Goal: Information Seeking & Learning: Stay updated

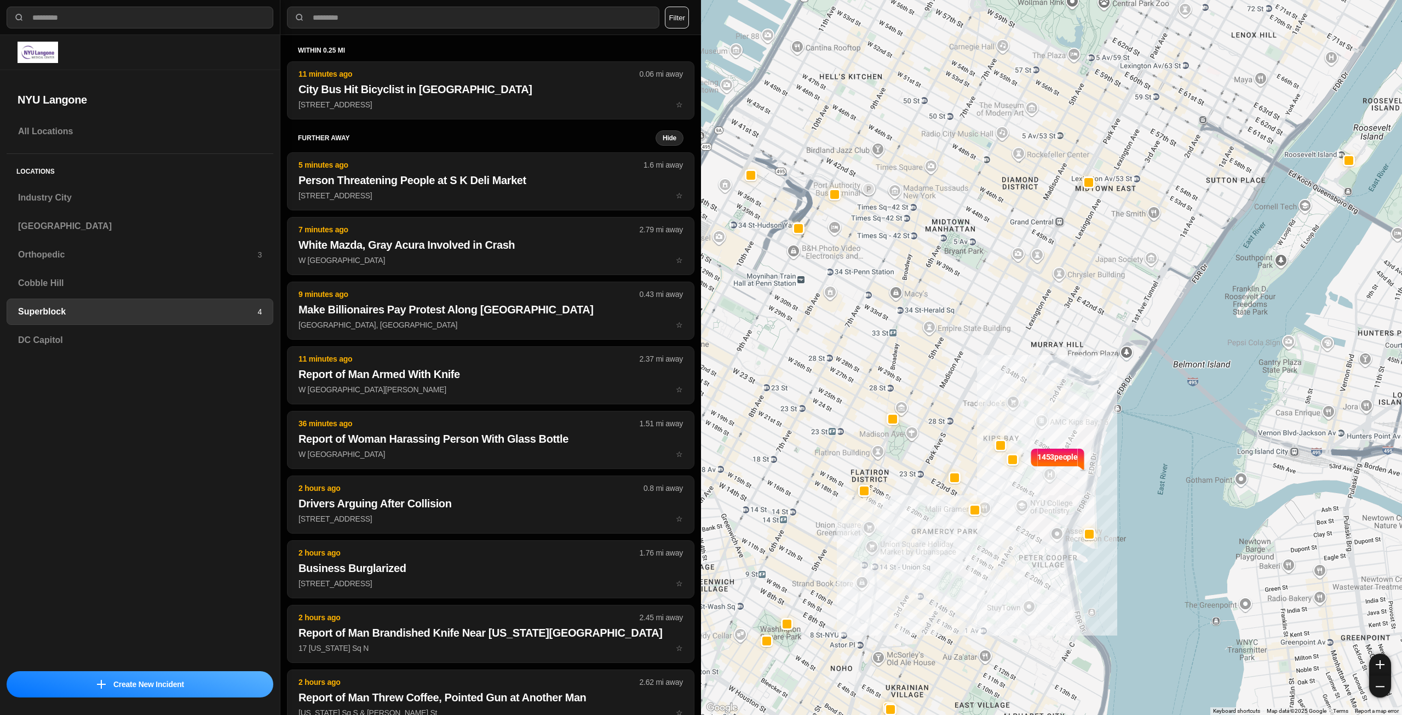
select select "*"
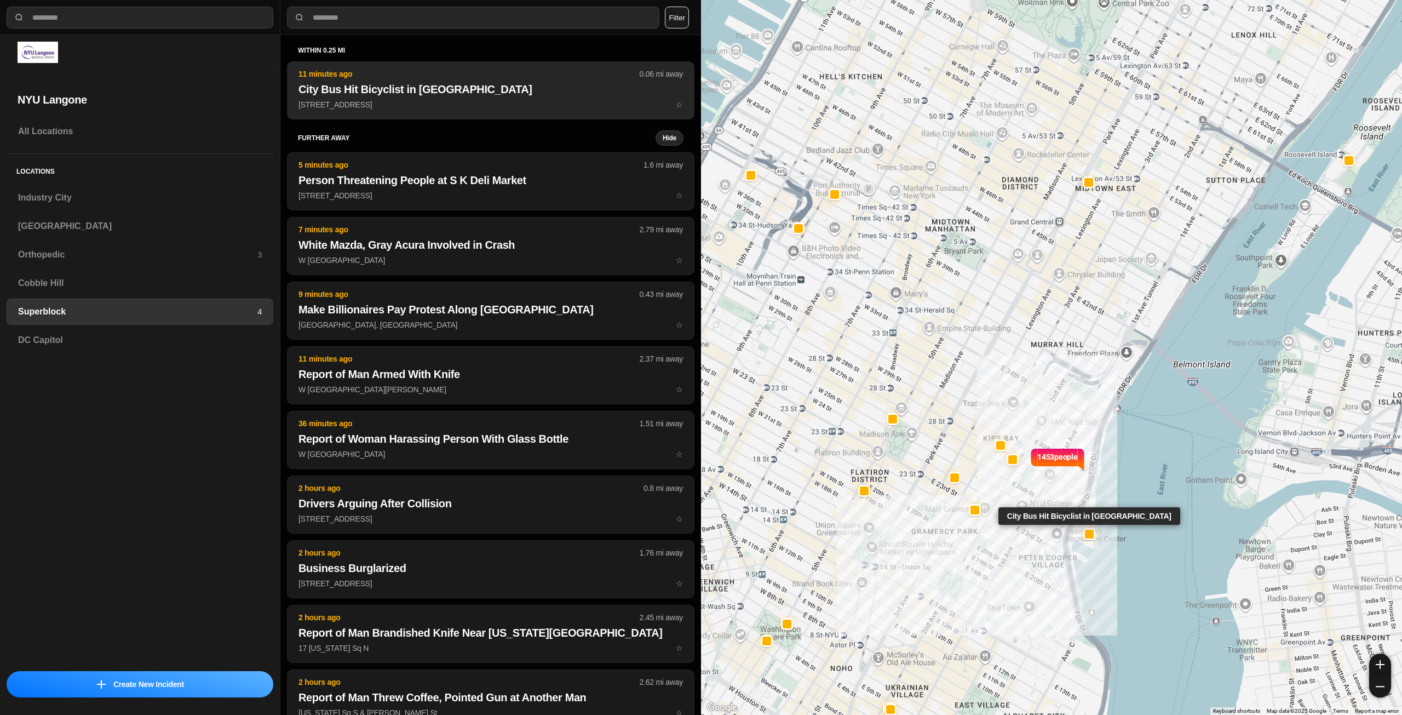
click at [387, 100] on p "40 Waterside Plz ☆" at bounding box center [491, 104] width 385 height 11
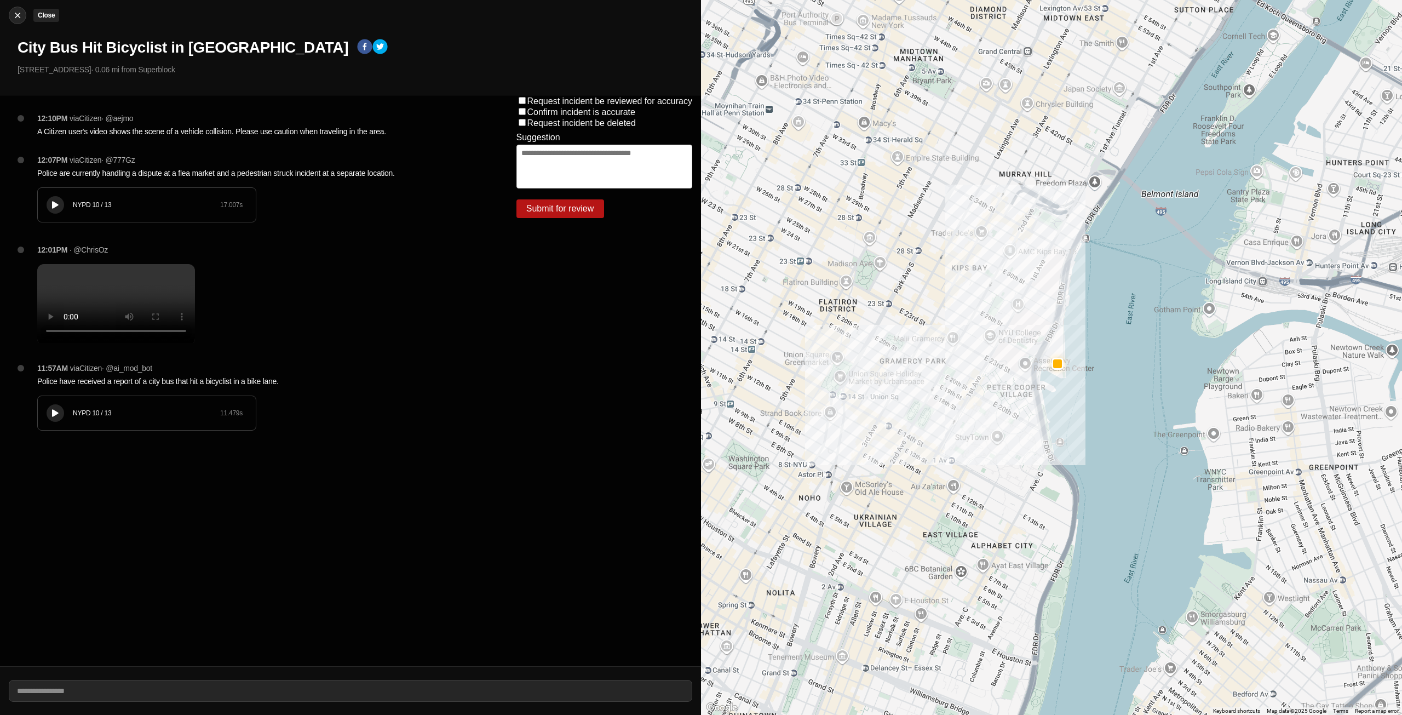
click at [18, 21] on button "Close" at bounding box center [18, 16] width 18 height 18
select select "*"
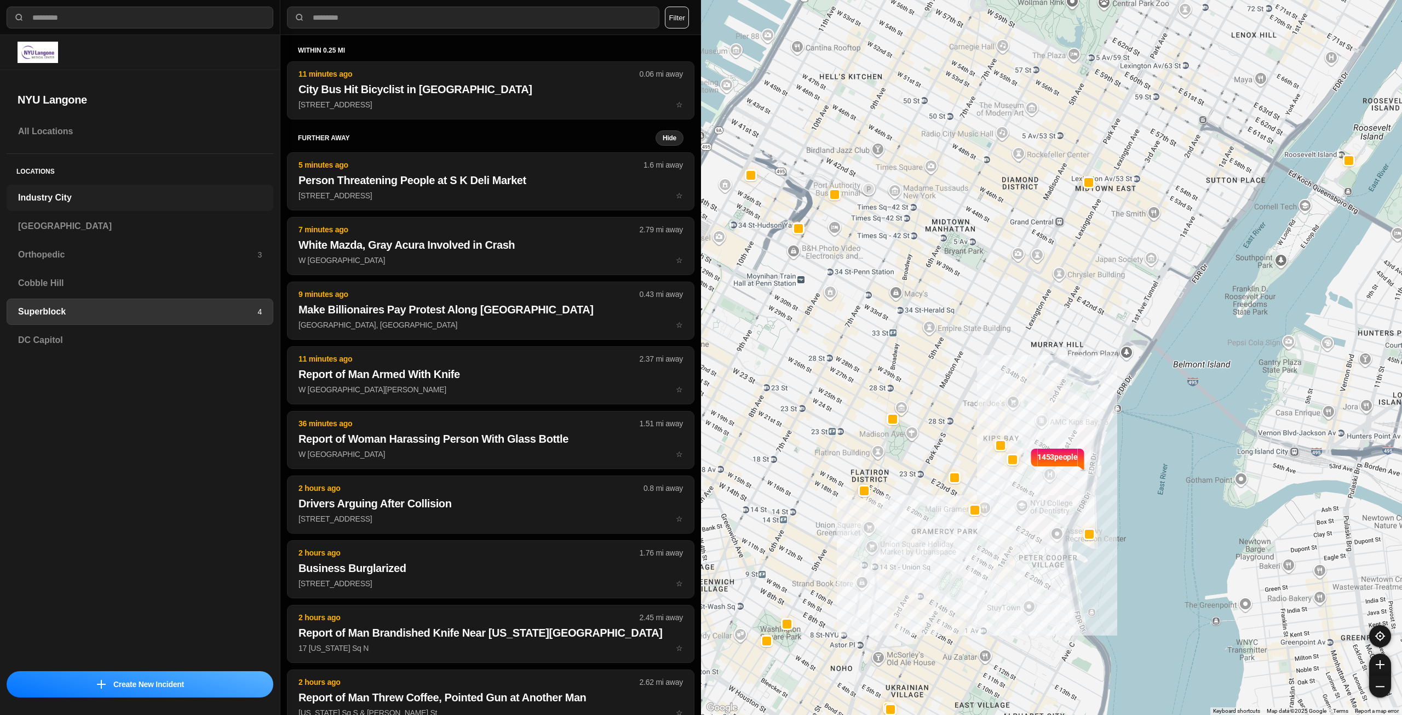
click at [96, 200] on h3 "Industry City" at bounding box center [140, 197] width 244 height 13
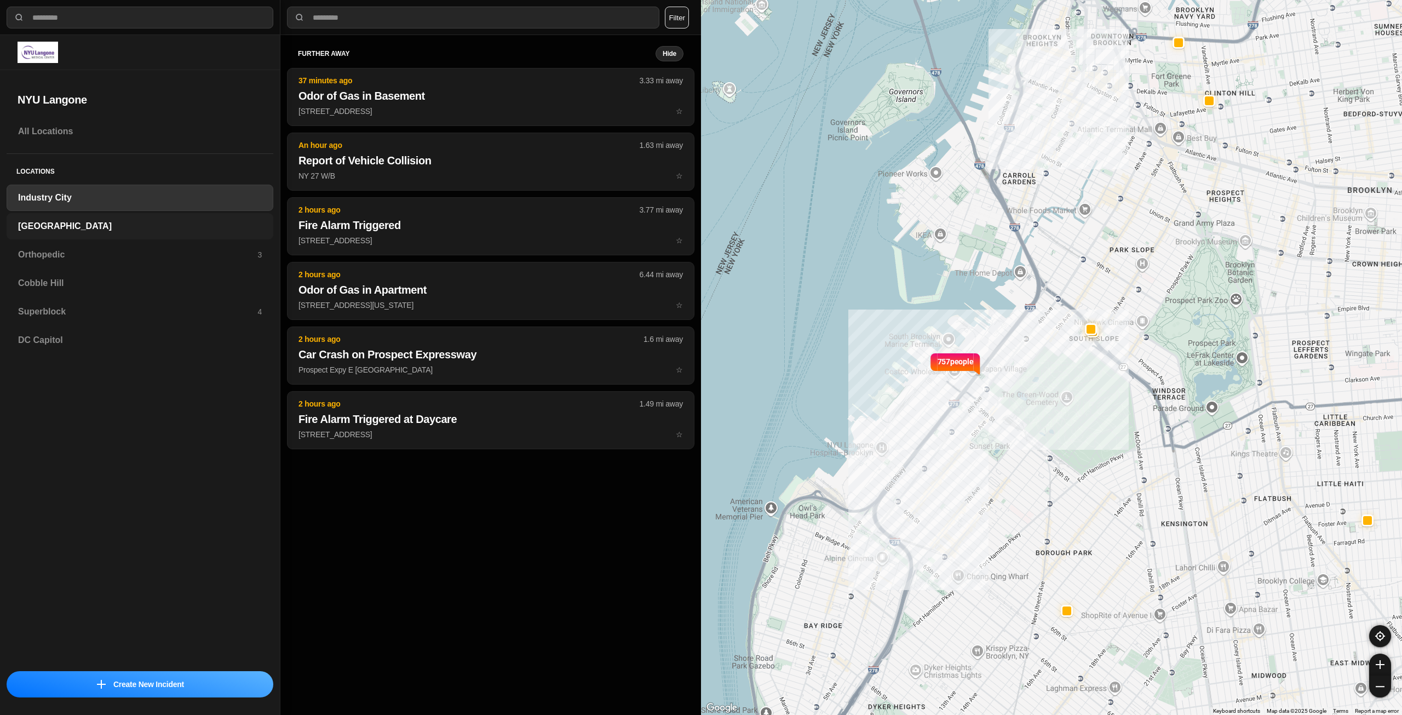
click at [105, 227] on h3 "[GEOGRAPHIC_DATA]" at bounding box center [140, 226] width 244 height 13
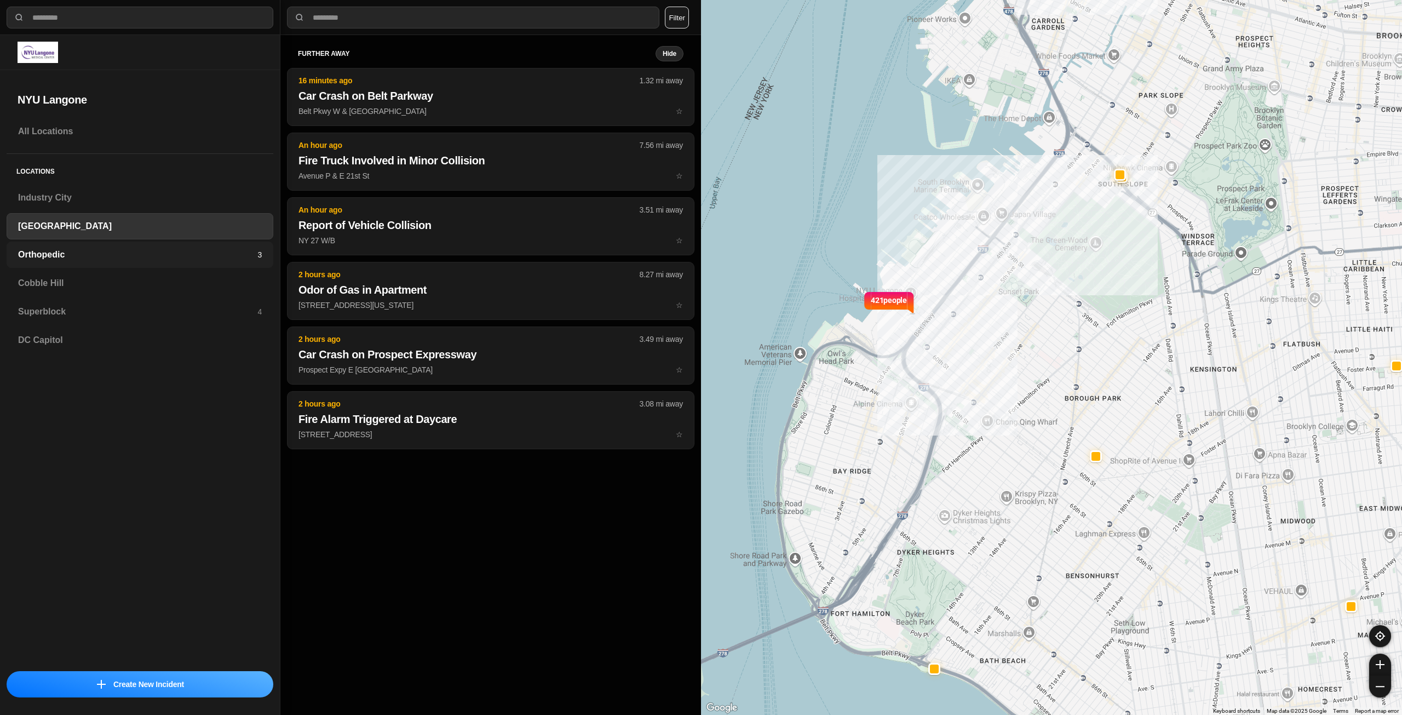
click at [124, 259] on h3 "Orthopedic" at bounding box center [137, 254] width 239 height 13
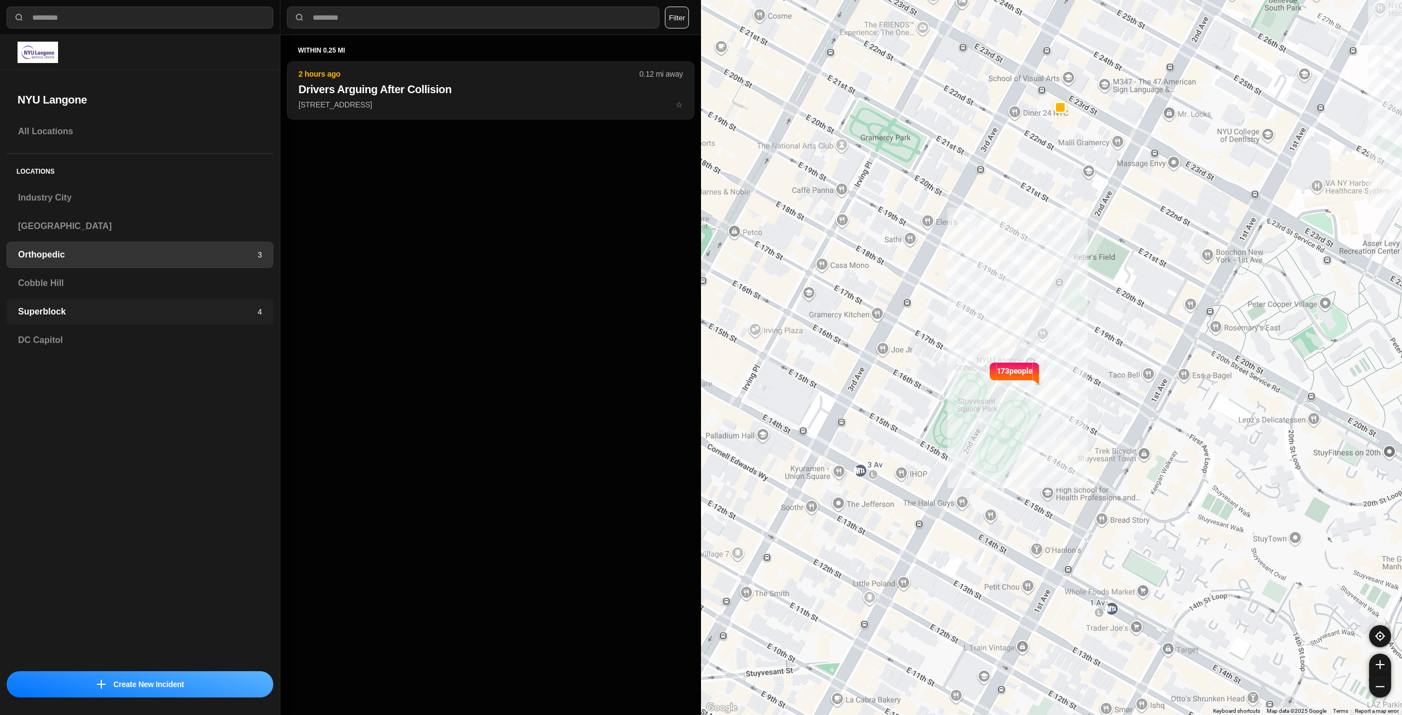
click at [228, 306] on h3 "Superblock" at bounding box center [137, 311] width 239 height 13
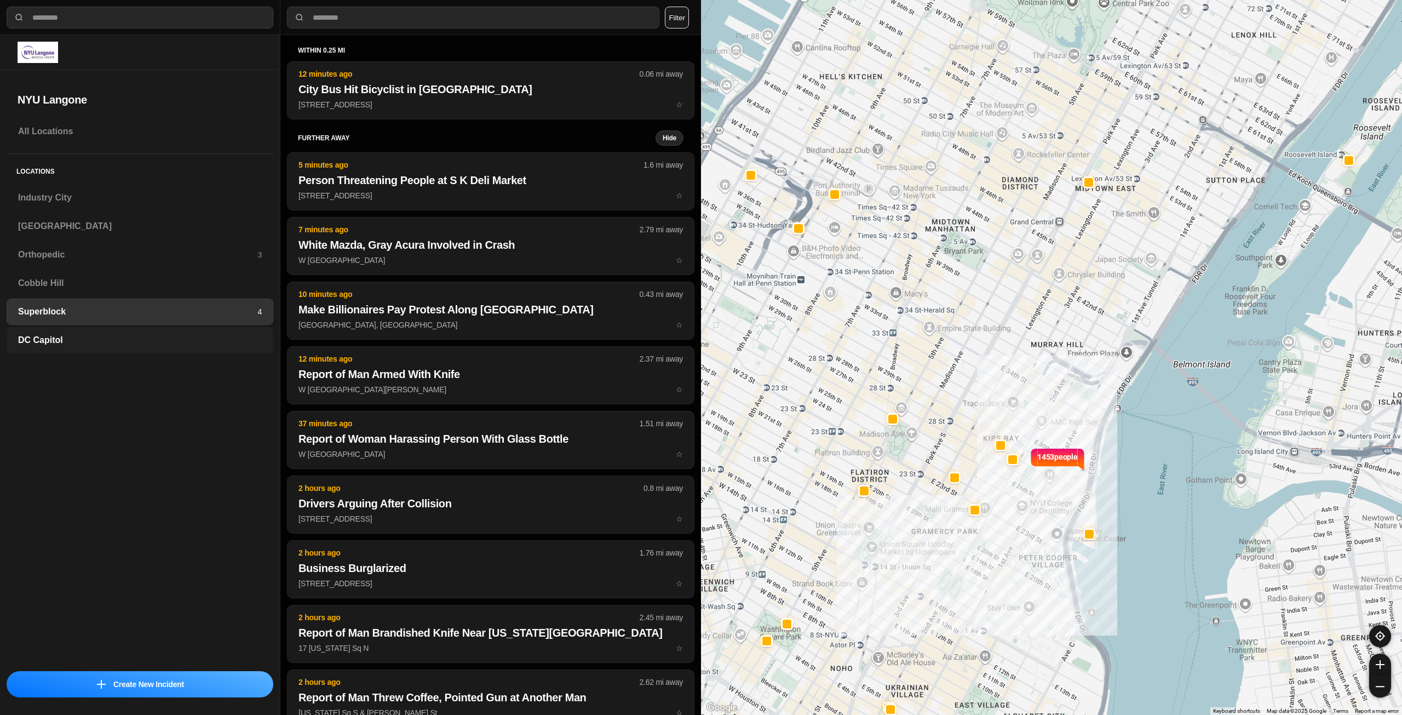
click at [154, 332] on div "DC Capitol" at bounding box center [140, 340] width 267 height 26
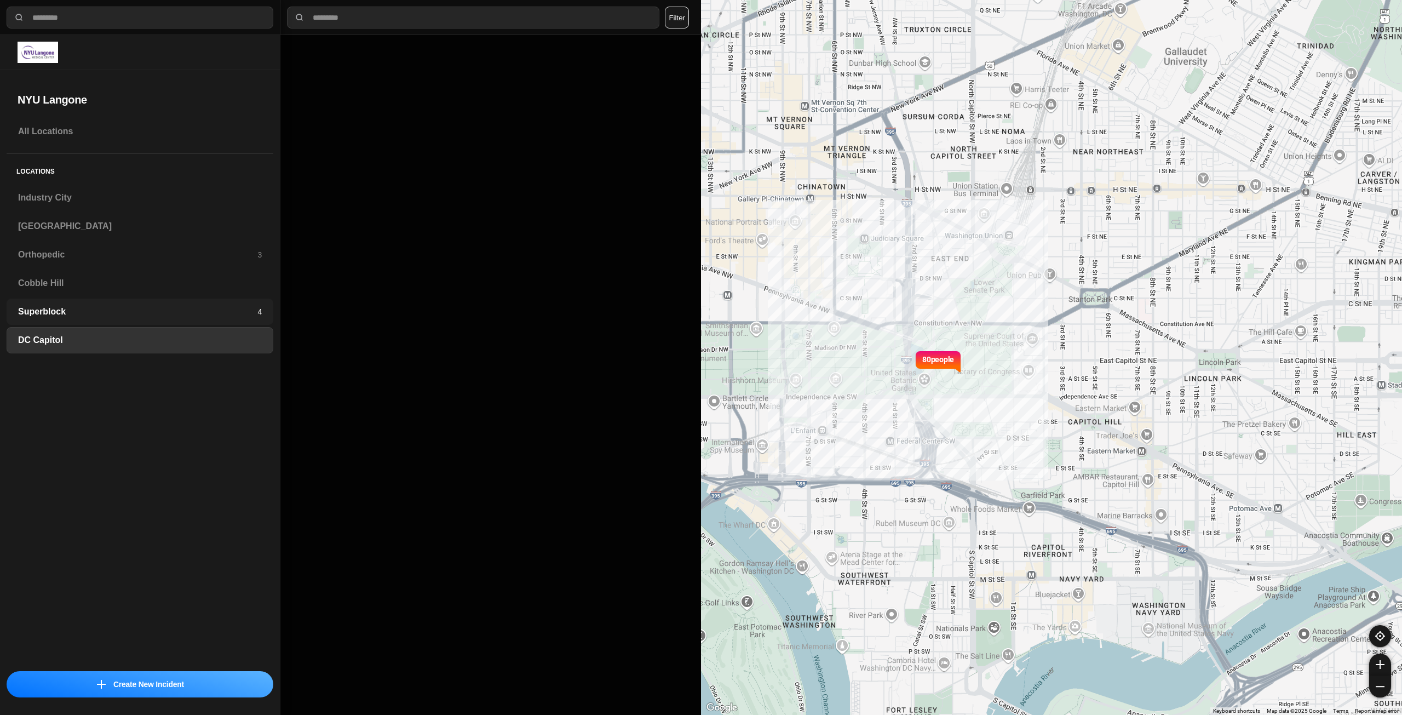
click at [161, 318] on div "Superblock 4" at bounding box center [140, 312] width 267 height 26
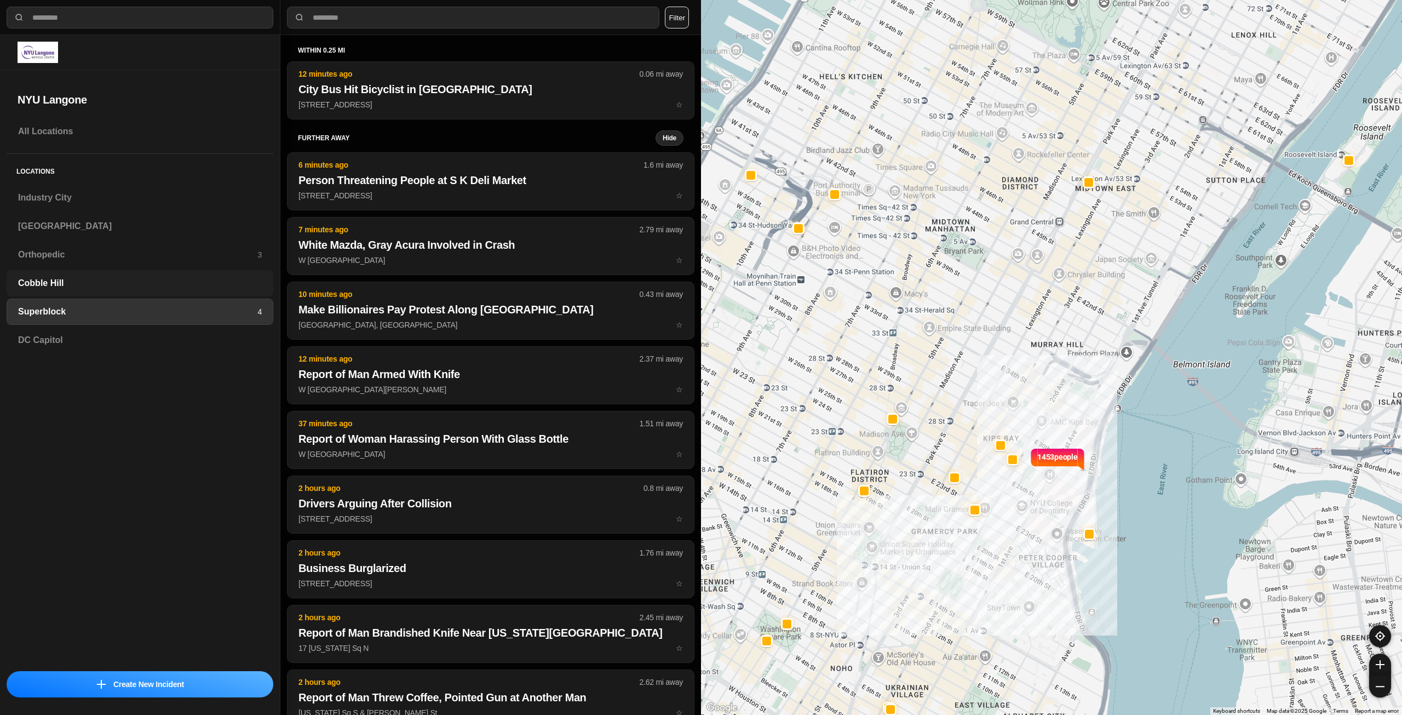
click at [164, 287] on h3 "Cobble Hill" at bounding box center [140, 283] width 244 height 13
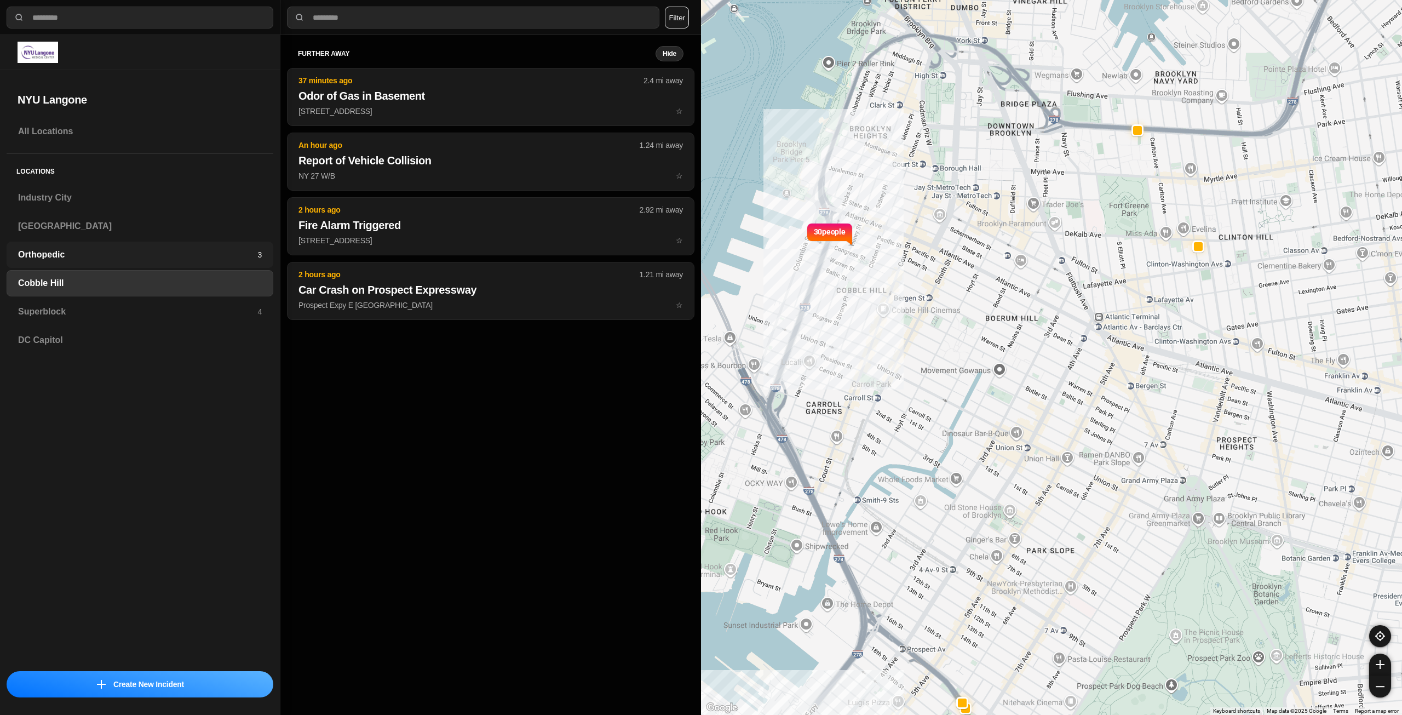
click at [173, 263] on div "Orthopedic 3" at bounding box center [140, 255] width 267 height 26
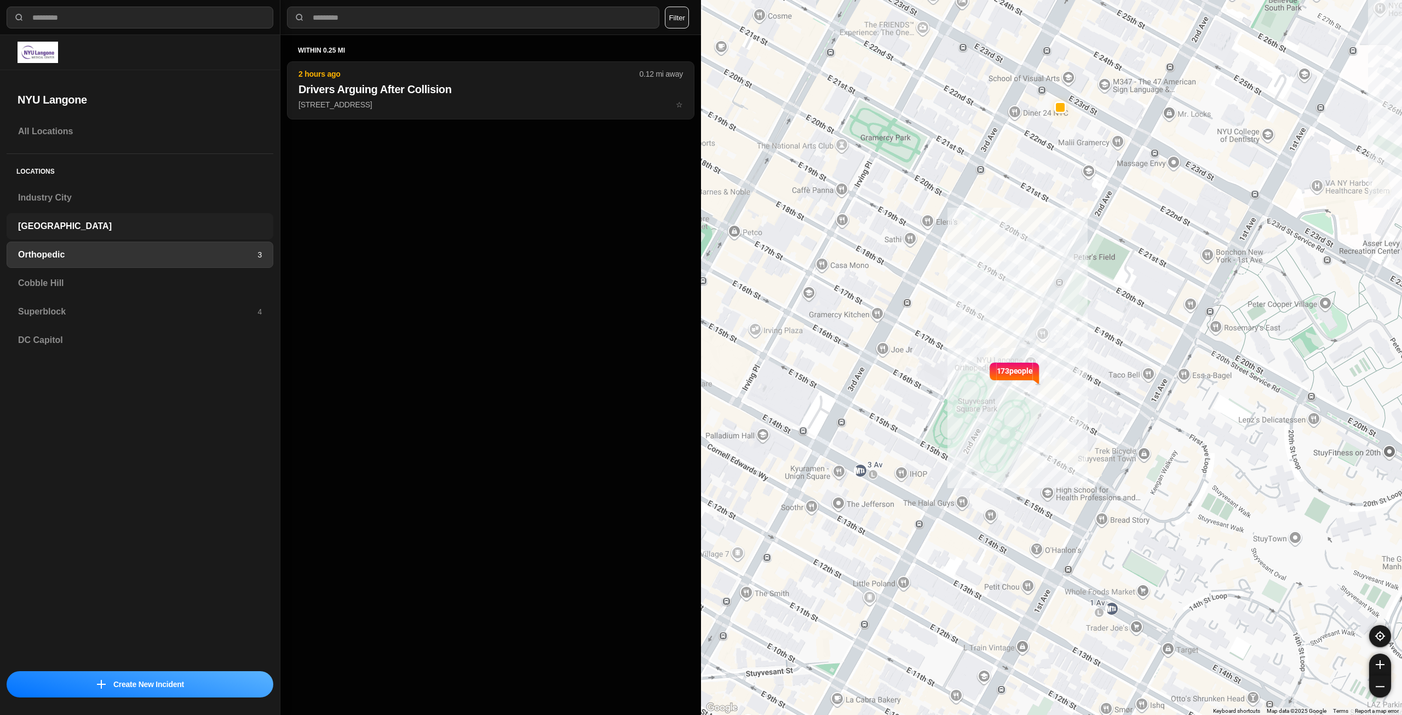
click at [119, 222] on h3 "[GEOGRAPHIC_DATA]" at bounding box center [140, 226] width 244 height 13
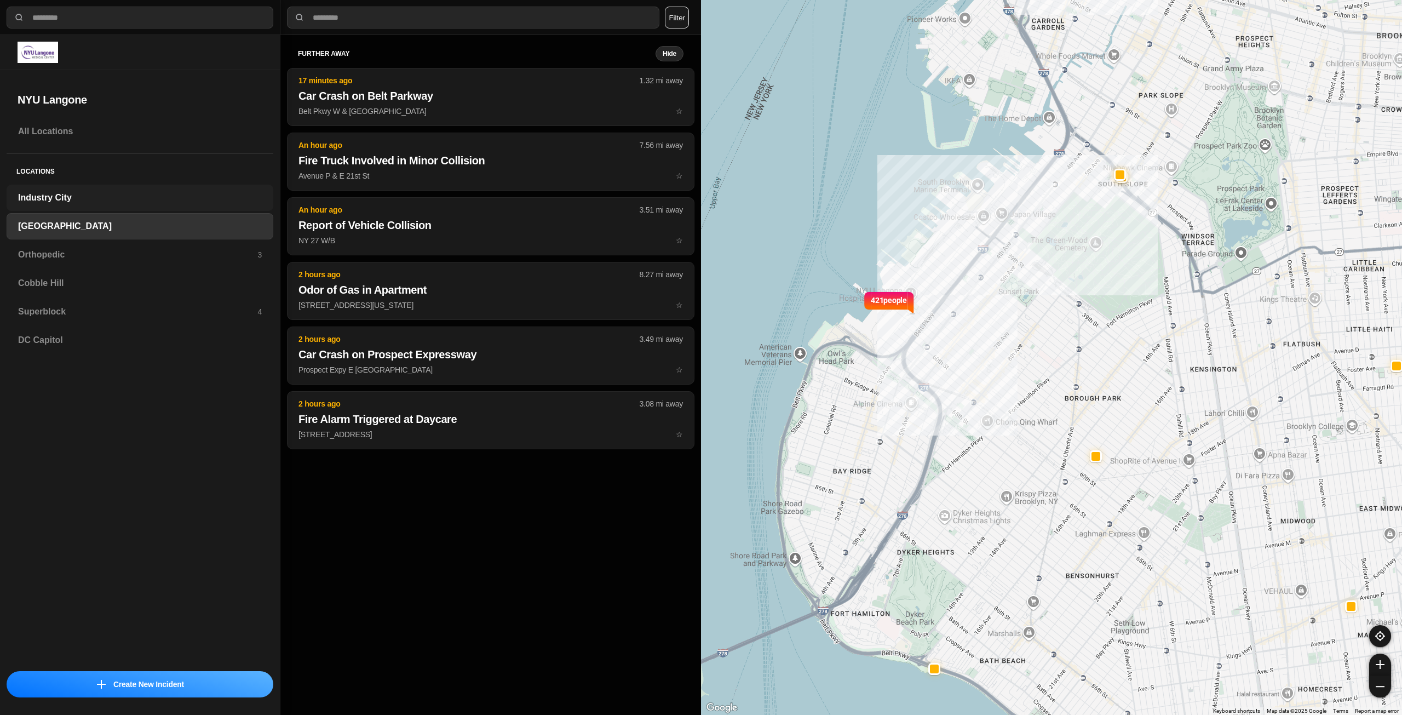
click at [146, 198] on h3 "Industry City" at bounding box center [140, 197] width 244 height 13
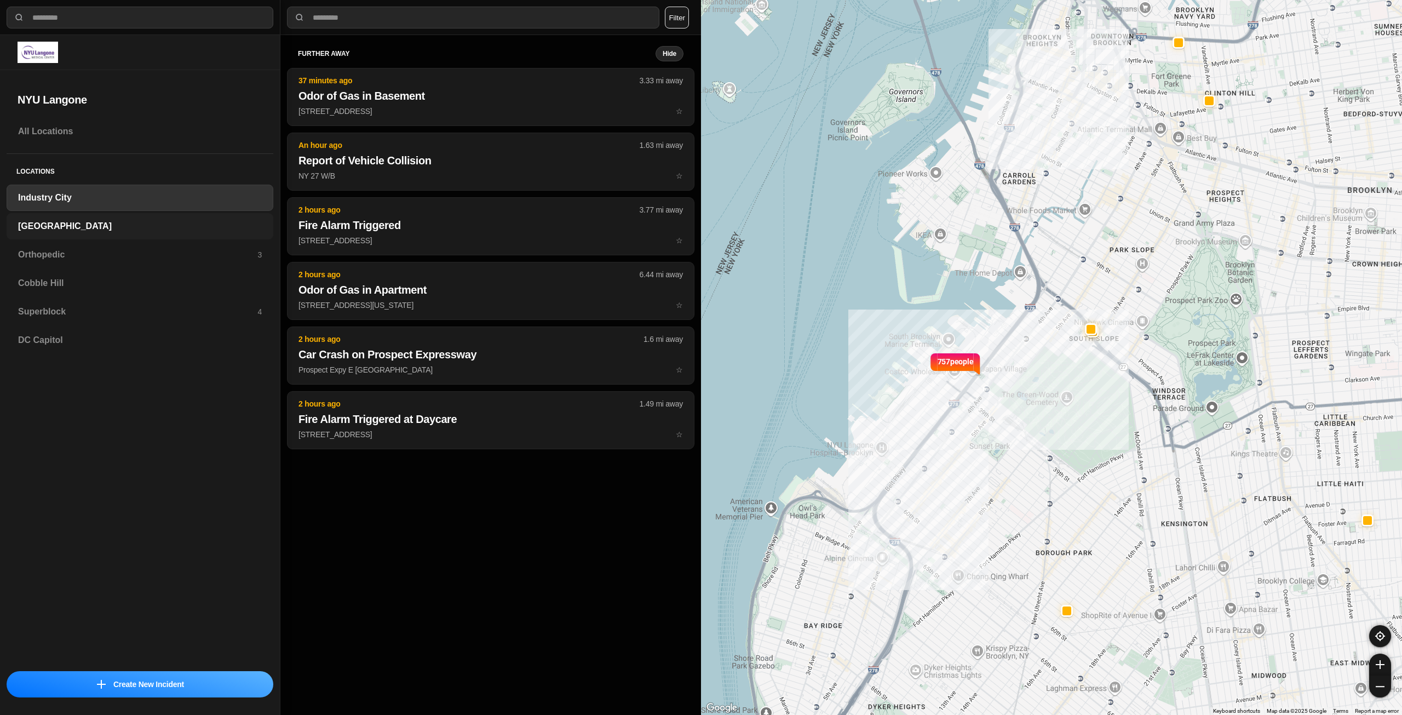
click at [142, 234] on div "[GEOGRAPHIC_DATA]" at bounding box center [140, 226] width 267 height 26
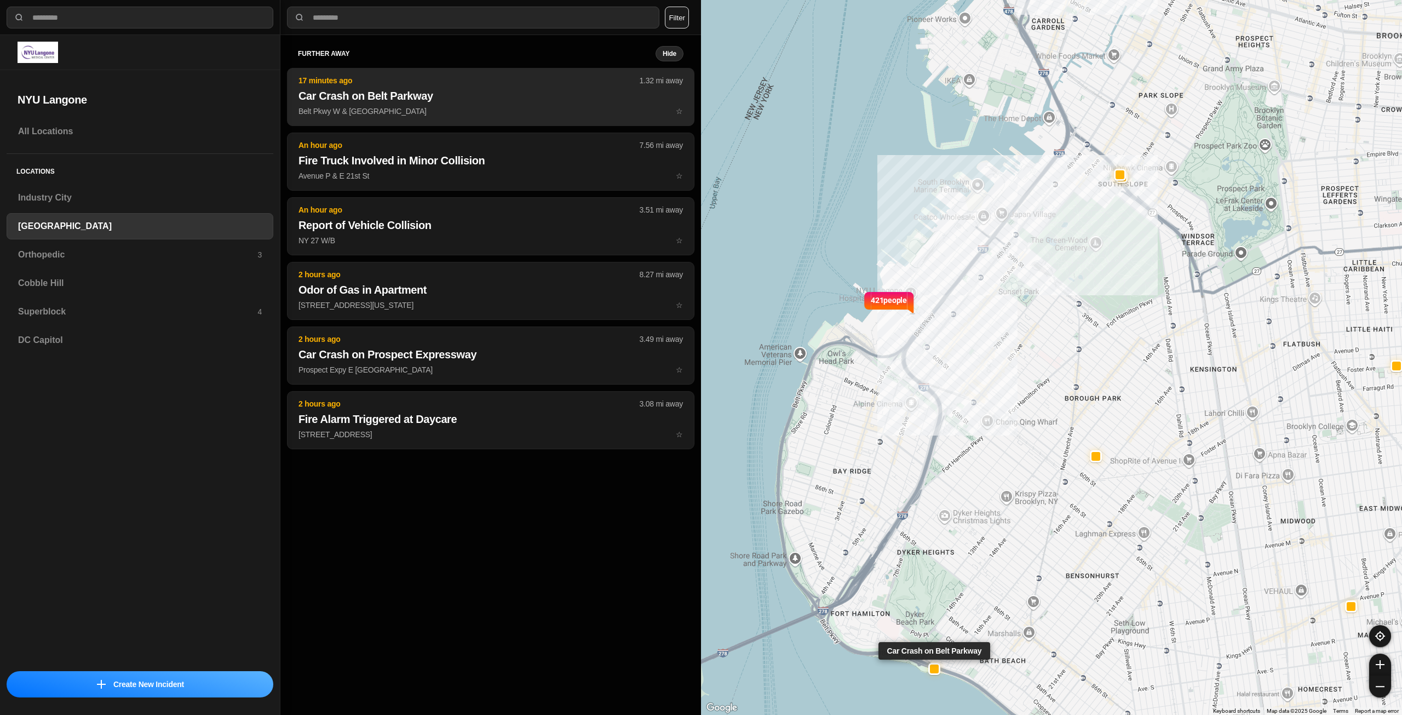
click at [379, 111] on p "Belt Pkwy W & Bay 8th St ☆" at bounding box center [491, 111] width 385 height 11
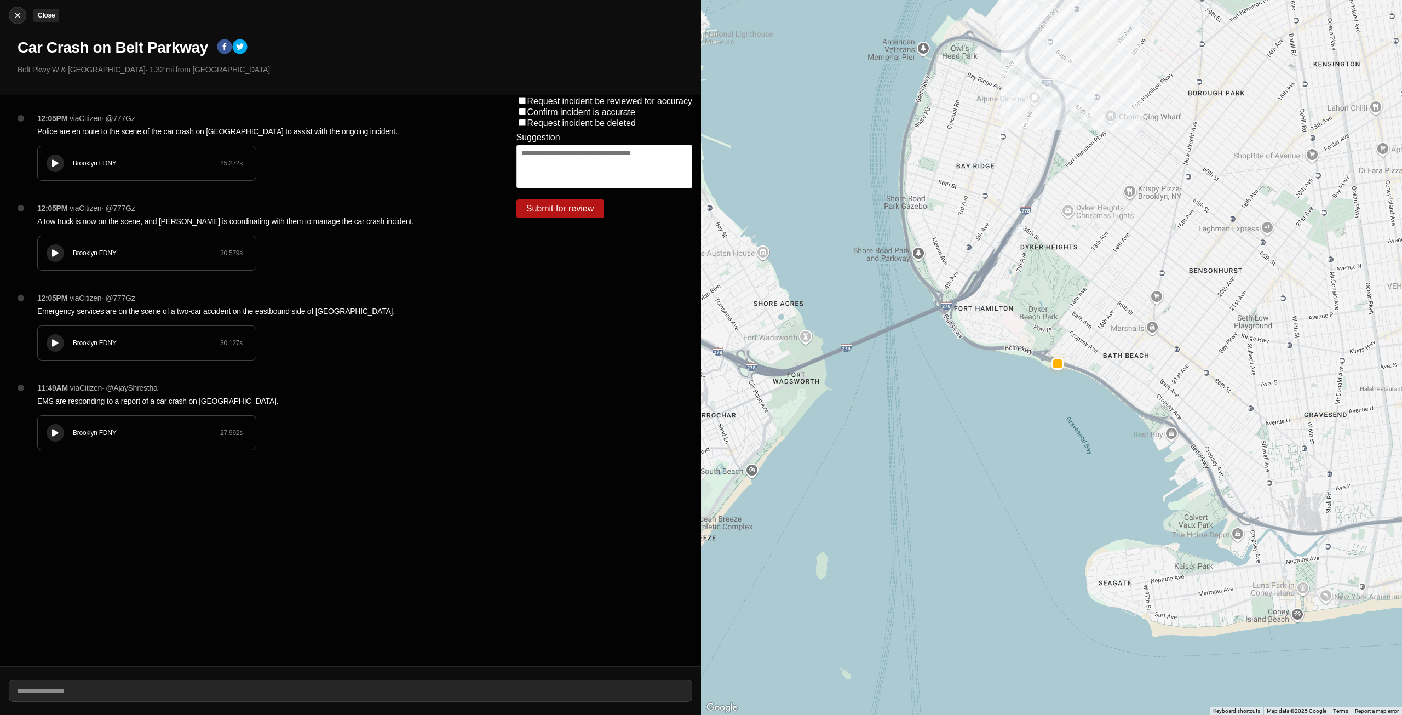
click at [24, 13] on div at bounding box center [17, 15] width 16 height 11
select select "*"
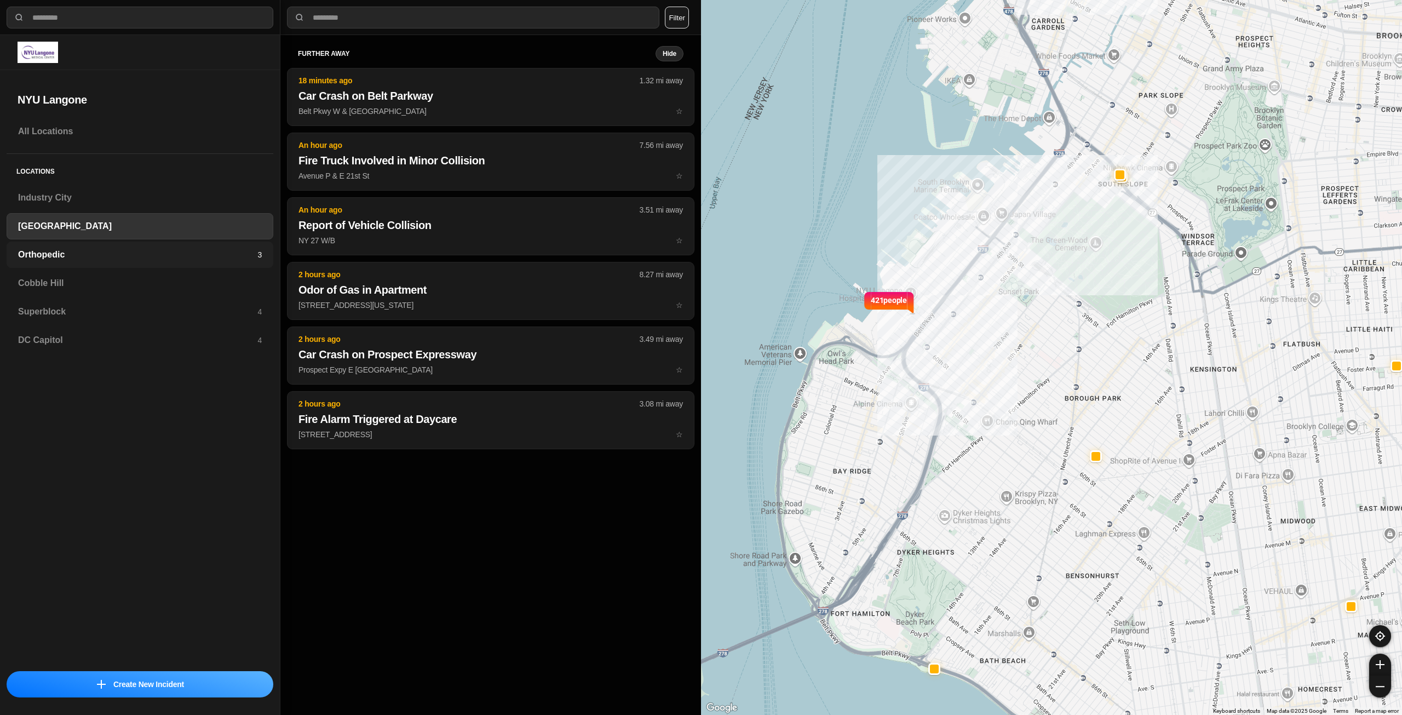
click at [147, 258] on h3 "Orthopedic" at bounding box center [137, 254] width 239 height 13
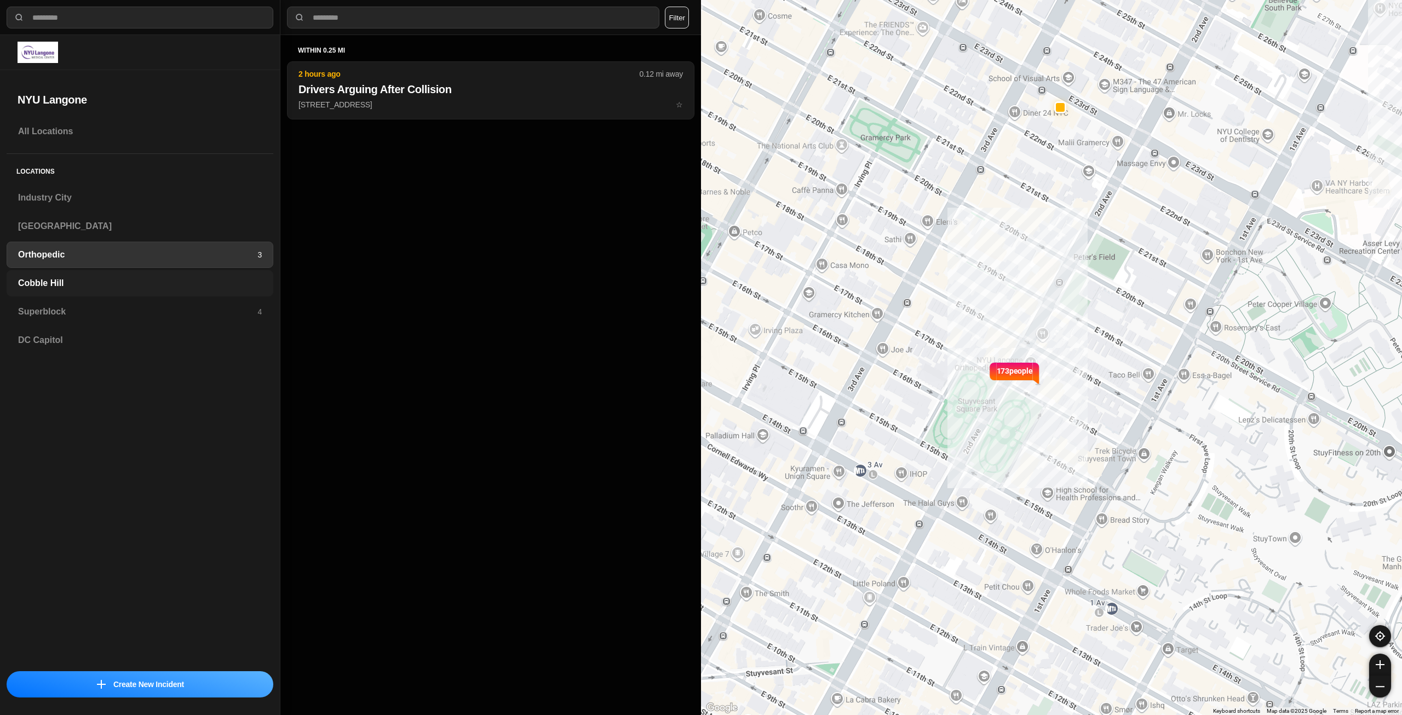
click at [88, 281] on h3 "Cobble Hill" at bounding box center [140, 283] width 244 height 13
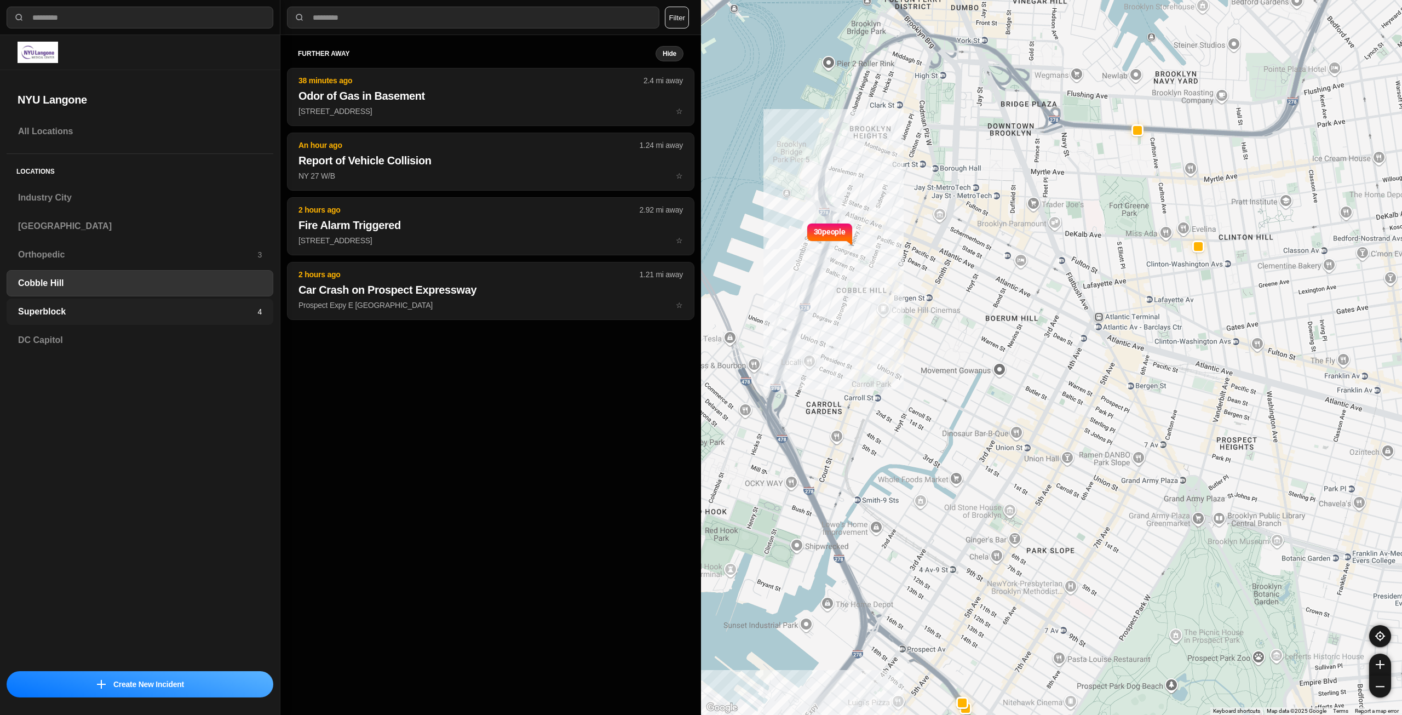
click at [203, 309] on h3 "Superblock" at bounding box center [137, 311] width 239 height 13
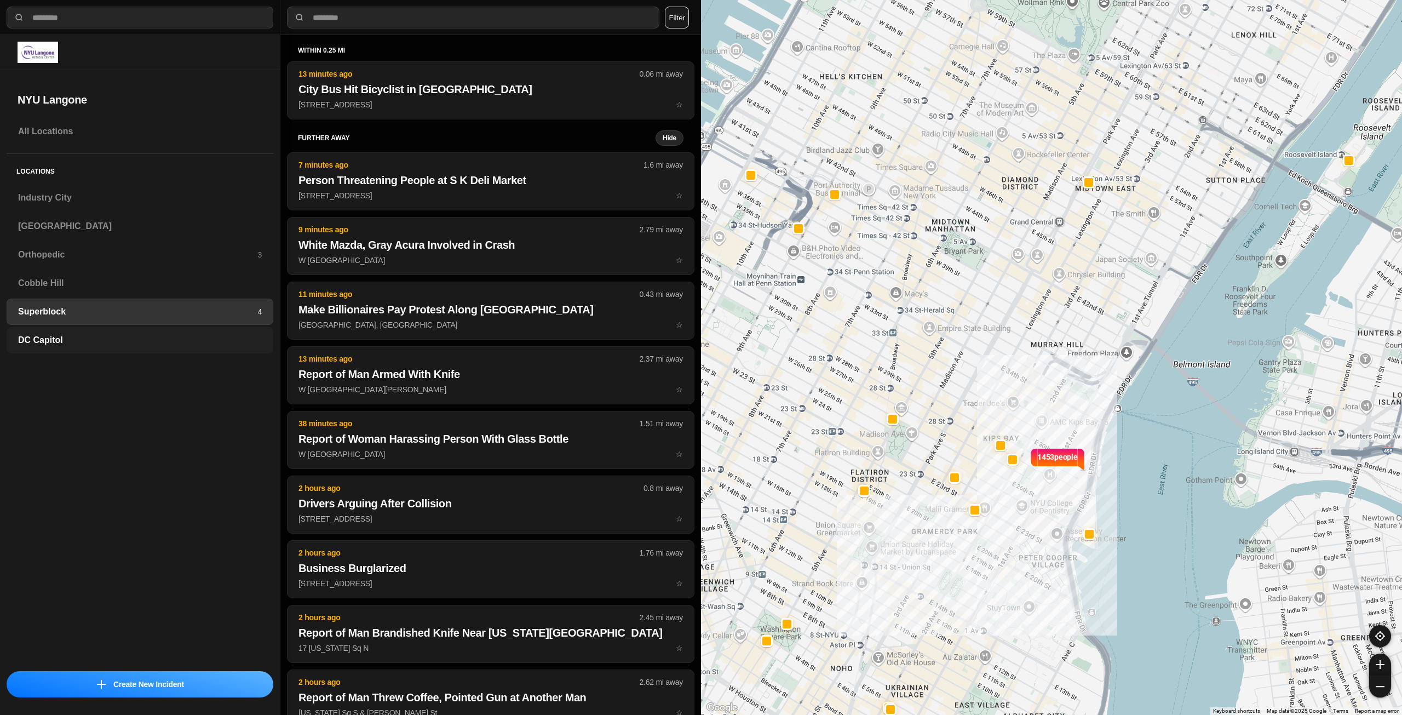
click at [184, 340] on h3 "DC Capitol" at bounding box center [140, 340] width 244 height 13
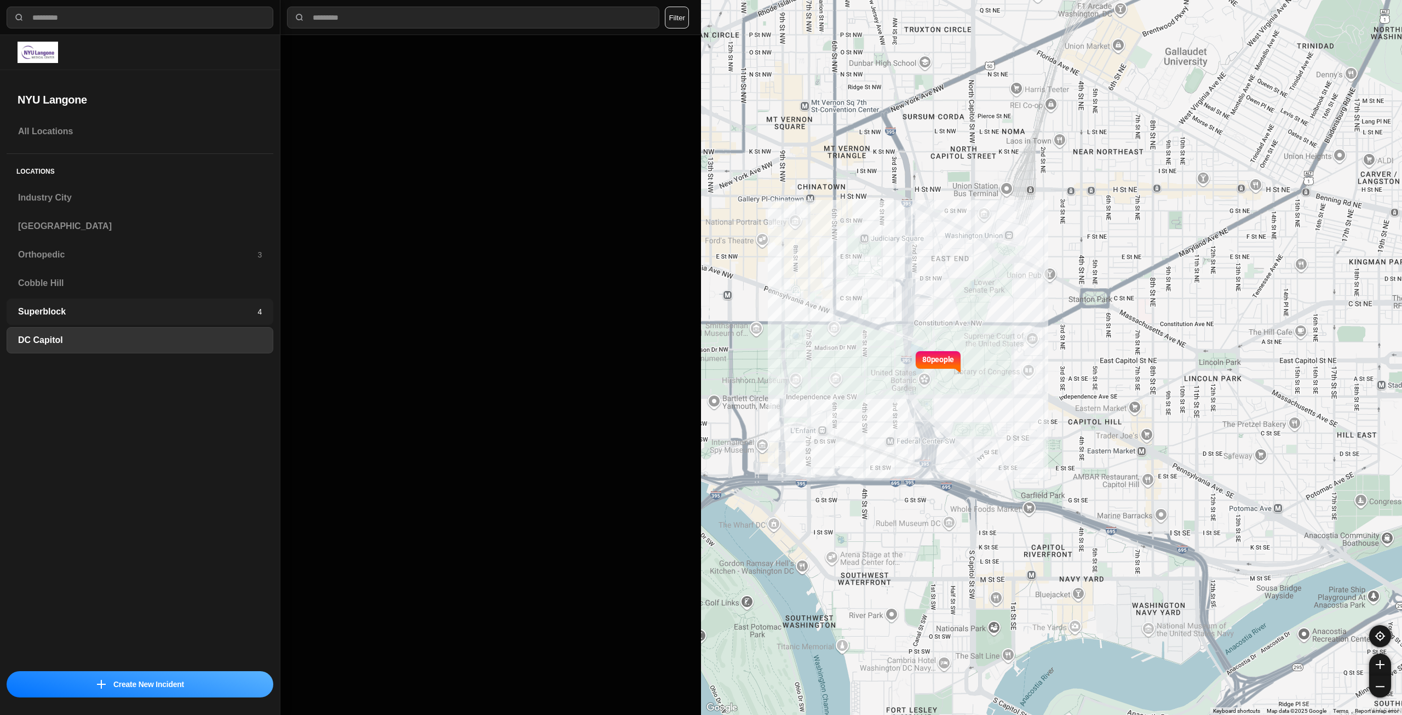
click at [197, 309] on h3 "Superblock" at bounding box center [137, 311] width 239 height 13
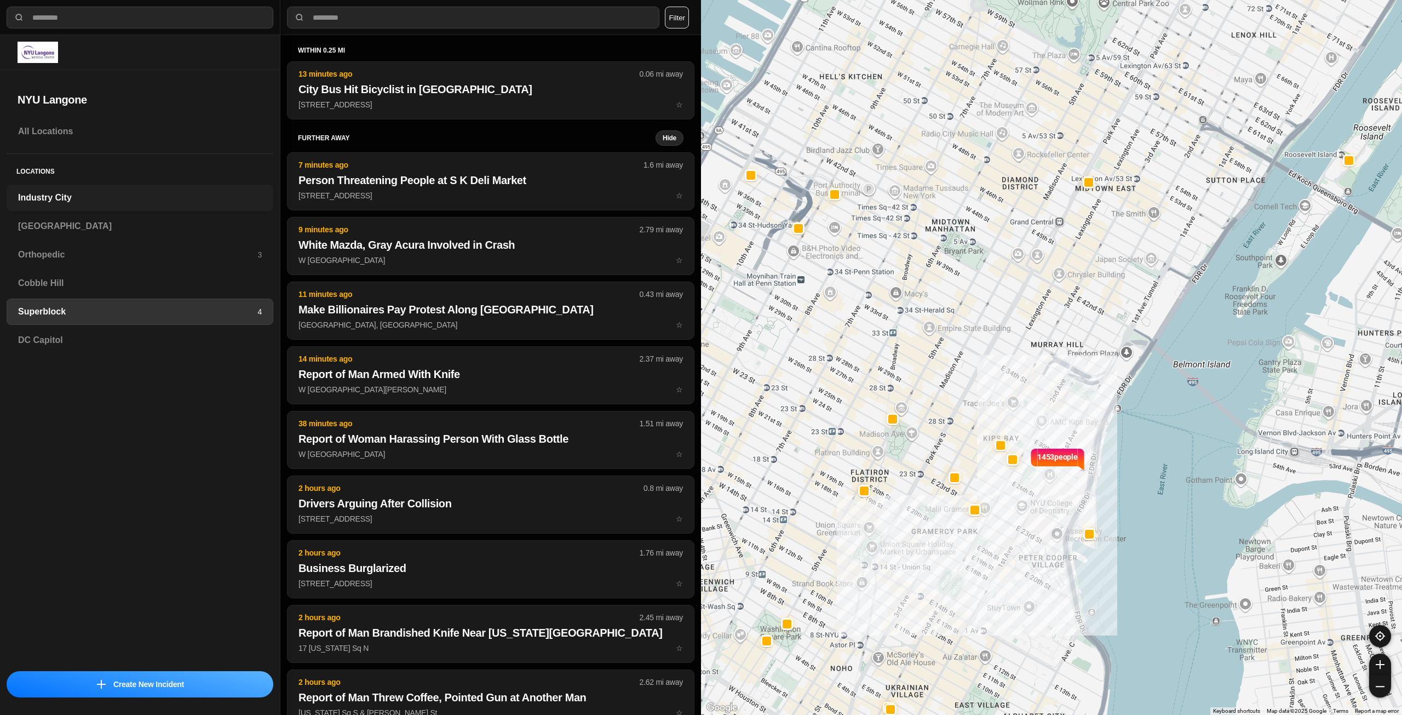
click at [162, 196] on h3 "Industry City" at bounding box center [140, 197] width 244 height 13
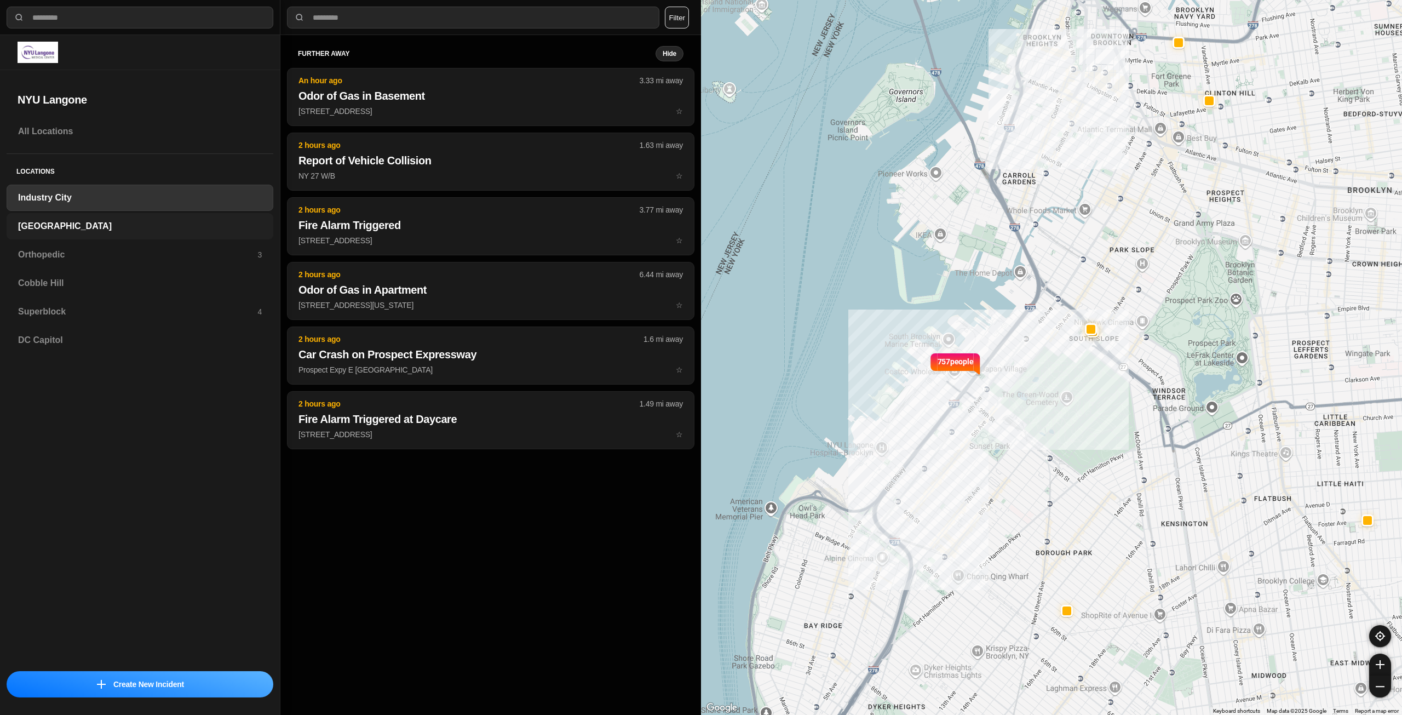
click at [105, 221] on h3 "[GEOGRAPHIC_DATA]" at bounding box center [140, 226] width 244 height 13
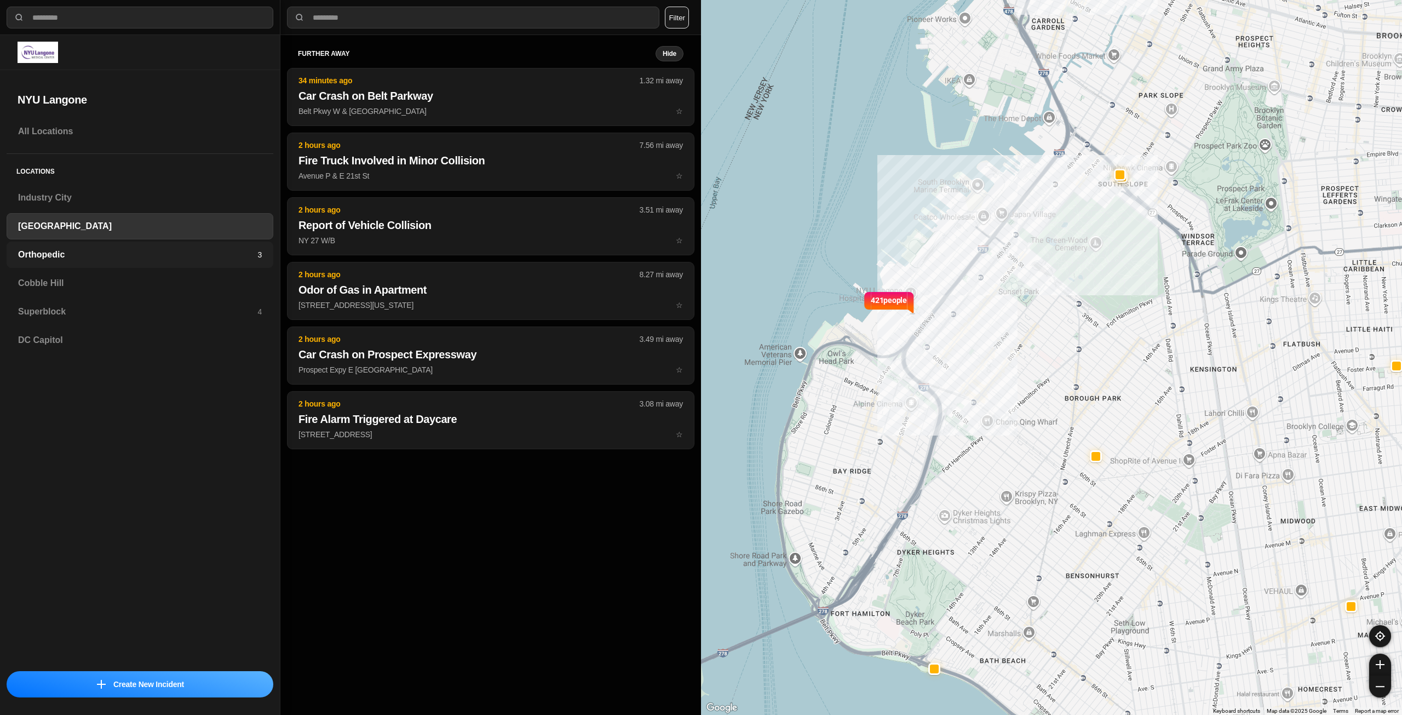
click at [109, 260] on h3 "Orthopedic" at bounding box center [137, 254] width 239 height 13
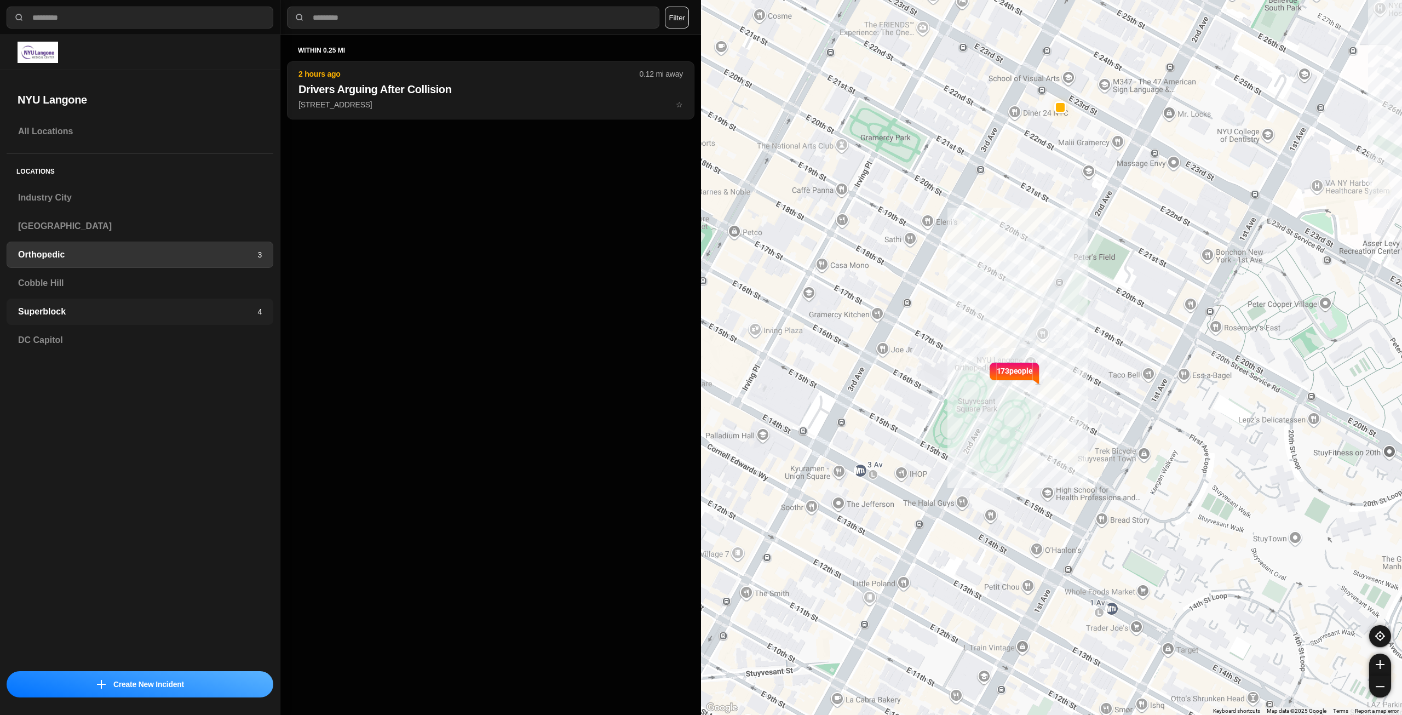
click at [186, 310] on h3 "Superblock" at bounding box center [137, 311] width 239 height 13
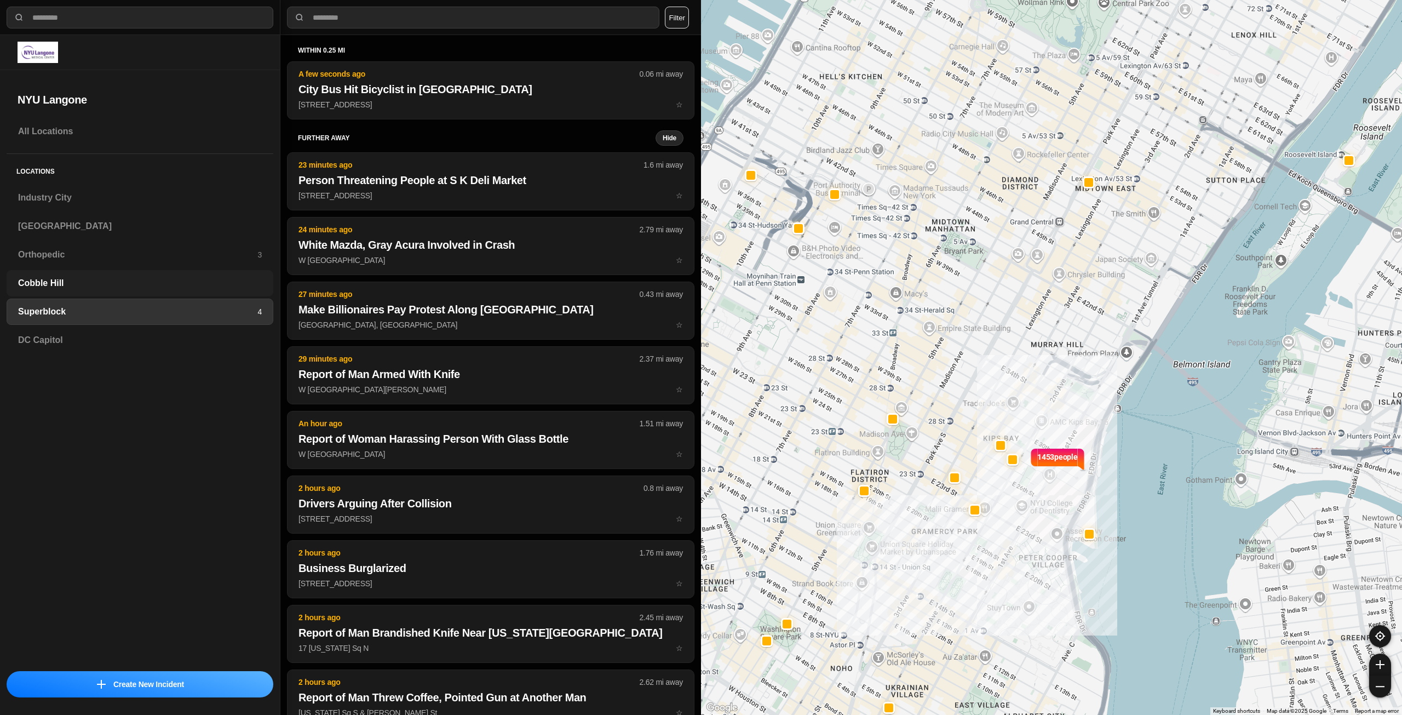
click at [111, 292] on div "Cobble Hill" at bounding box center [140, 283] width 267 height 26
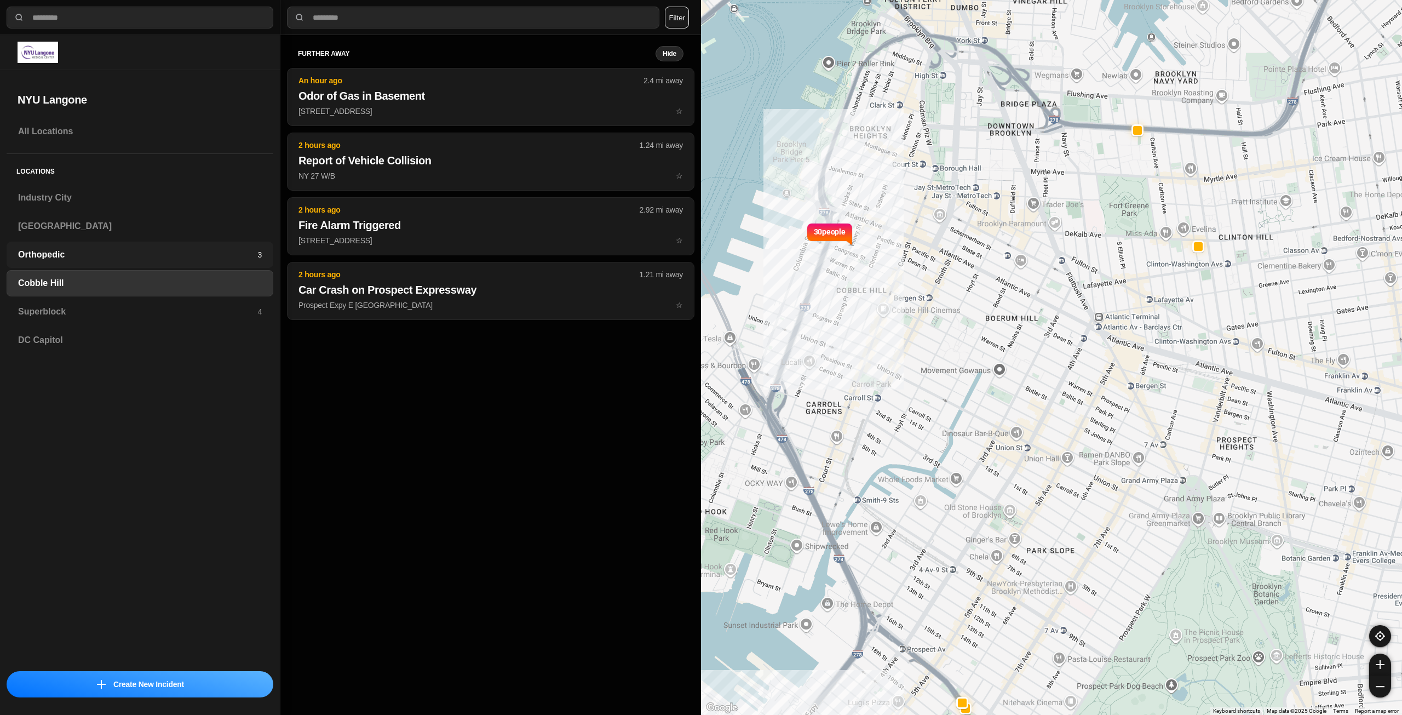
click at [102, 259] on h3 "Orthopedic" at bounding box center [137, 254] width 239 height 13
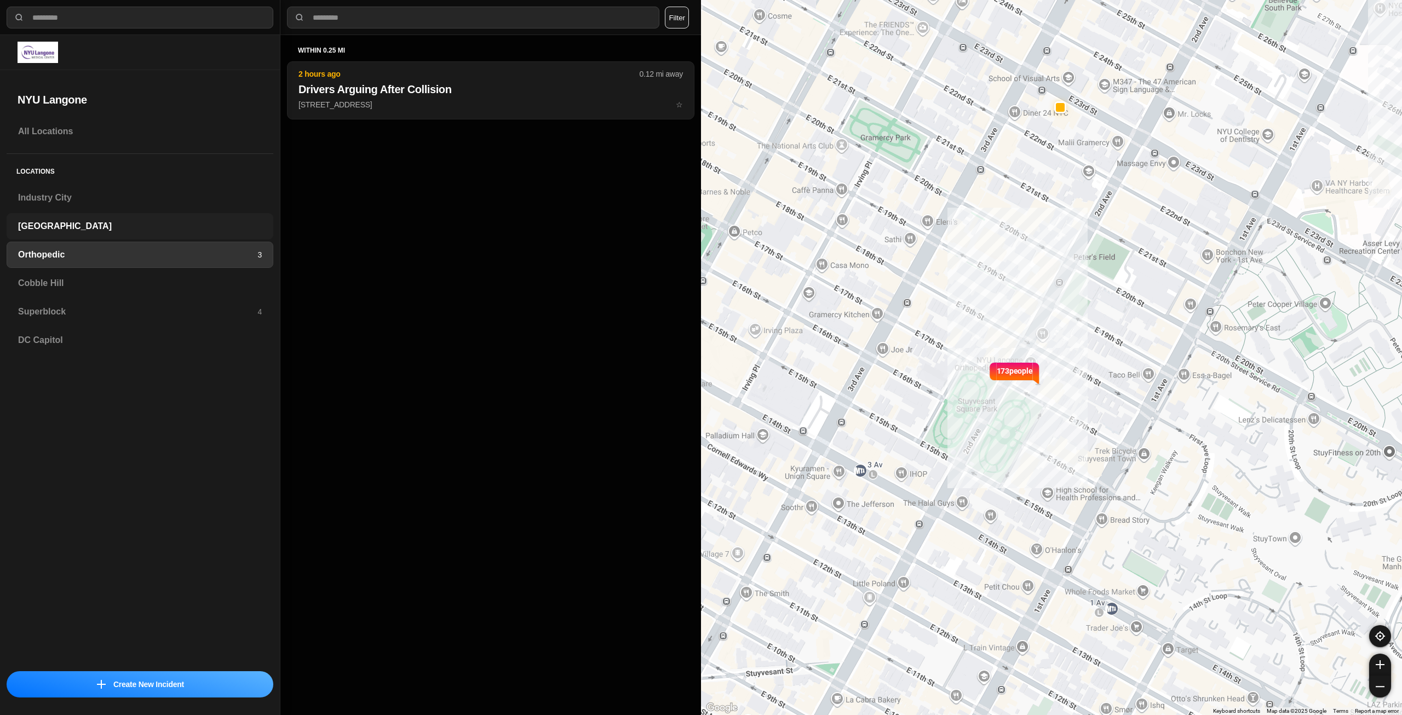
click at [129, 227] on h3 "[GEOGRAPHIC_DATA]" at bounding box center [140, 226] width 244 height 13
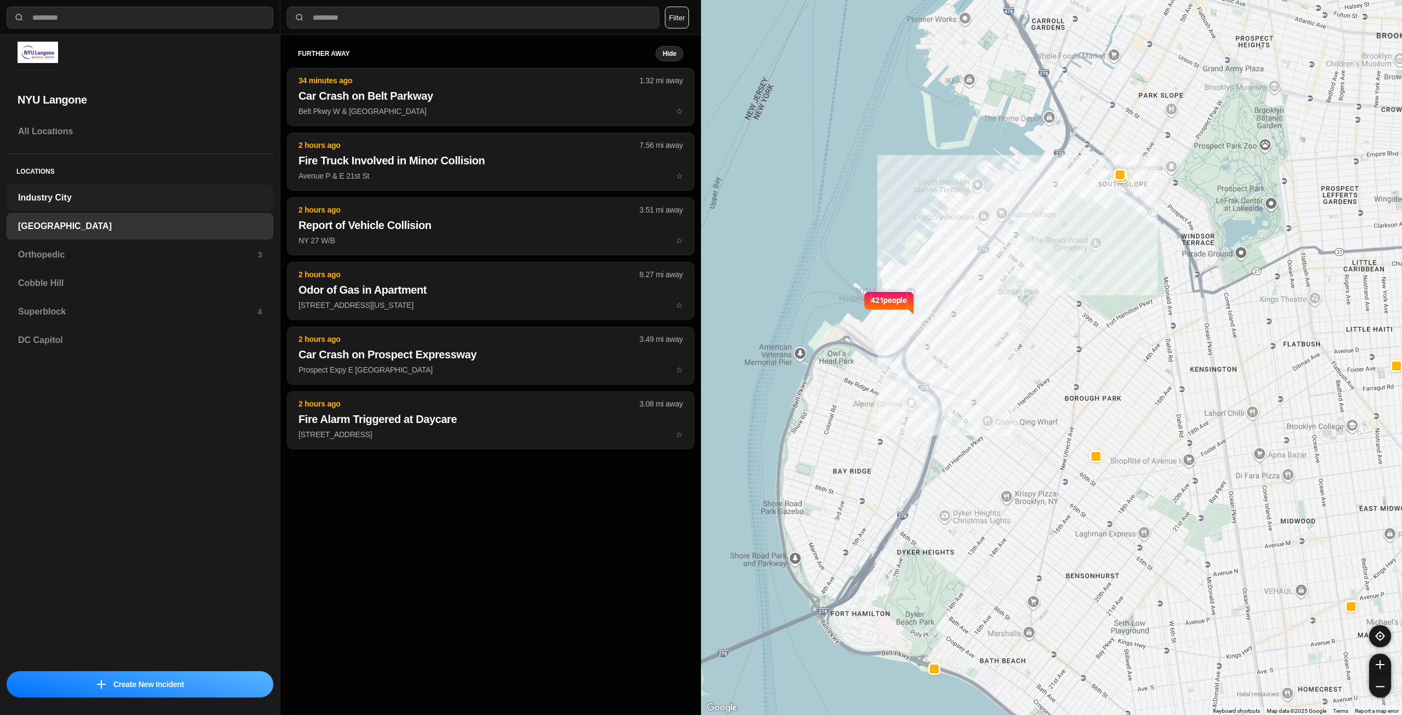
click at [98, 203] on h3 "Industry City" at bounding box center [140, 197] width 244 height 13
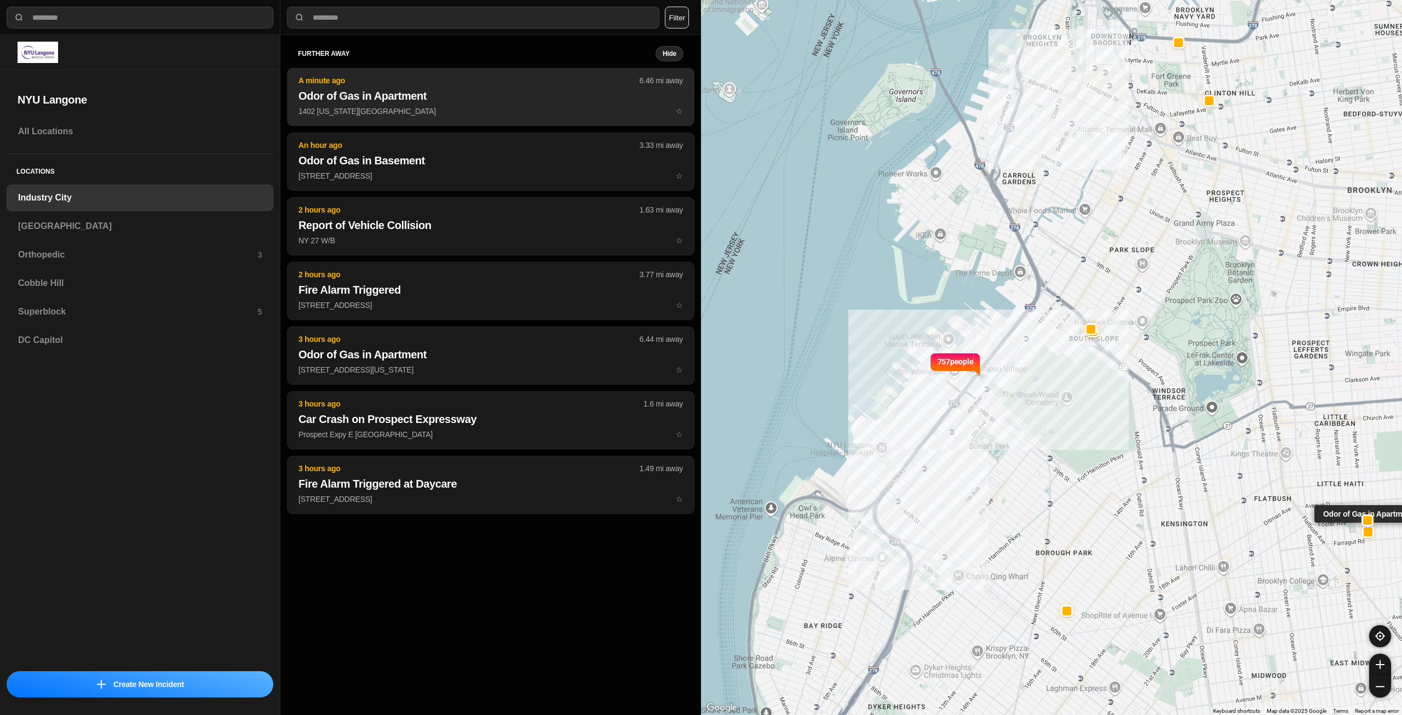
click at [434, 102] on h2 "Odor of Gas in Apartment" at bounding box center [491, 95] width 385 height 15
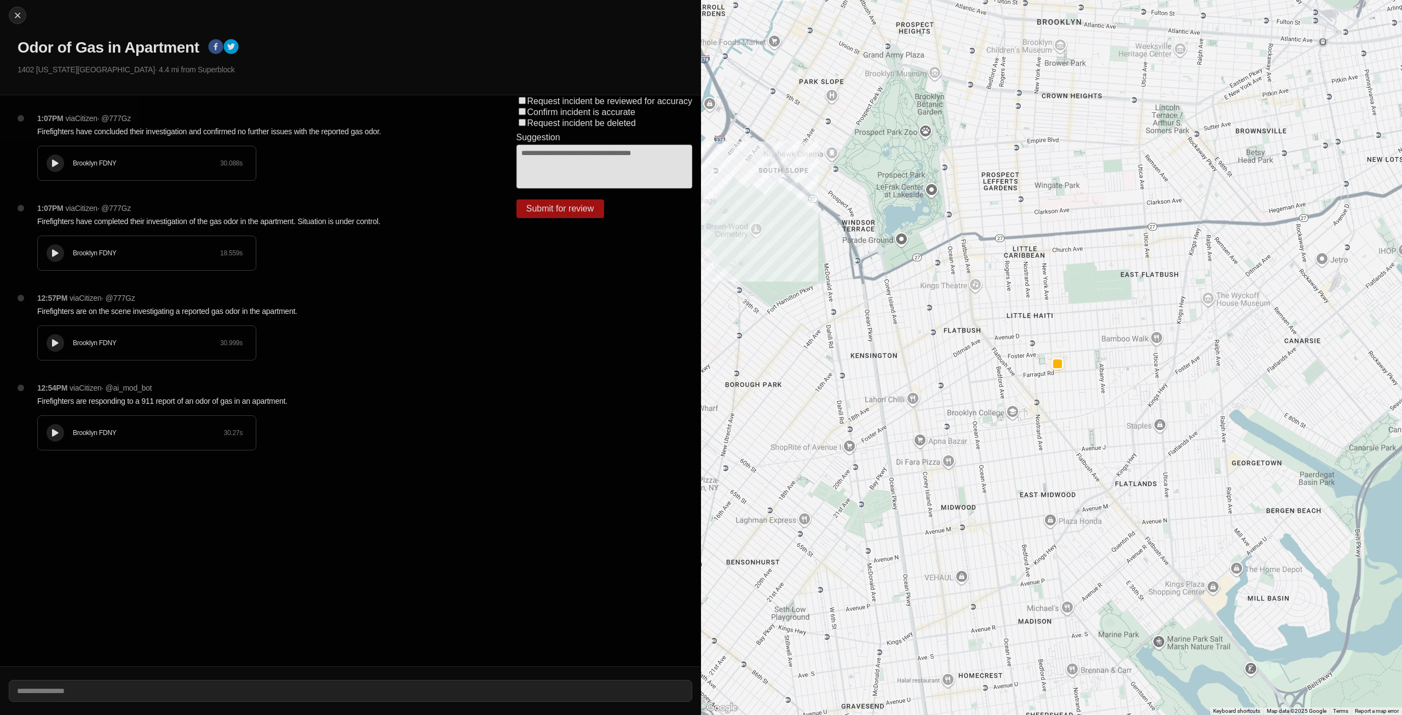
click at [6, 18] on div "Close Odor of Gas in Apartment [STREET_ADDRESS][US_STATE] · 4.4 mi from Superbl…" at bounding box center [350, 47] width 701 height 95
click at [13, 15] on img at bounding box center [17, 15] width 11 height 11
select select "*"
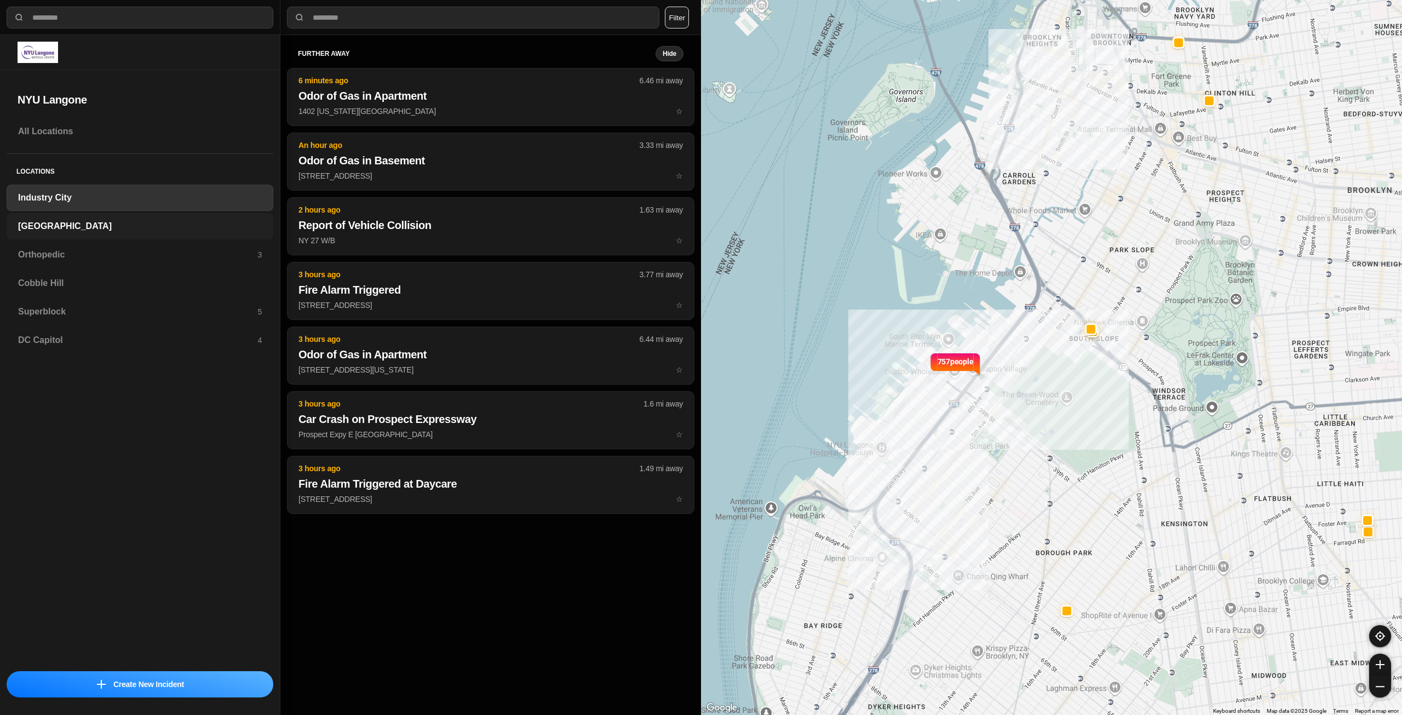
click at [91, 229] on h3 "[GEOGRAPHIC_DATA]" at bounding box center [140, 226] width 244 height 13
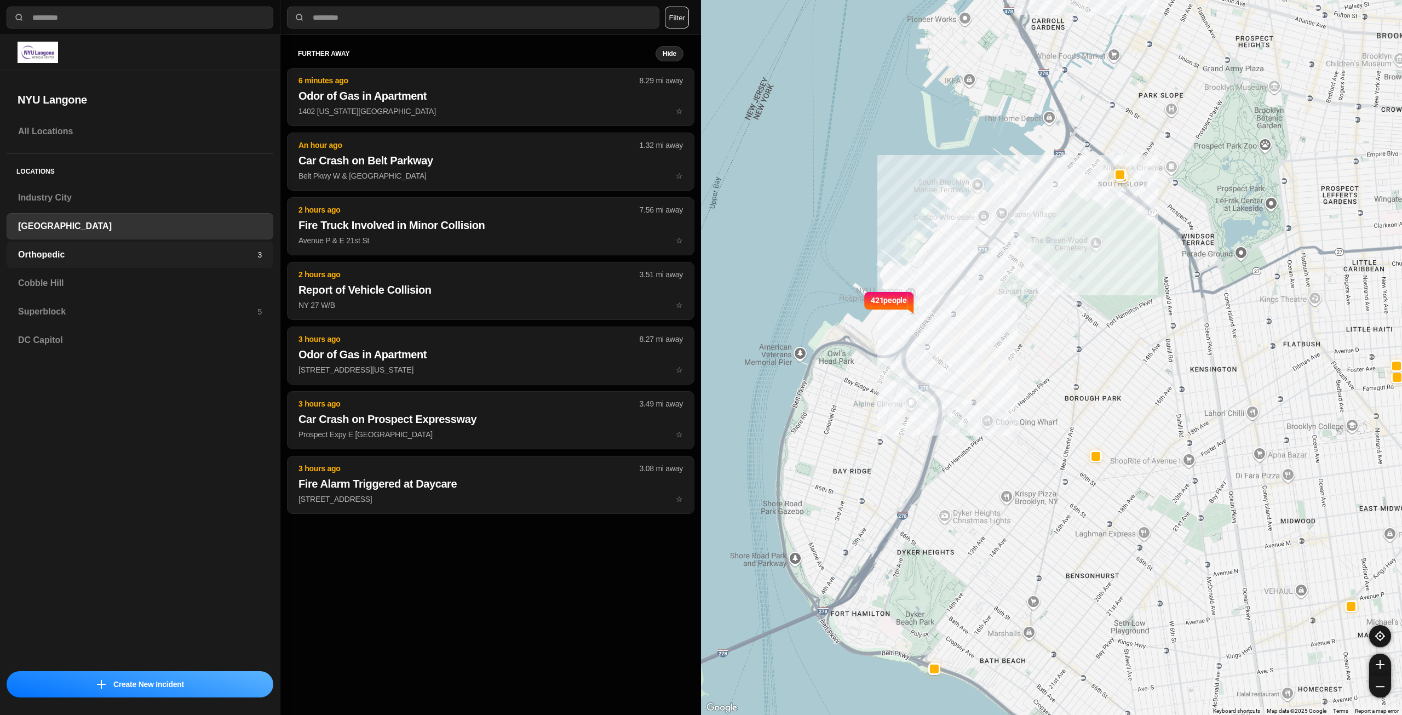
click at [102, 251] on h3 "Orthopedic" at bounding box center [137, 254] width 239 height 13
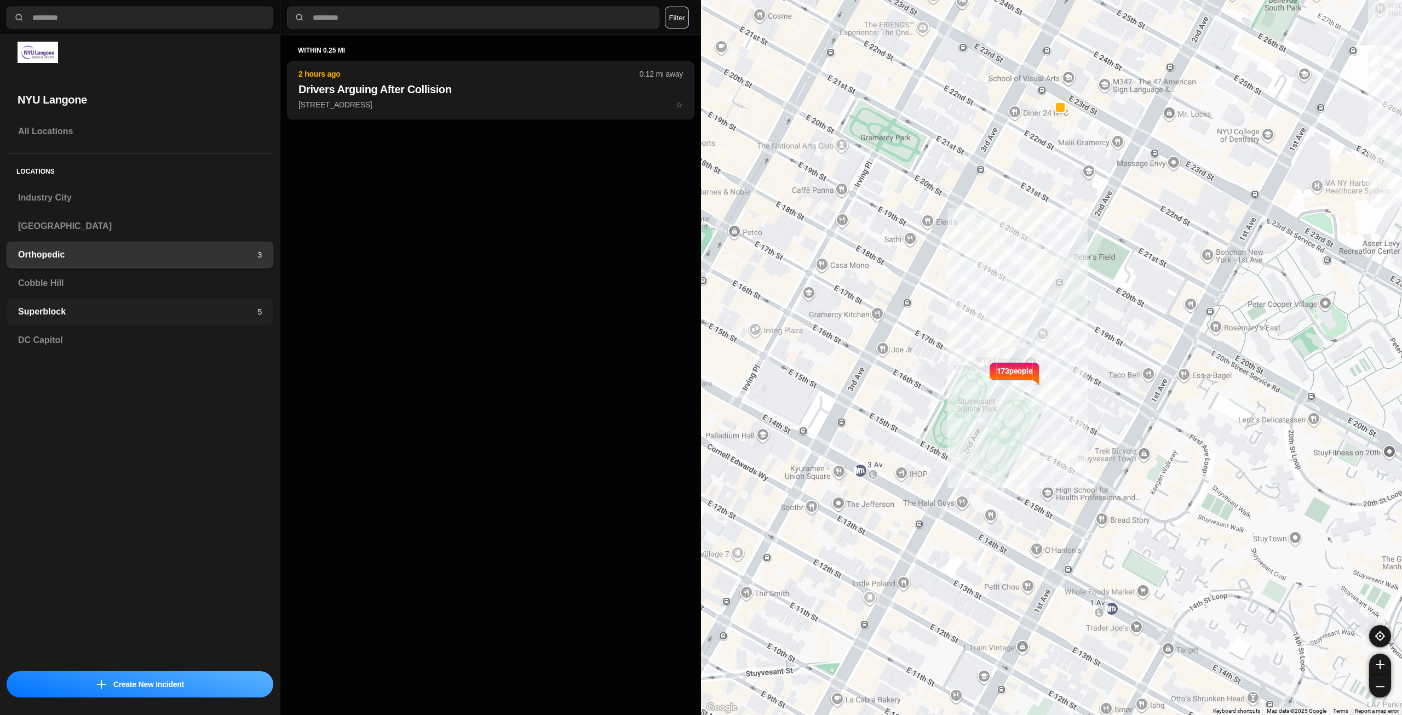
click at [178, 313] on h3 "Superblock" at bounding box center [137, 311] width 239 height 13
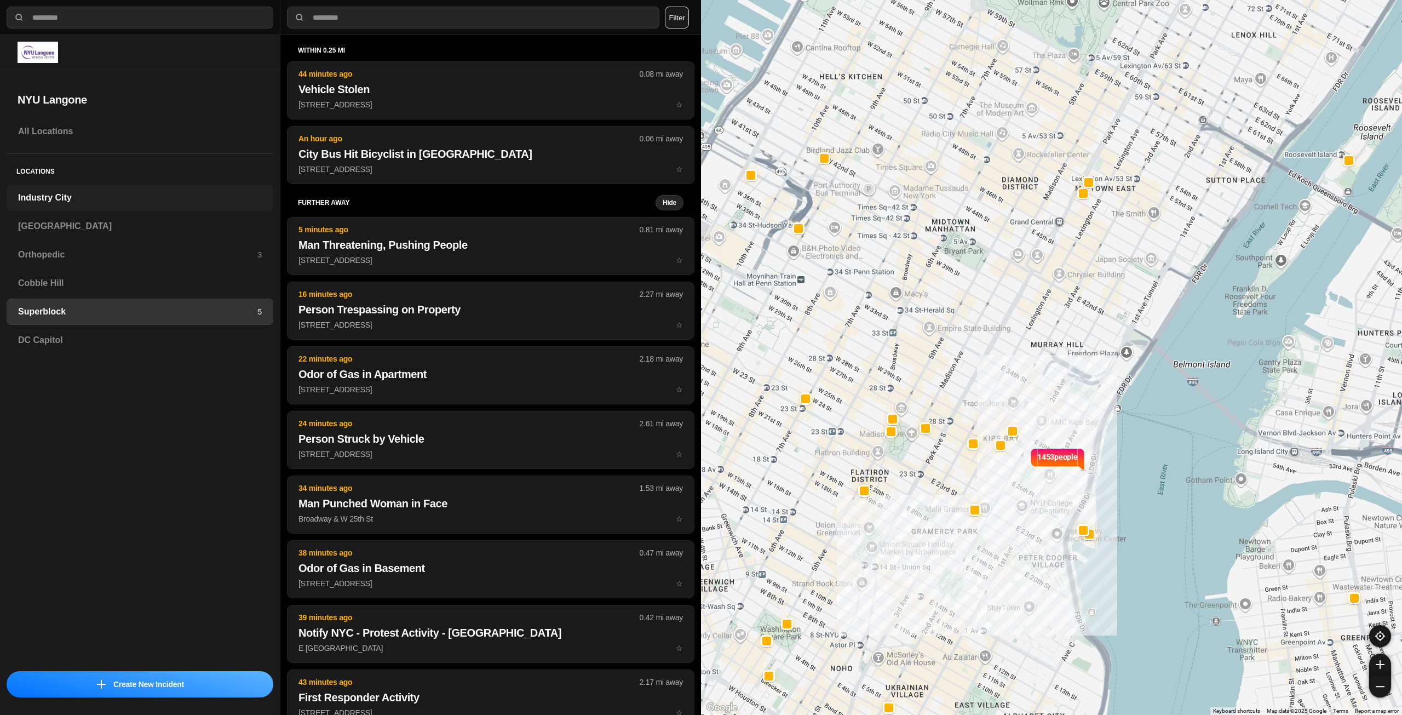
click at [67, 202] on h3 "Industry City" at bounding box center [140, 197] width 244 height 13
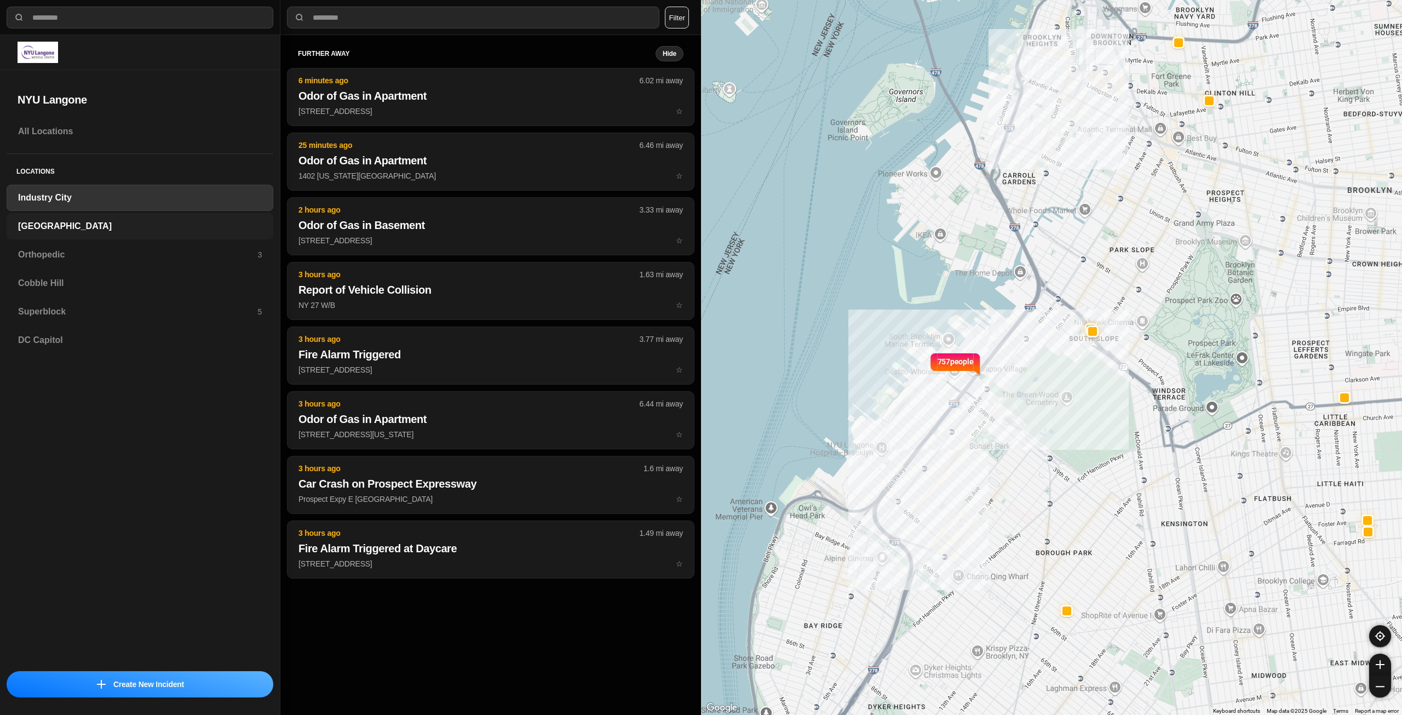
click at [77, 230] on h3 "[GEOGRAPHIC_DATA]" at bounding box center [140, 226] width 244 height 13
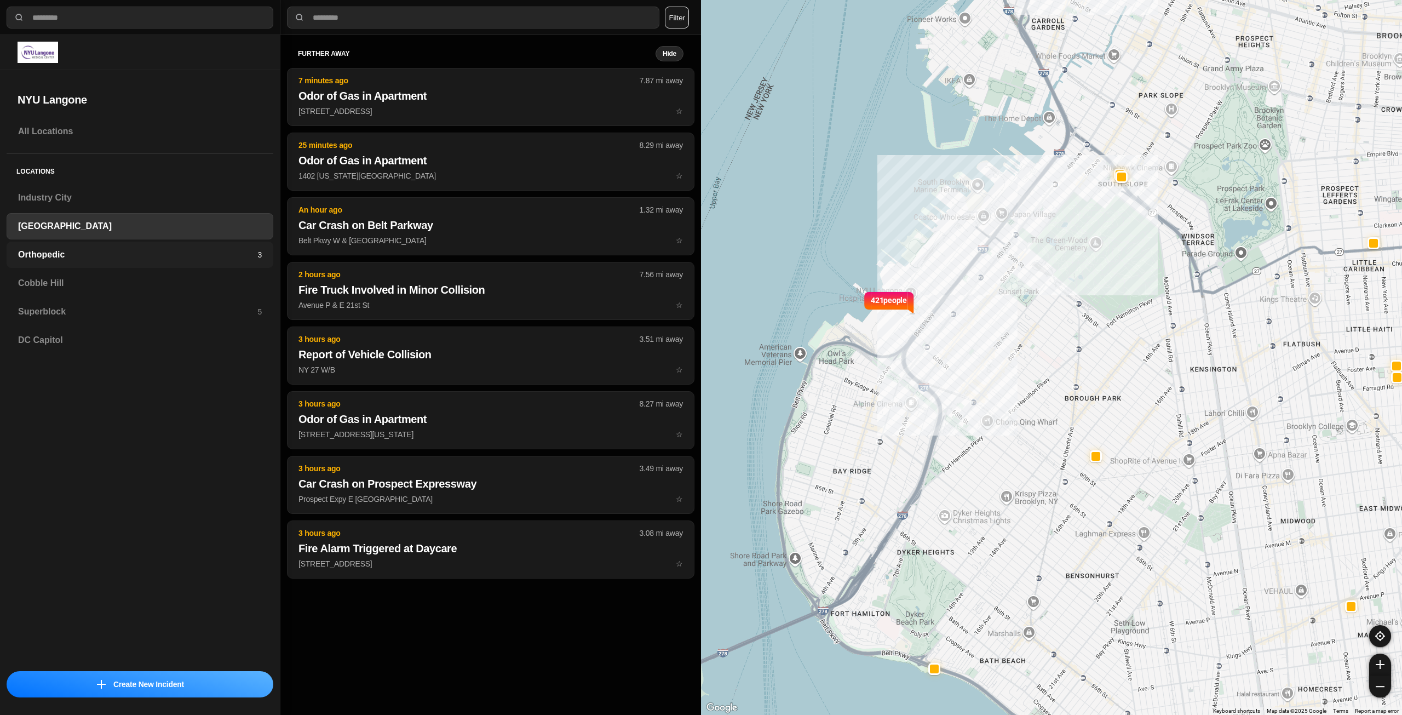
click at [72, 245] on div "Orthopedic 3" at bounding box center [140, 255] width 267 height 26
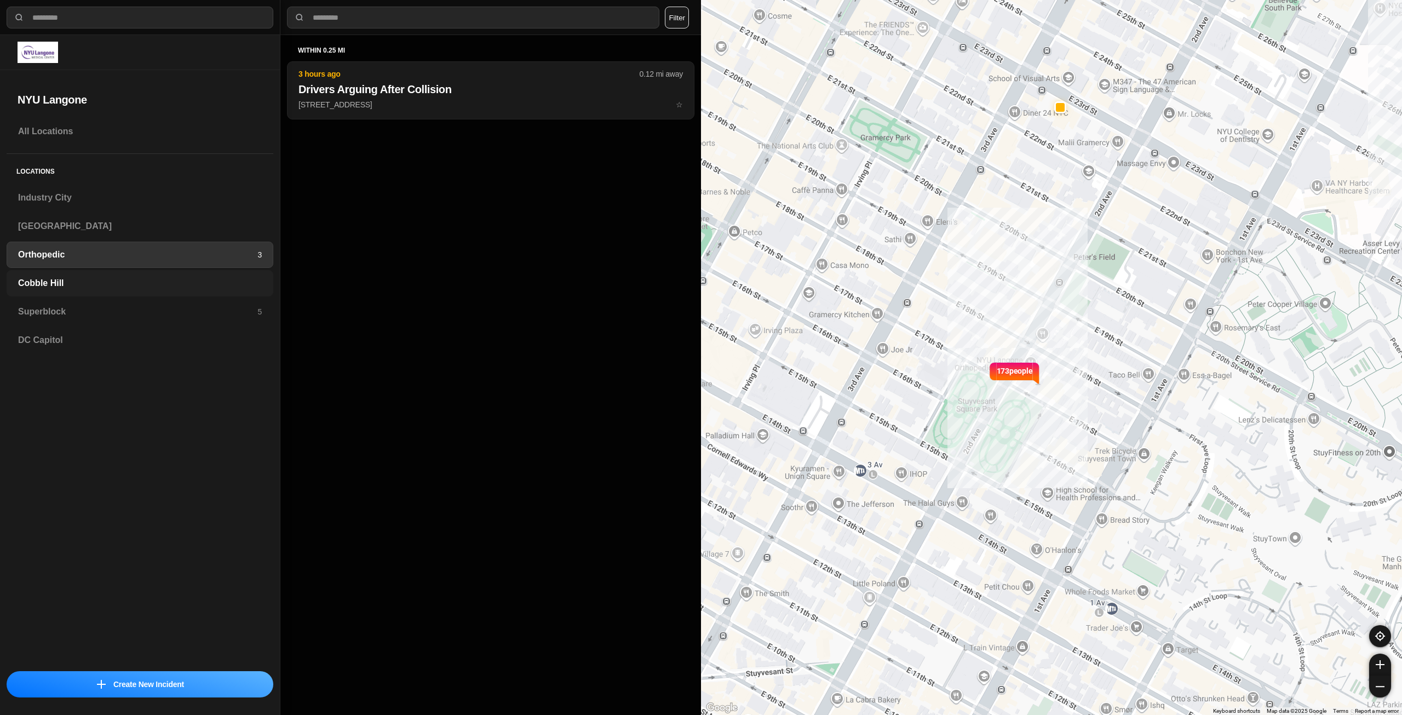
click at [189, 294] on div "Cobble Hill" at bounding box center [140, 283] width 267 height 26
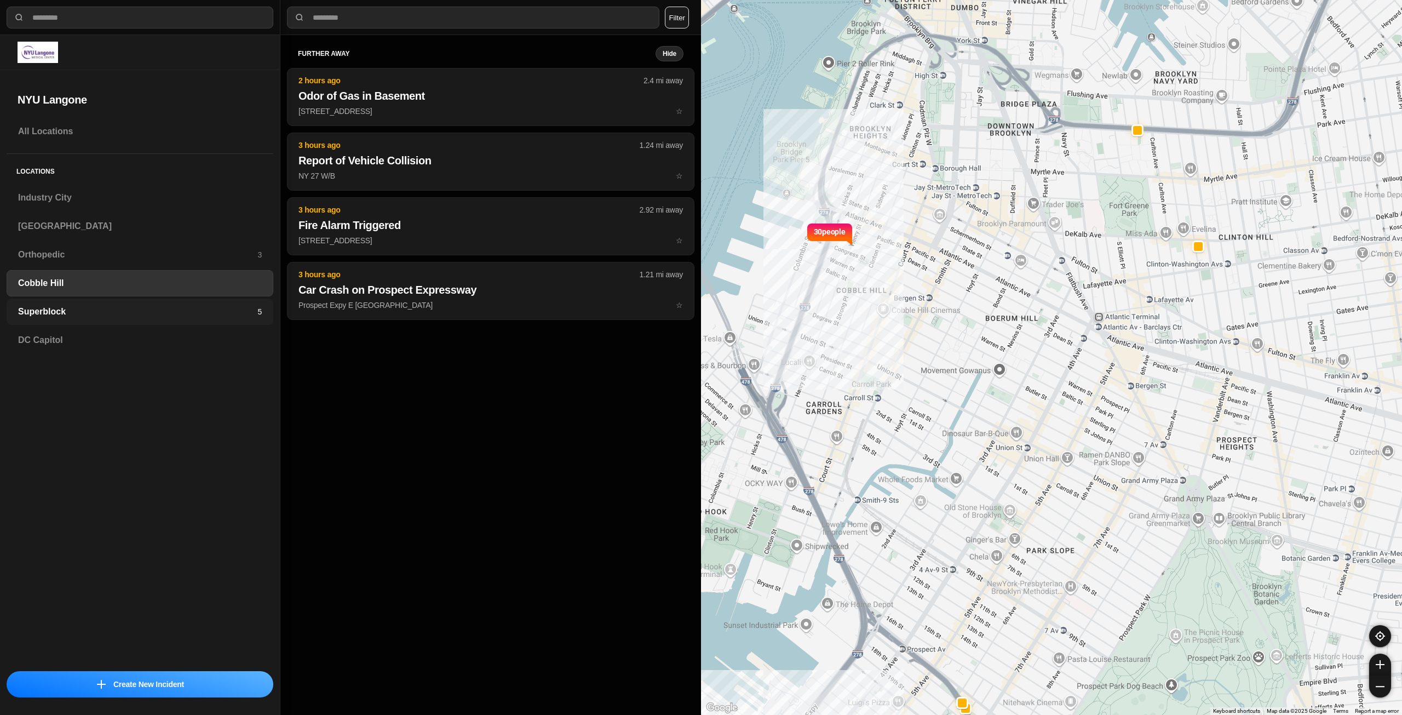
click at [190, 315] on h3 "Superblock" at bounding box center [137, 311] width 239 height 13
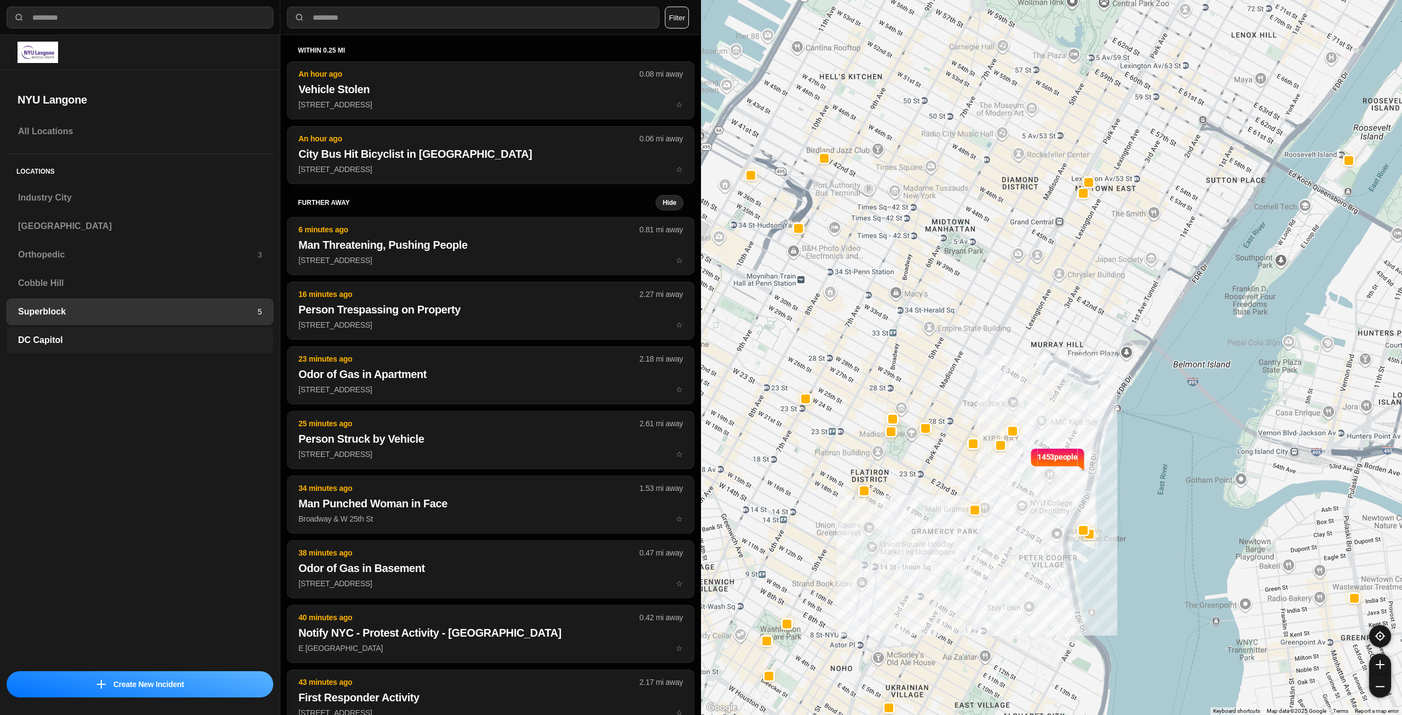
click at [196, 340] on h3 "DC Capitol" at bounding box center [140, 340] width 244 height 13
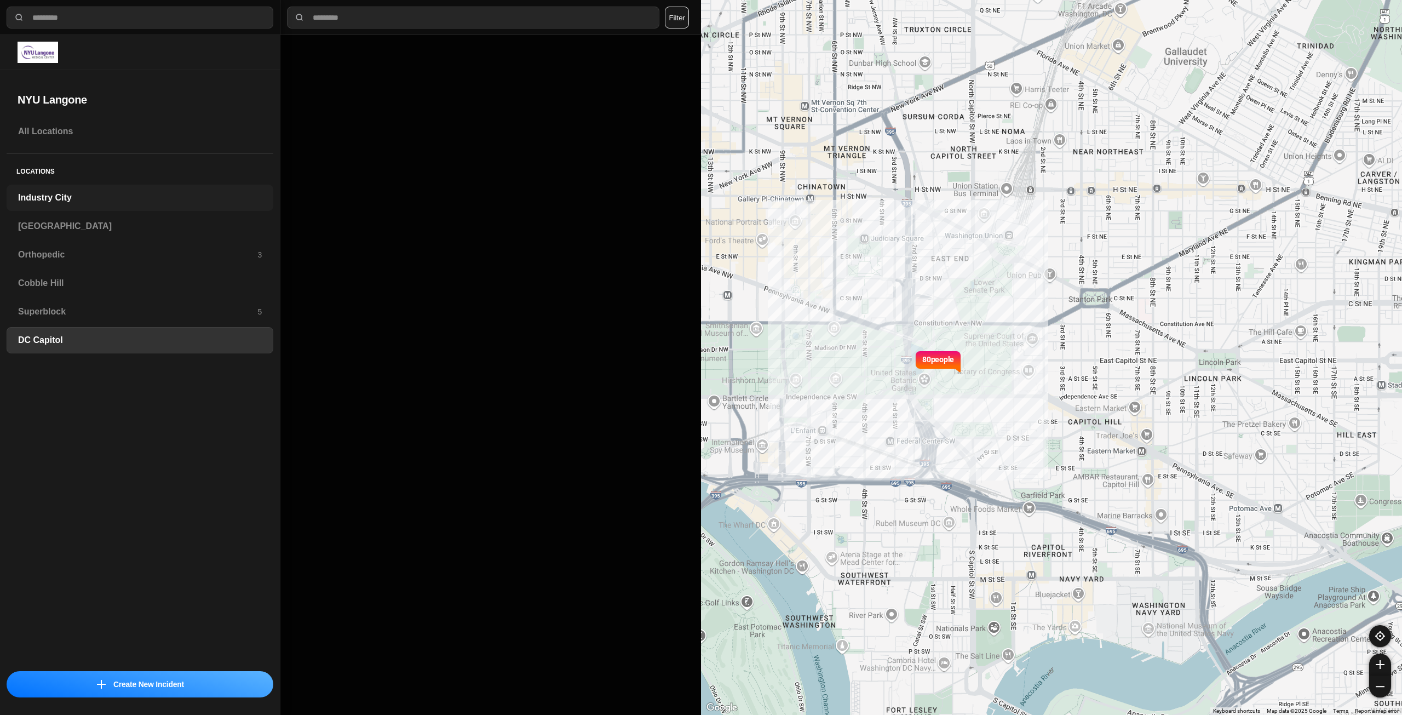
click at [108, 196] on h3 "Industry City" at bounding box center [140, 197] width 244 height 13
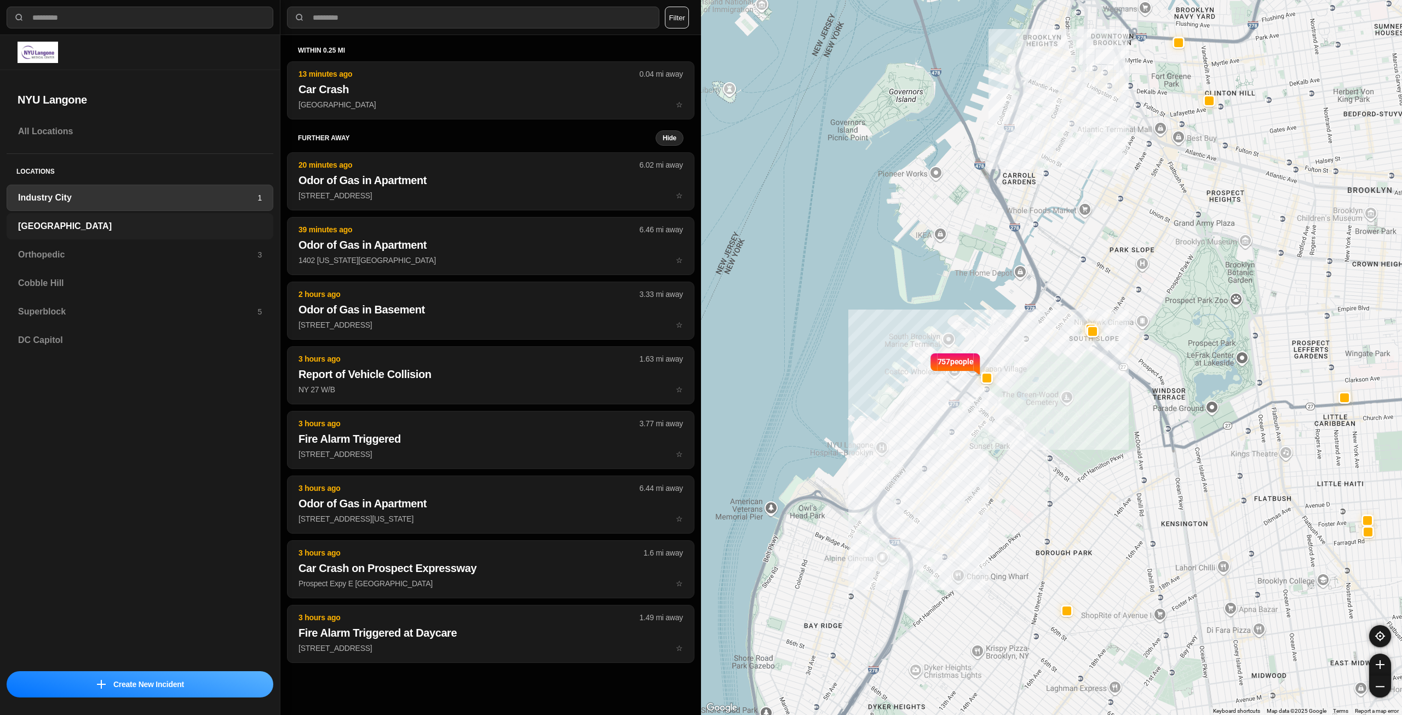
click at [138, 227] on h3 "[GEOGRAPHIC_DATA]" at bounding box center [140, 226] width 244 height 13
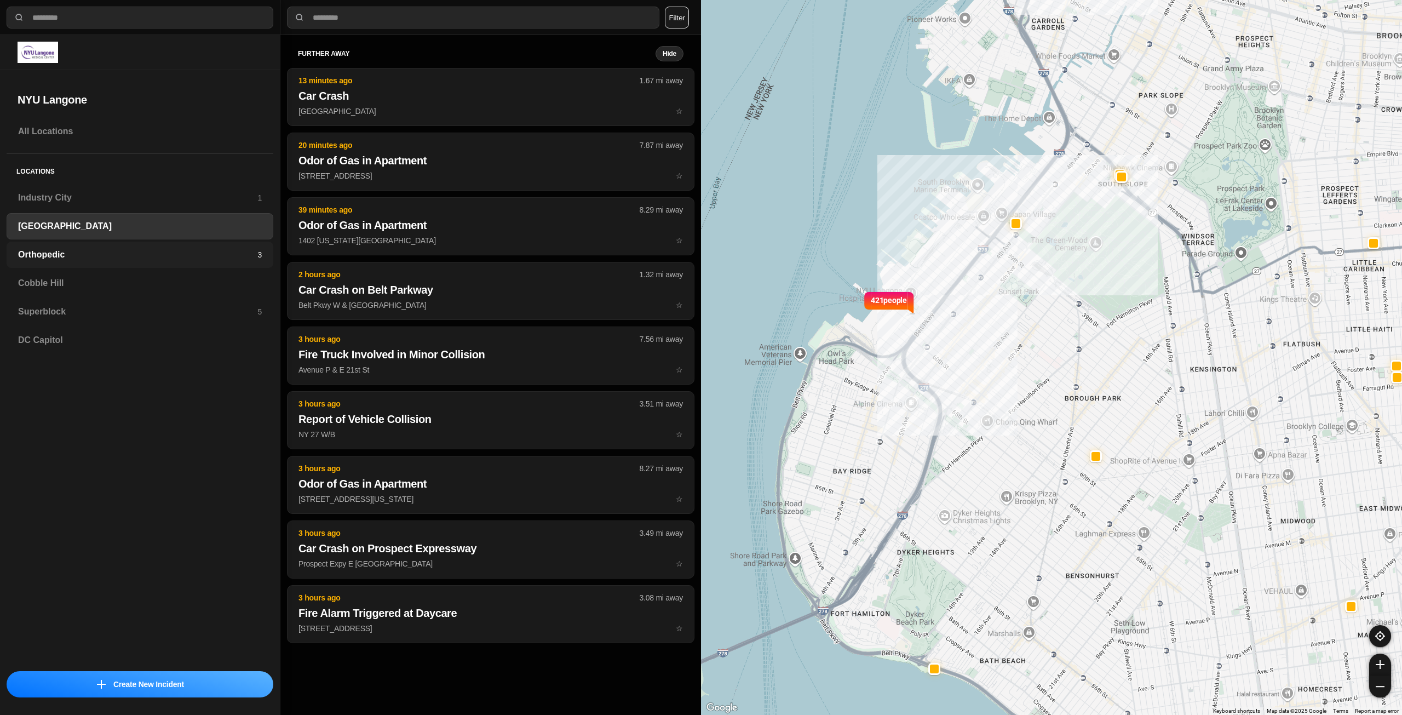
click at [124, 248] on h3 "Orthopedic" at bounding box center [137, 254] width 239 height 13
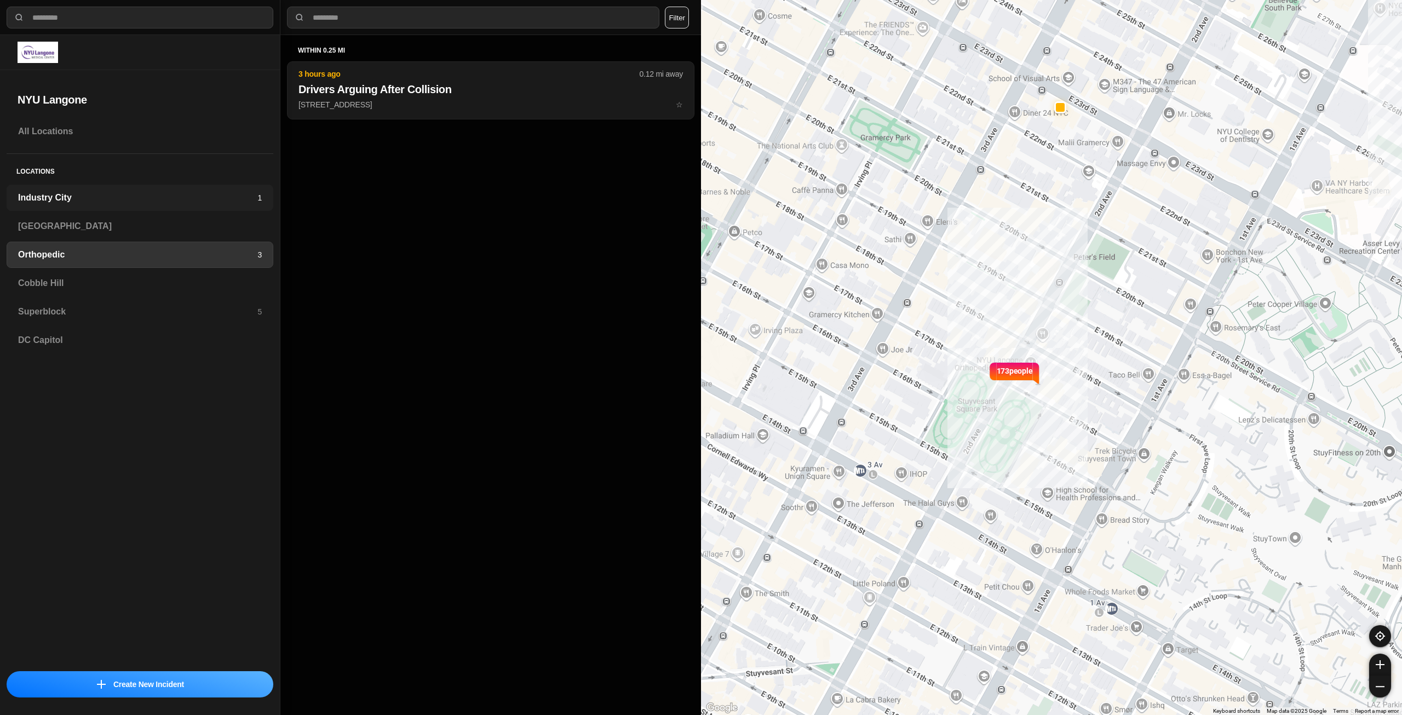
click at [110, 208] on div "Industry City 1" at bounding box center [140, 198] width 267 height 26
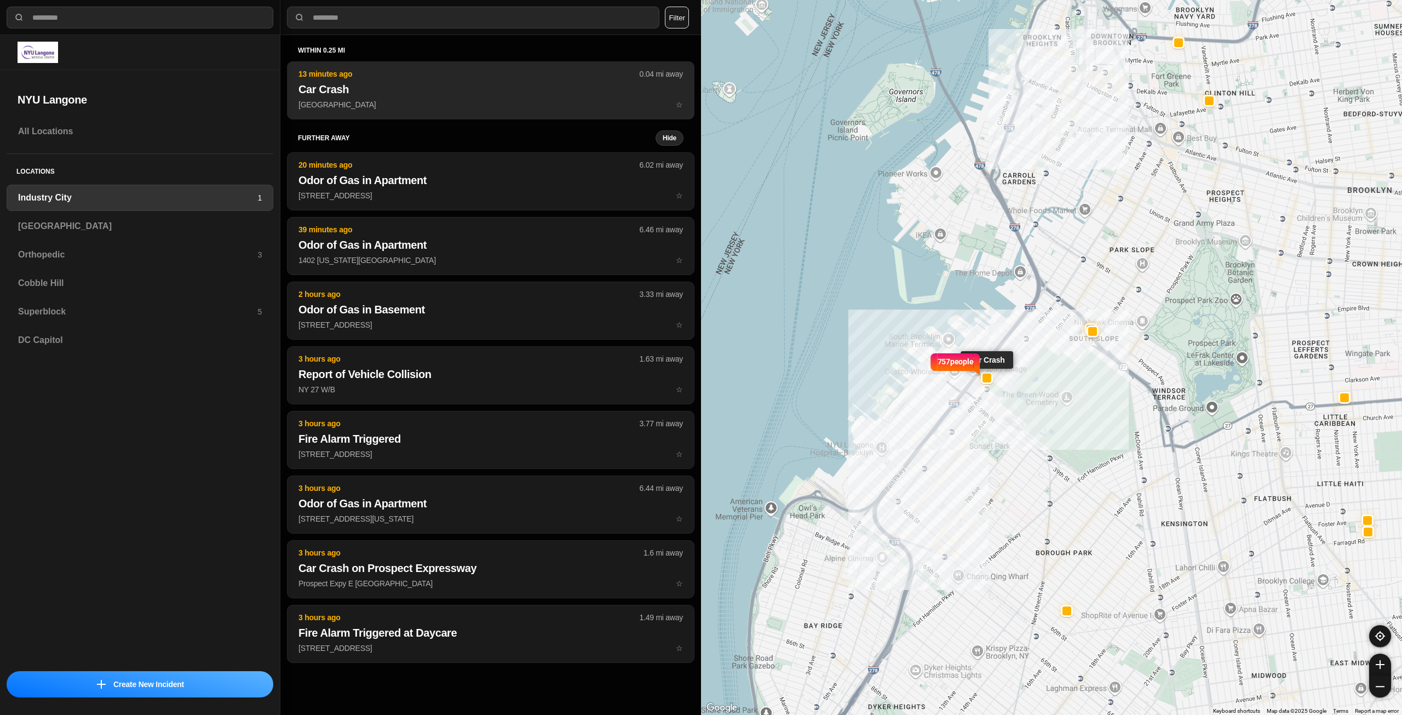
click at [382, 103] on p "[GEOGRAPHIC_DATA] ☆" at bounding box center [491, 104] width 385 height 11
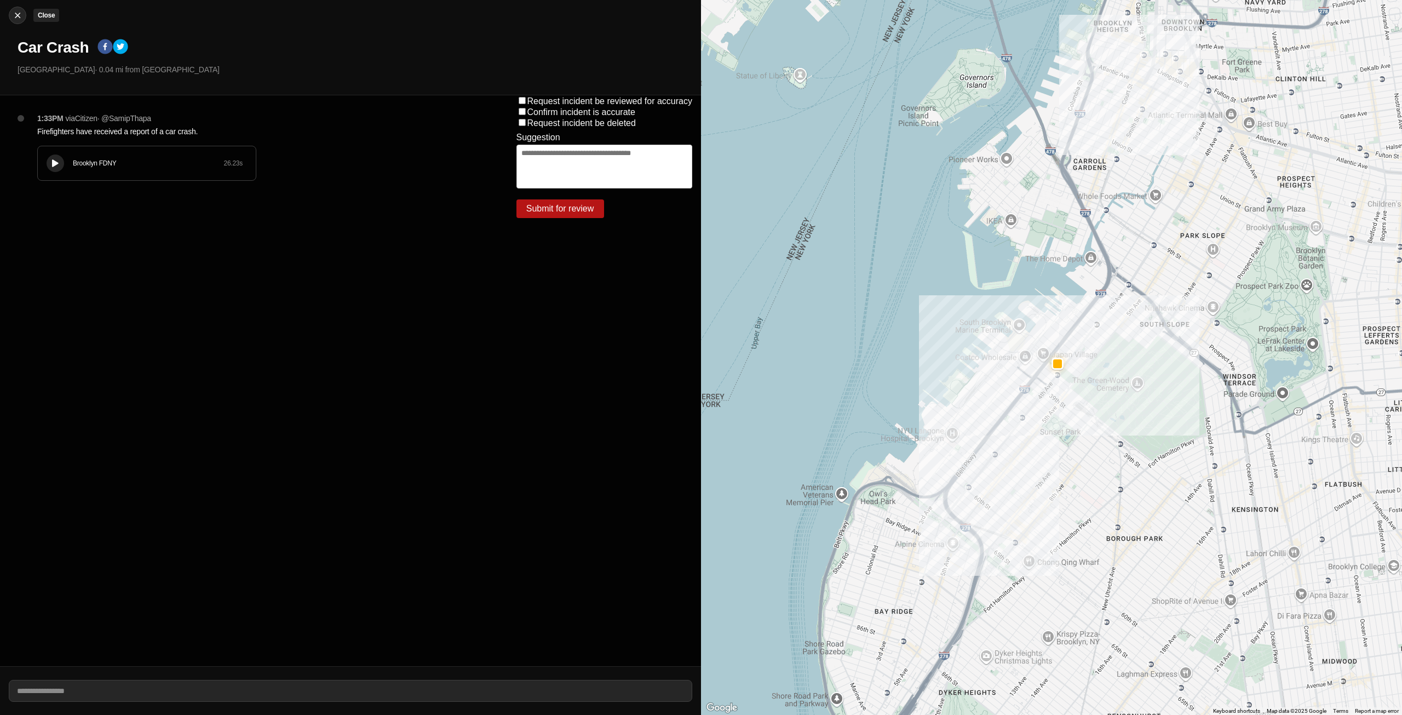
click at [17, 18] on img at bounding box center [17, 15] width 11 height 11
select select "*"
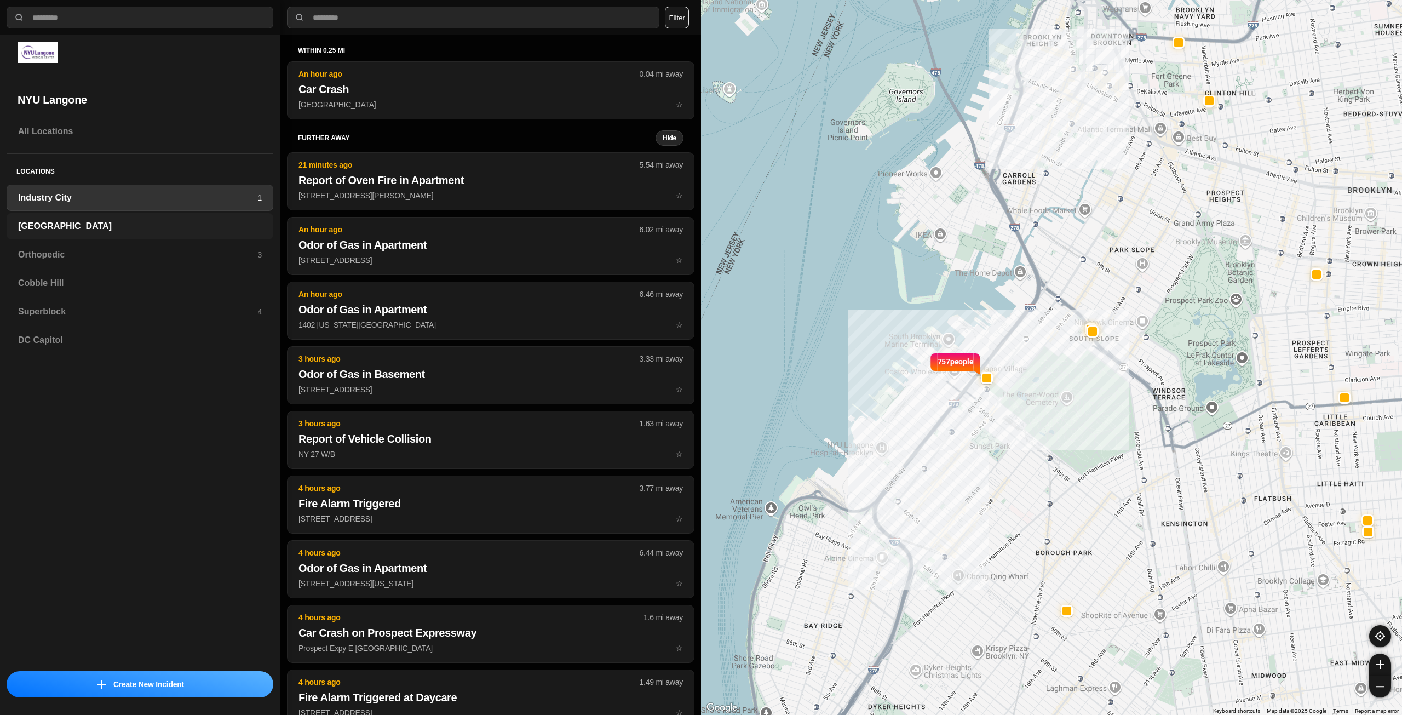
click at [187, 230] on h3 "[GEOGRAPHIC_DATA]" at bounding box center [140, 226] width 244 height 13
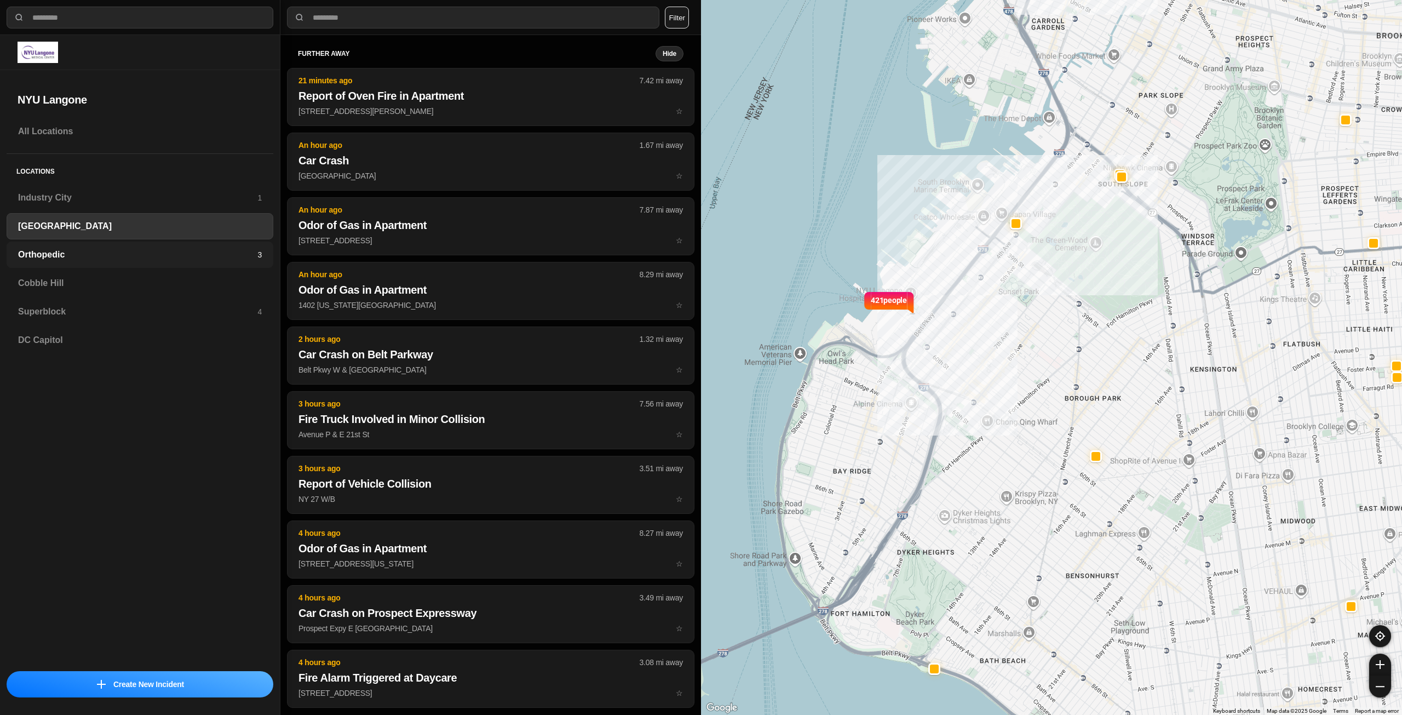
click at [212, 257] on h3 "Orthopedic" at bounding box center [137, 254] width 239 height 13
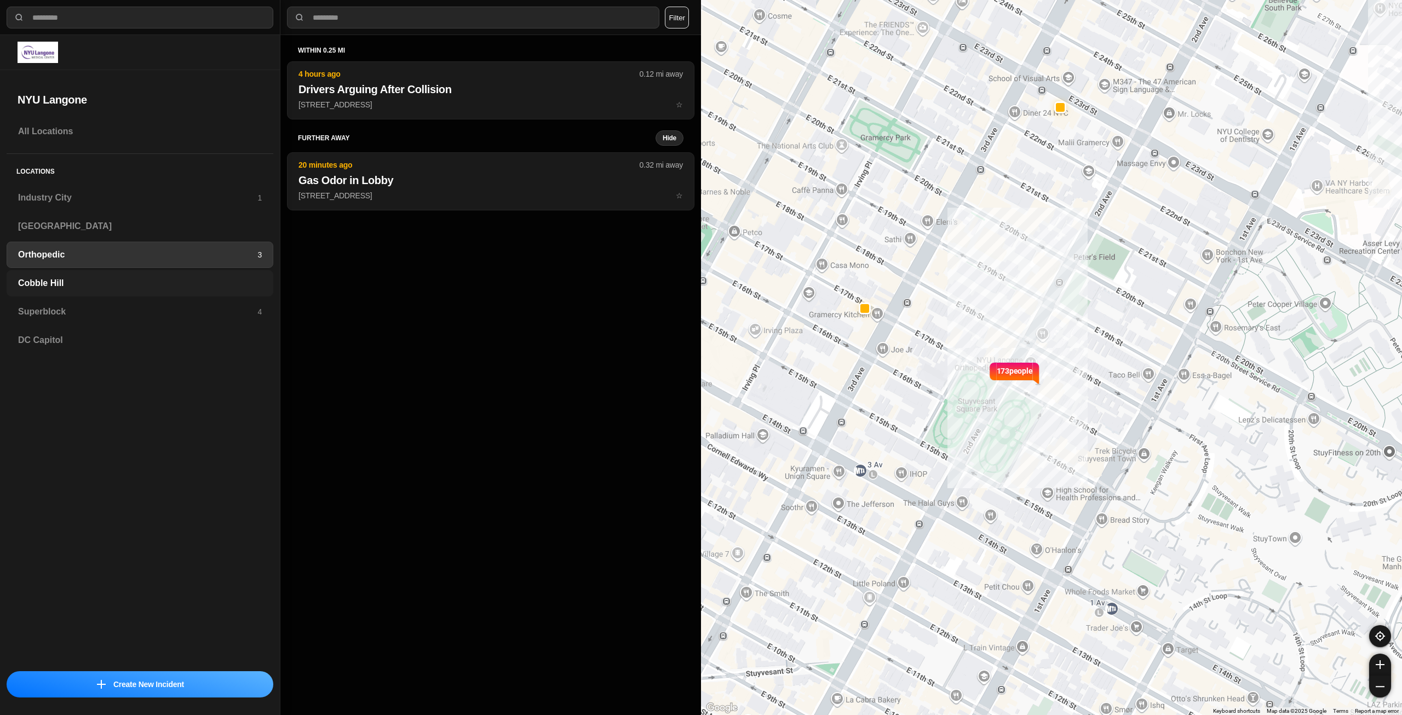
click at [197, 287] on h3 "Cobble Hill" at bounding box center [140, 283] width 244 height 13
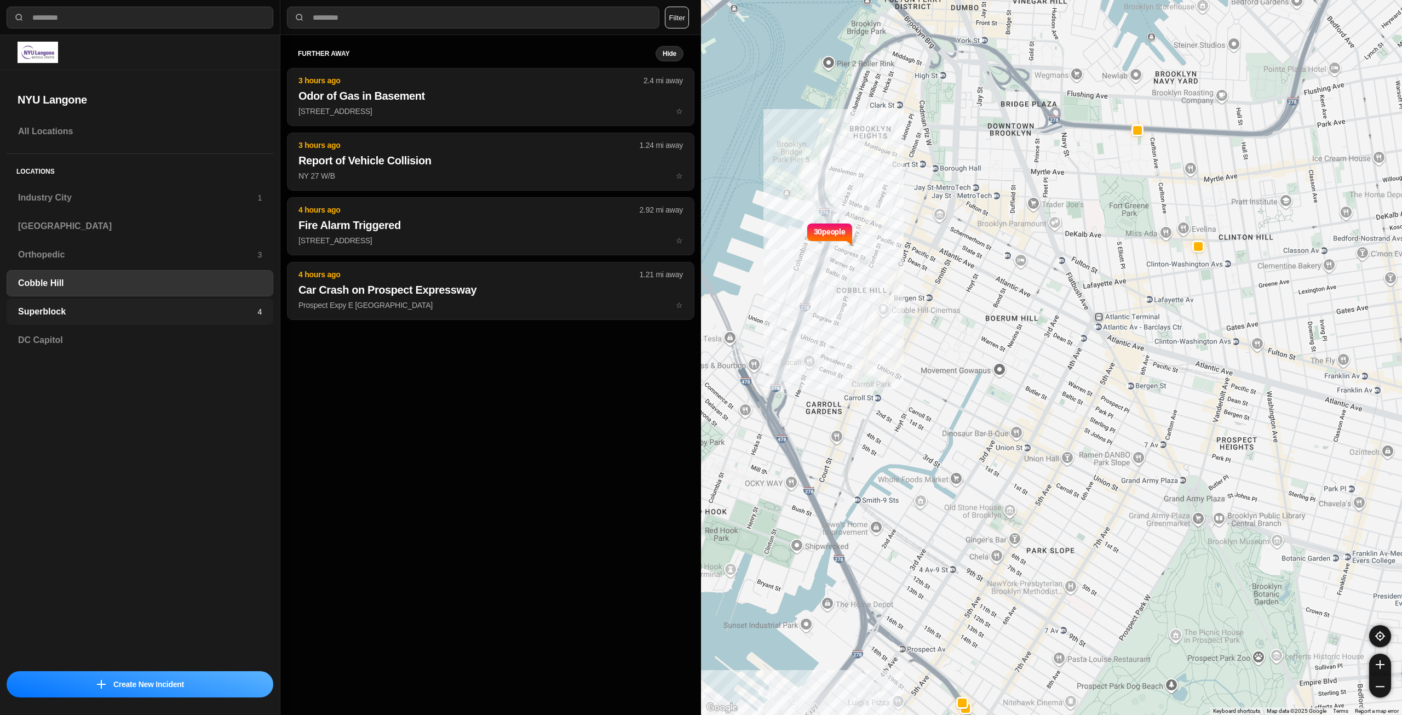
click at [200, 311] on h3 "Superblock" at bounding box center [137, 311] width 239 height 13
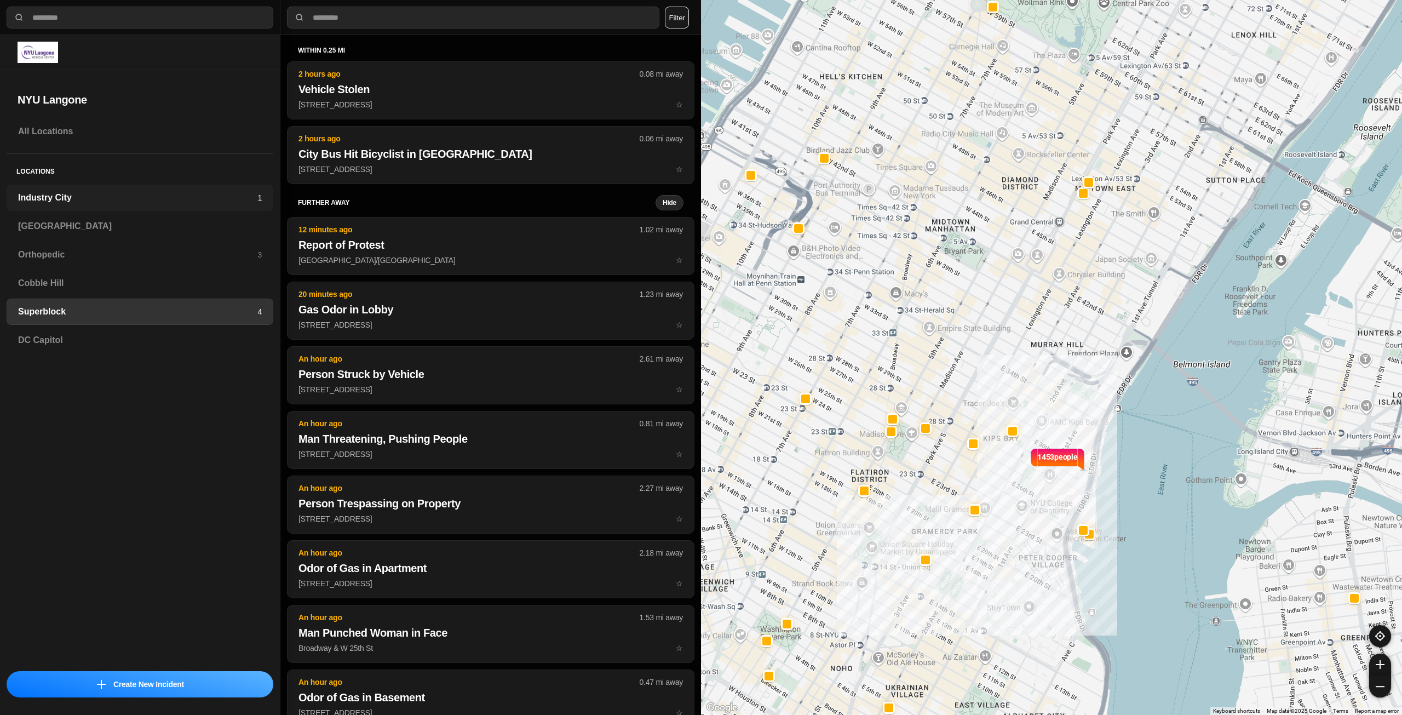
click at [101, 200] on h3 "Industry City" at bounding box center [137, 197] width 239 height 13
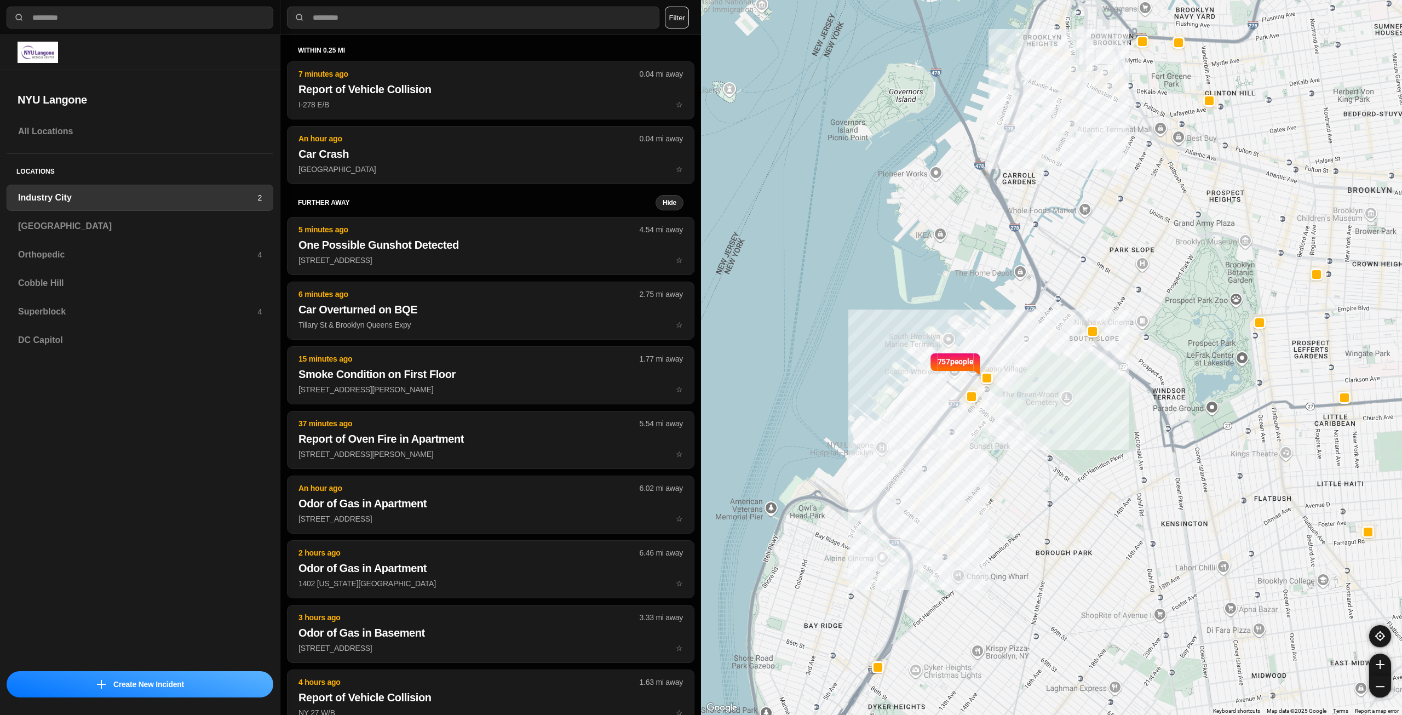
select select "*"
click at [98, 235] on div "[GEOGRAPHIC_DATA]" at bounding box center [140, 226] width 267 height 26
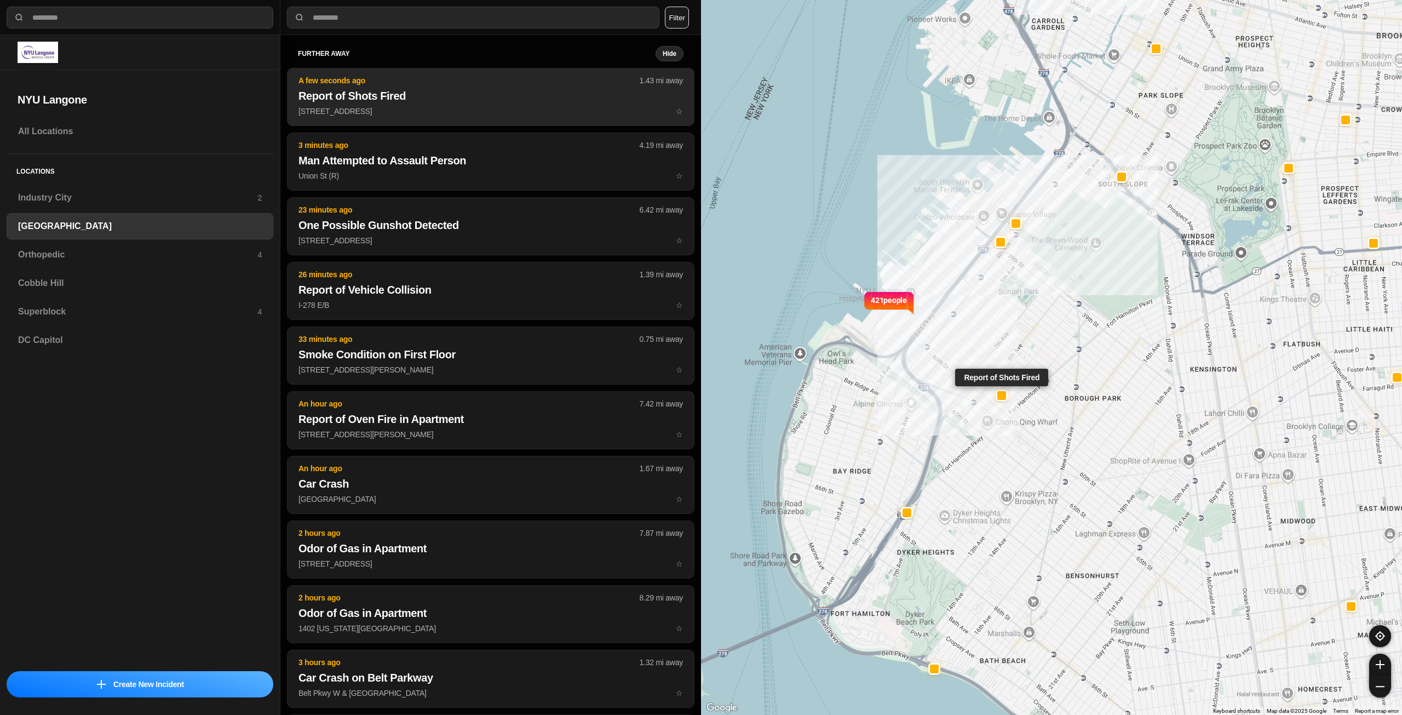
click at [450, 111] on p "837 58th St ☆" at bounding box center [491, 111] width 385 height 11
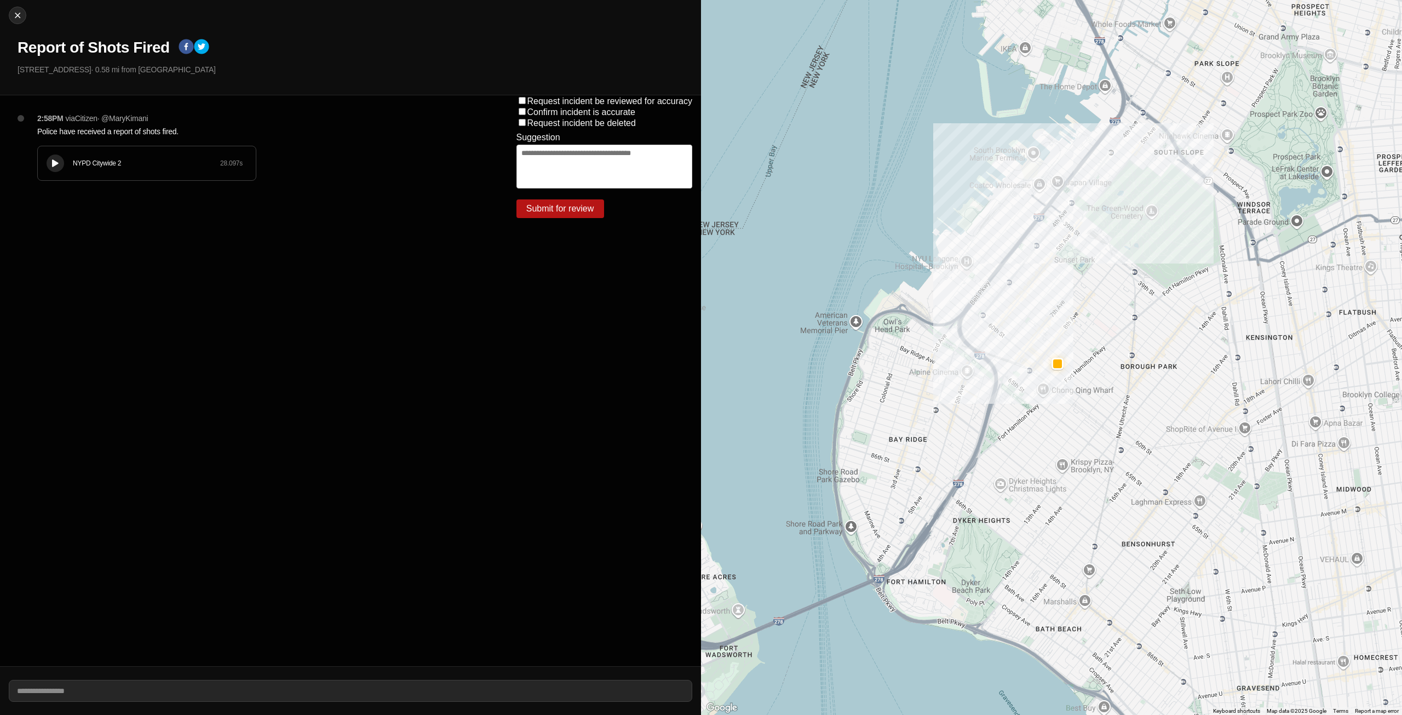
click at [56, 164] on icon at bounding box center [55, 163] width 7 height 7
click at [16, 21] on button "Close" at bounding box center [18, 16] width 18 height 18
select select "*"
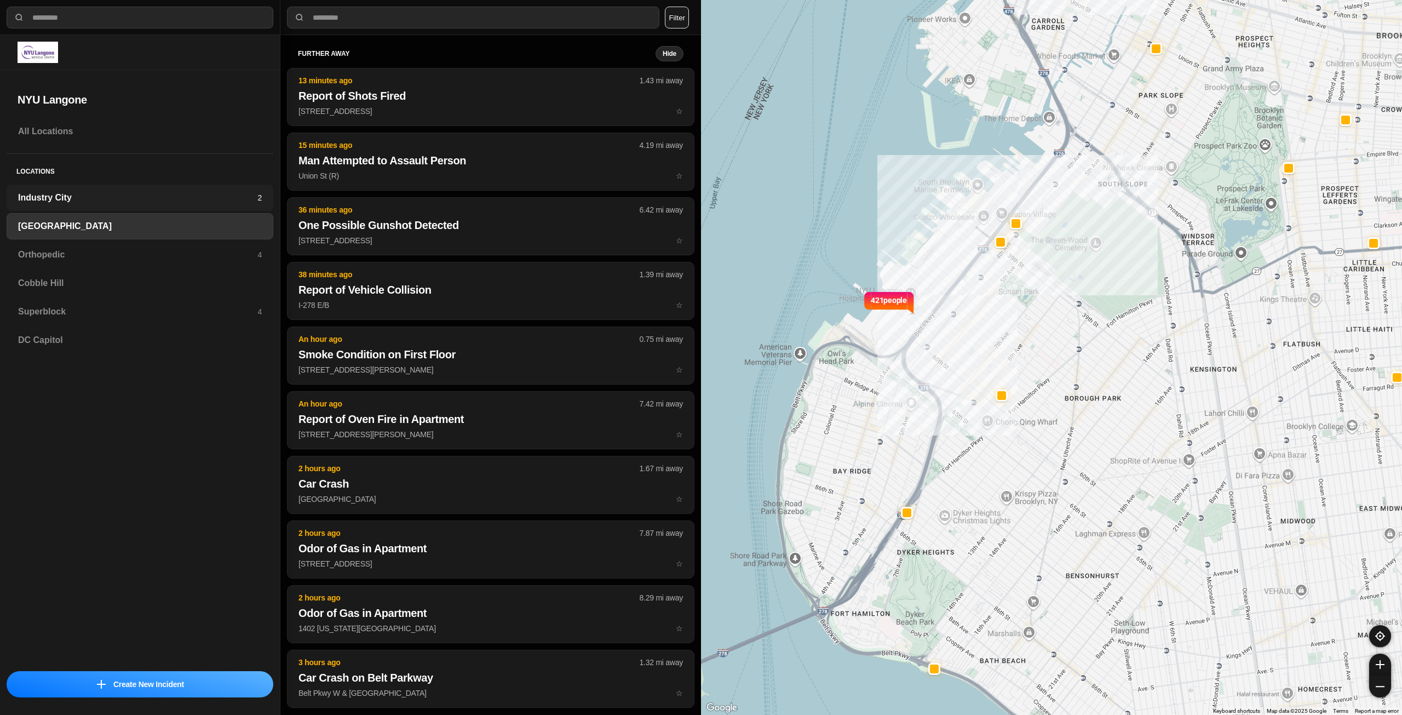
click at [87, 188] on div "Industry City 2" at bounding box center [140, 198] width 267 height 26
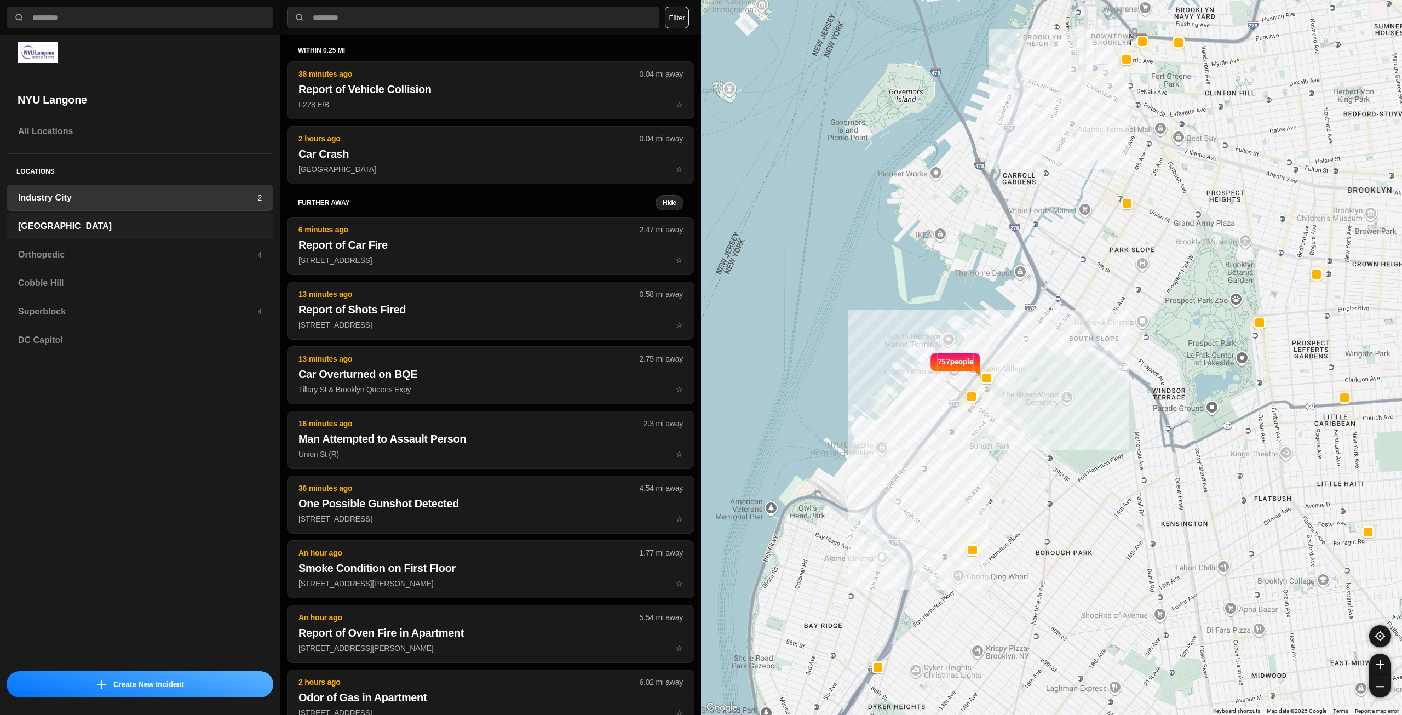
click at [93, 224] on h3 "[GEOGRAPHIC_DATA]" at bounding box center [140, 226] width 244 height 13
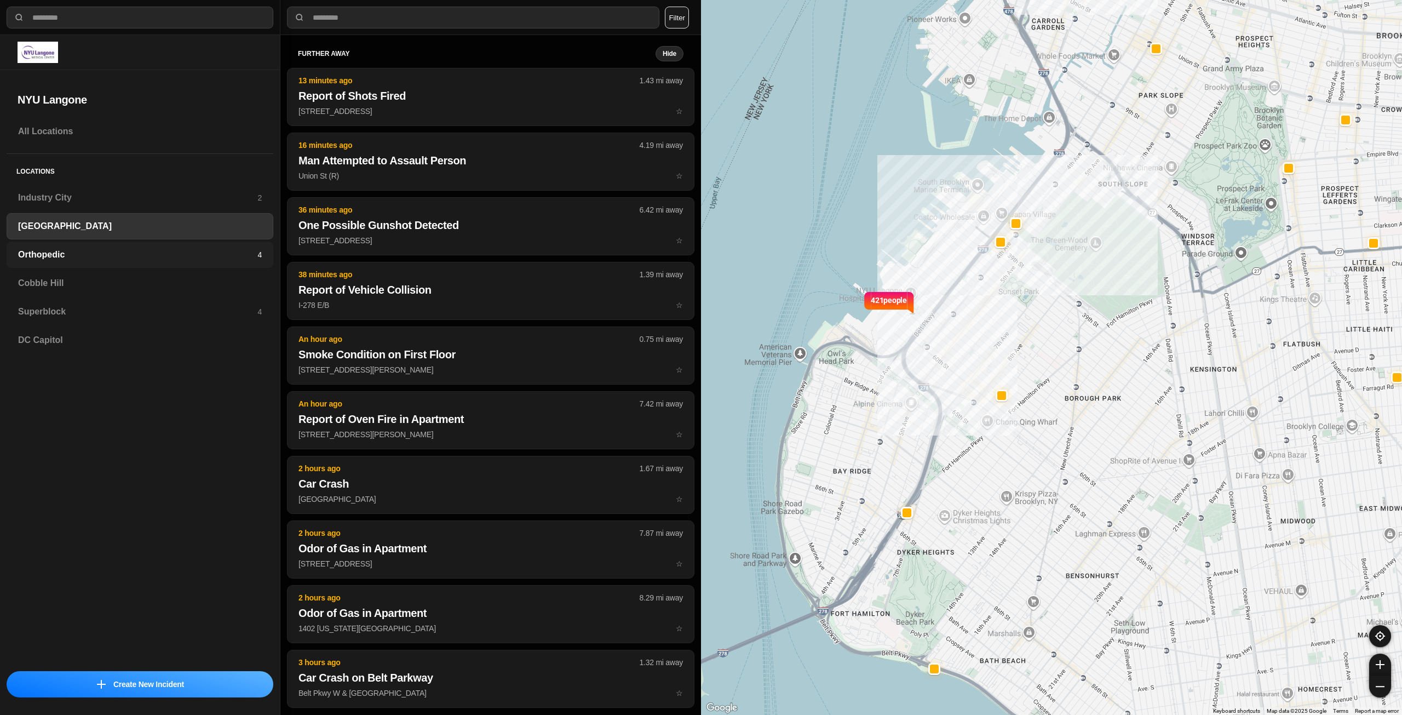
click at [87, 255] on h3 "Orthopedic" at bounding box center [137, 254] width 239 height 13
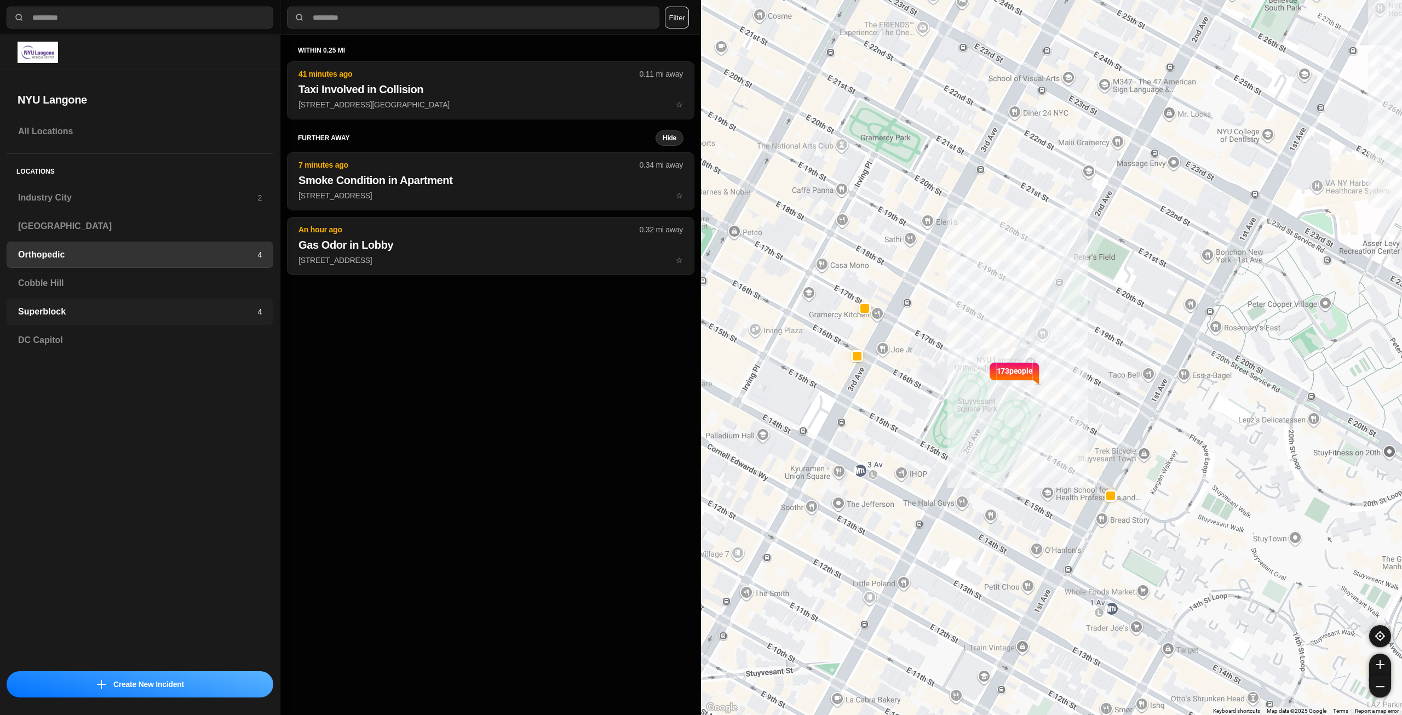
click at [99, 302] on div "Superblock 4" at bounding box center [140, 312] width 267 height 26
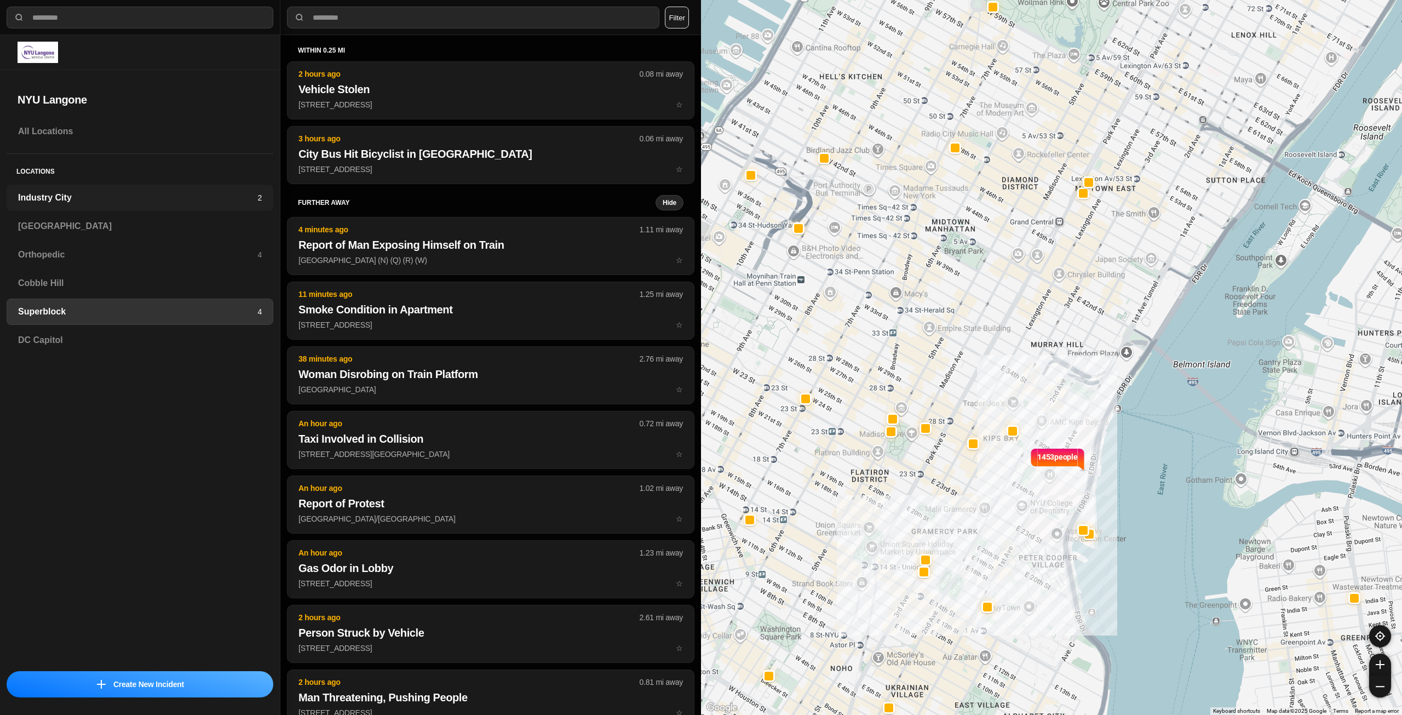
click at [125, 193] on h3 "Industry City" at bounding box center [137, 197] width 239 height 13
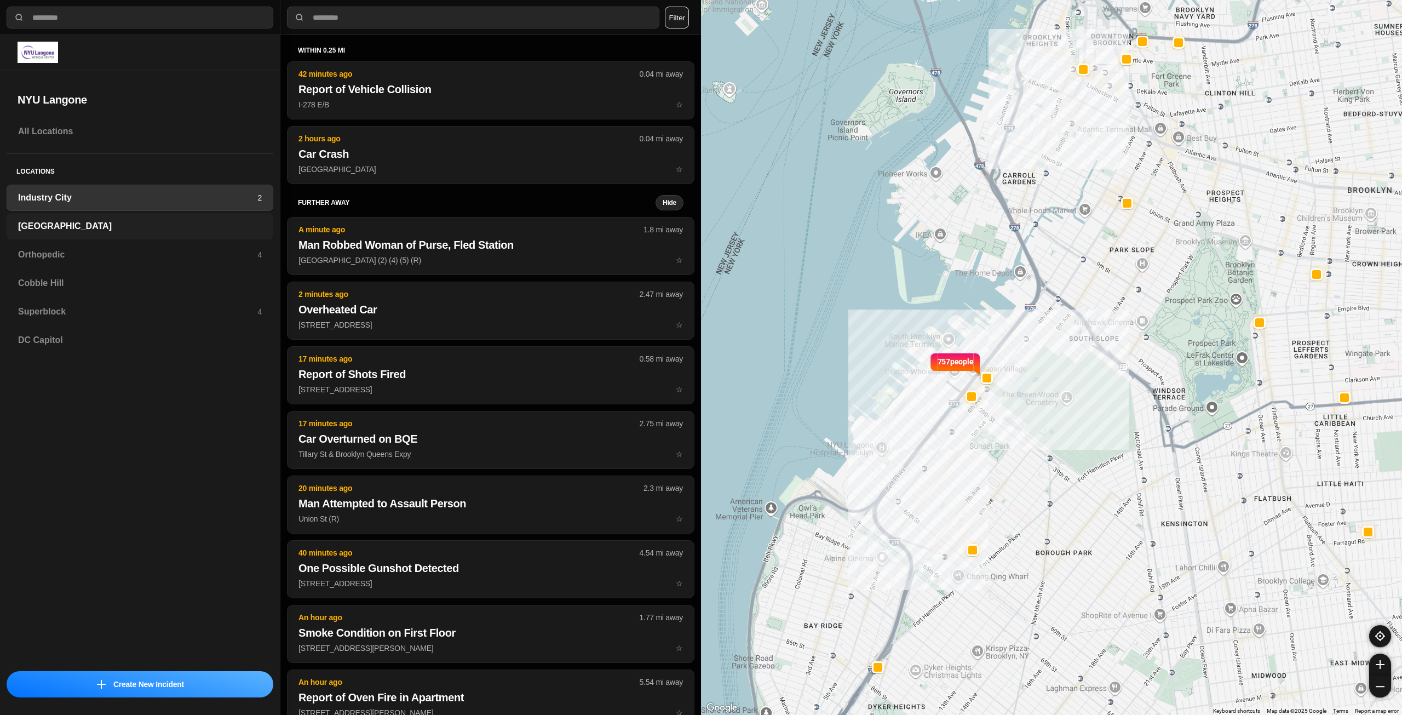
click at [136, 216] on div "[GEOGRAPHIC_DATA]" at bounding box center [140, 226] width 267 height 26
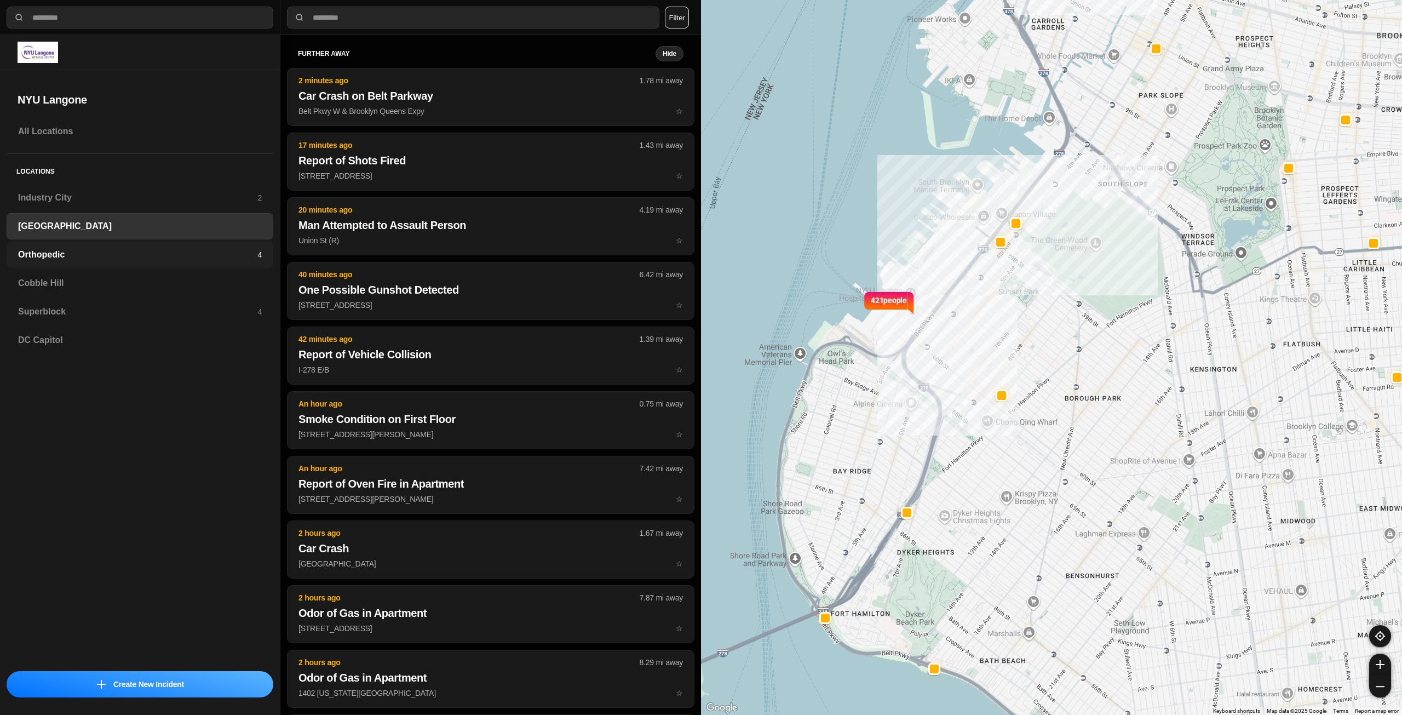
click at [136, 246] on div "Orthopedic 4" at bounding box center [140, 255] width 267 height 26
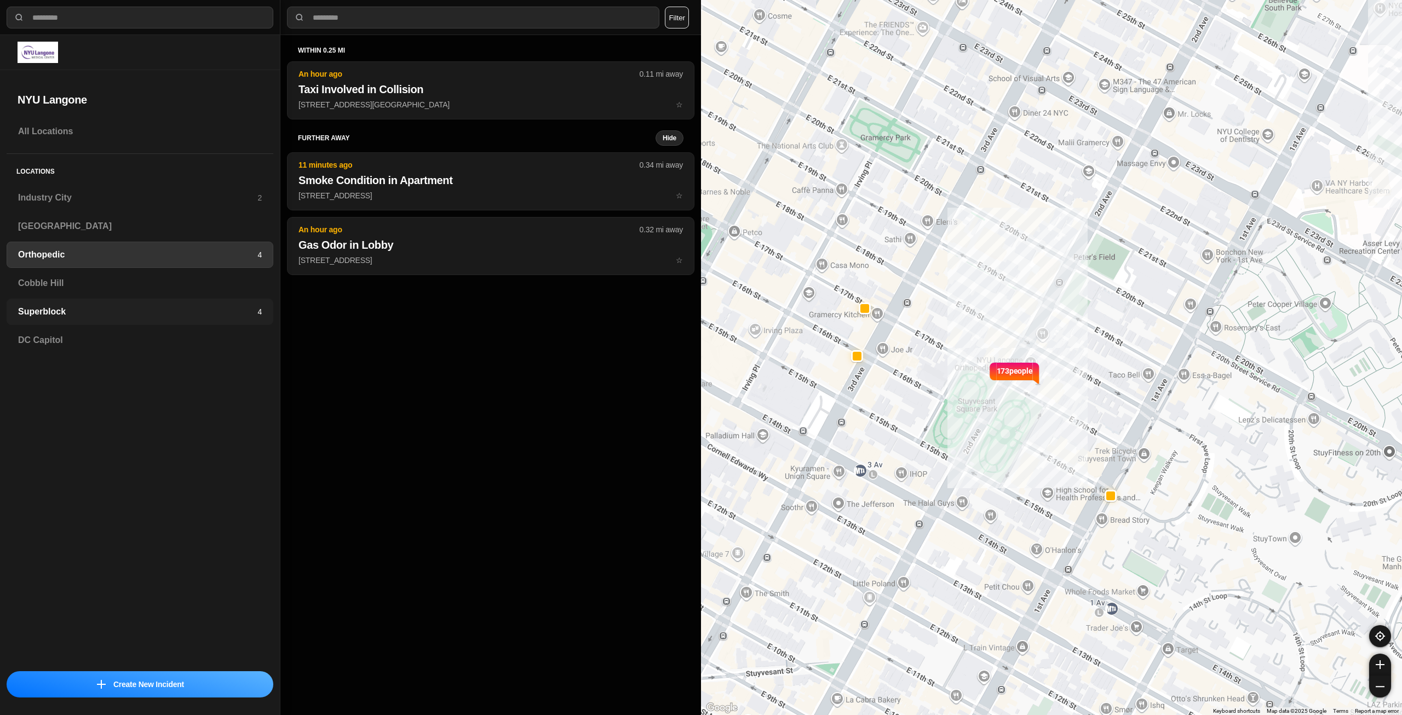
click at [168, 306] on h3 "Superblock" at bounding box center [137, 311] width 239 height 13
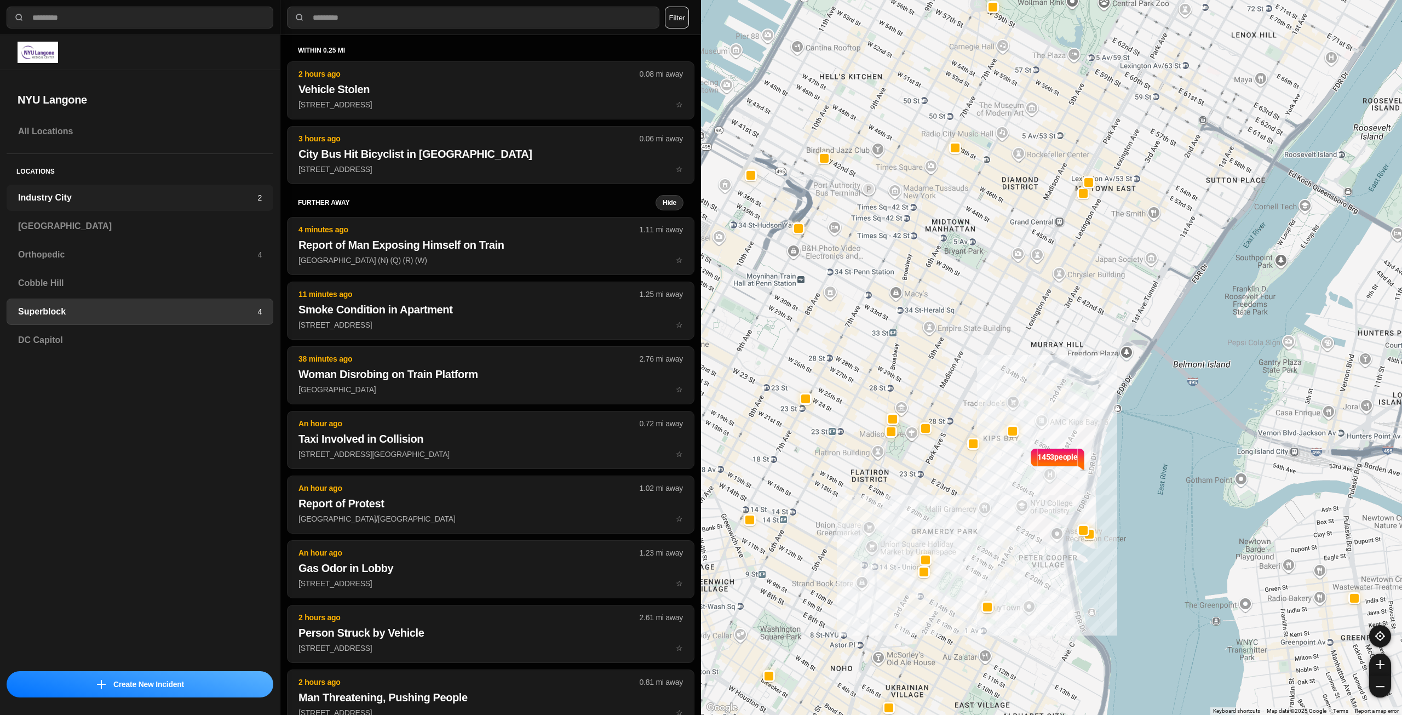
click at [207, 194] on h3 "Industry City" at bounding box center [137, 197] width 239 height 13
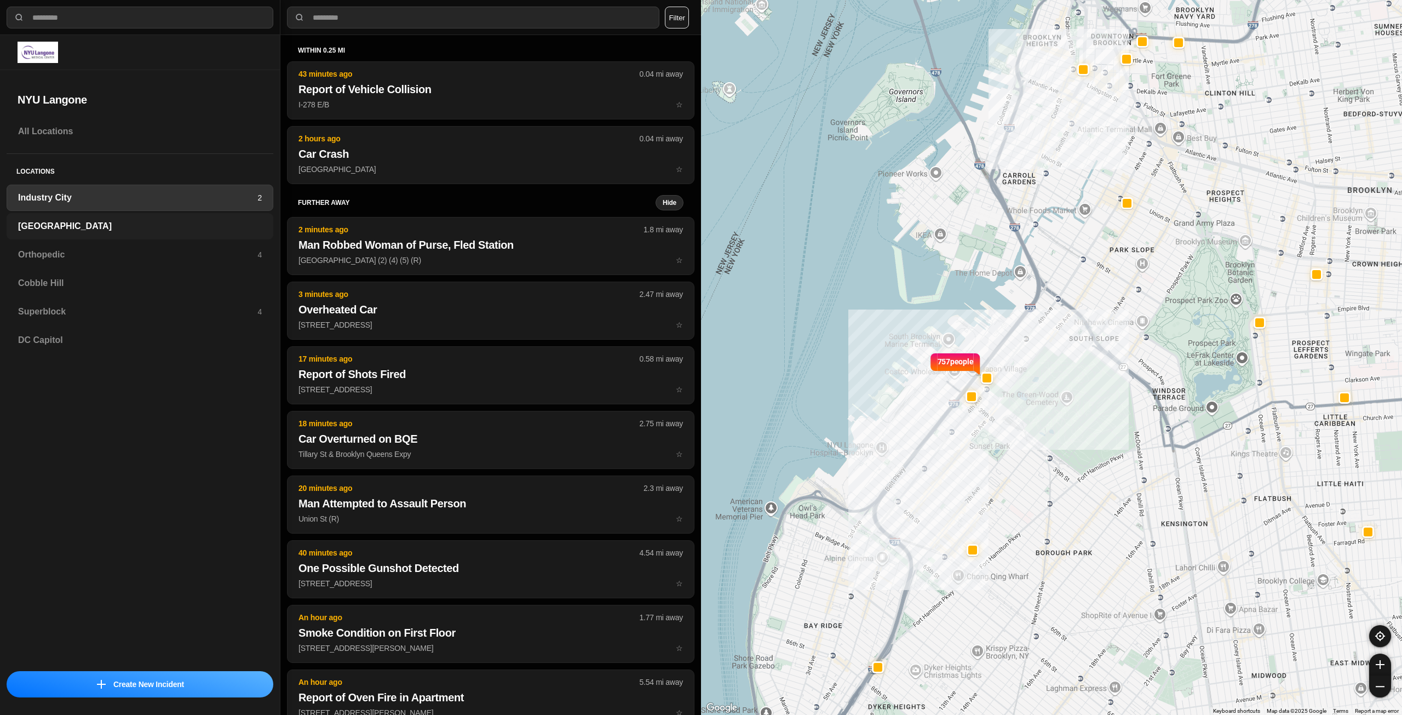
click at [148, 232] on h3 "[GEOGRAPHIC_DATA]" at bounding box center [140, 226] width 244 height 13
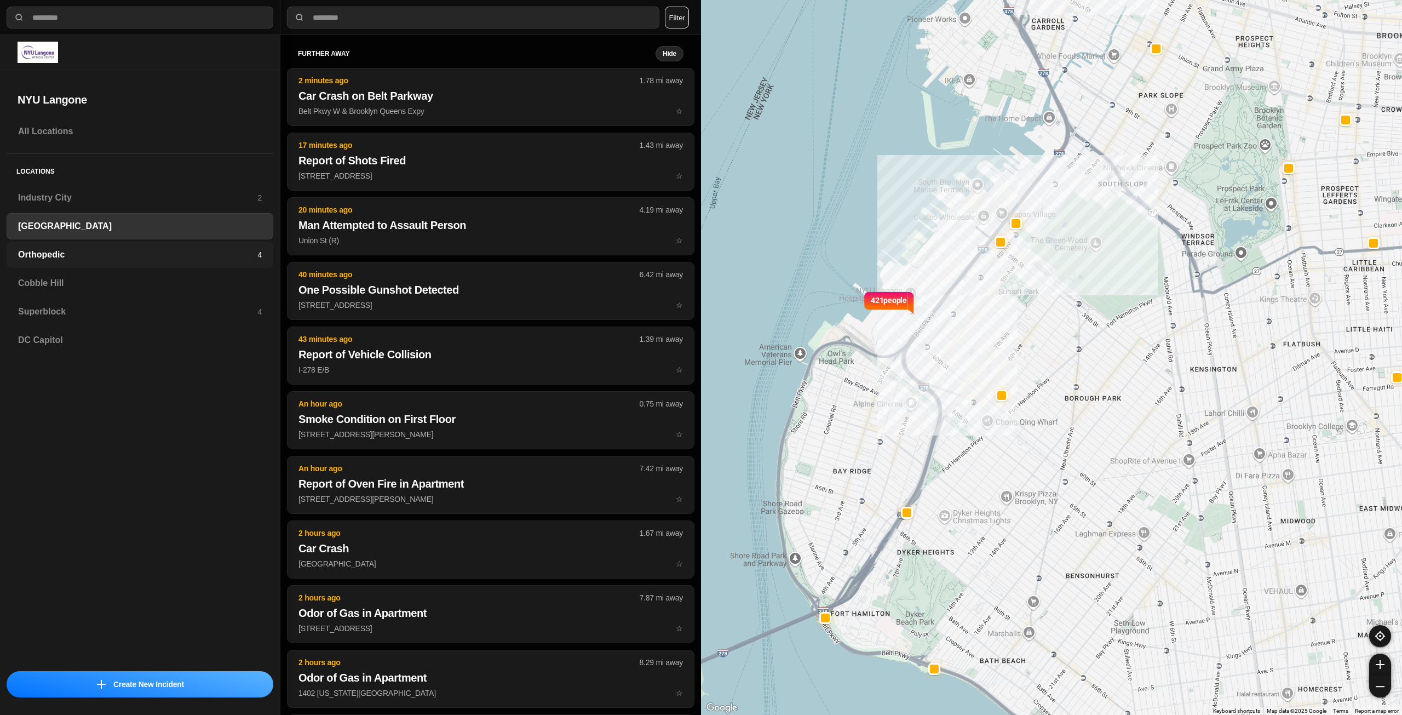
click at [148, 254] on h3 "Orthopedic" at bounding box center [137, 254] width 239 height 13
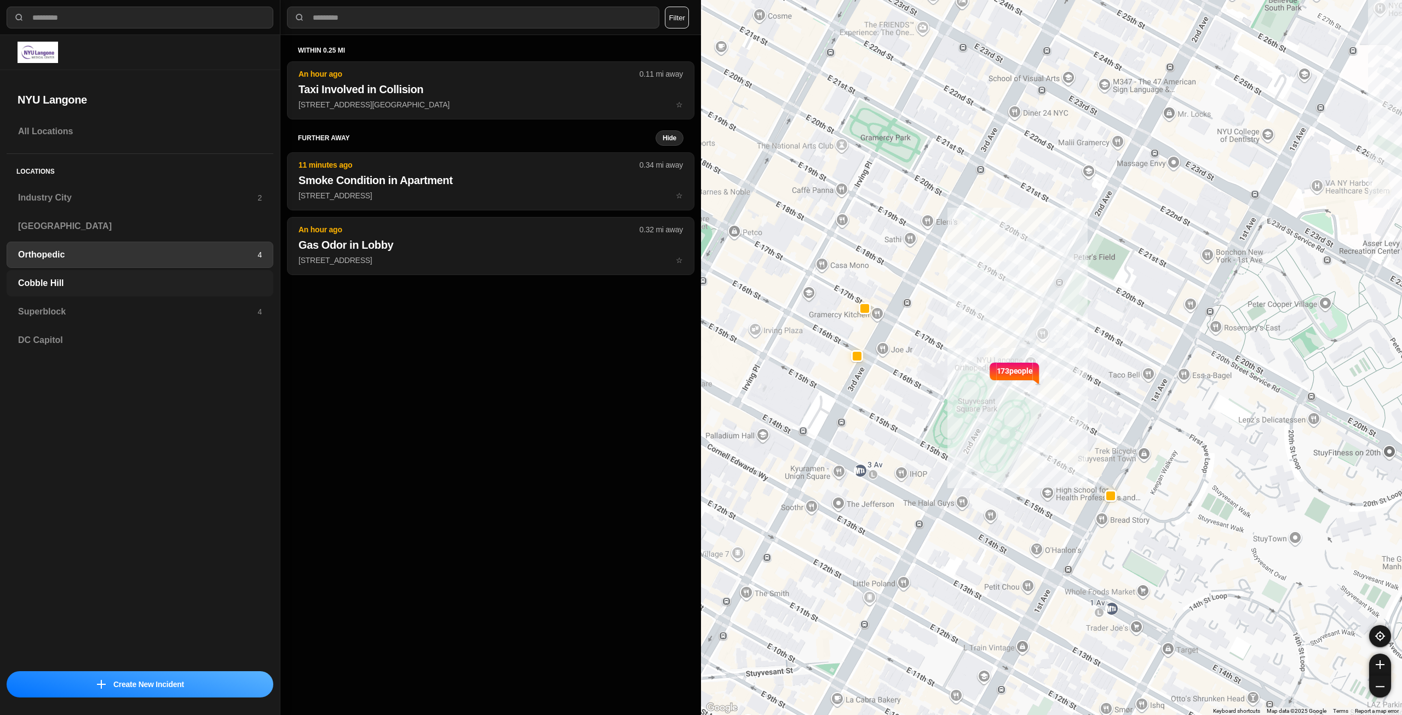
click at [145, 276] on div "Cobble Hill" at bounding box center [140, 283] width 267 height 26
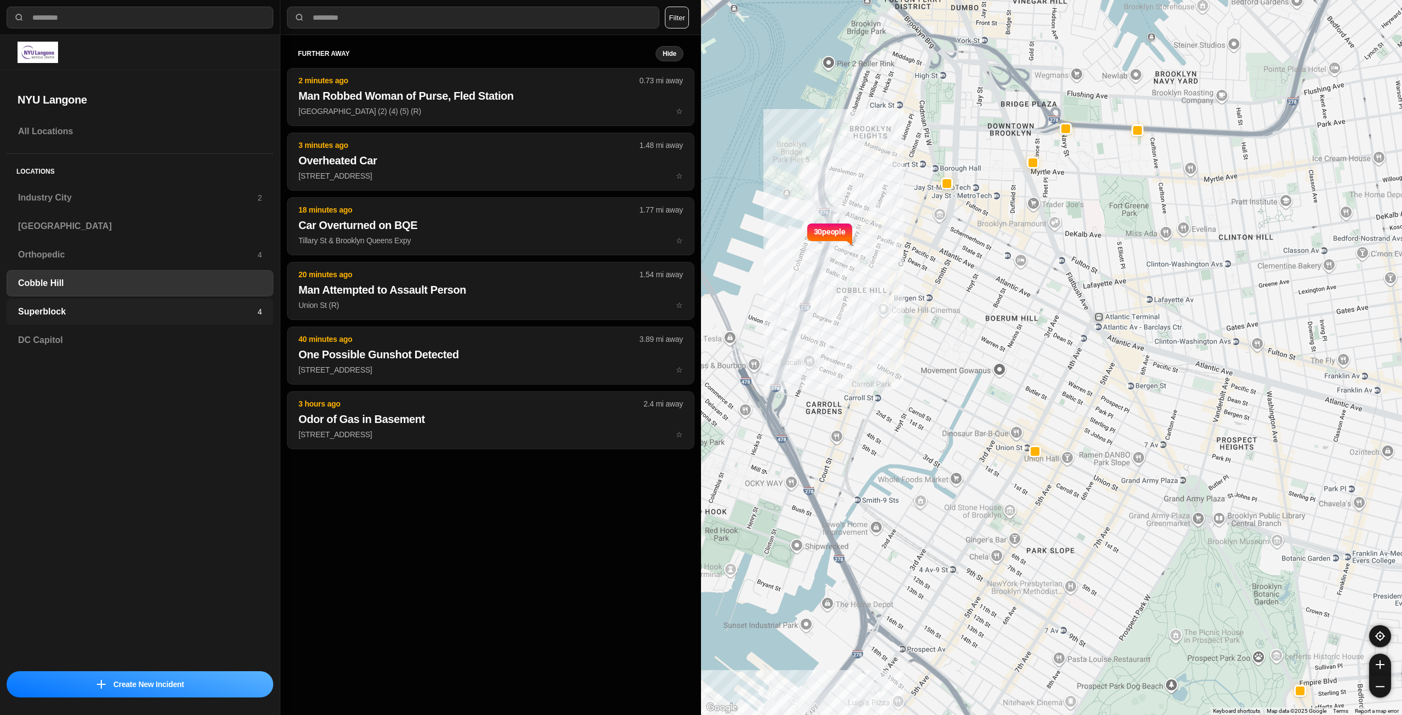
click at [138, 306] on h3 "Superblock" at bounding box center [137, 311] width 239 height 13
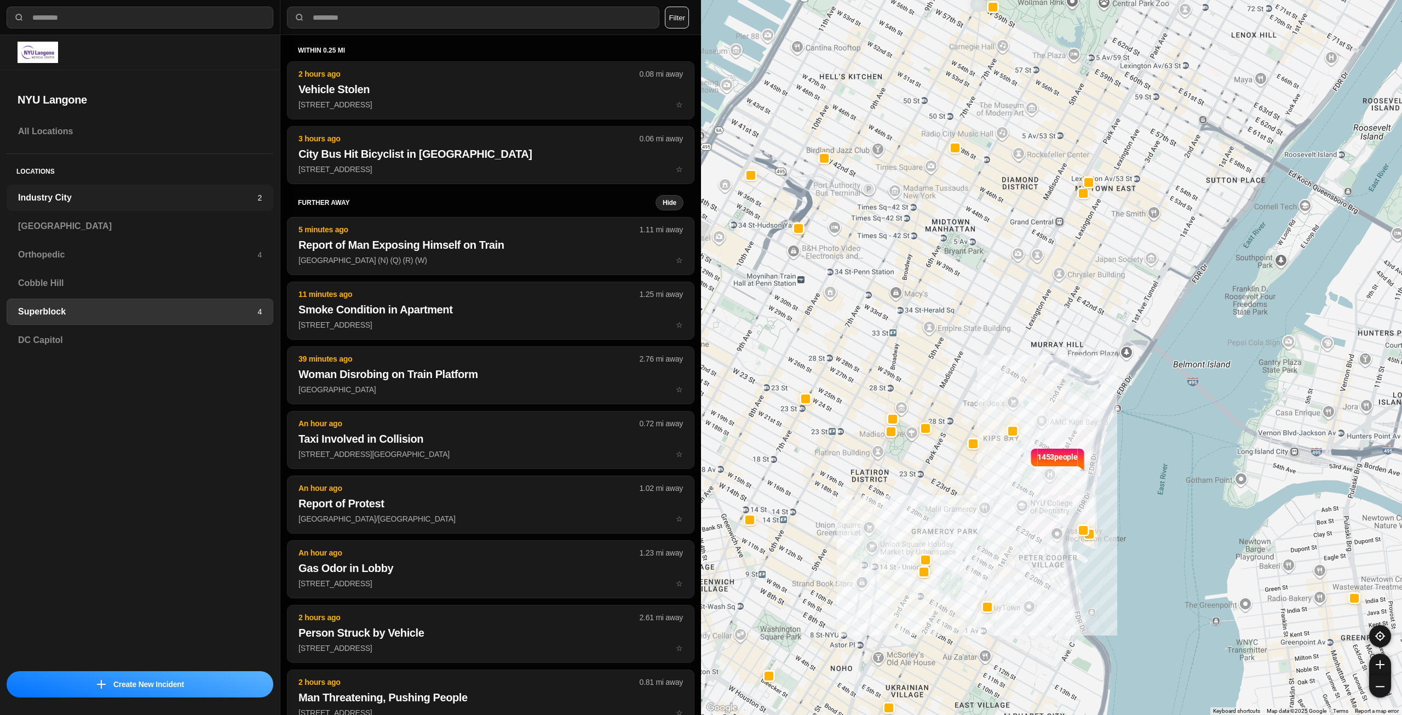
click at [175, 192] on h3 "Industry City" at bounding box center [137, 197] width 239 height 13
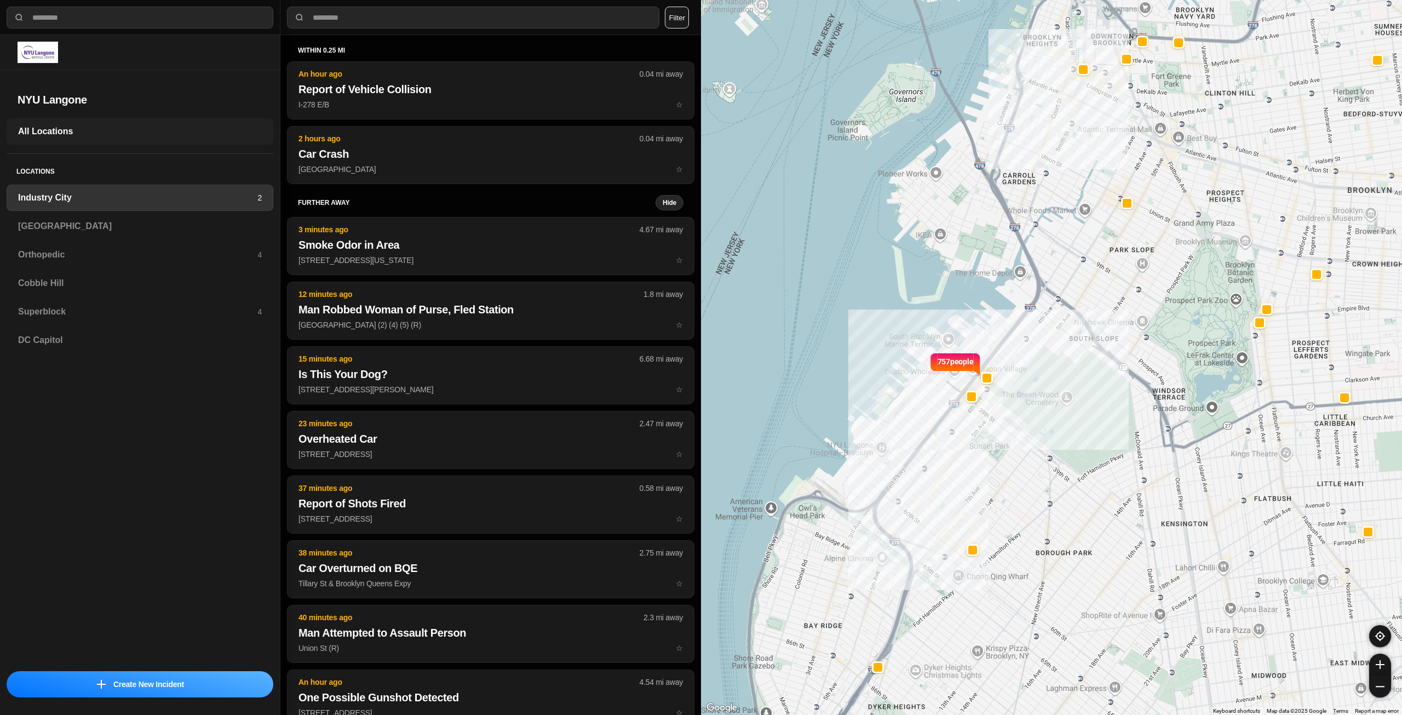
click at [95, 136] on h3 "All Locations" at bounding box center [140, 131] width 244 height 13
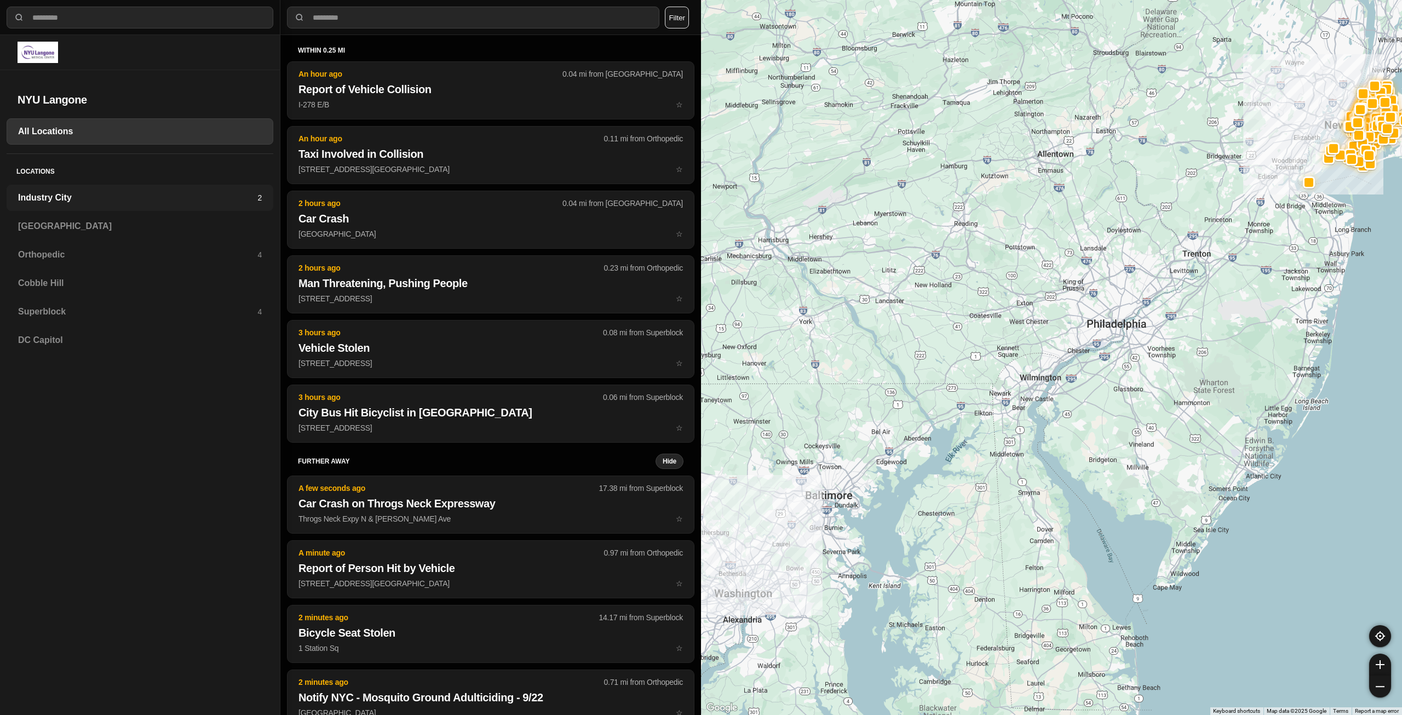
click at [106, 193] on h3 "Industry City" at bounding box center [137, 197] width 239 height 13
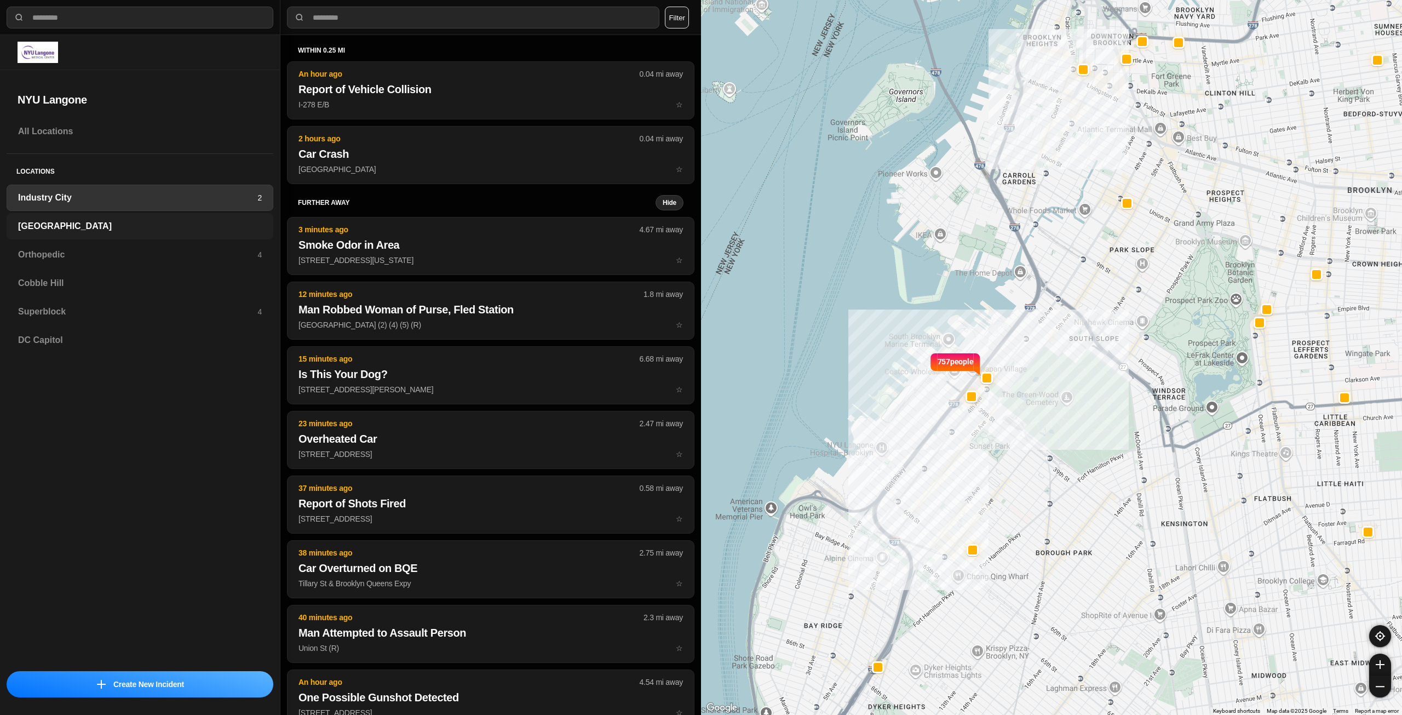
click at [94, 231] on h3 "[GEOGRAPHIC_DATA]" at bounding box center [140, 226] width 244 height 13
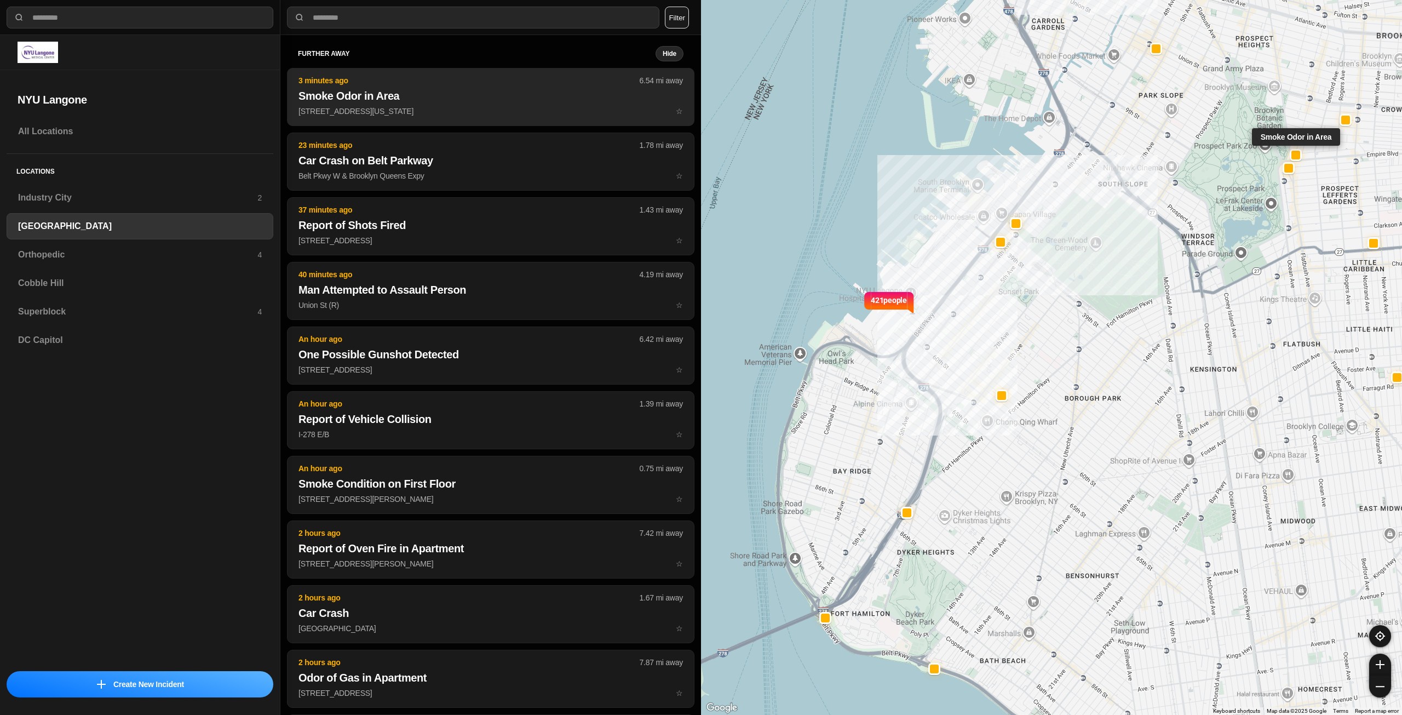
click at [462, 99] on h2 "Smoke Odor in Area" at bounding box center [491, 95] width 385 height 15
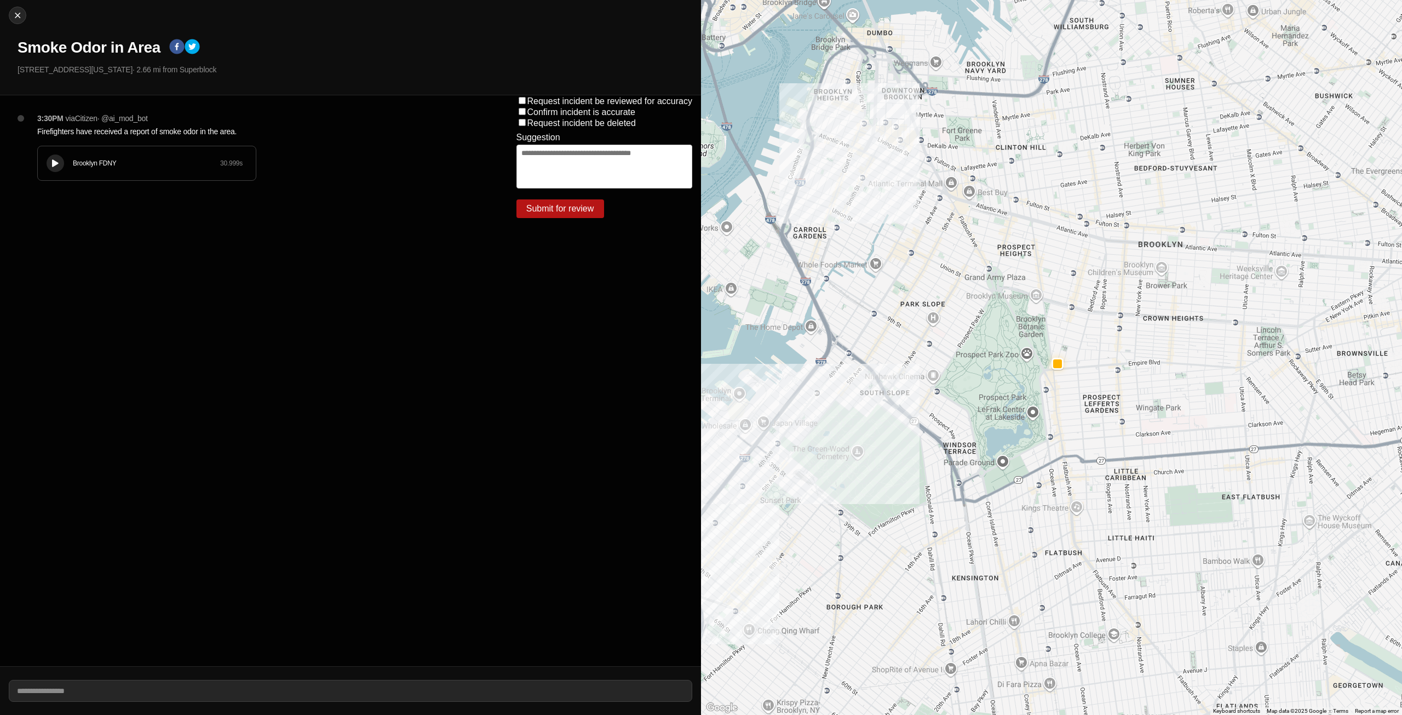
click at [57, 165] on icon at bounding box center [55, 163] width 7 height 7
click at [15, 11] on img at bounding box center [17, 15] width 11 height 11
select select "*"
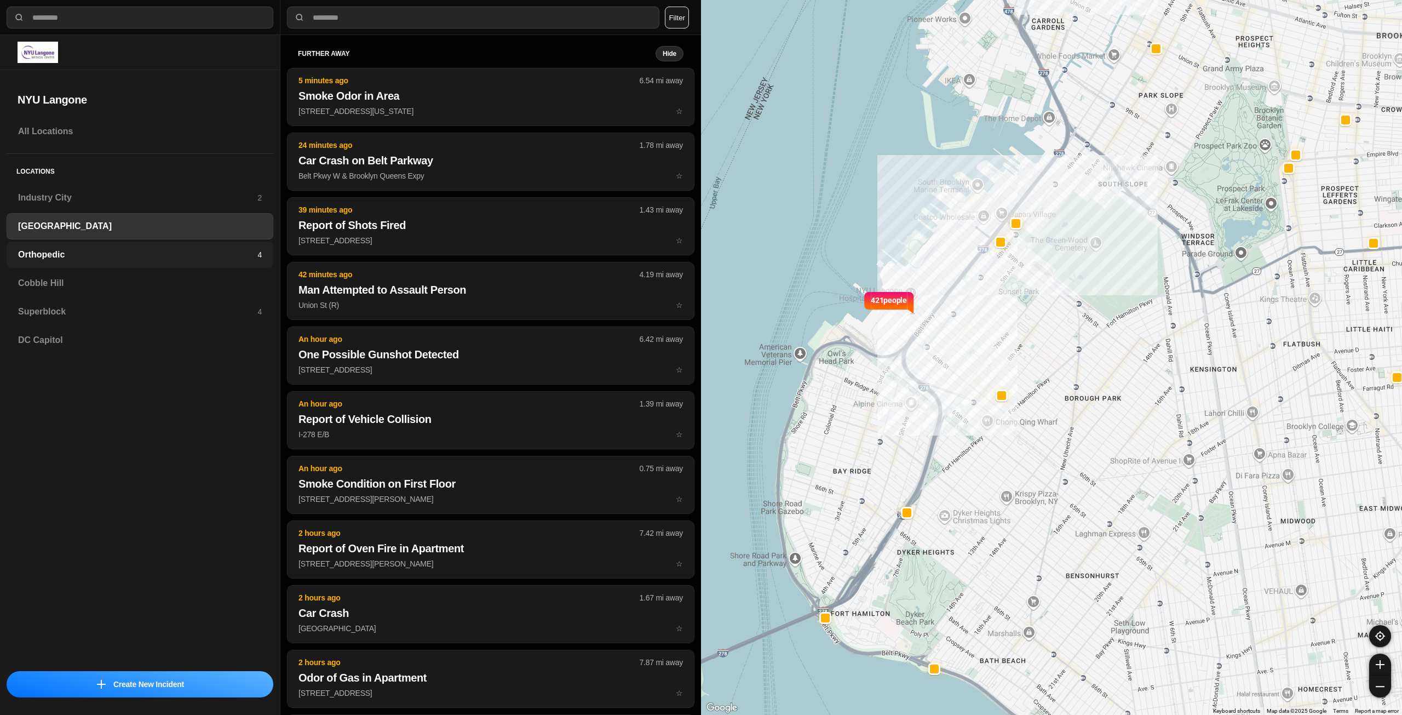
click at [60, 259] on h3 "Orthopedic" at bounding box center [137, 254] width 239 height 13
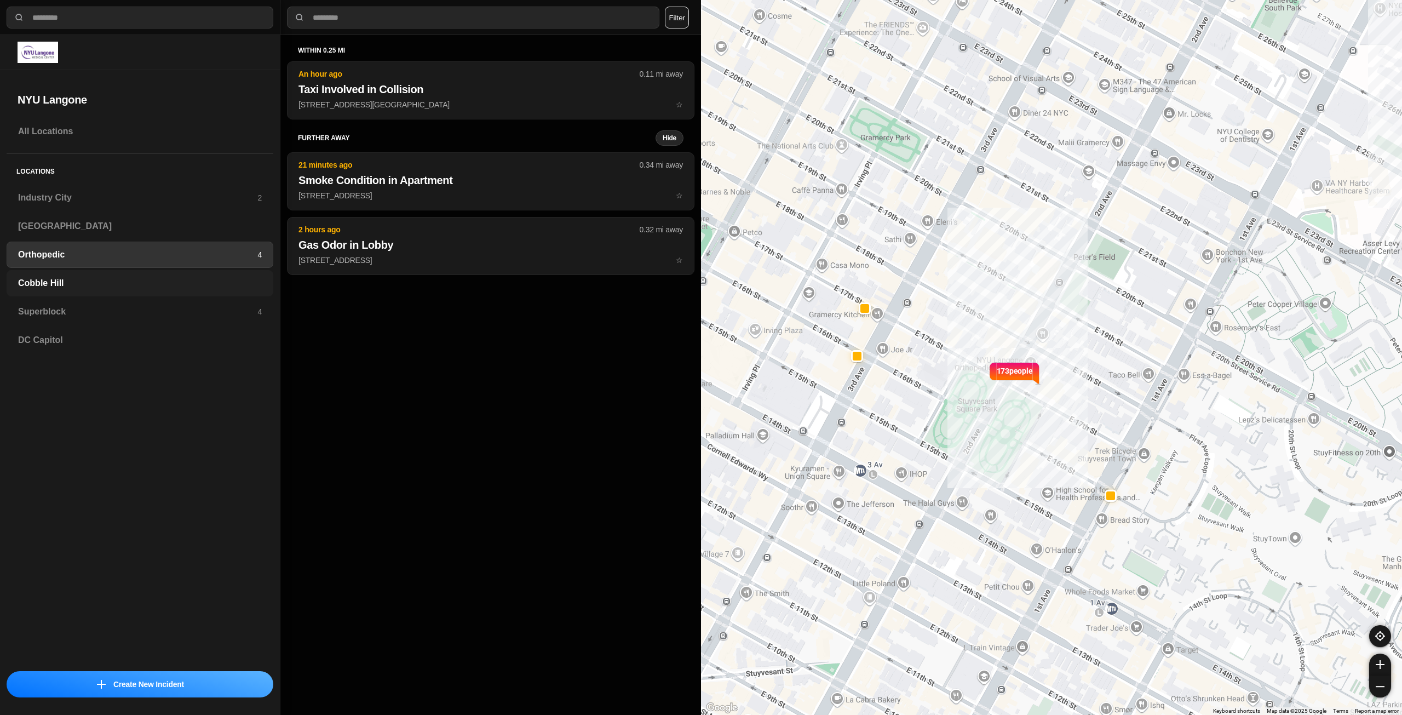
click at [131, 284] on h3 "Cobble Hill" at bounding box center [140, 283] width 244 height 13
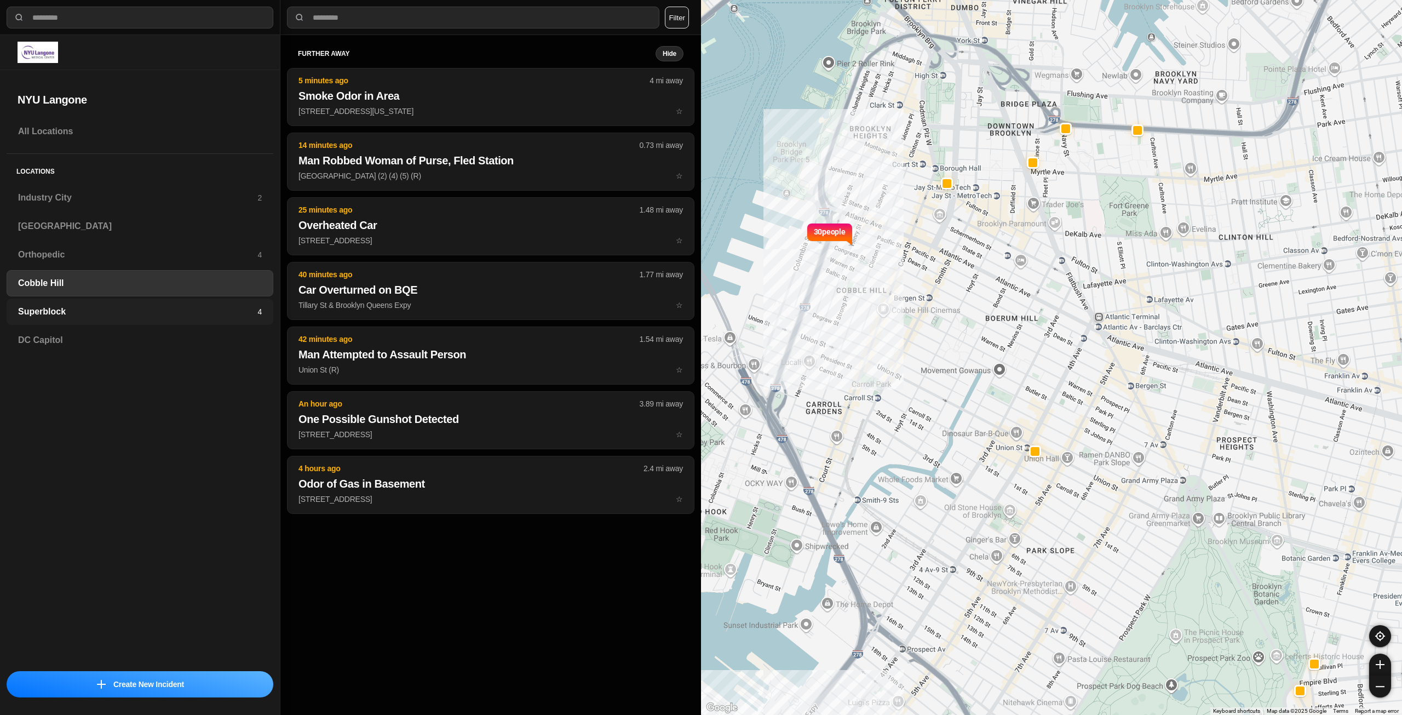
click at [142, 315] on h3 "Superblock" at bounding box center [137, 311] width 239 height 13
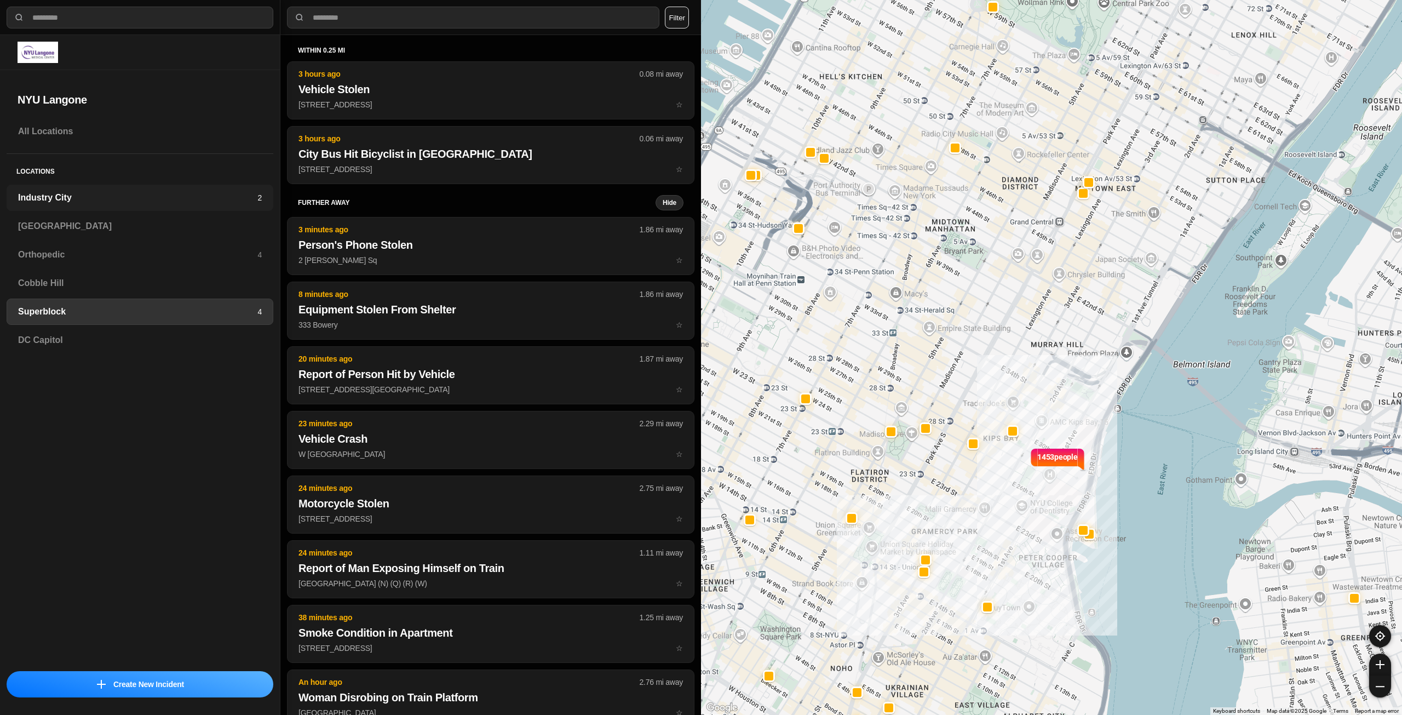
click at [150, 198] on h3 "Industry City" at bounding box center [137, 197] width 239 height 13
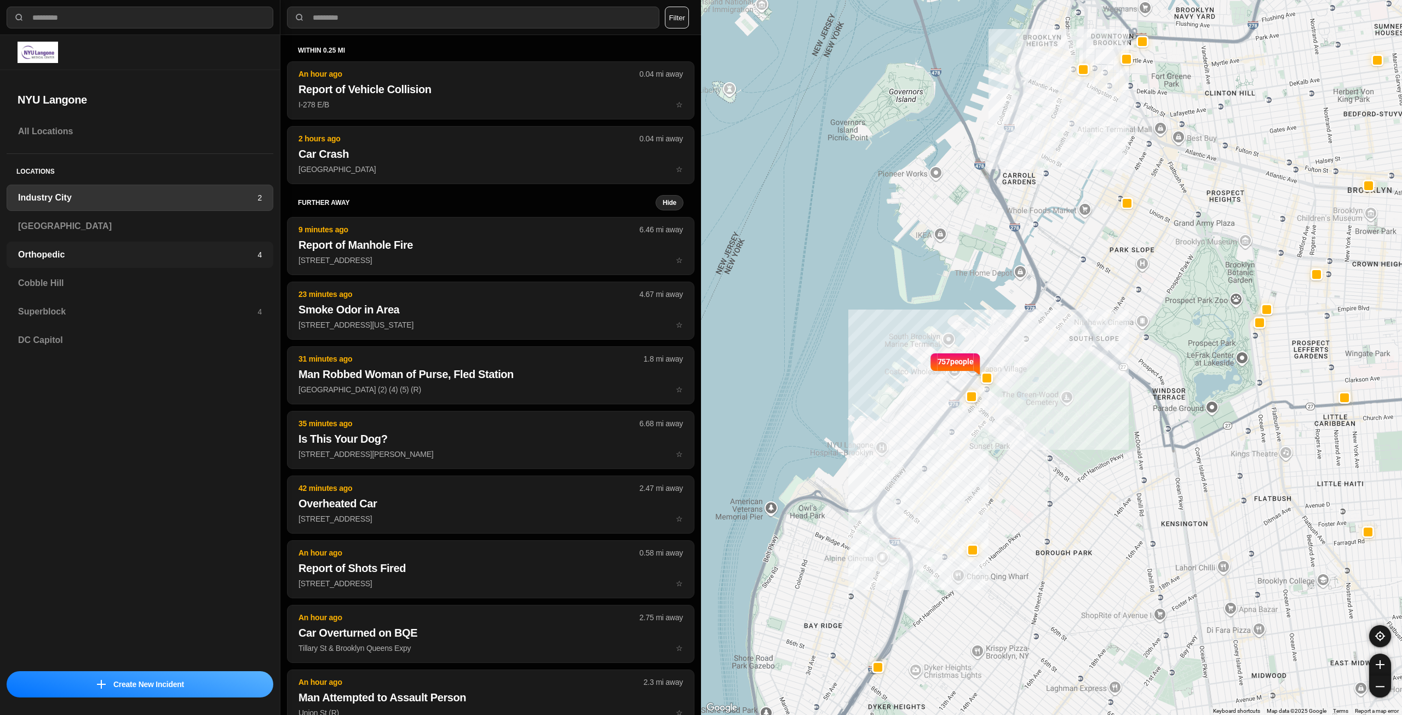
click at [145, 244] on div "Orthopedic 4" at bounding box center [140, 255] width 267 height 26
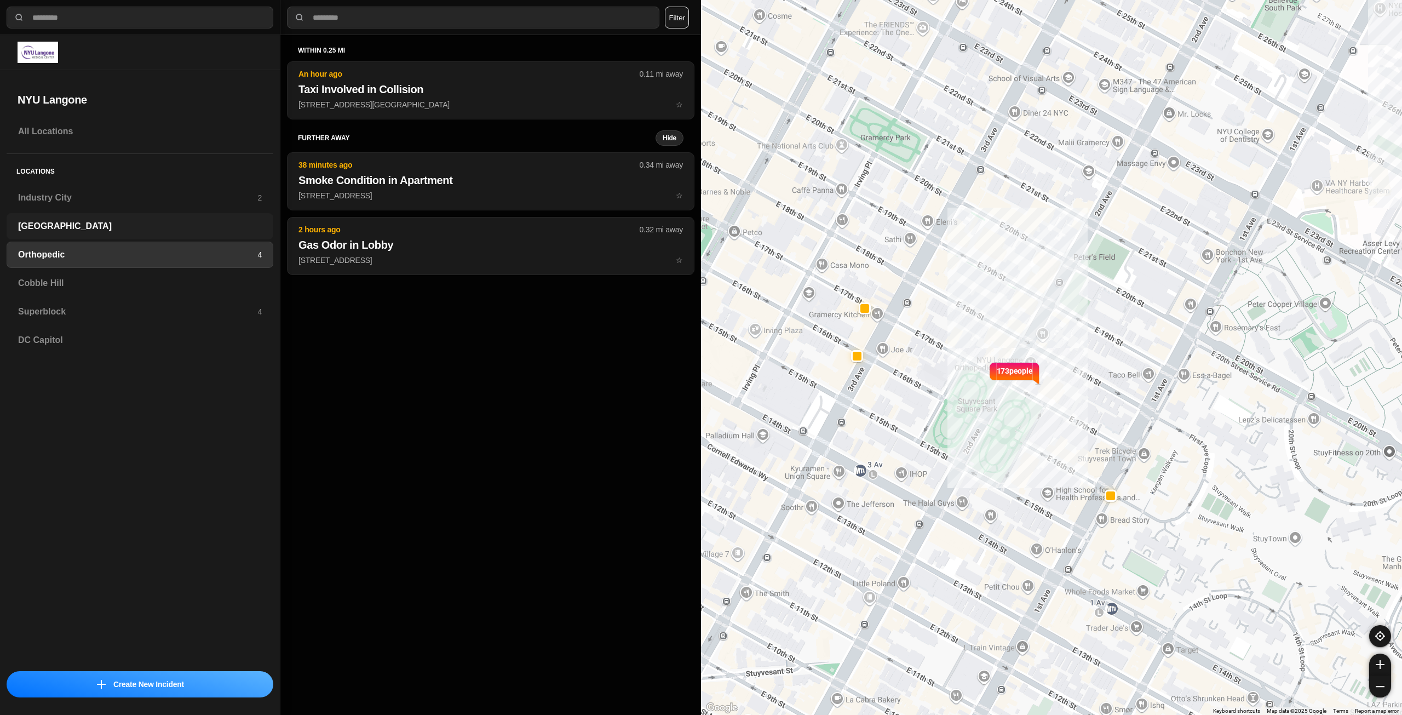
click at [145, 230] on h3 "[GEOGRAPHIC_DATA]" at bounding box center [140, 226] width 244 height 13
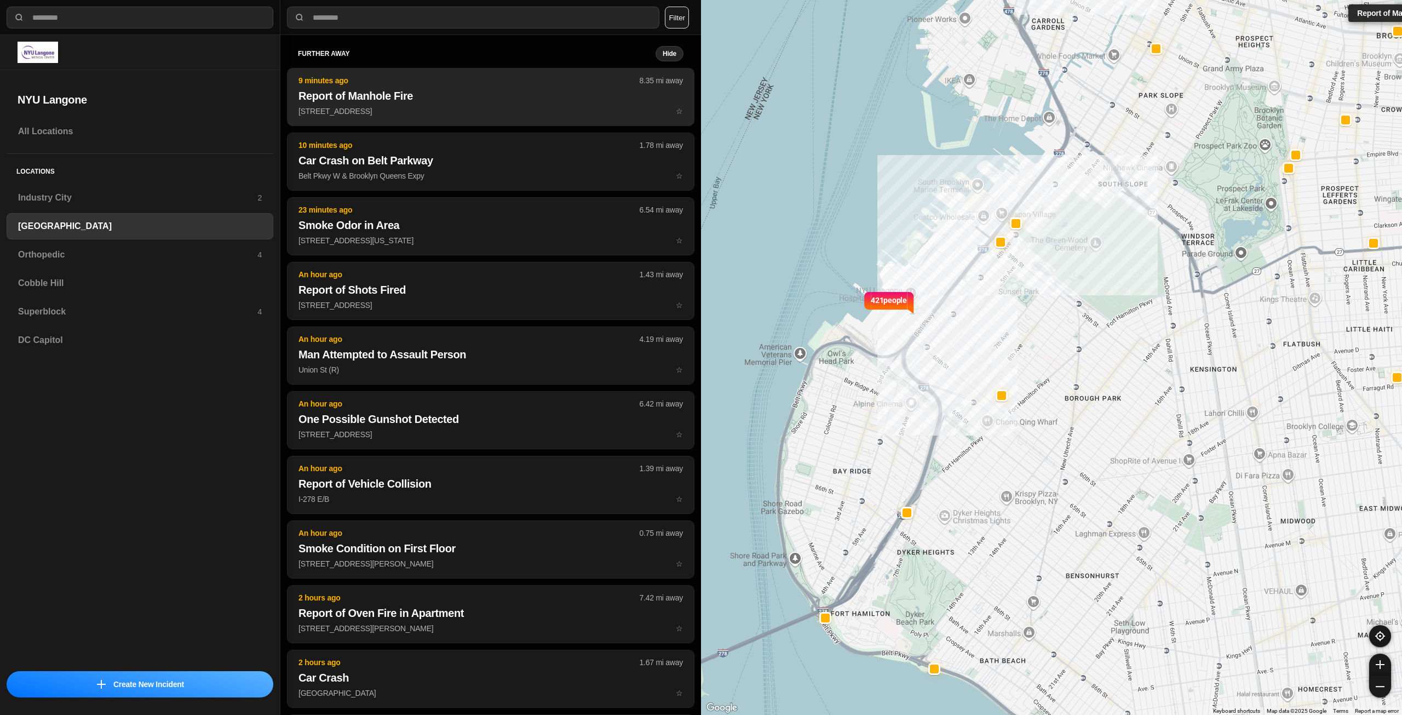
click at [394, 93] on h2 "Report of Manhole Fire" at bounding box center [491, 95] width 385 height 15
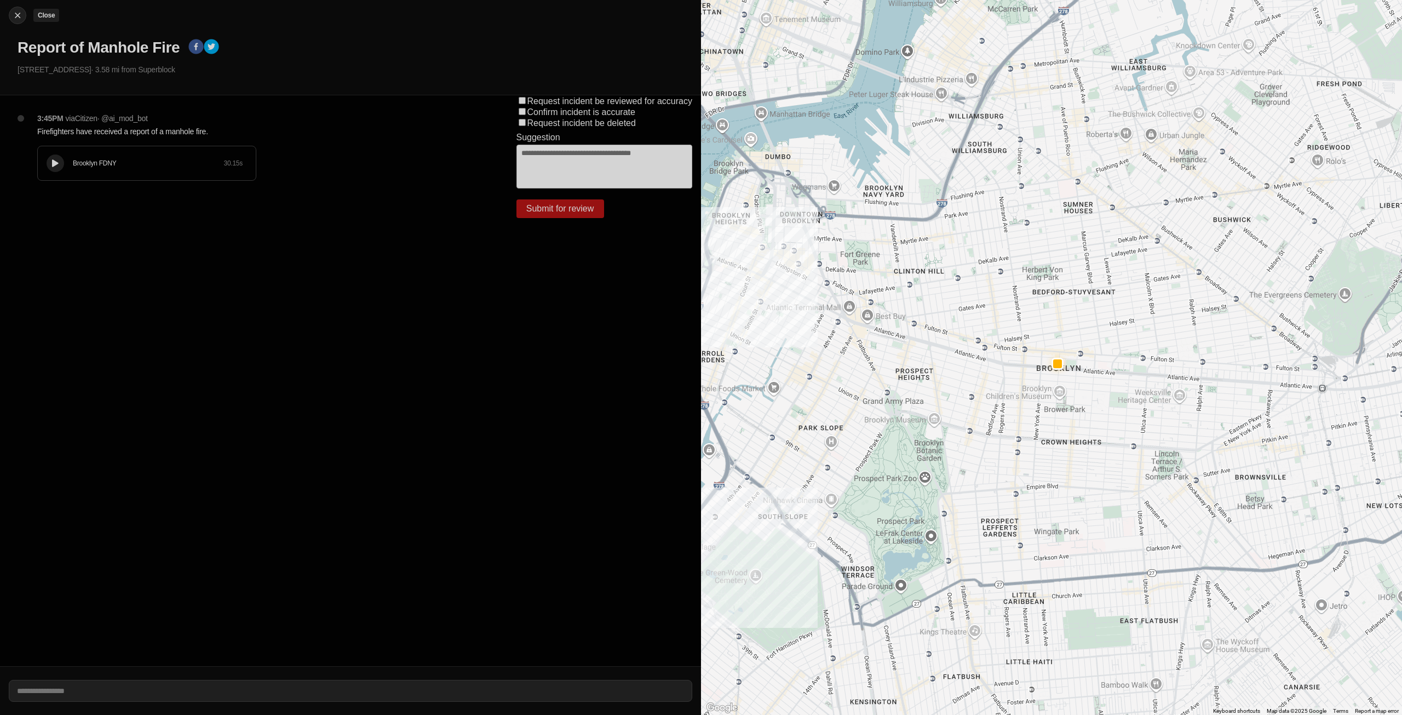
click at [17, 15] on img at bounding box center [17, 15] width 11 height 11
select select "*"
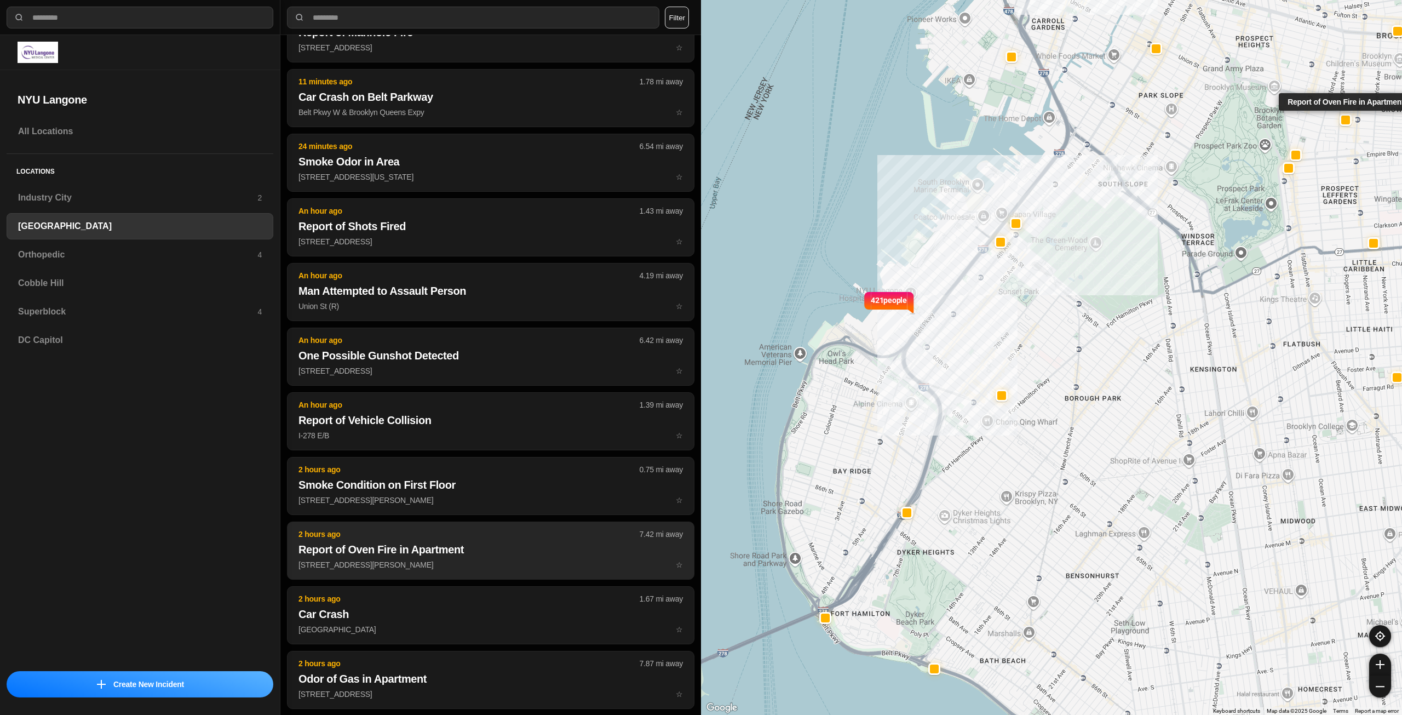
scroll to position [164, 0]
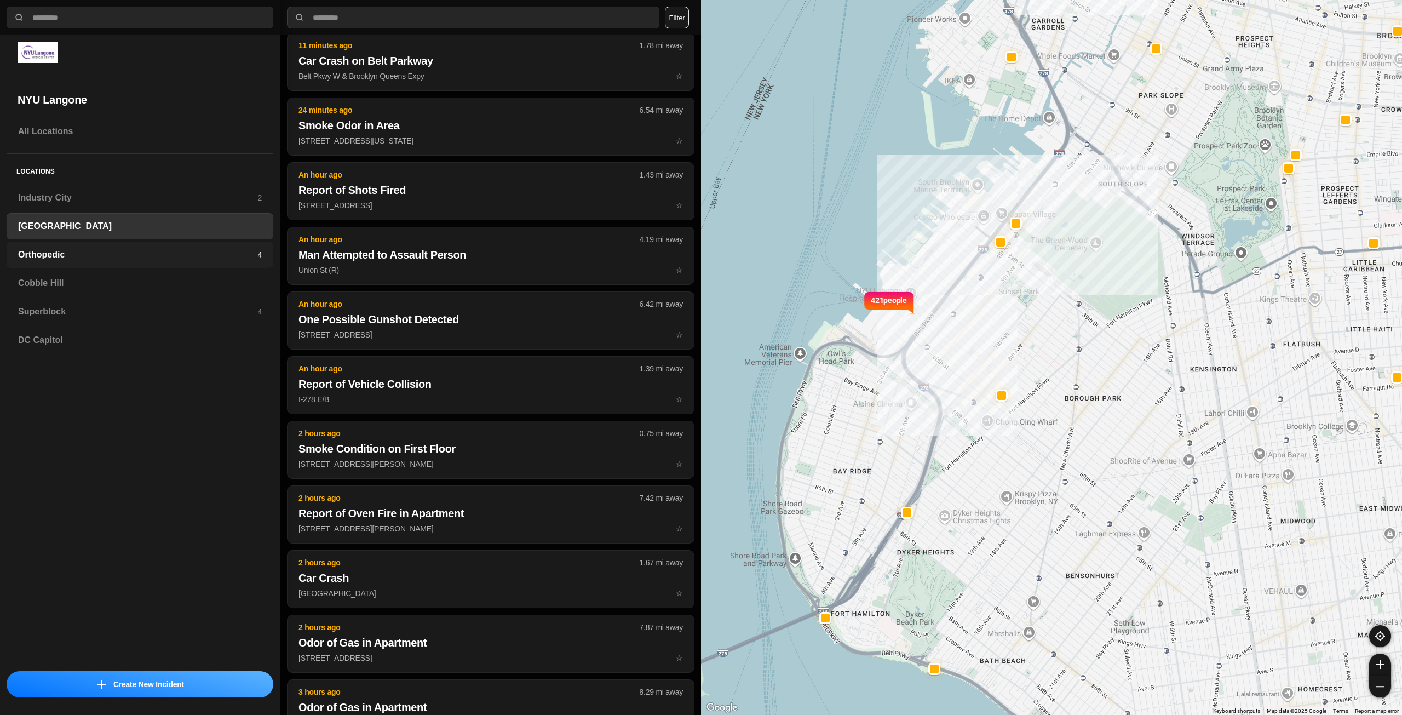
click at [101, 254] on h3 "Orthopedic" at bounding box center [137, 254] width 239 height 13
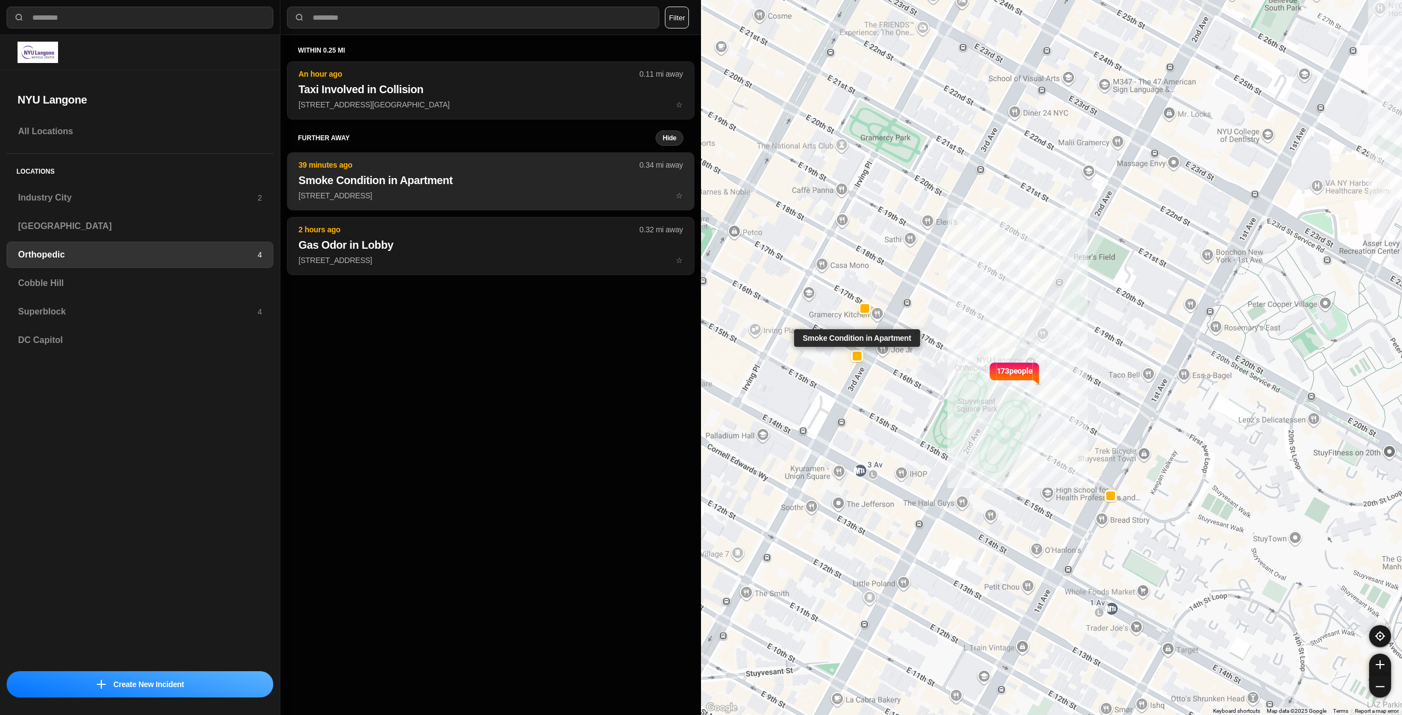
click at [354, 191] on p "146 E 16th St ☆" at bounding box center [491, 195] width 385 height 11
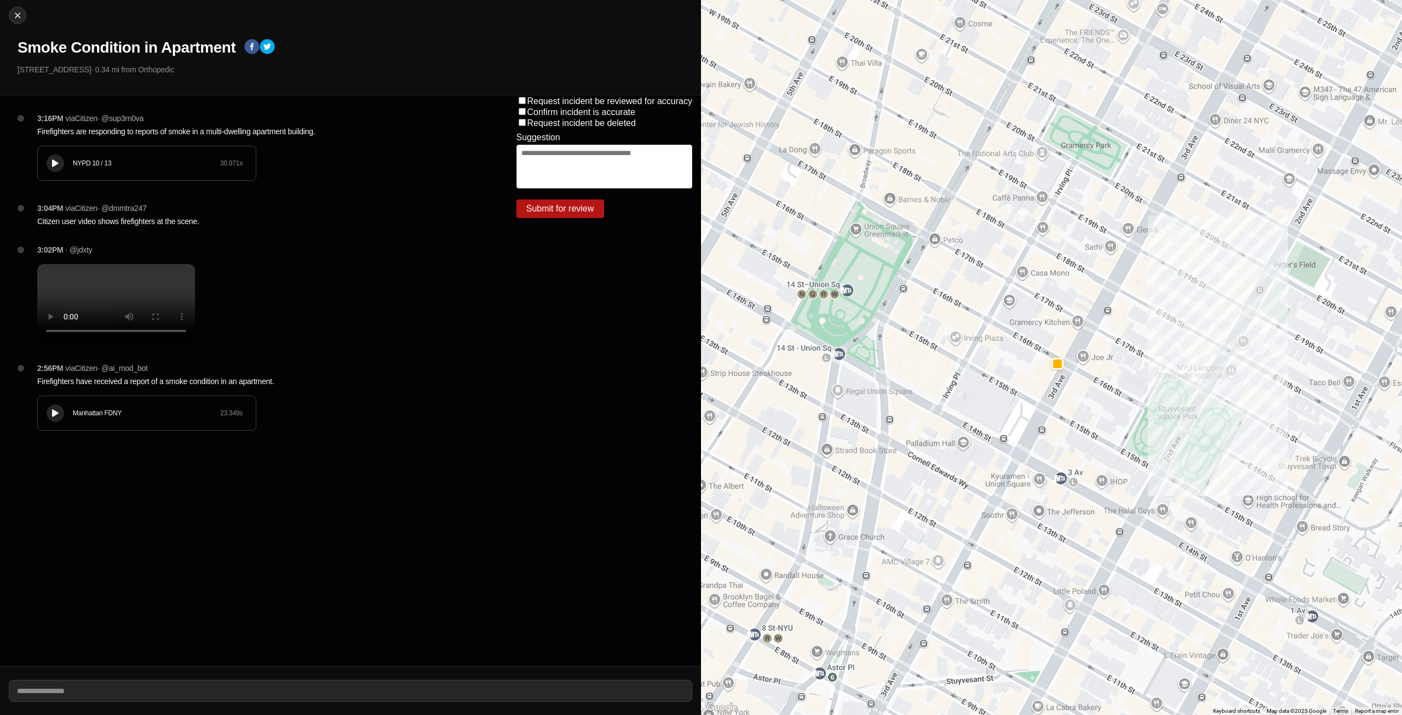
click at [52, 167] on div at bounding box center [55, 163] width 11 height 8
click at [13, 15] on img at bounding box center [17, 15] width 11 height 11
select select "*"
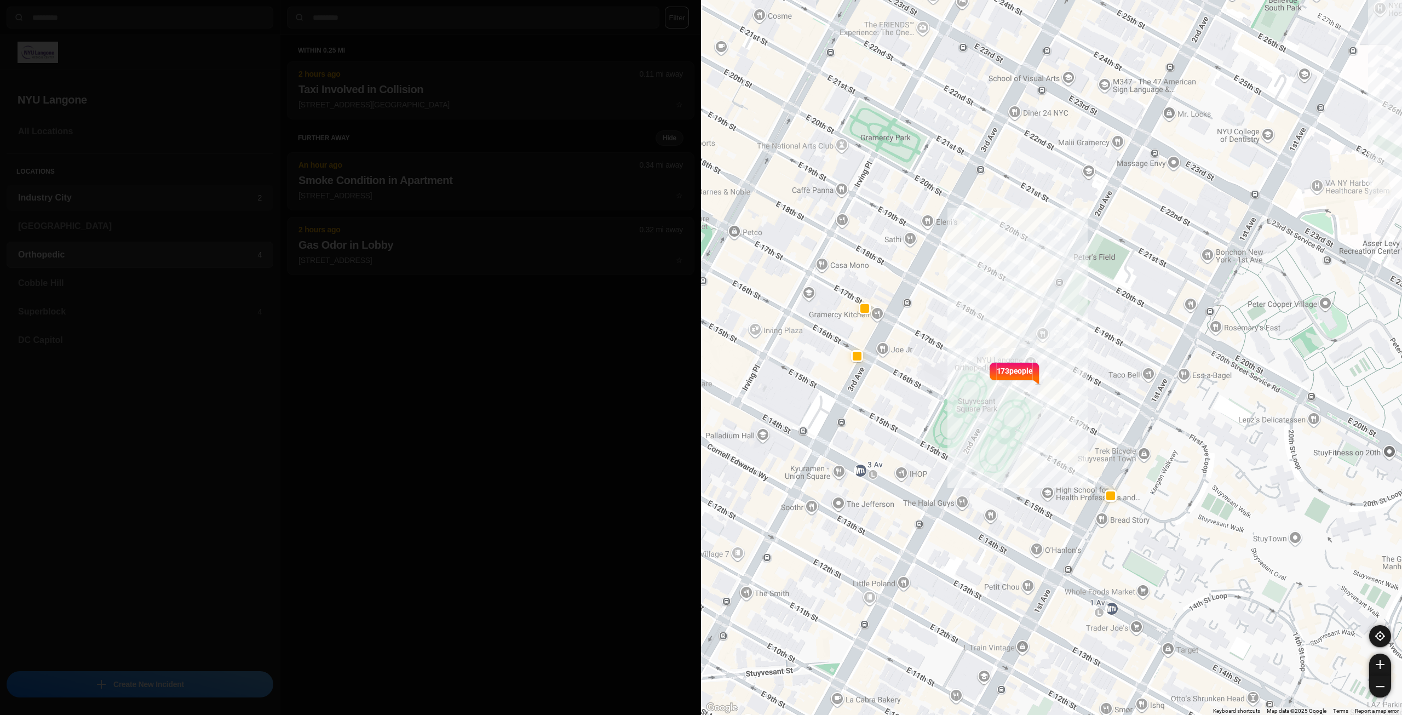
click at [72, 195] on h3 "Industry City" at bounding box center [137, 197] width 239 height 13
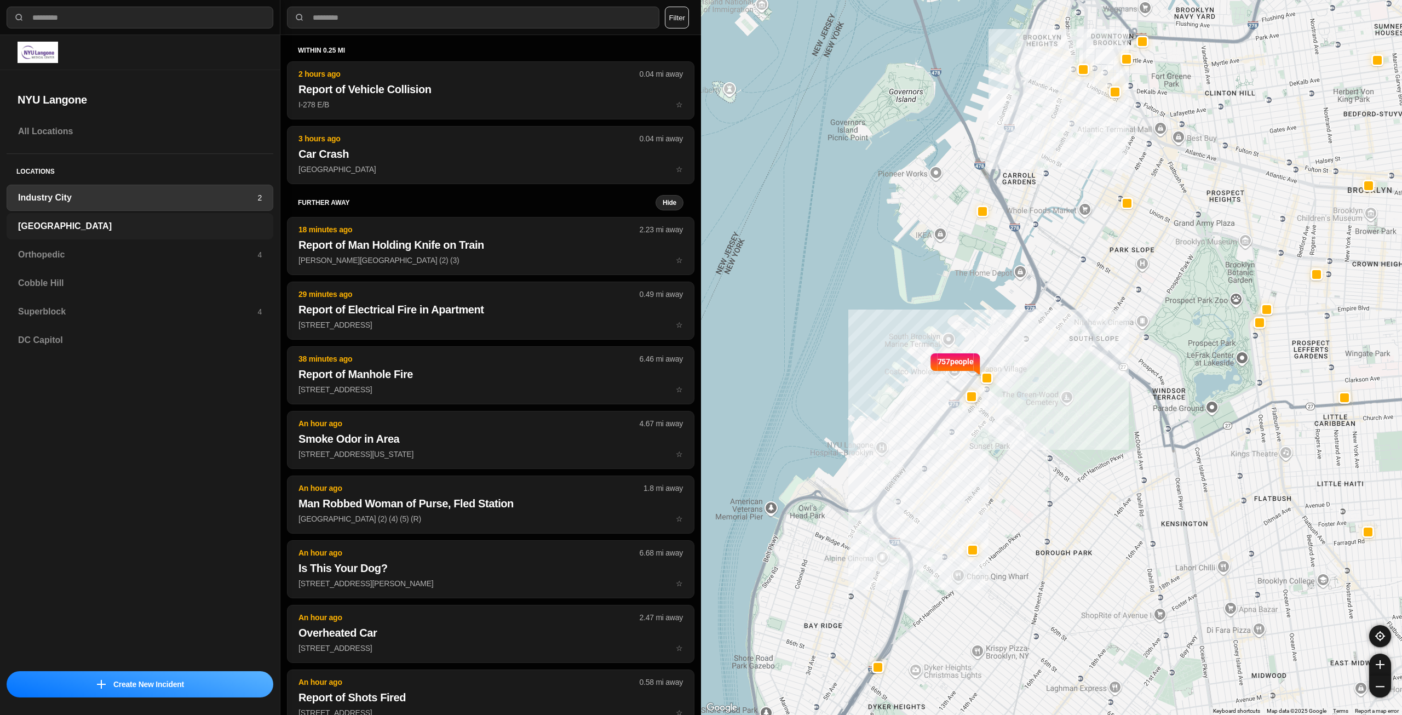
click at [196, 232] on h3 "[GEOGRAPHIC_DATA]" at bounding box center [140, 226] width 244 height 13
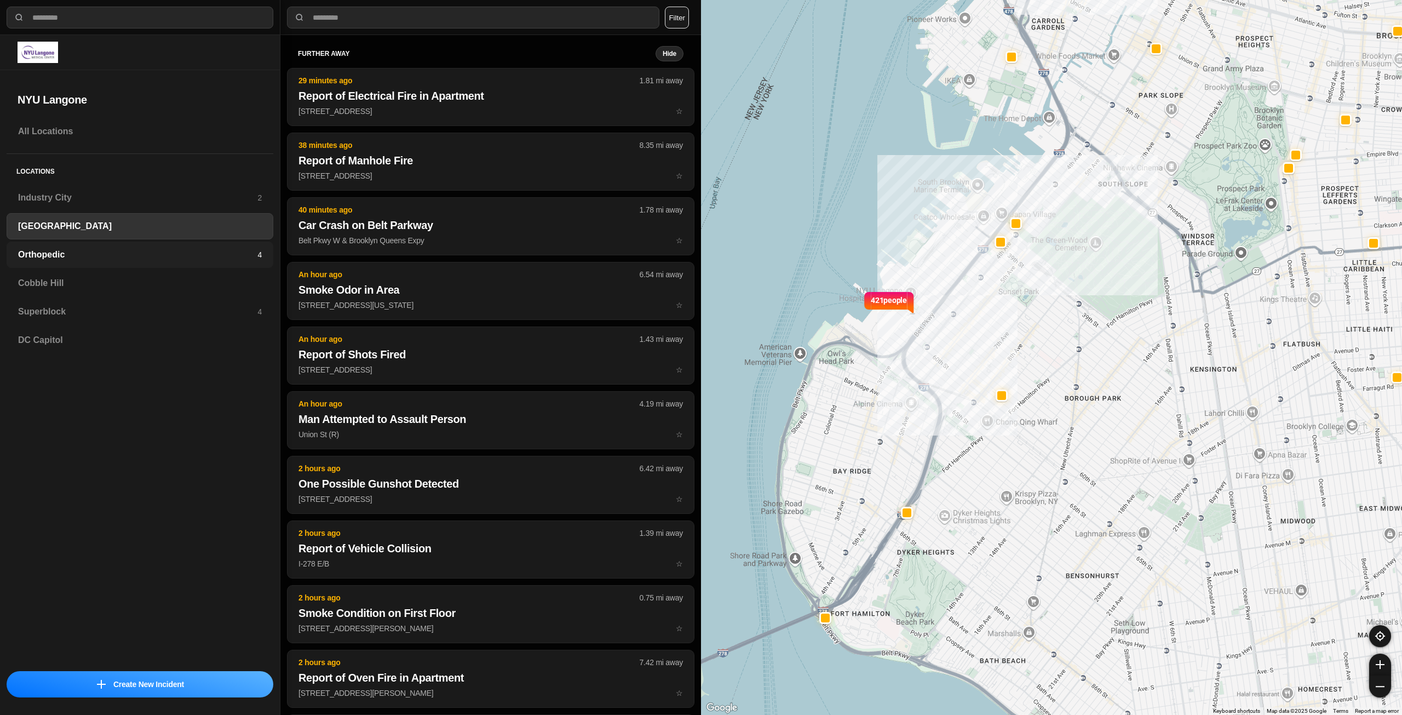
click at [231, 257] on h3 "Orthopedic" at bounding box center [137, 254] width 239 height 13
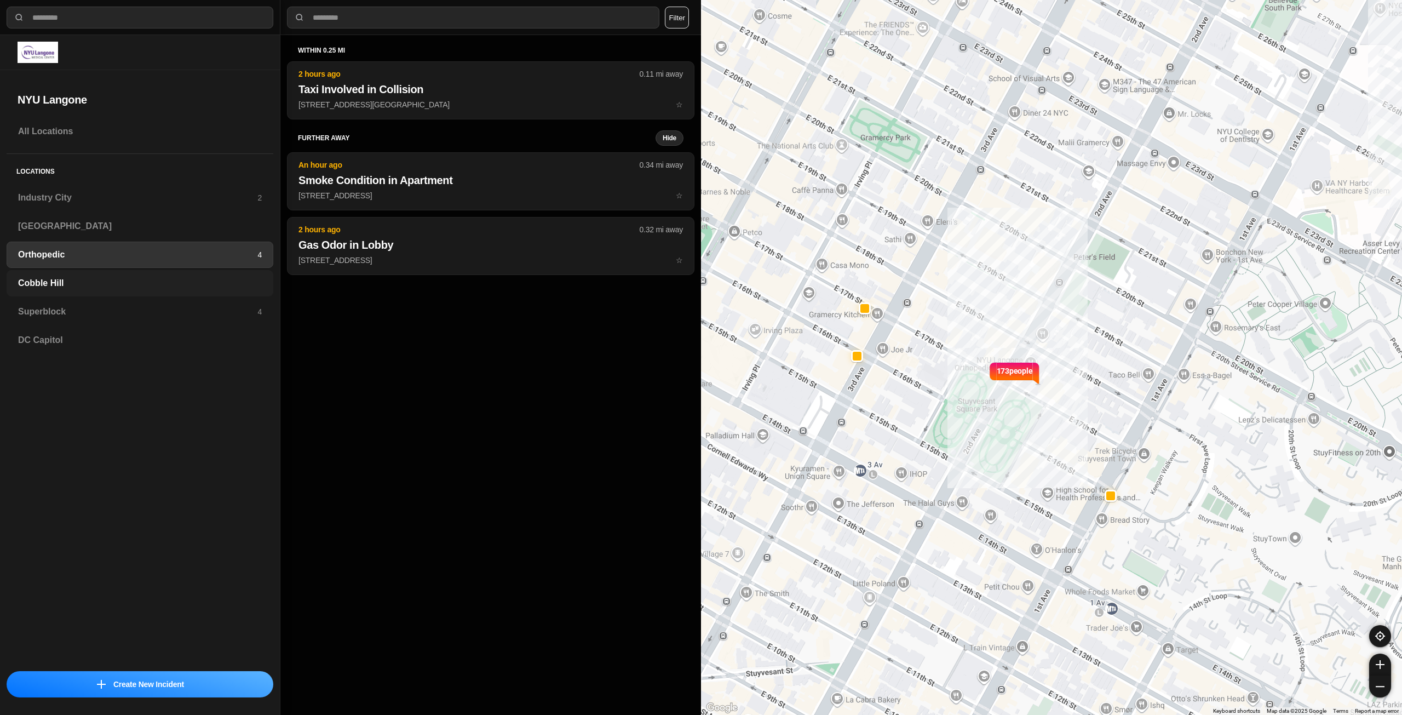
click at [173, 283] on h3 "Cobble Hill" at bounding box center [140, 283] width 244 height 13
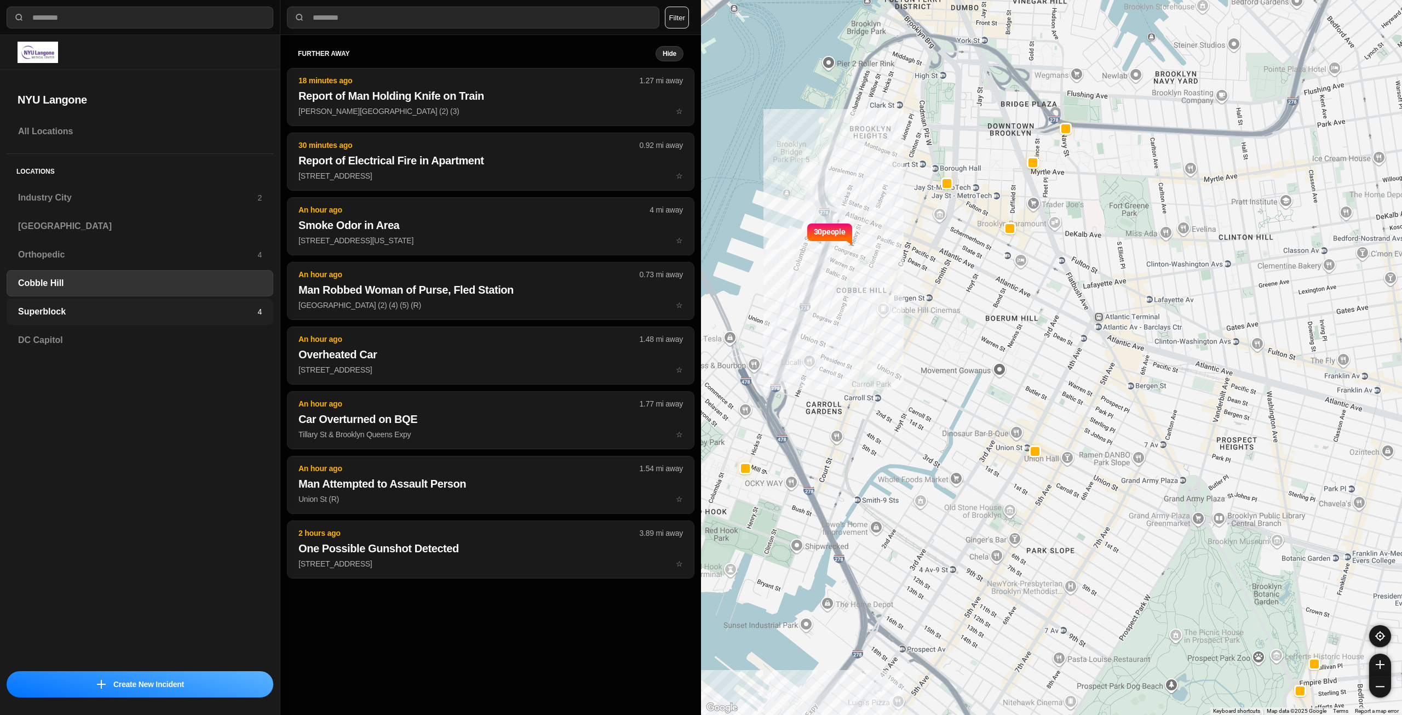
click at [184, 314] on h3 "Superblock" at bounding box center [137, 311] width 239 height 13
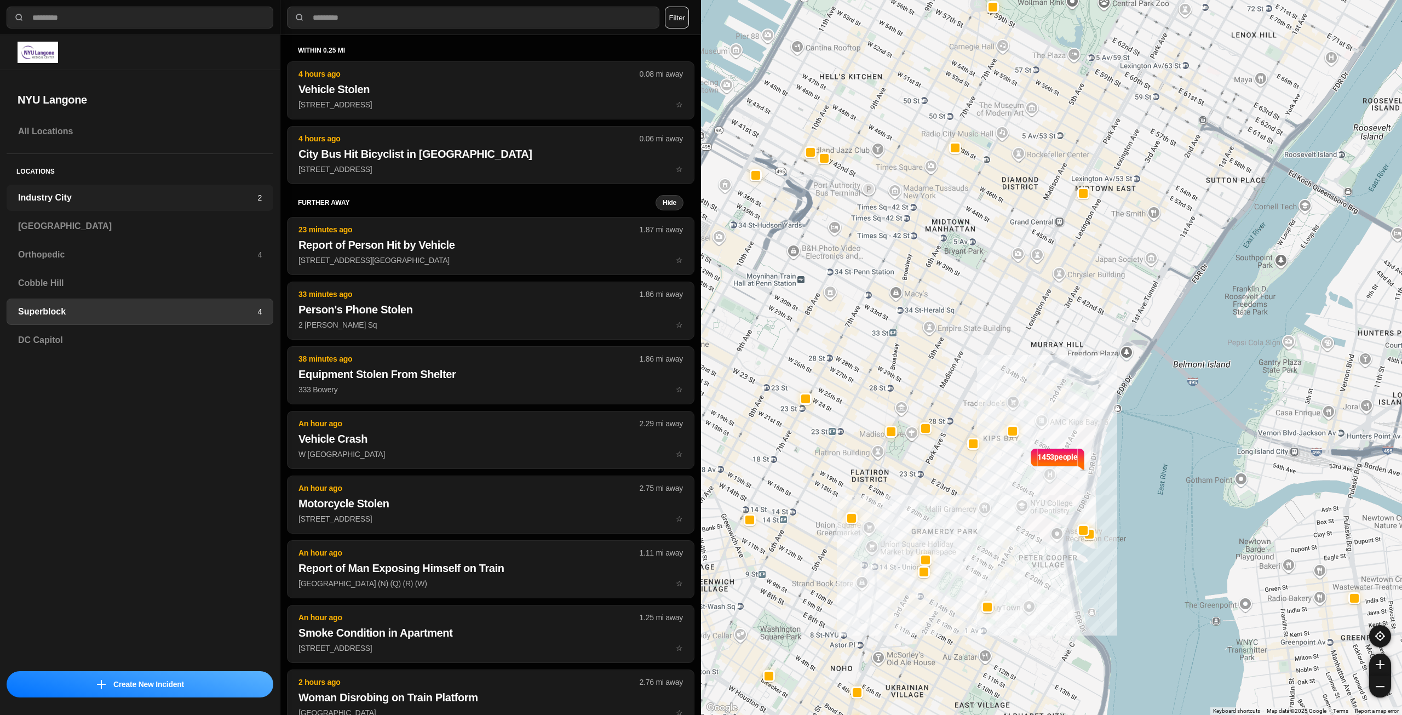
click at [147, 195] on h3 "Industry City" at bounding box center [137, 197] width 239 height 13
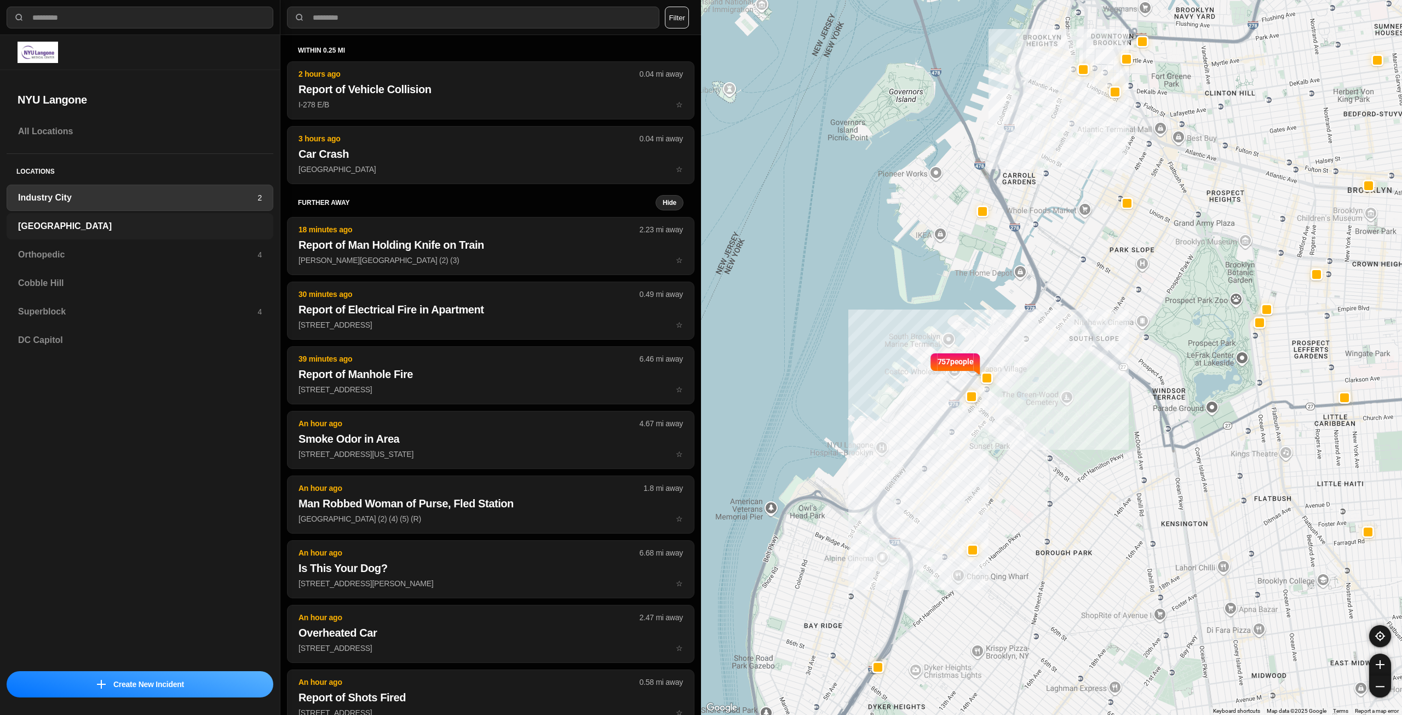
click at [203, 222] on h3 "[GEOGRAPHIC_DATA]" at bounding box center [140, 226] width 244 height 13
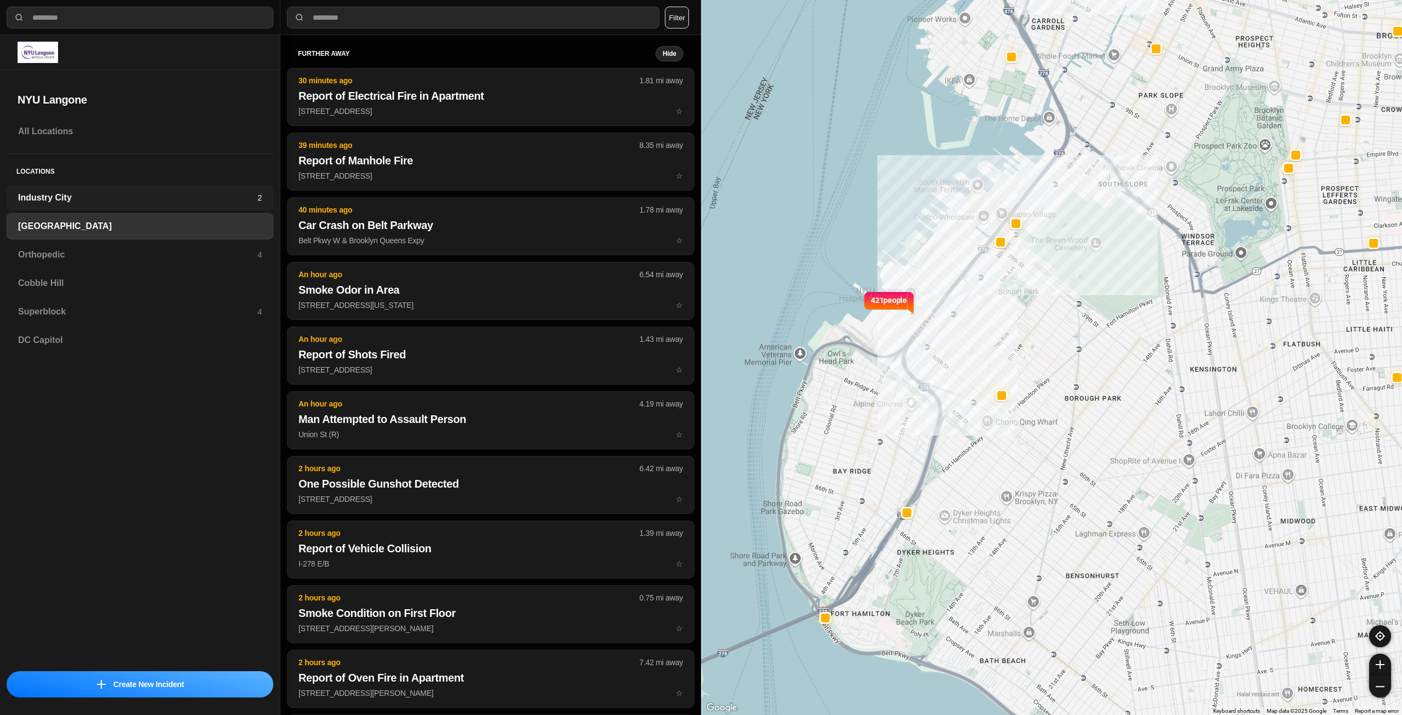
click at [203, 204] on div "Industry City 2" at bounding box center [140, 198] width 267 height 26
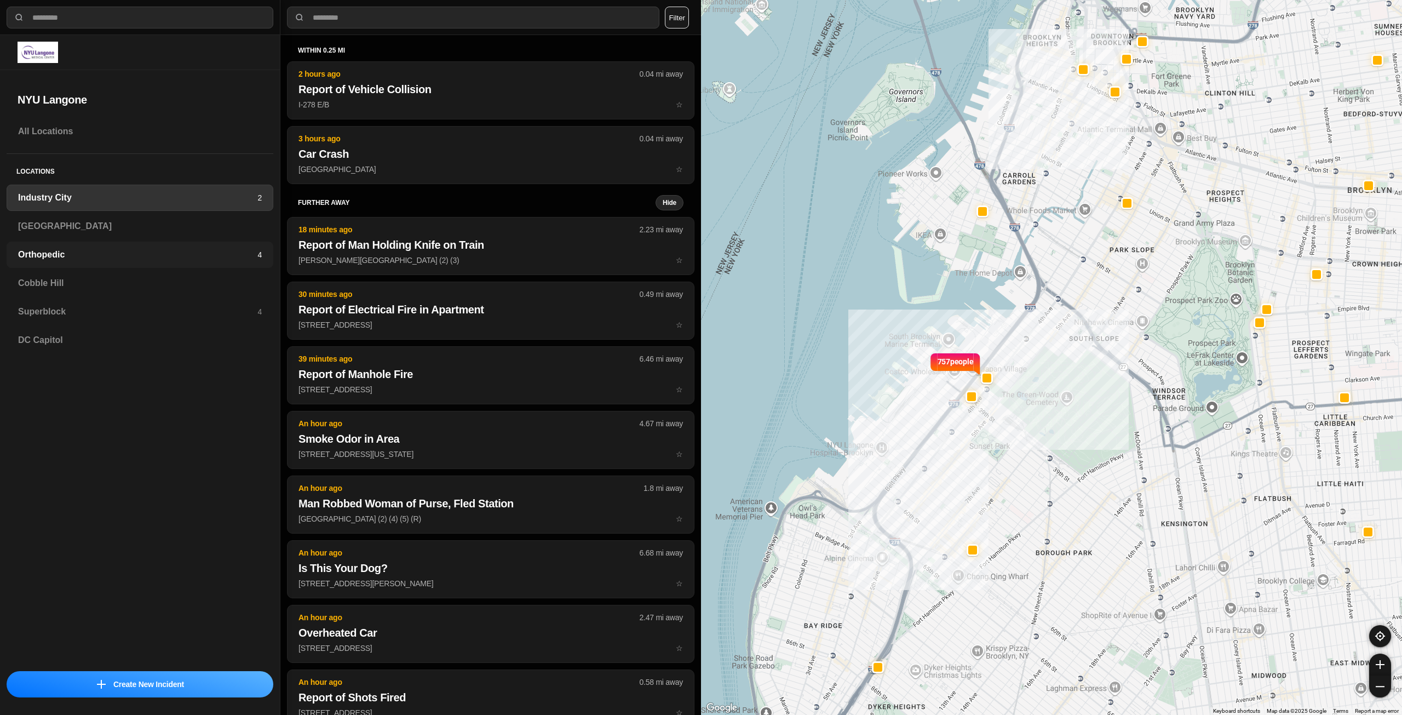
click at [156, 267] on div "Orthopedic 4" at bounding box center [140, 255] width 267 height 26
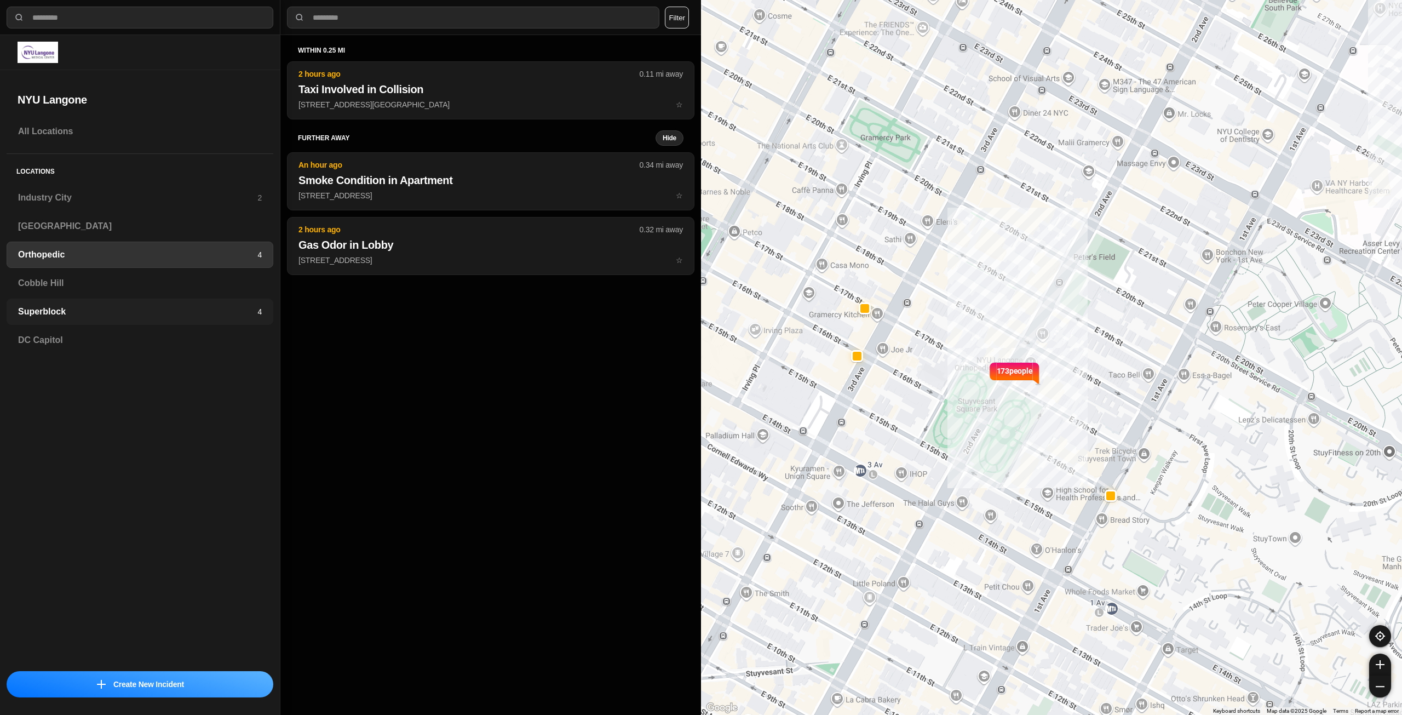
click at [166, 315] on h3 "Superblock" at bounding box center [137, 311] width 239 height 13
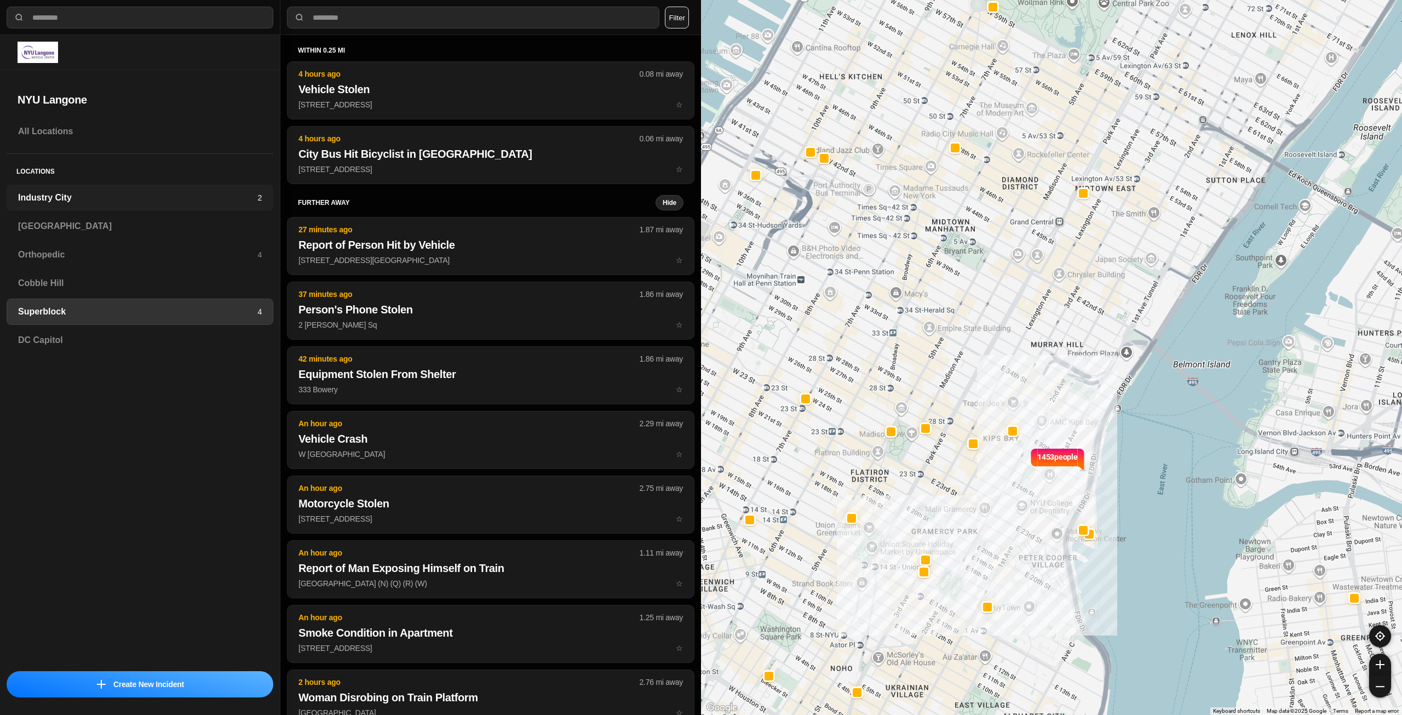
click at [238, 203] on h3 "Industry City" at bounding box center [137, 197] width 239 height 13
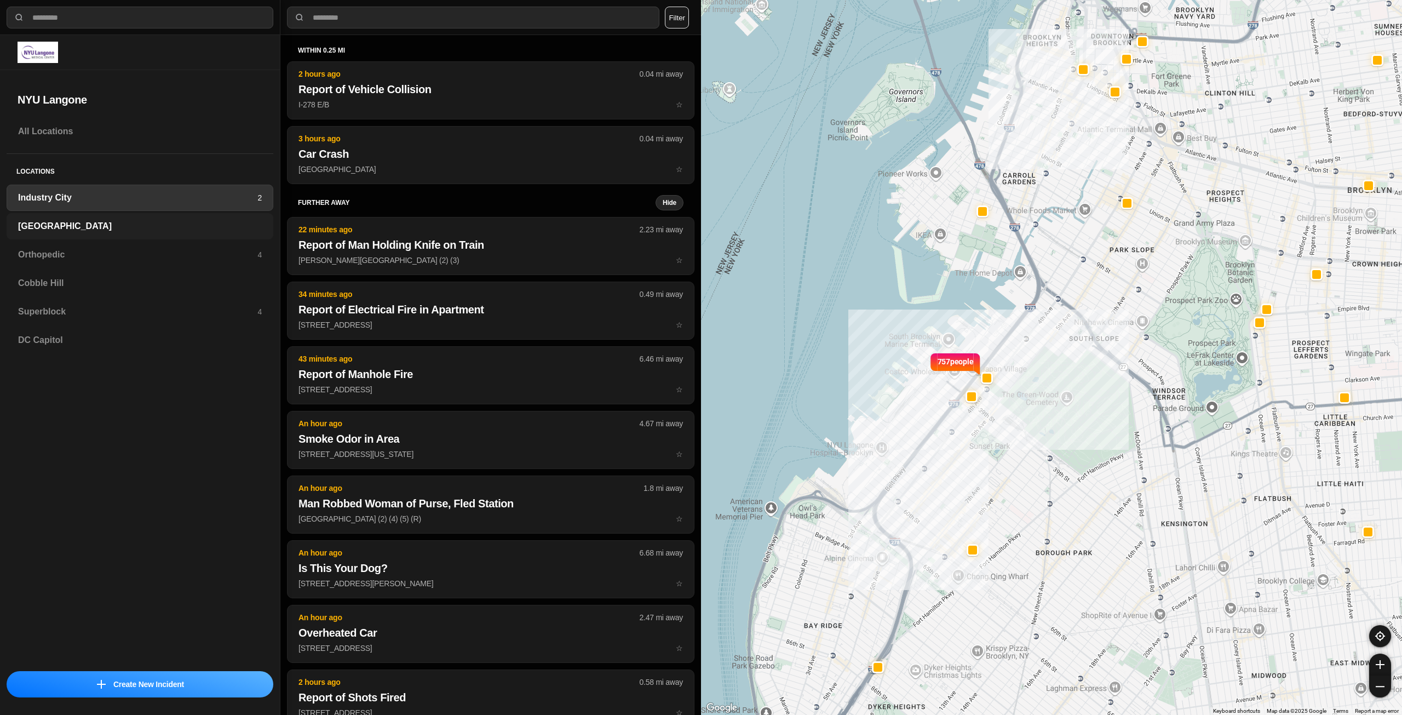
click at [231, 227] on h3 "[GEOGRAPHIC_DATA]" at bounding box center [140, 226] width 244 height 13
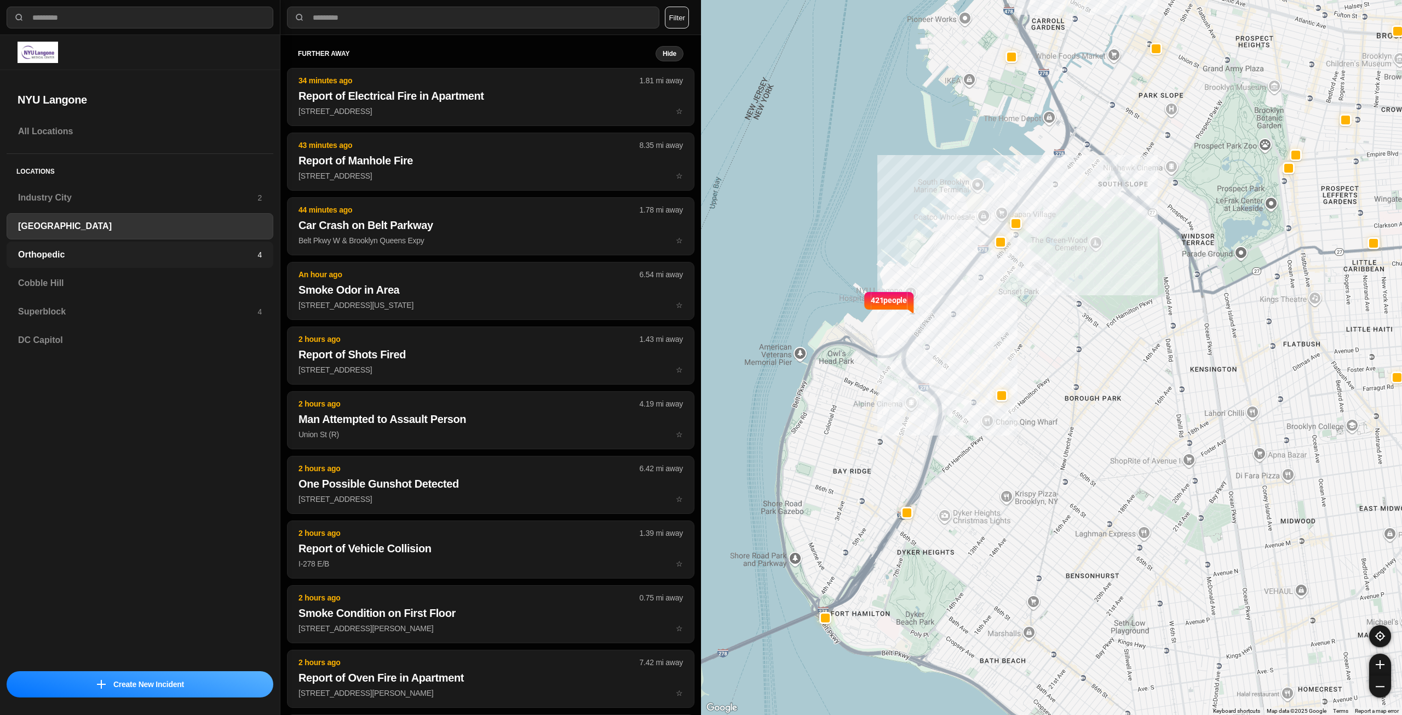
click at [247, 259] on h3 "Orthopedic" at bounding box center [137, 254] width 239 height 13
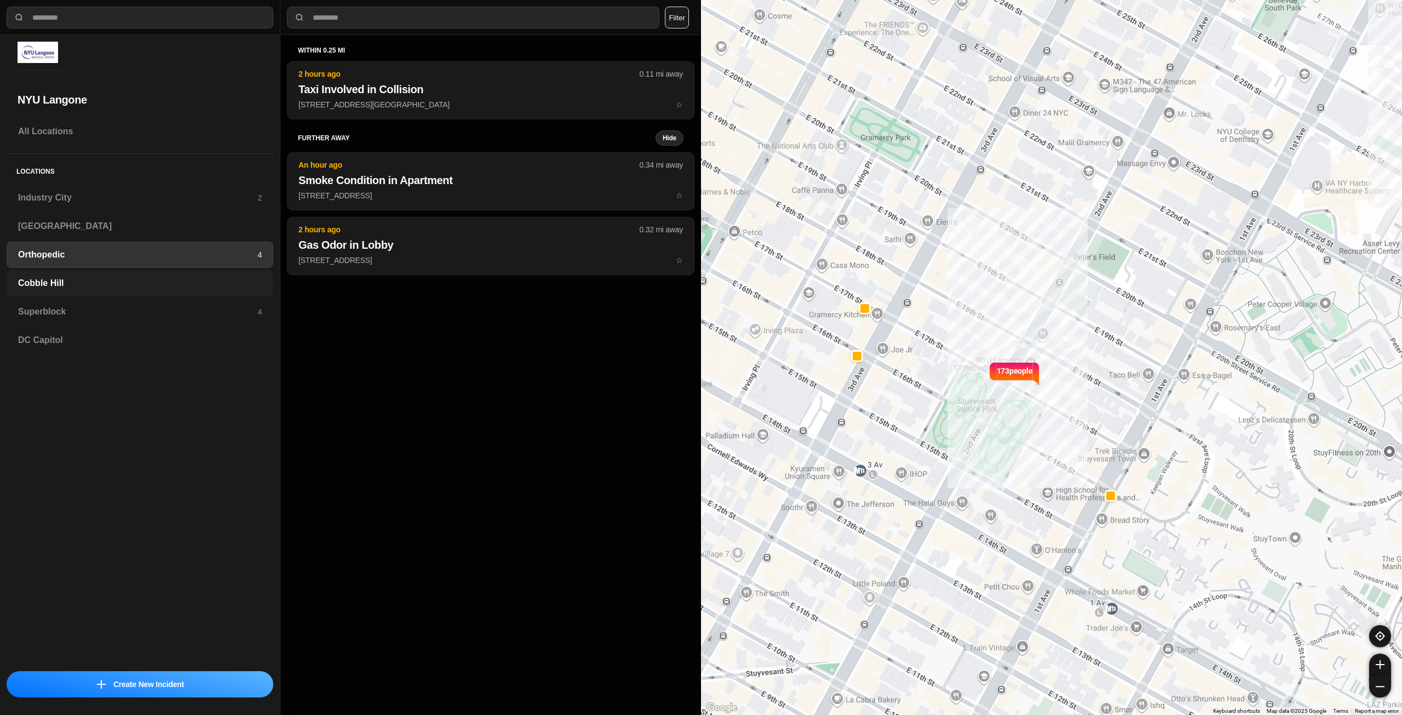
click at [179, 283] on h3 "Cobble Hill" at bounding box center [140, 283] width 244 height 13
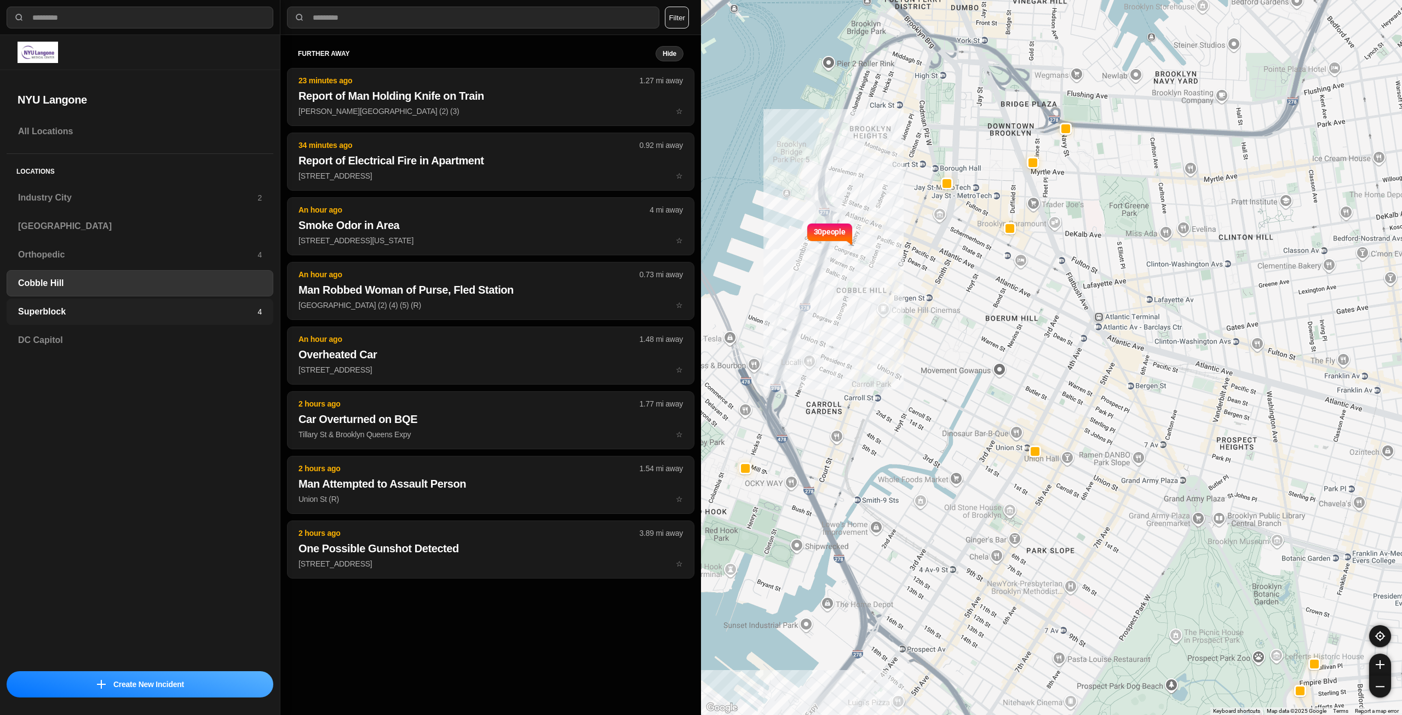
click at [182, 313] on h3 "Superblock" at bounding box center [137, 311] width 239 height 13
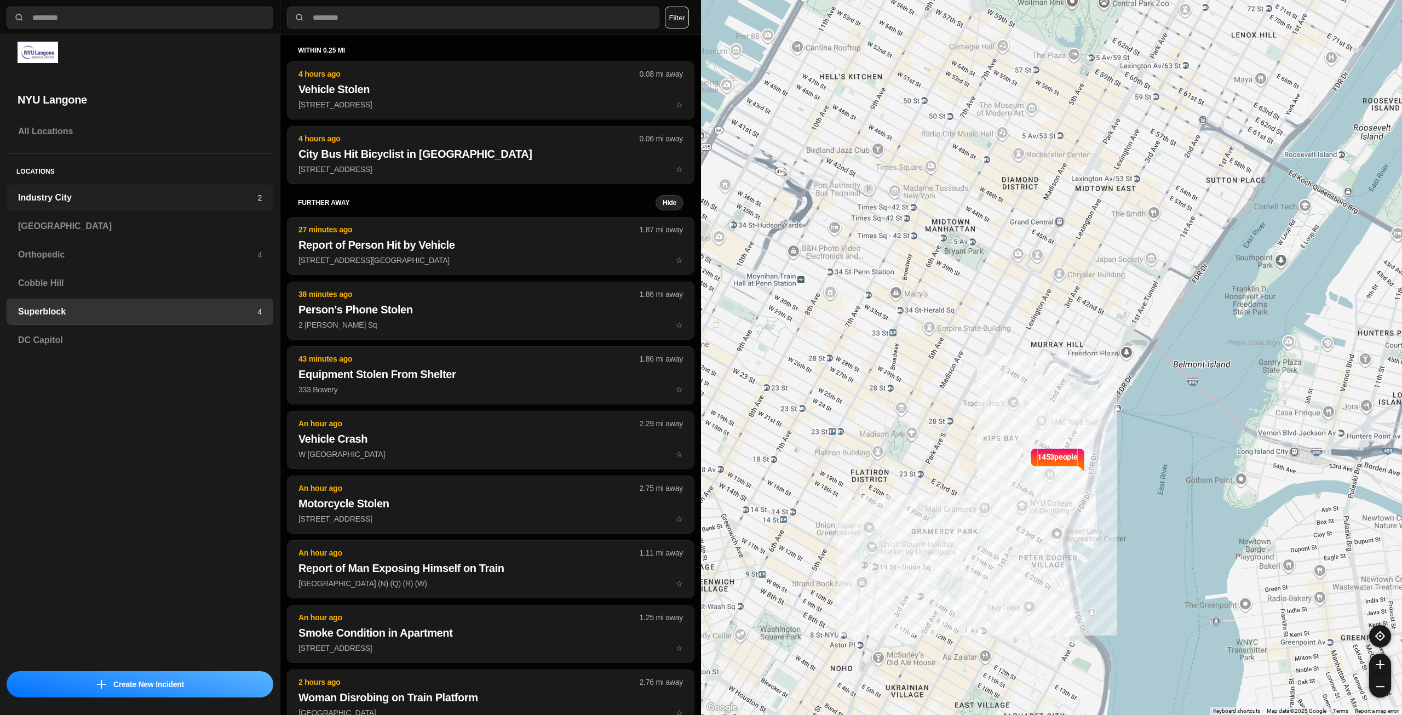
click at [172, 200] on h3 "Industry City" at bounding box center [137, 197] width 239 height 13
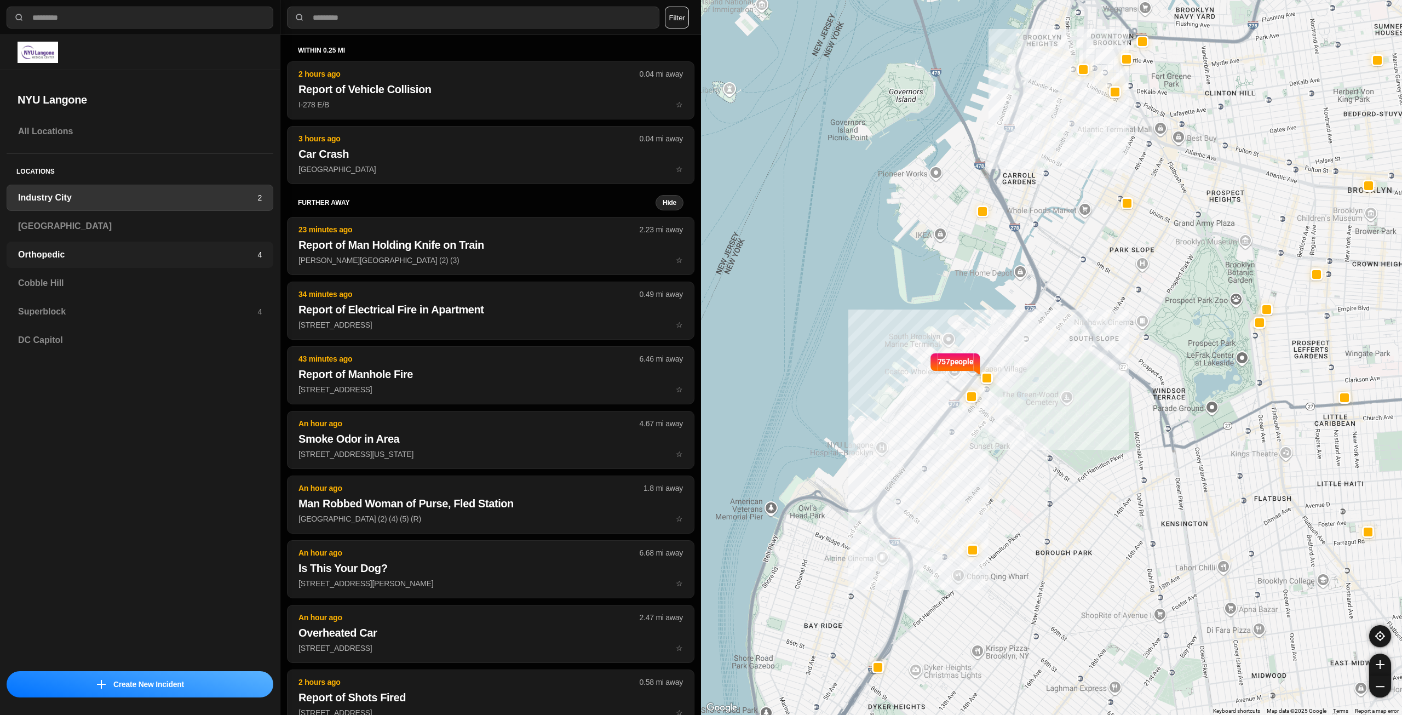
click at [187, 257] on h3 "Orthopedic" at bounding box center [137, 254] width 239 height 13
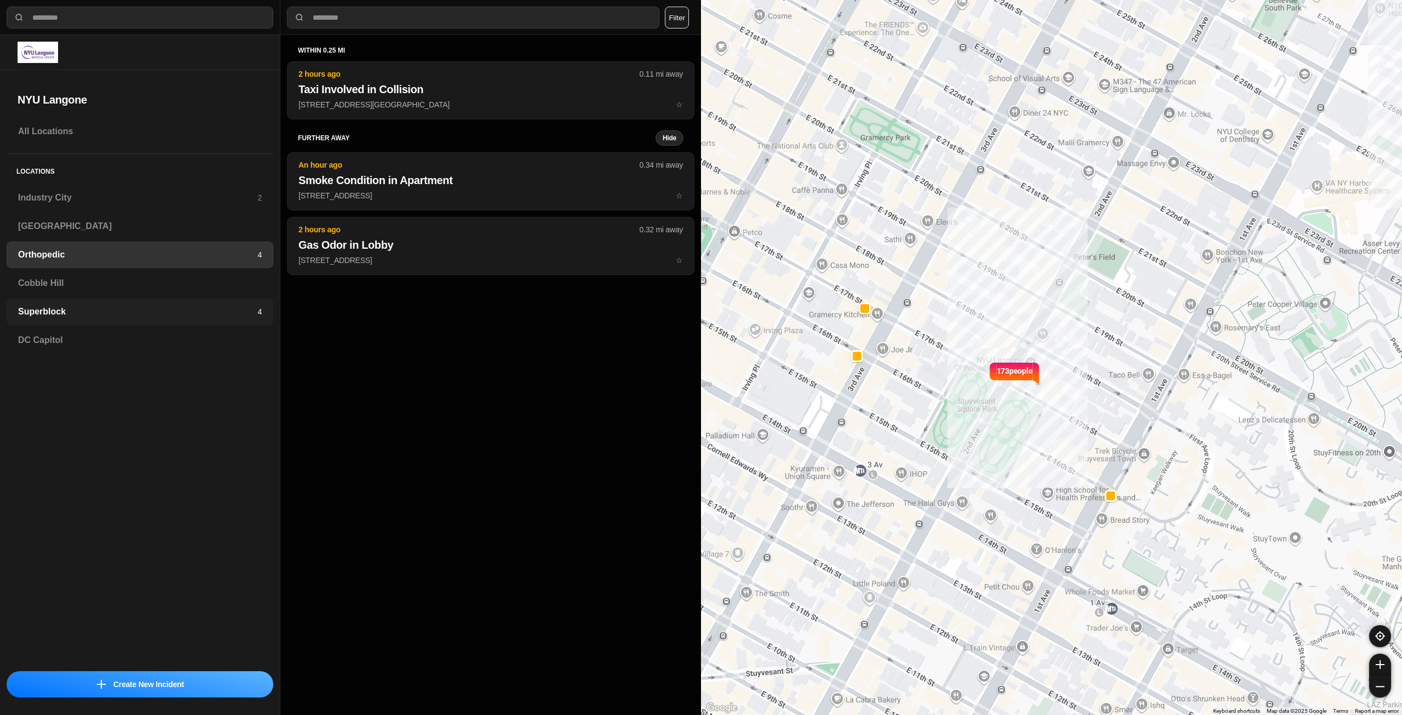
click at [134, 314] on h3 "Superblock" at bounding box center [137, 311] width 239 height 13
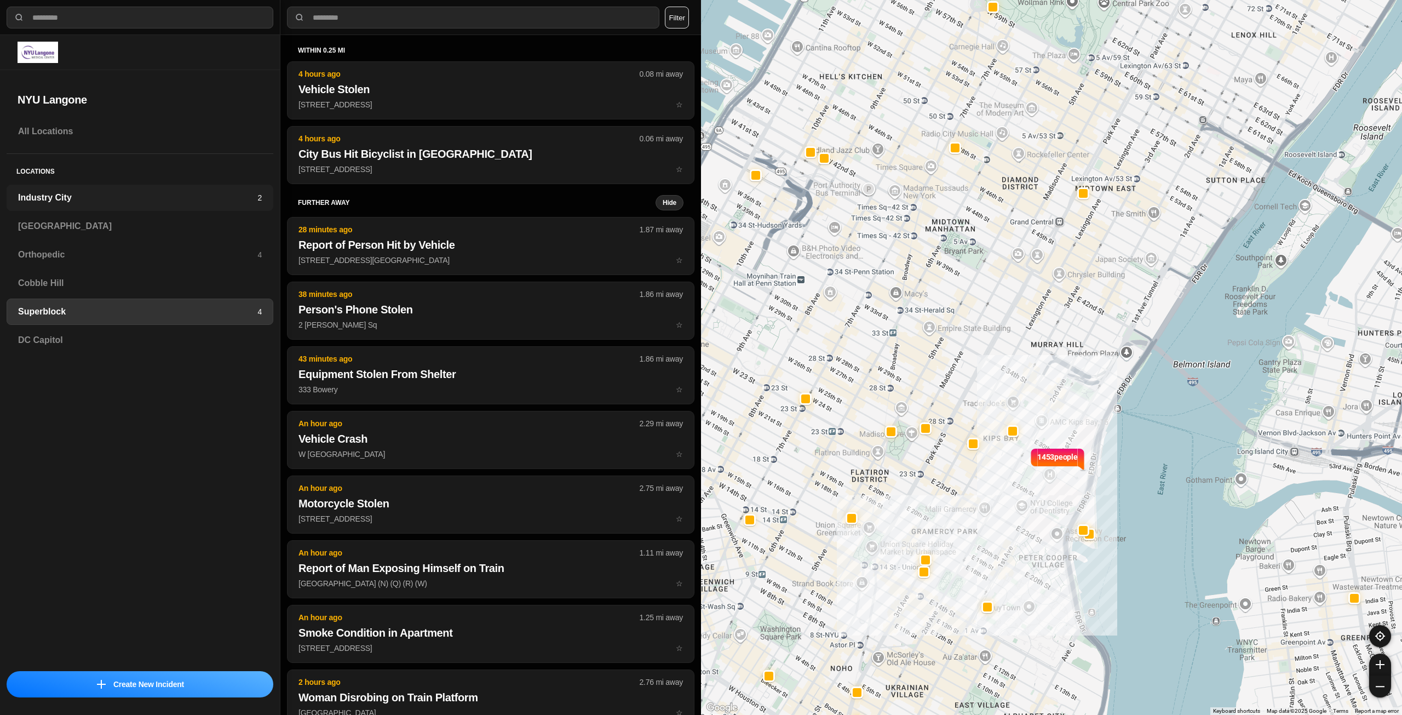
click at [198, 196] on h3 "Industry City" at bounding box center [137, 197] width 239 height 13
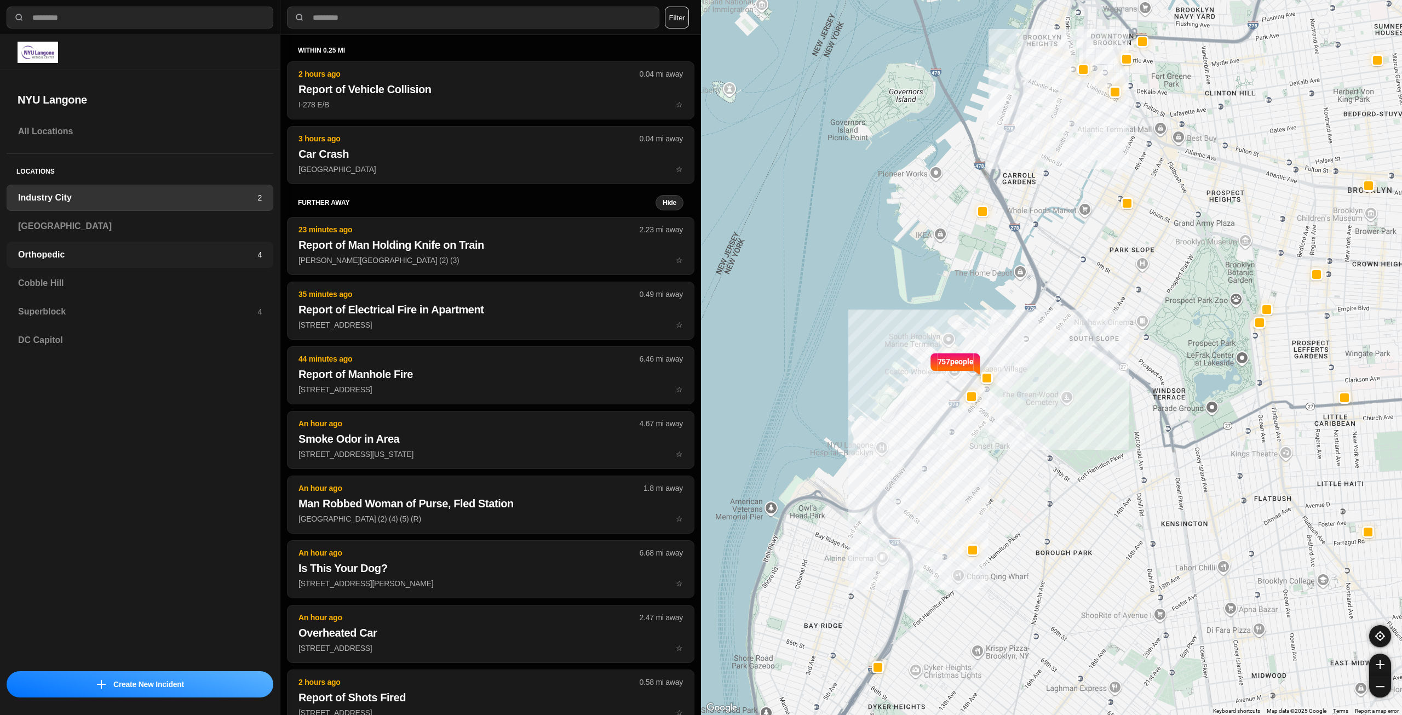
click at [209, 248] on div "Orthopedic 4" at bounding box center [140, 255] width 267 height 26
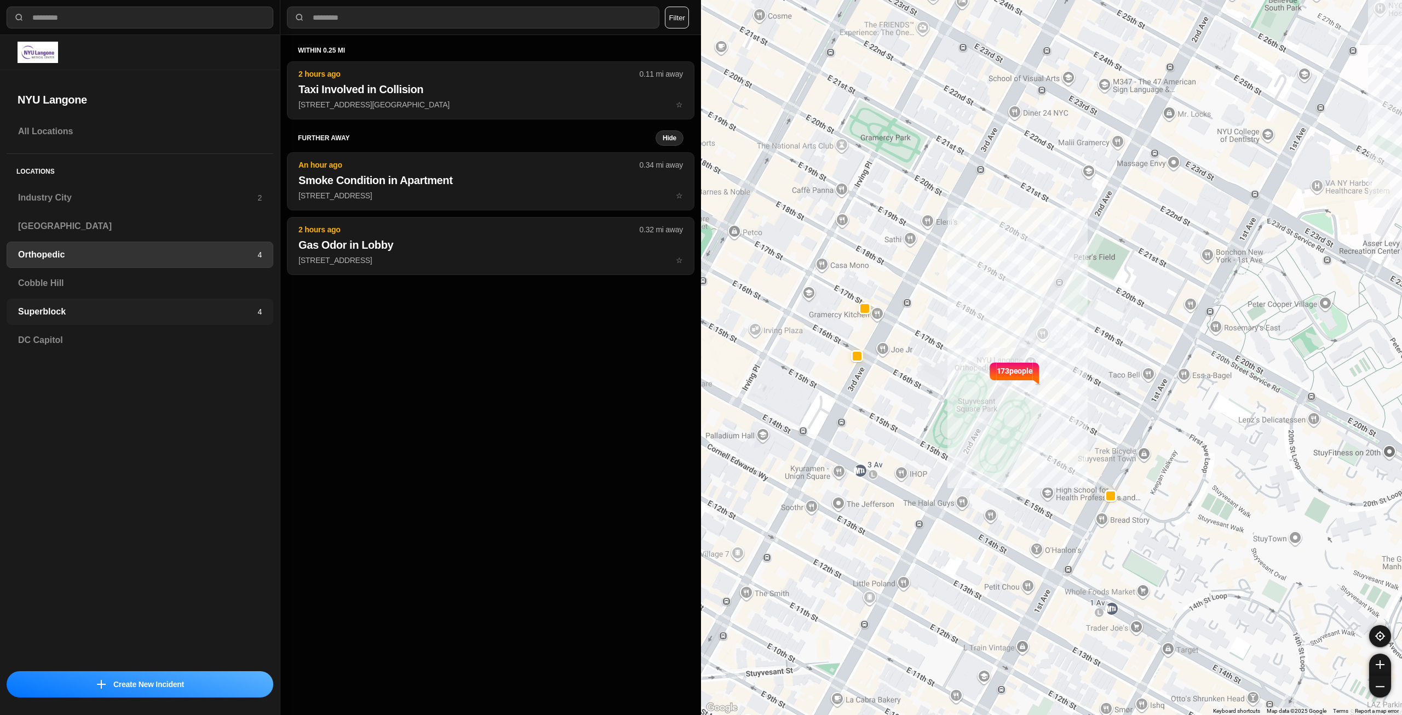
click at [253, 308] on h3 "Superblock" at bounding box center [137, 311] width 239 height 13
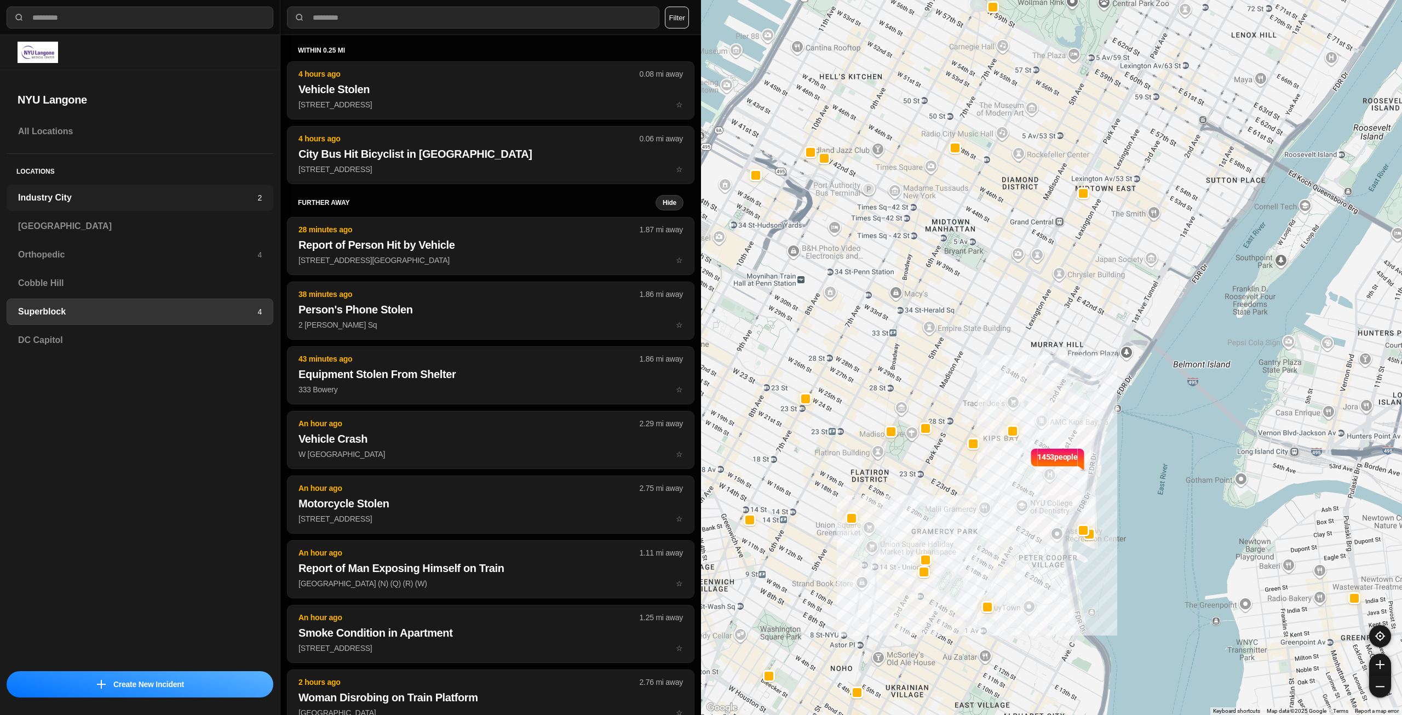
click at [157, 203] on h3 "Industry City" at bounding box center [137, 197] width 239 height 13
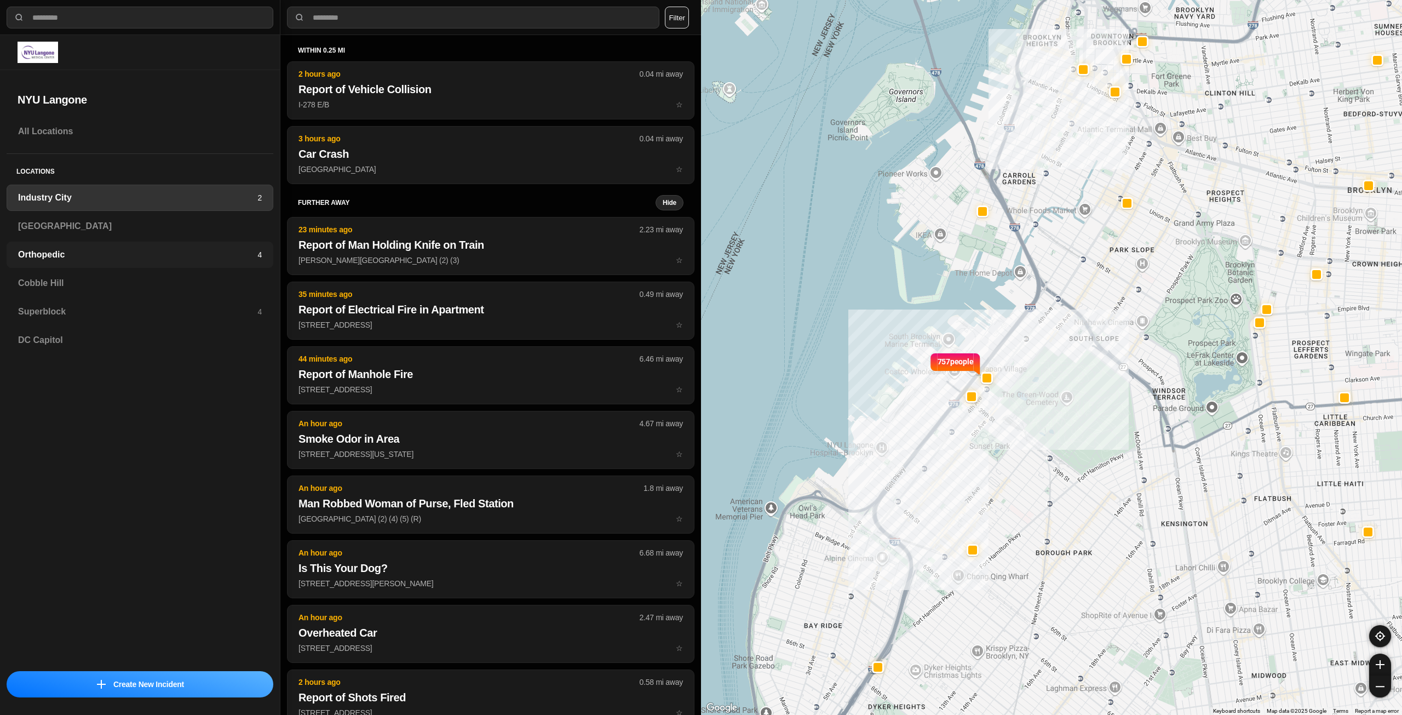
click at [192, 260] on h3 "Orthopedic" at bounding box center [137, 254] width 239 height 13
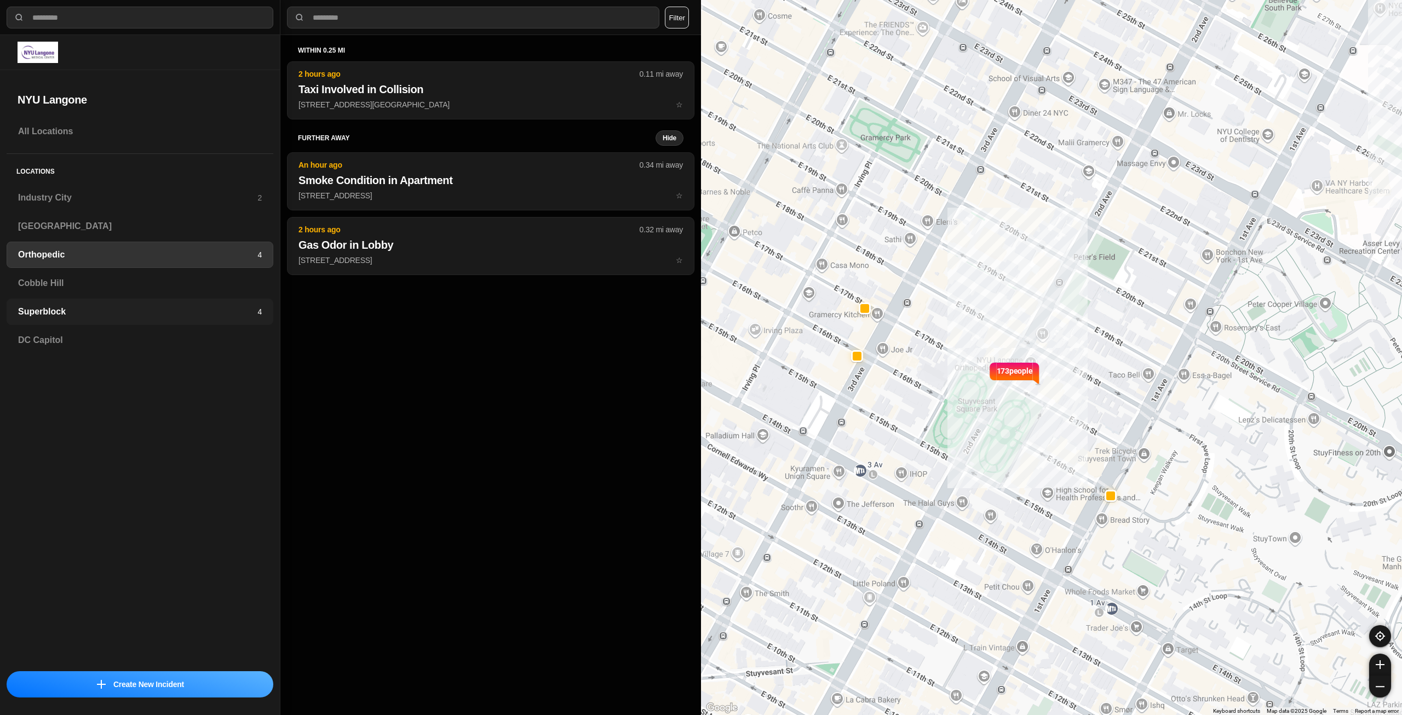
click at [243, 313] on h3 "Superblock" at bounding box center [137, 311] width 239 height 13
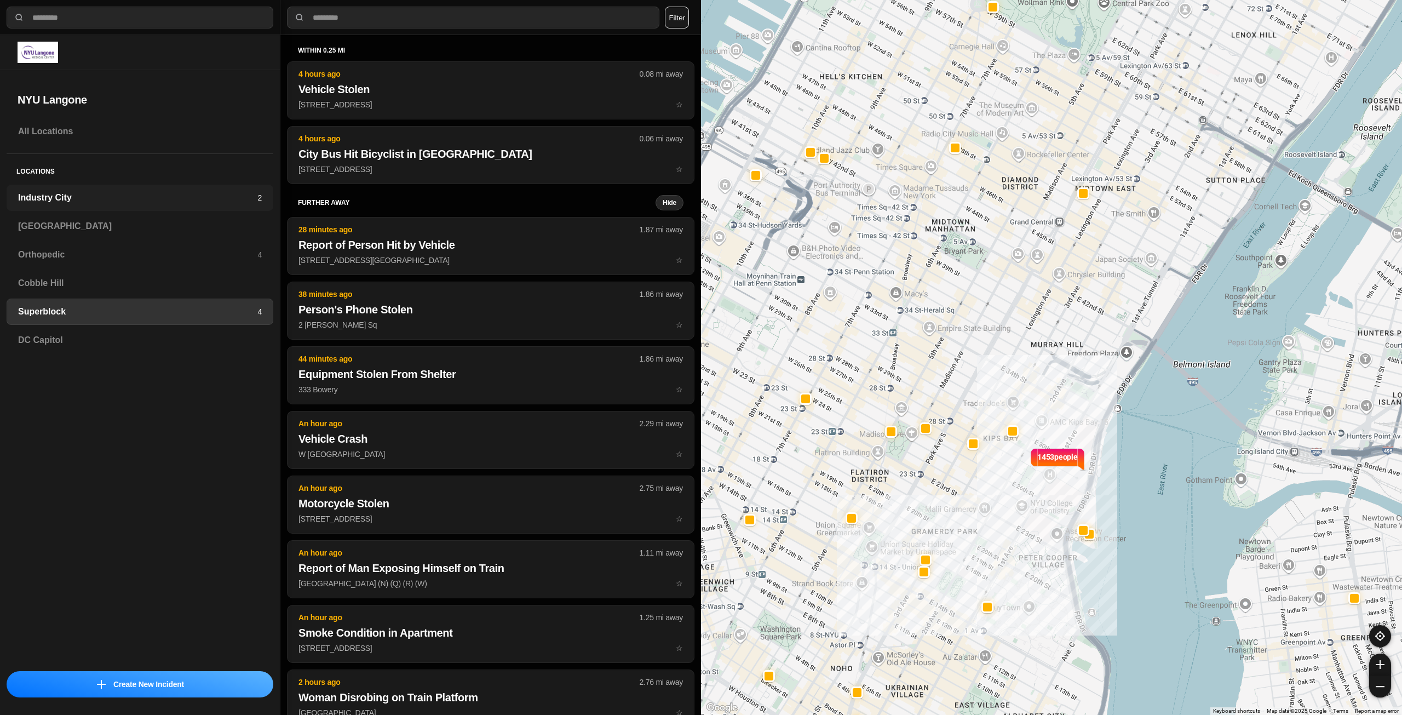
click at [245, 200] on h3 "Industry City" at bounding box center [137, 197] width 239 height 13
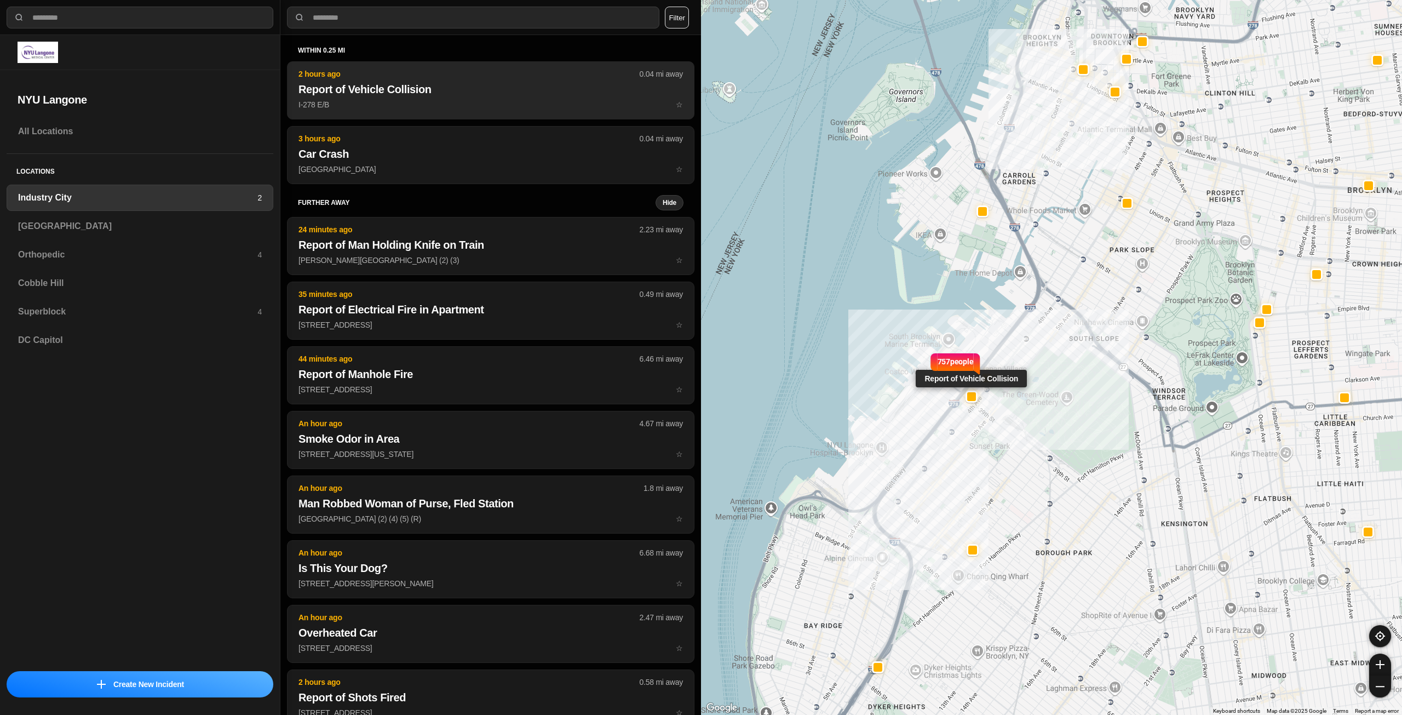
click at [441, 99] on button "2 hours ago 0.04 mi away Report of Vehicle Collision I-278 E/B ☆" at bounding box center [491, 90] width 408 height 58
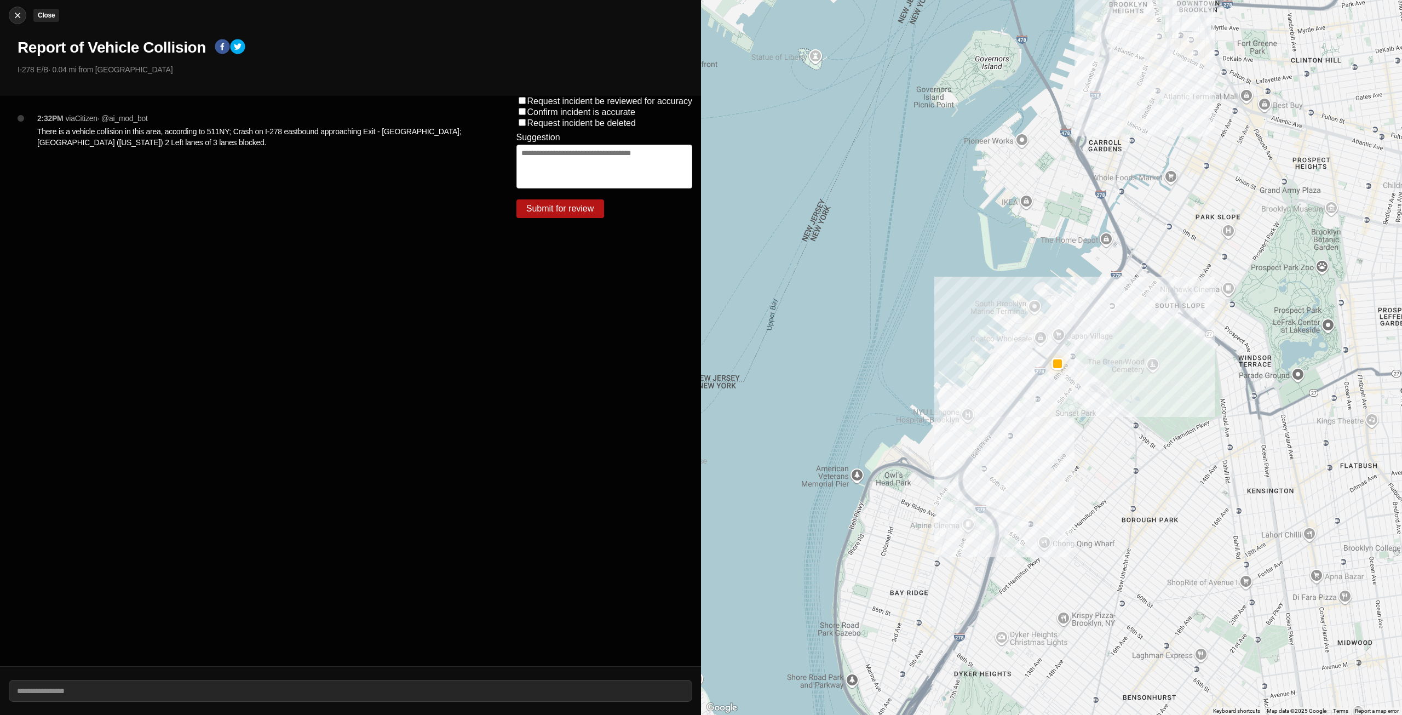
click at [19, 20] on img at bounding box center [17, 15] width 11 height 11
select select "*"
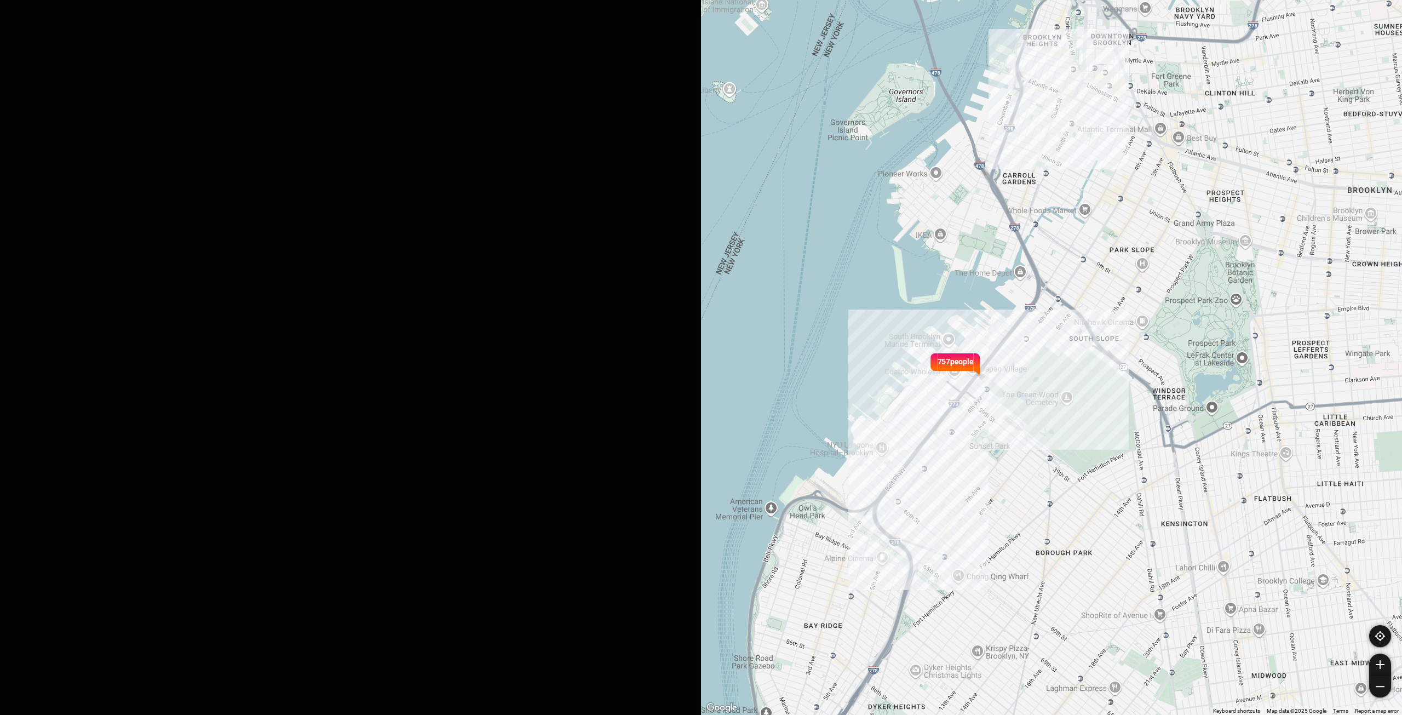
click at [78, 224] on h3 "[GEOGRAPHIC_DATA]" at bounding box center [140, 226] width 244 height 13
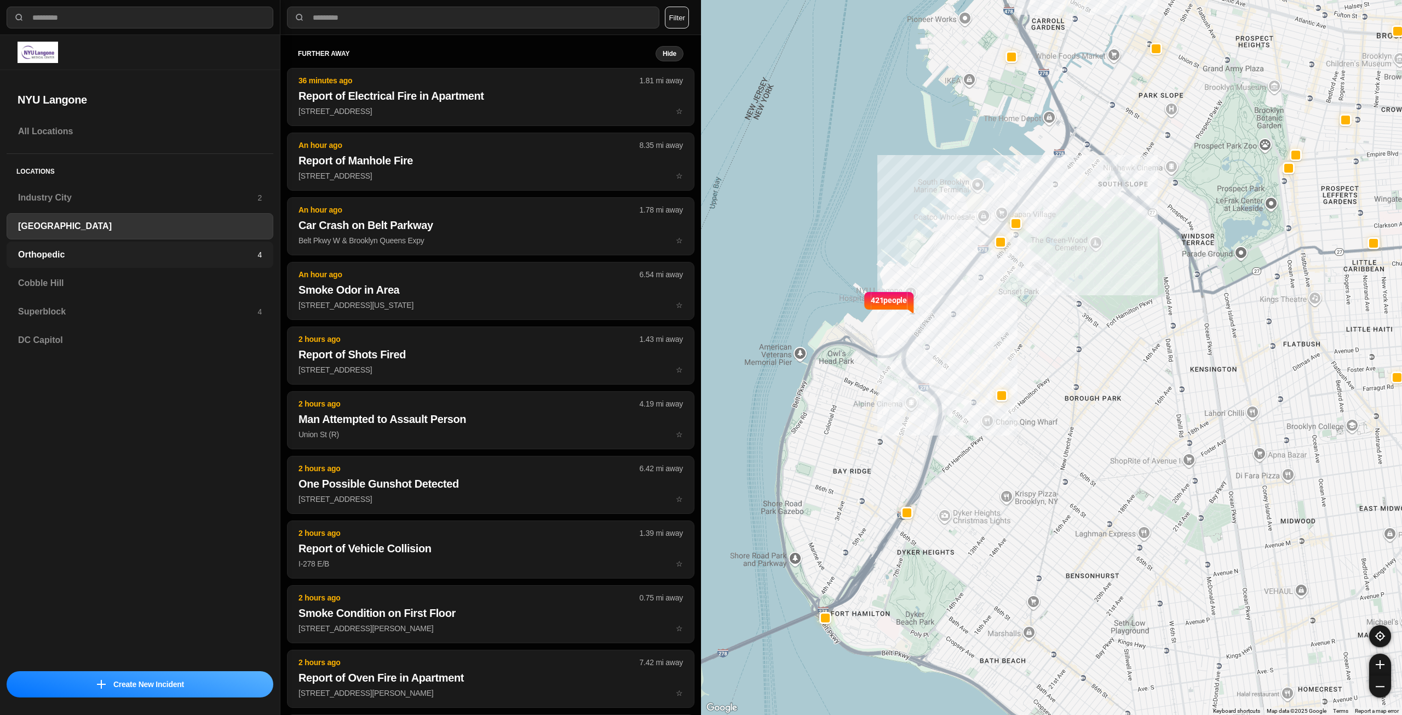
click at [123, 259] on h3 "Orthopedic" at bounding box center [137, 254] width 239 height 13
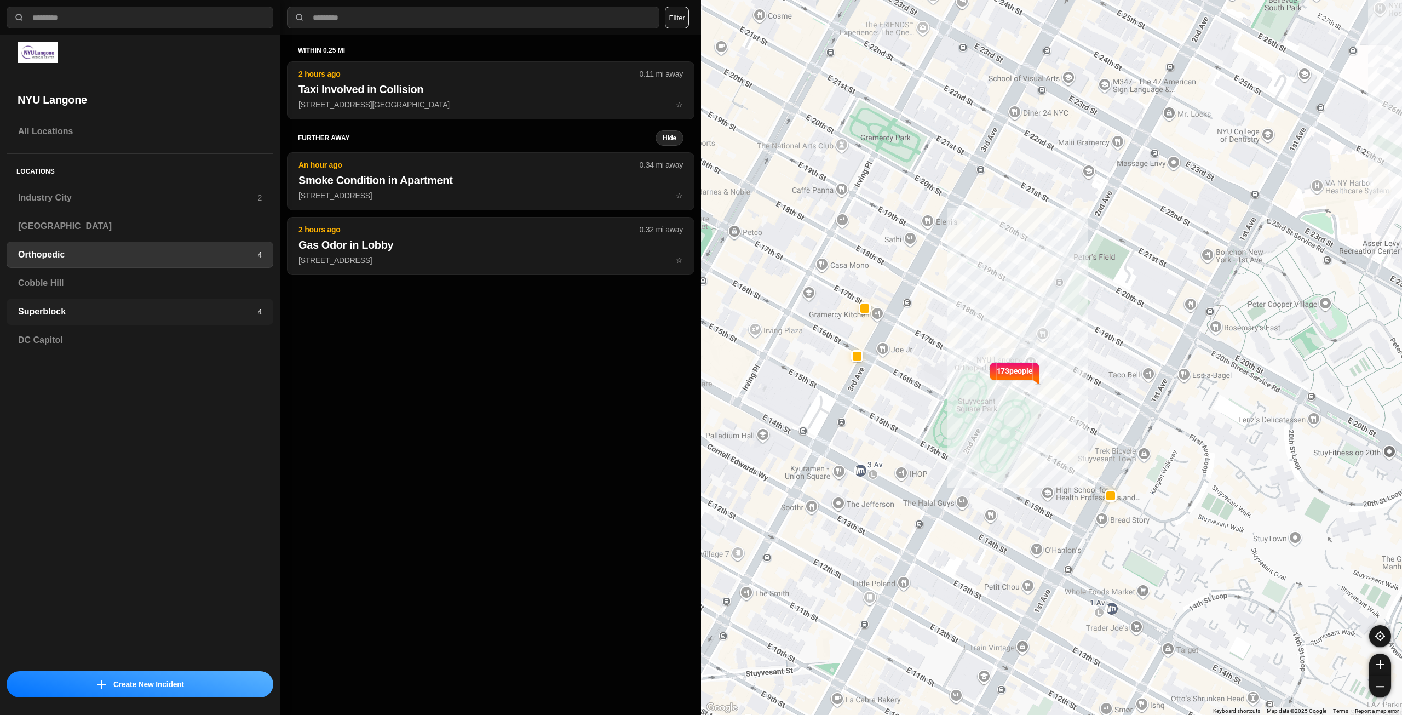
click at [239, 308] on h3 "Superblock" at bounding box center [137, 311] width 239 height 13
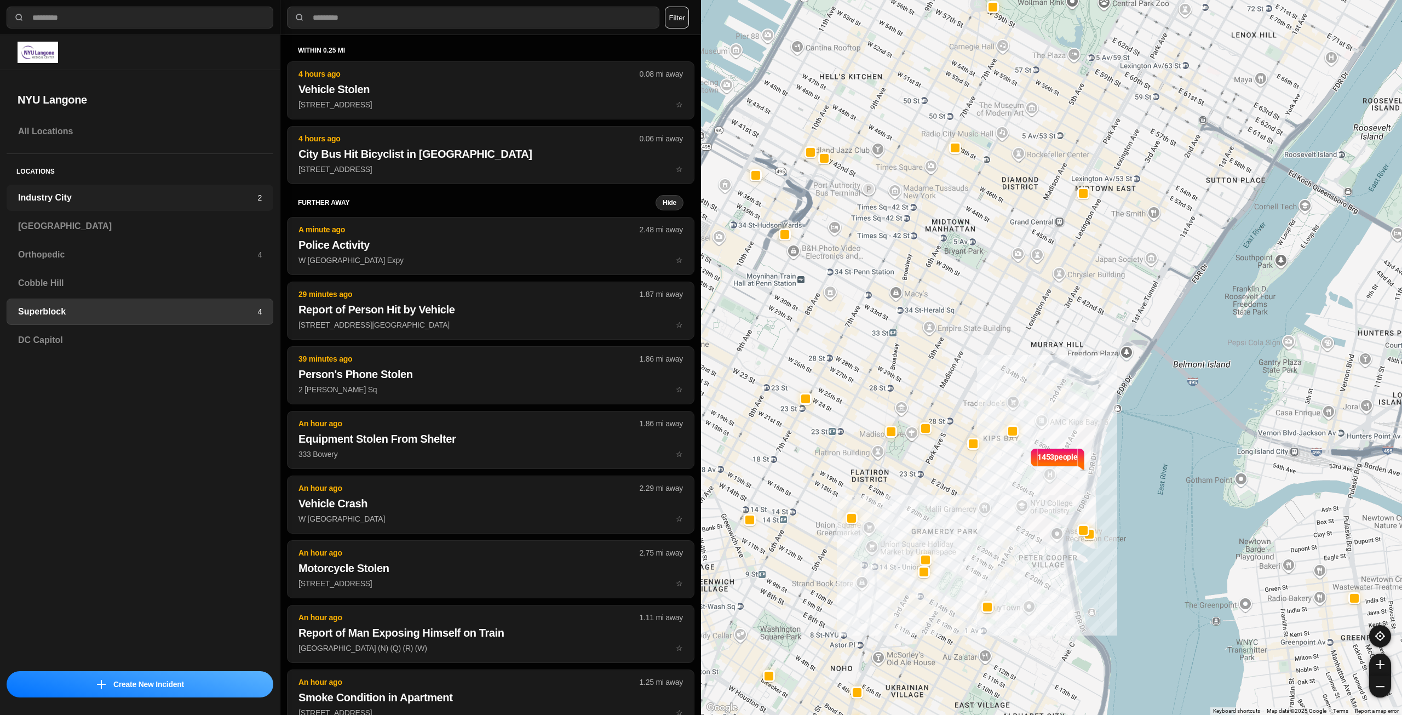
click at [178, 210] on div "Industry City 2" at bounding box center [140, 198] width 267 height 26
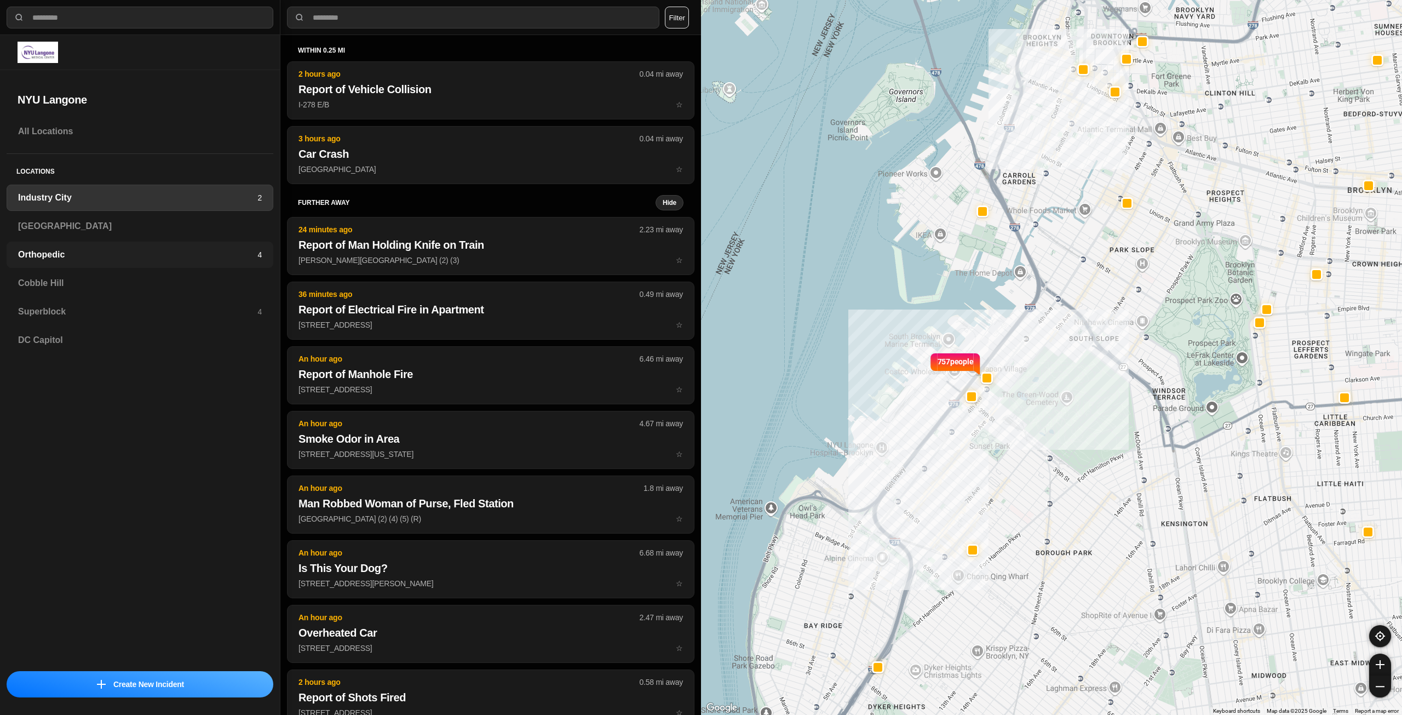
click at [193, 255] on h3 "Orthopedic" at bounding box center [137, 254] width 239 height 13
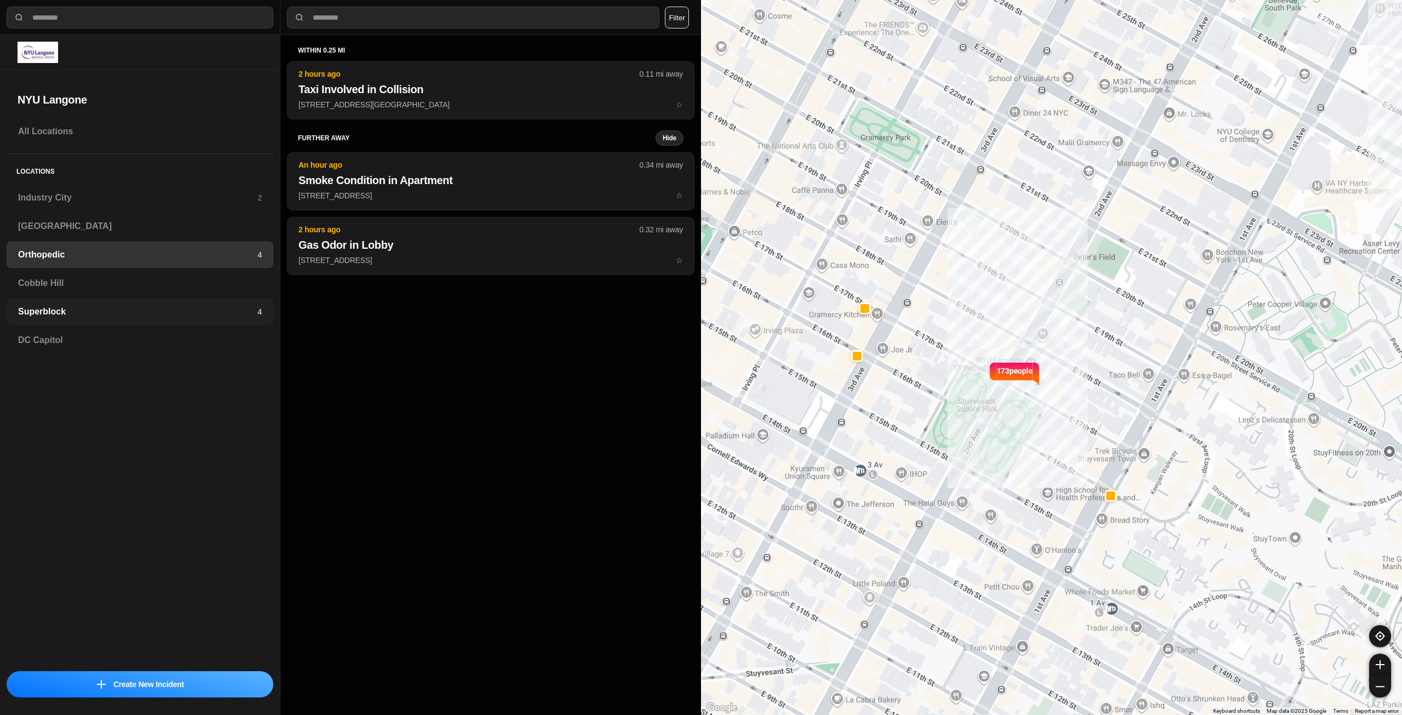
click at [227, 308] on h3 "Superblock" at bounding box center [137, 311] width 239 height 13
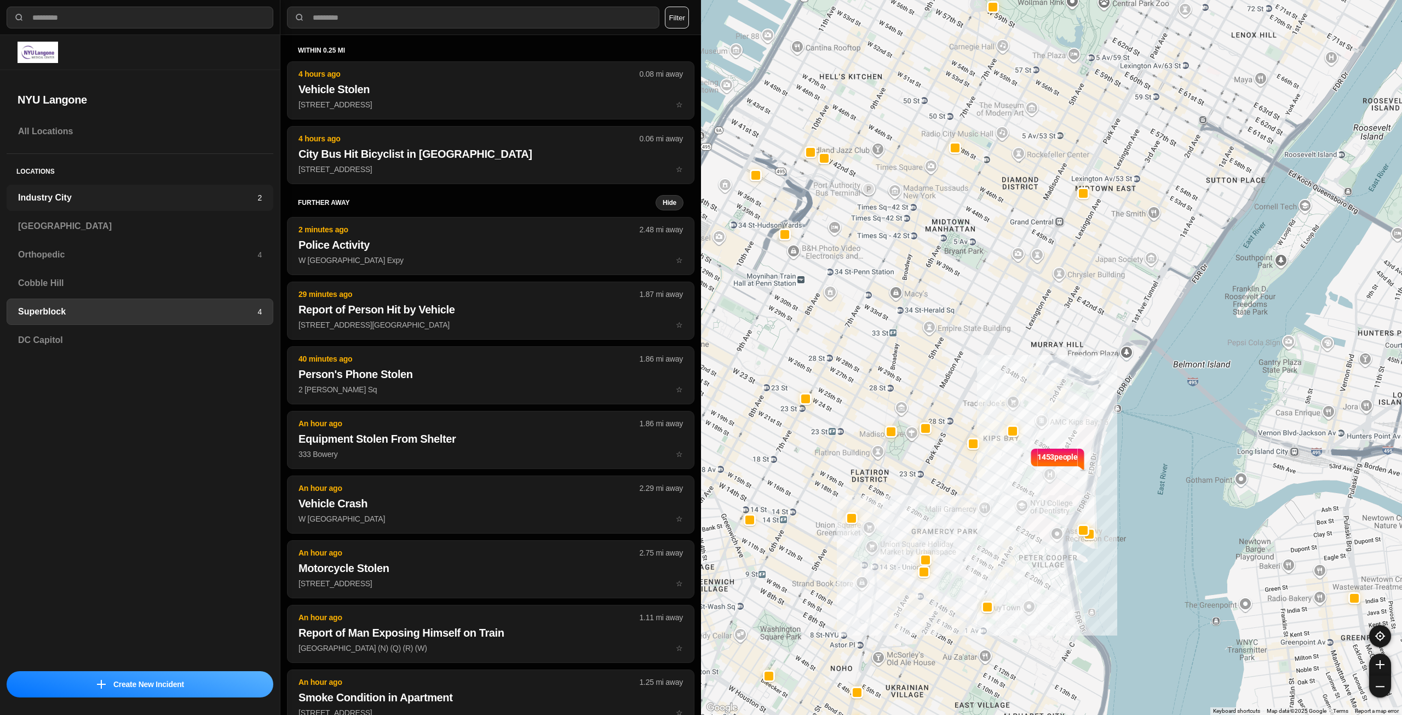
click at [204, 197] on h3 "Industry City" at bounding box center [137, 197] width 239 height 13
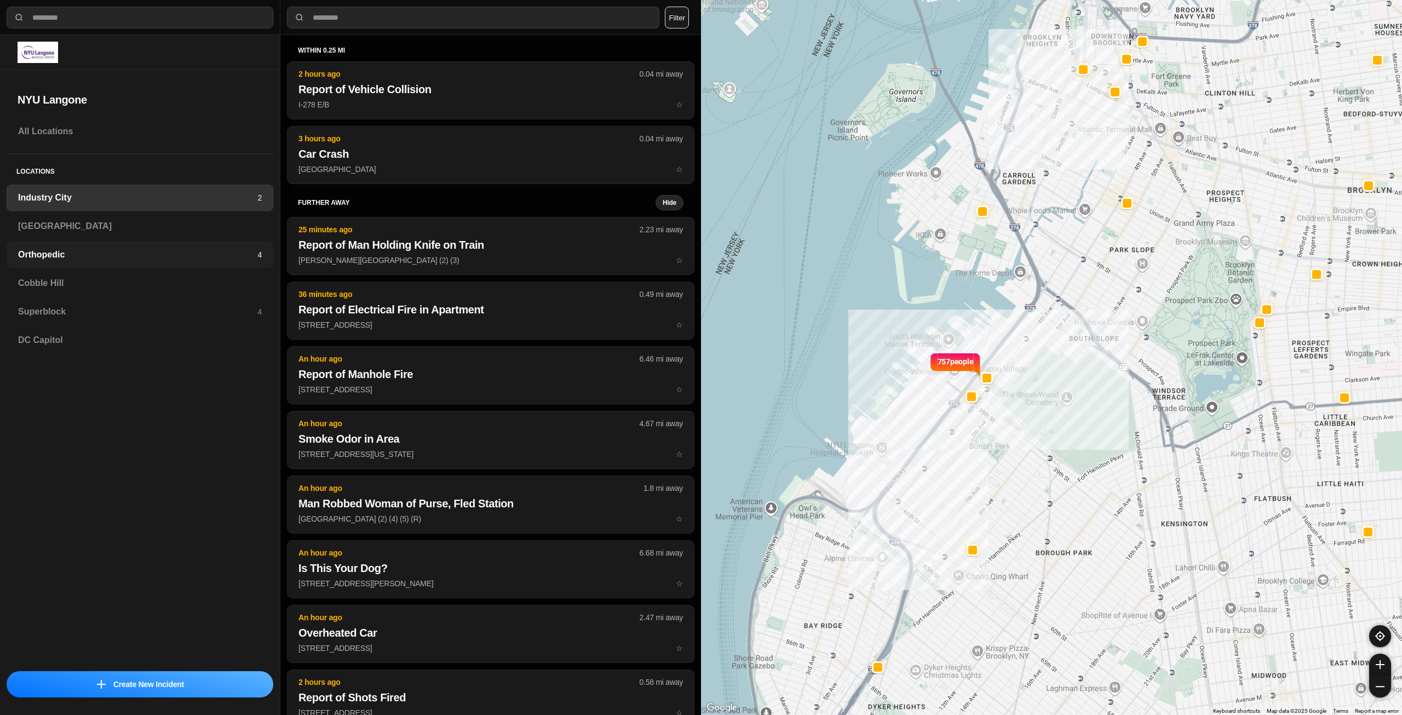
click at [245, 260] on h3 "Orthopedic" at bounding box center [137, 254] width 239 height 13
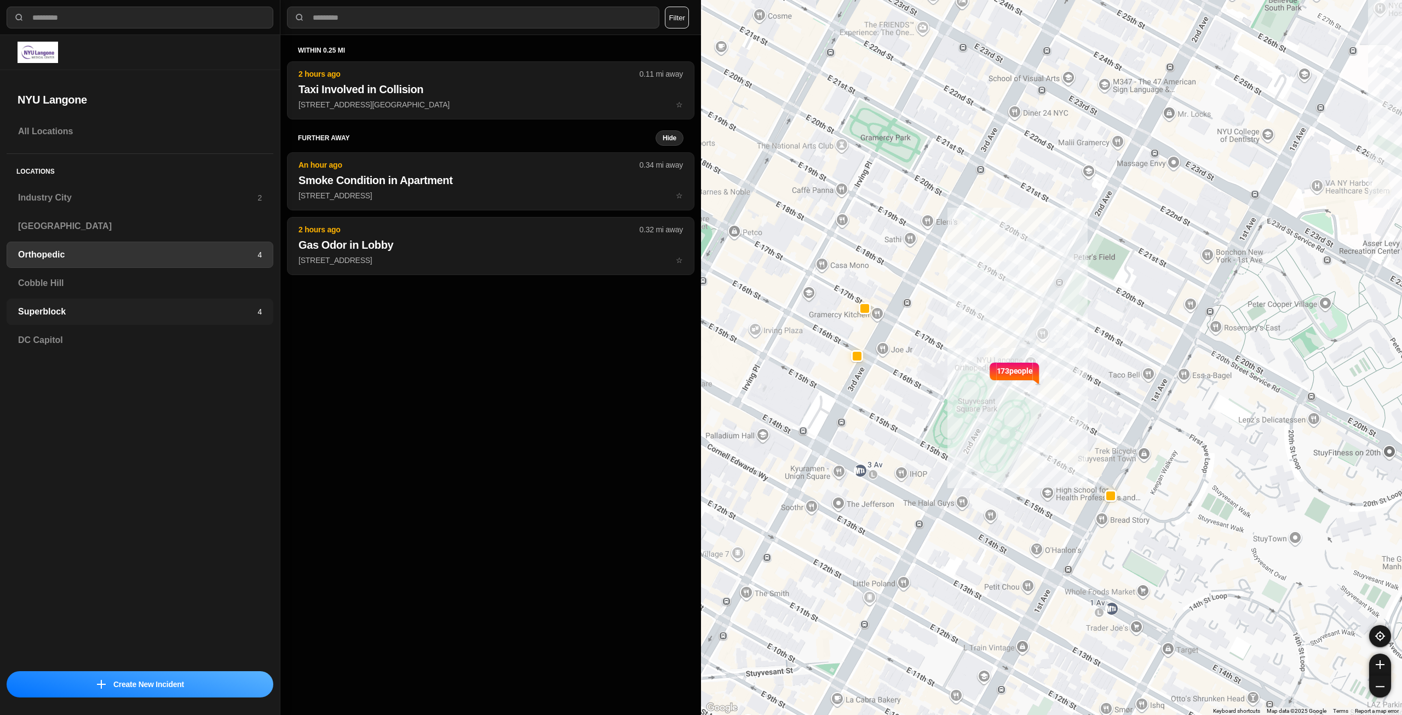
click at [255, 305] on div "Superblock 4" at bounding box center [140, 312] width 267 height 26
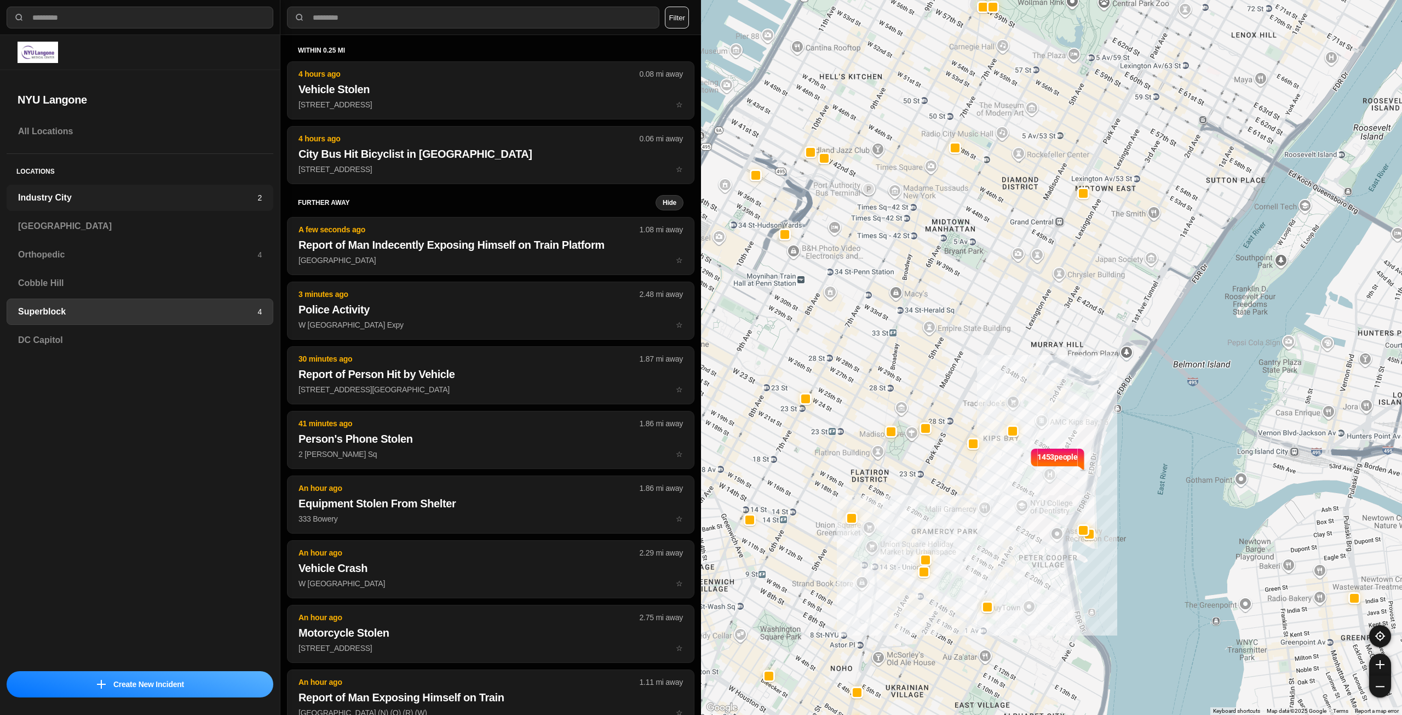
click at [86, 200] on h3 "Industry City" at bounding box center [137, 197] width 239 height 13
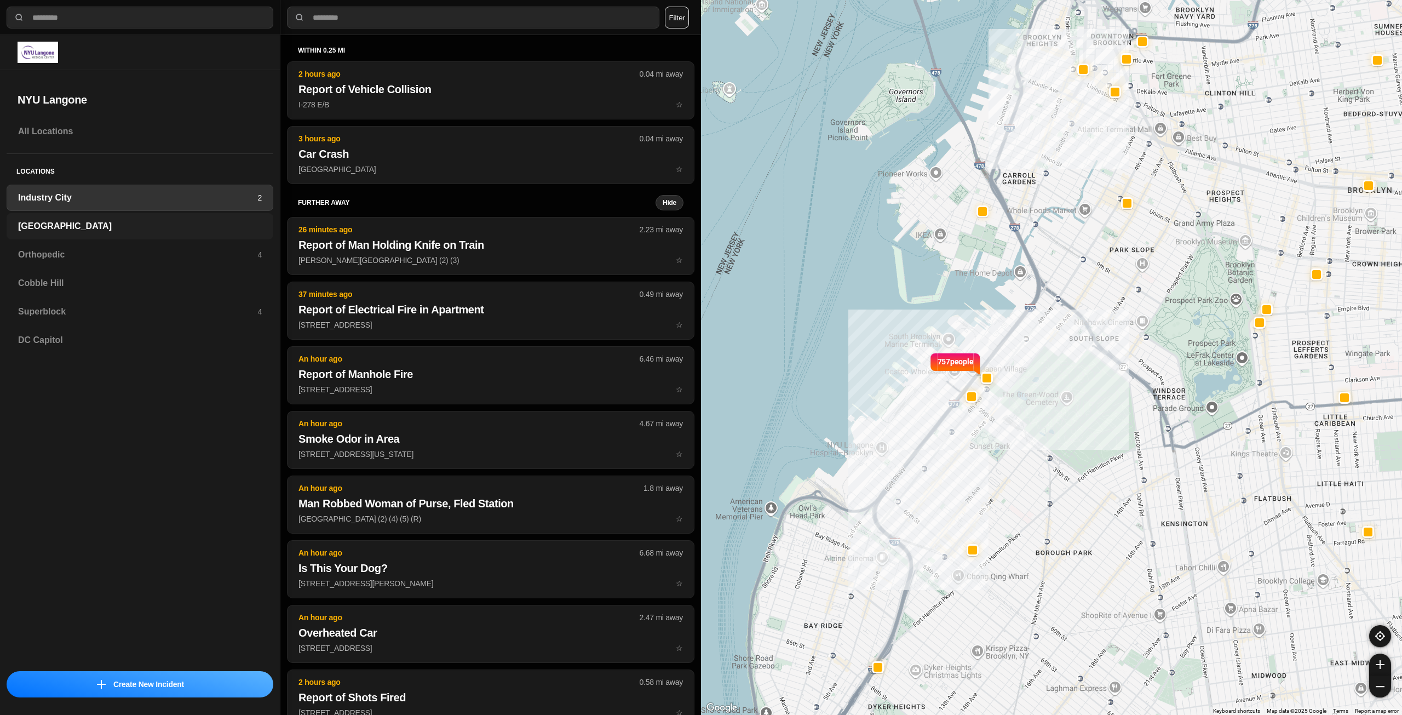
click at [161, 237] on div "[GEOGRAPHIC_DATA]" at bounding box center [140, 226] width 267 height 26
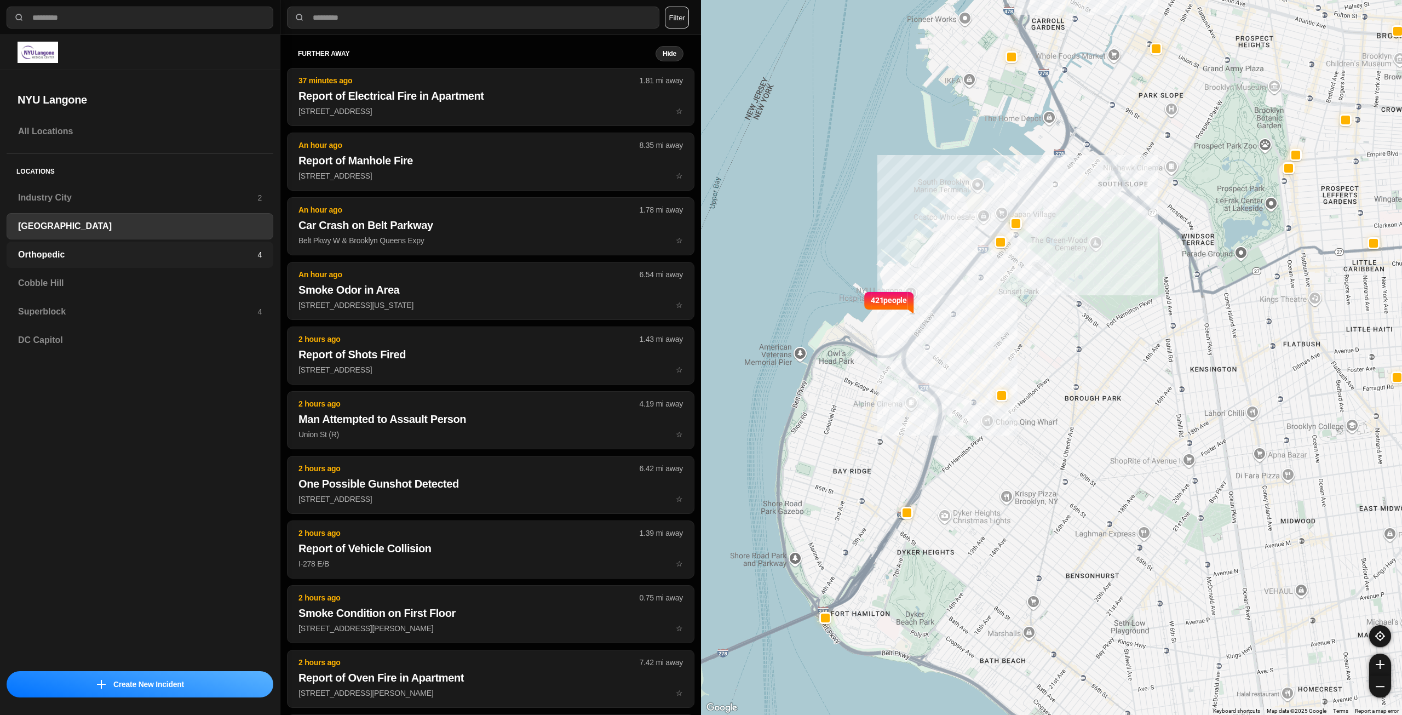
click at [168, 257] on h3 "Orthopedic" at bounding box center [137, 254] width 239 height 13
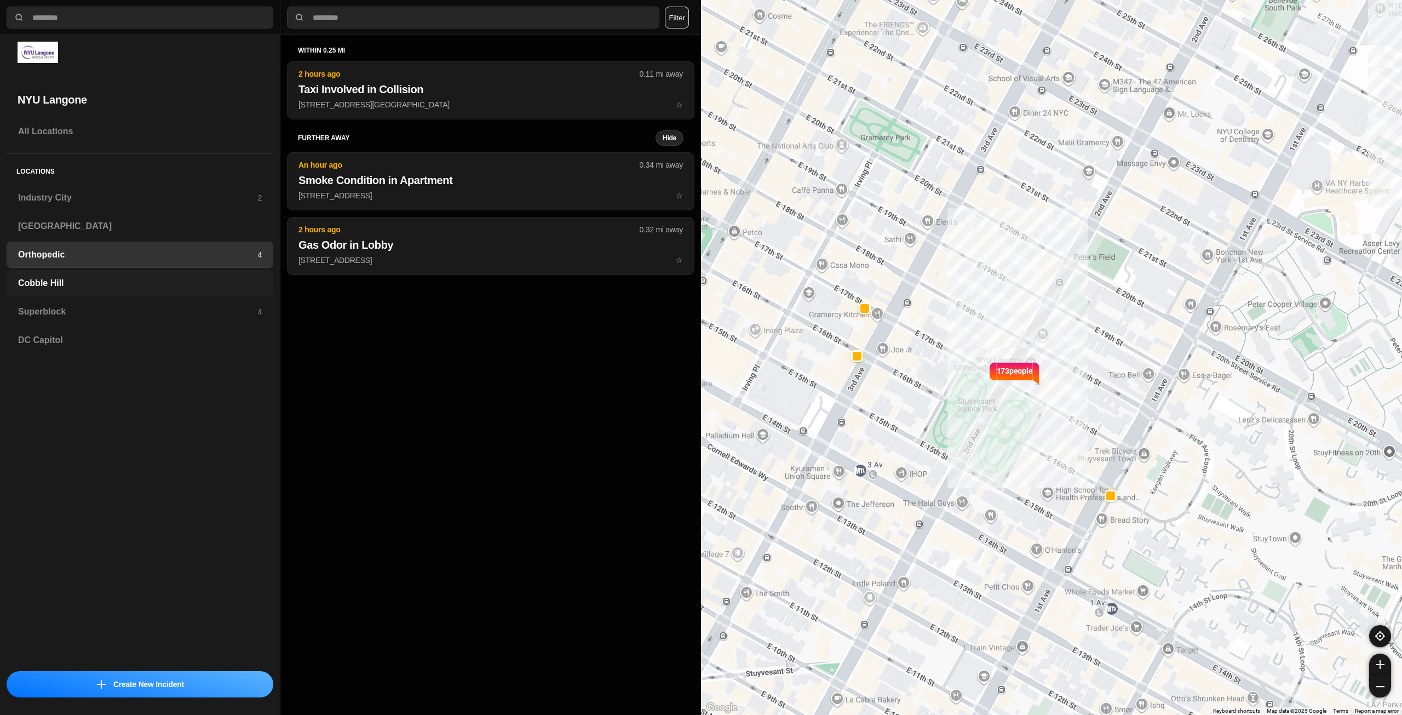
click at [84, 278] on h3 "Cobble Hill" at bounding box center [140, 283] width 244 height 13
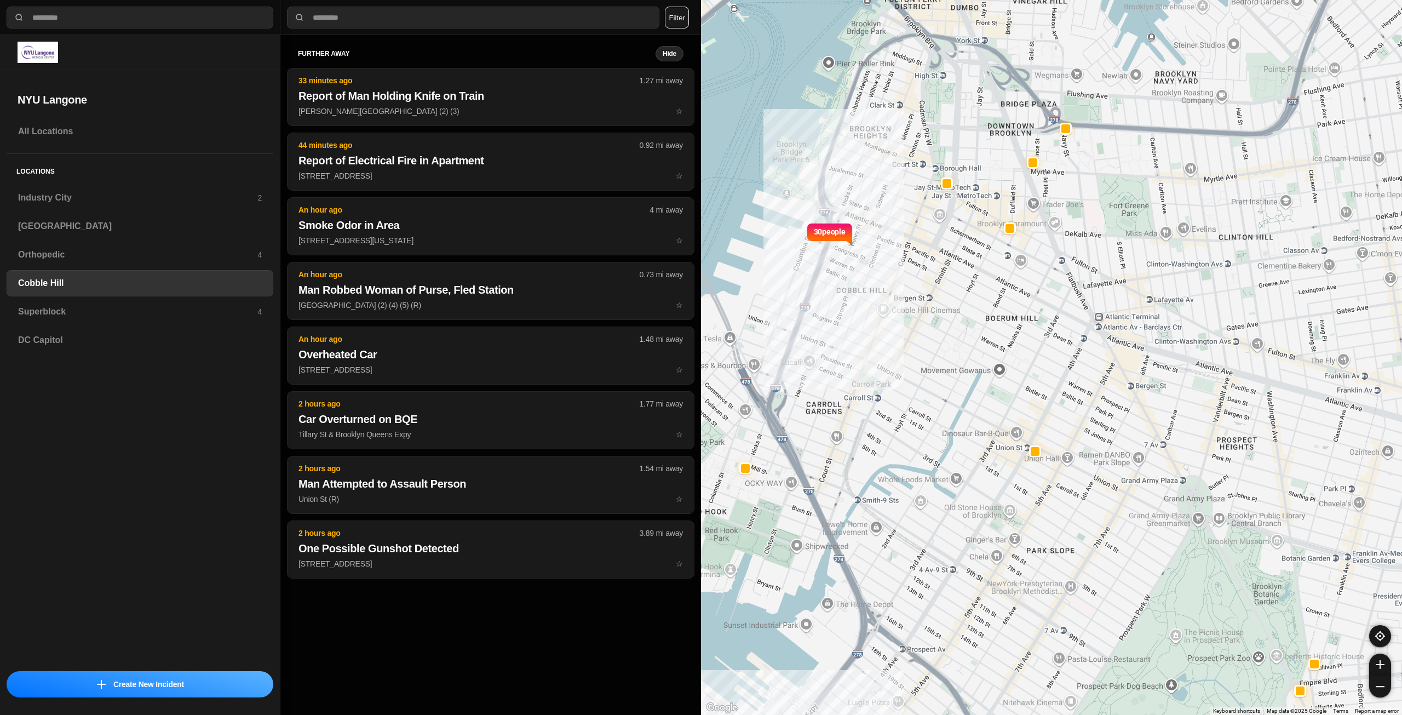
select select "*"
click at [57, 198] on h3 "Industry City" at bounding box center [137, 197] width 239 height 13
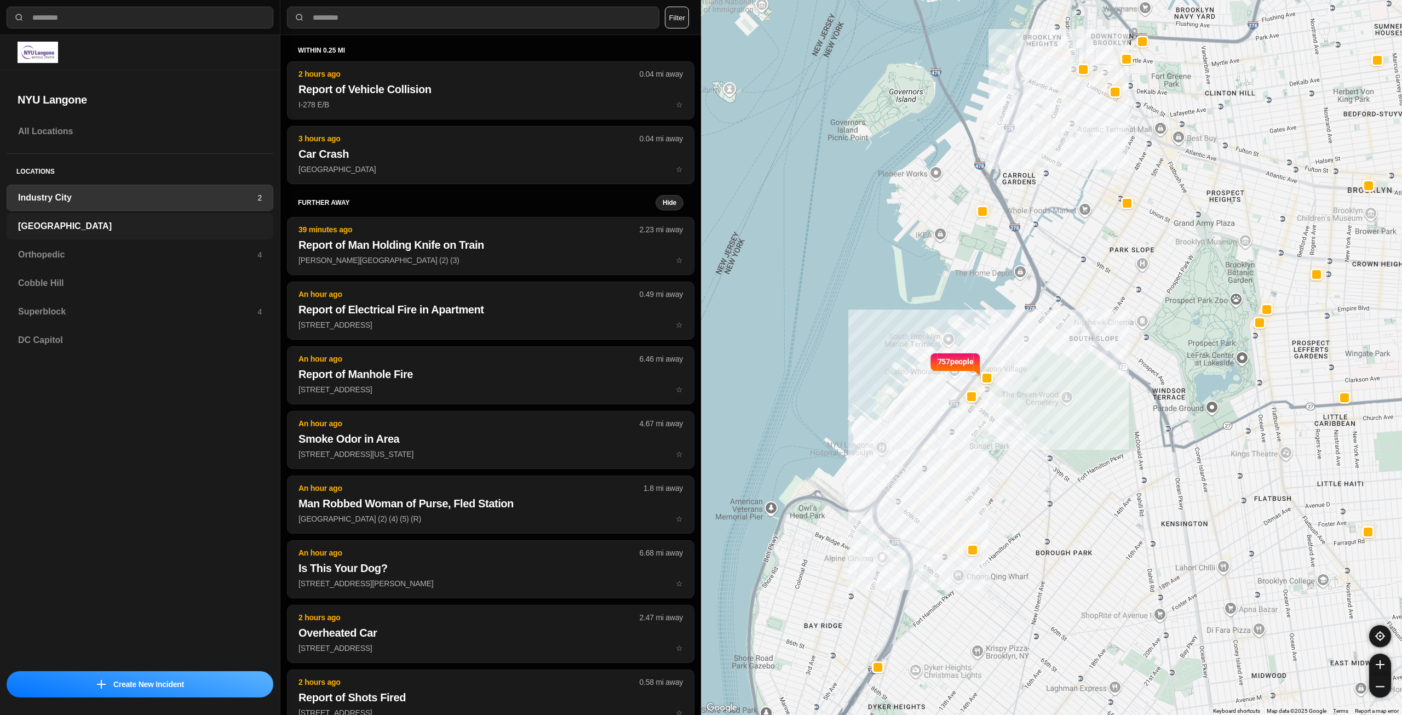
click at [65, 232] on h3 "[GEOGRAPHIC_DATA]" at bounding box center [140, 226] width 244 height 13
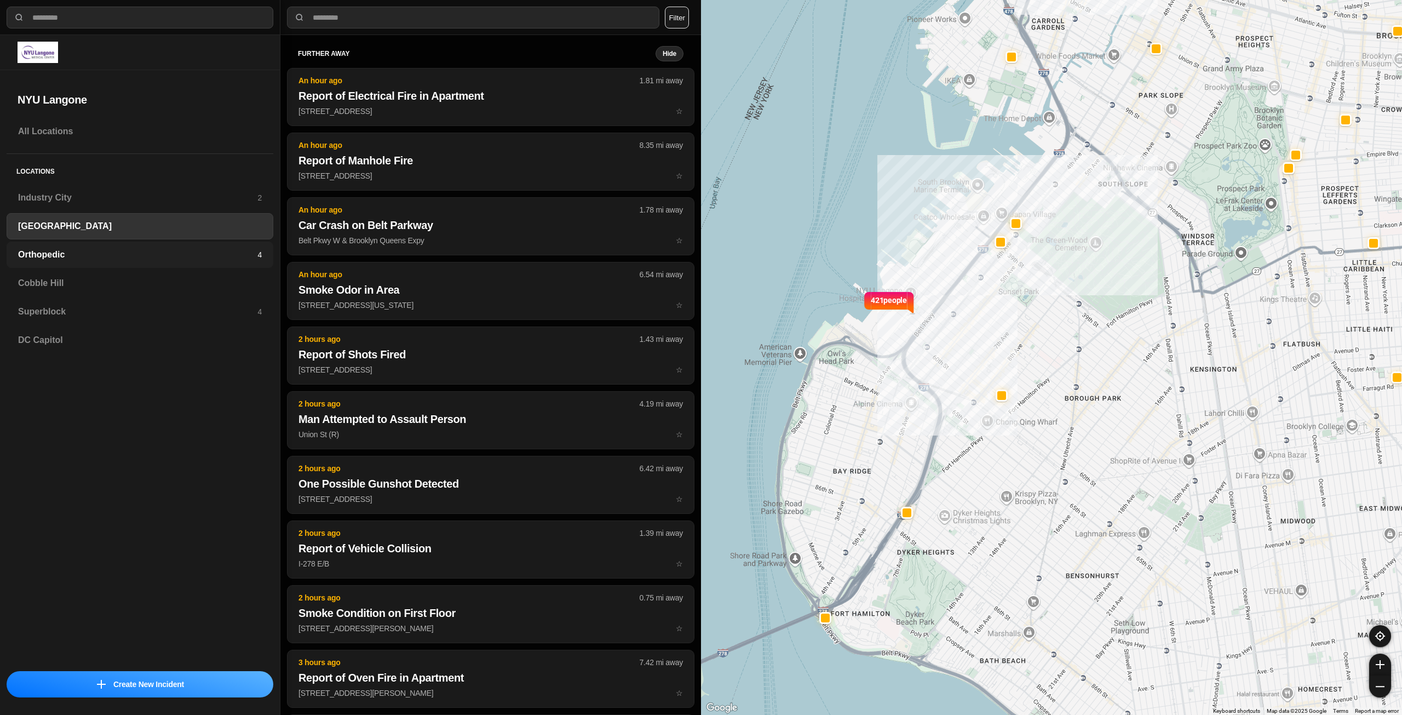
click at [65, 261] on div "Orthopedic 4" at bounding box center [140, 255] width 267 height 26
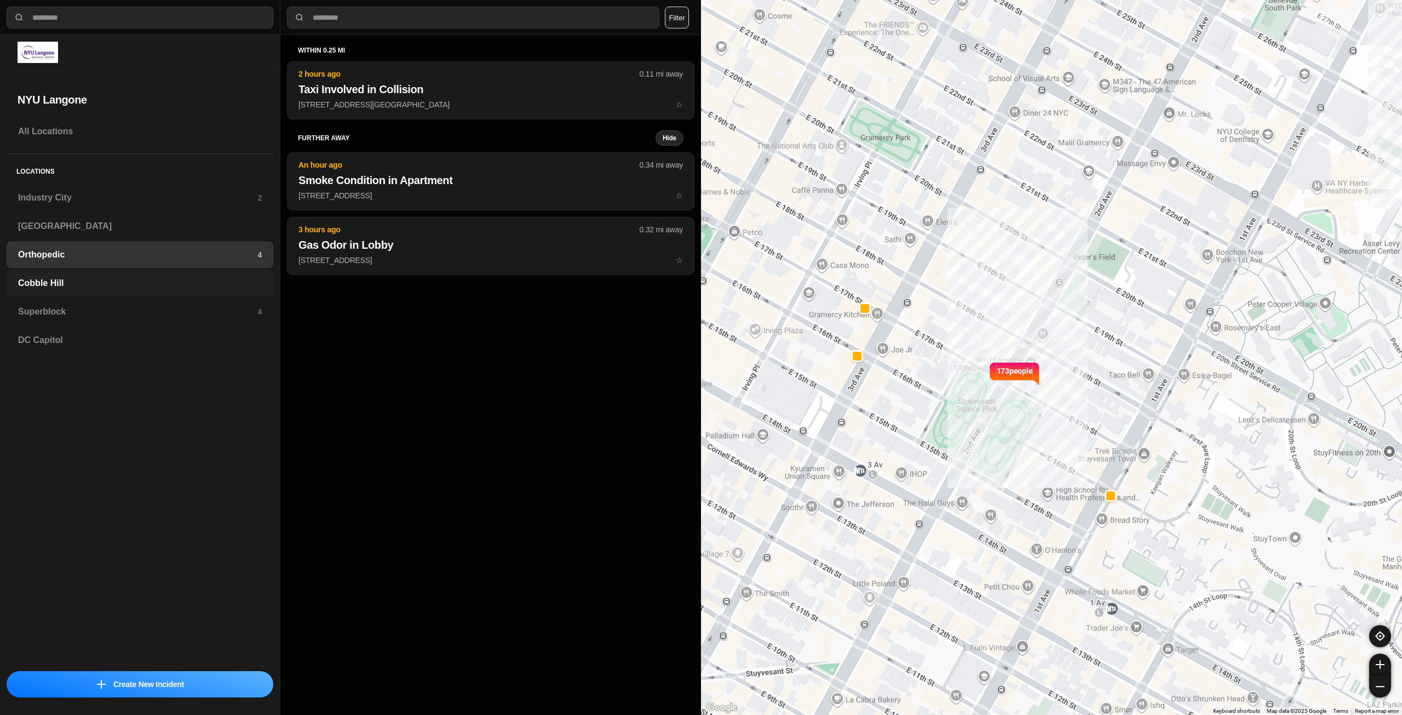
click at [68, 280] on h3 "Cobble Hill" at bounding box center [140, 283] width 244 height 13
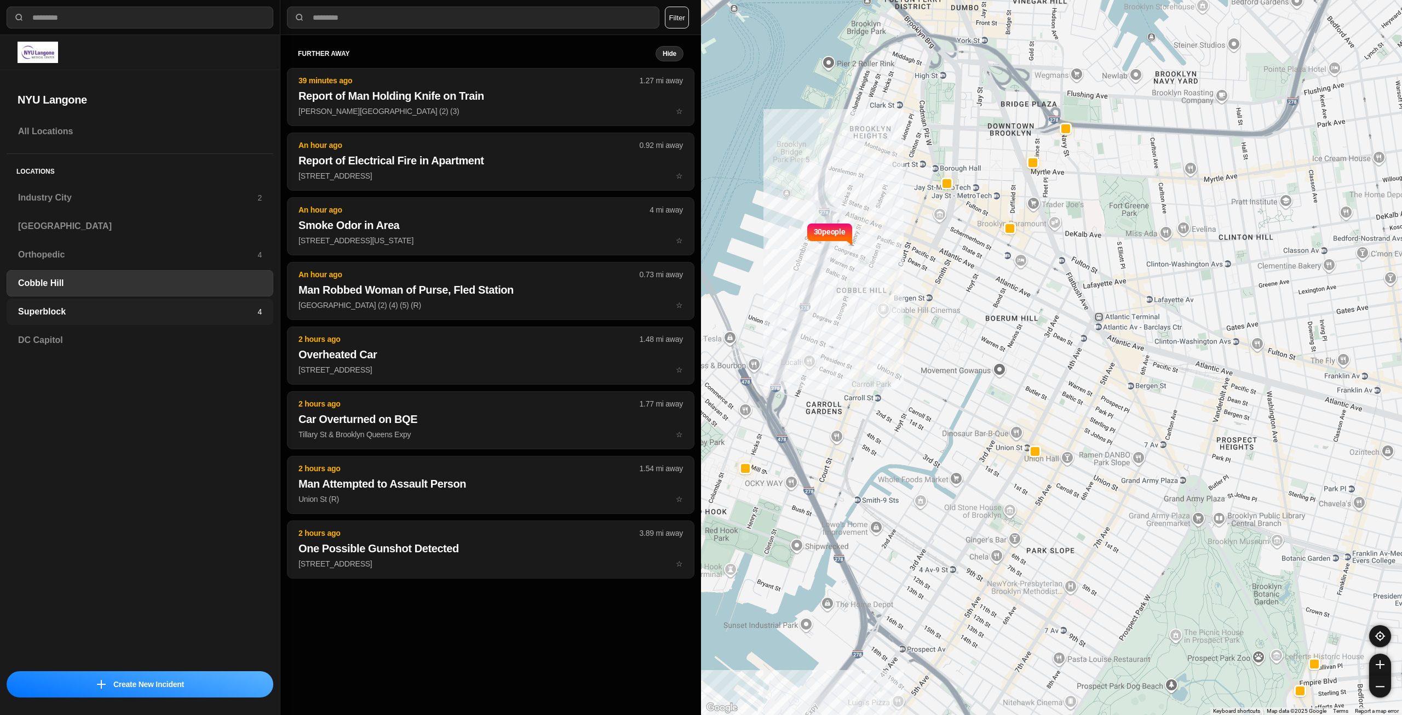
click at [73, 310] on h3 "Superblock" at bounding box center [137, 311] width 239 height 13
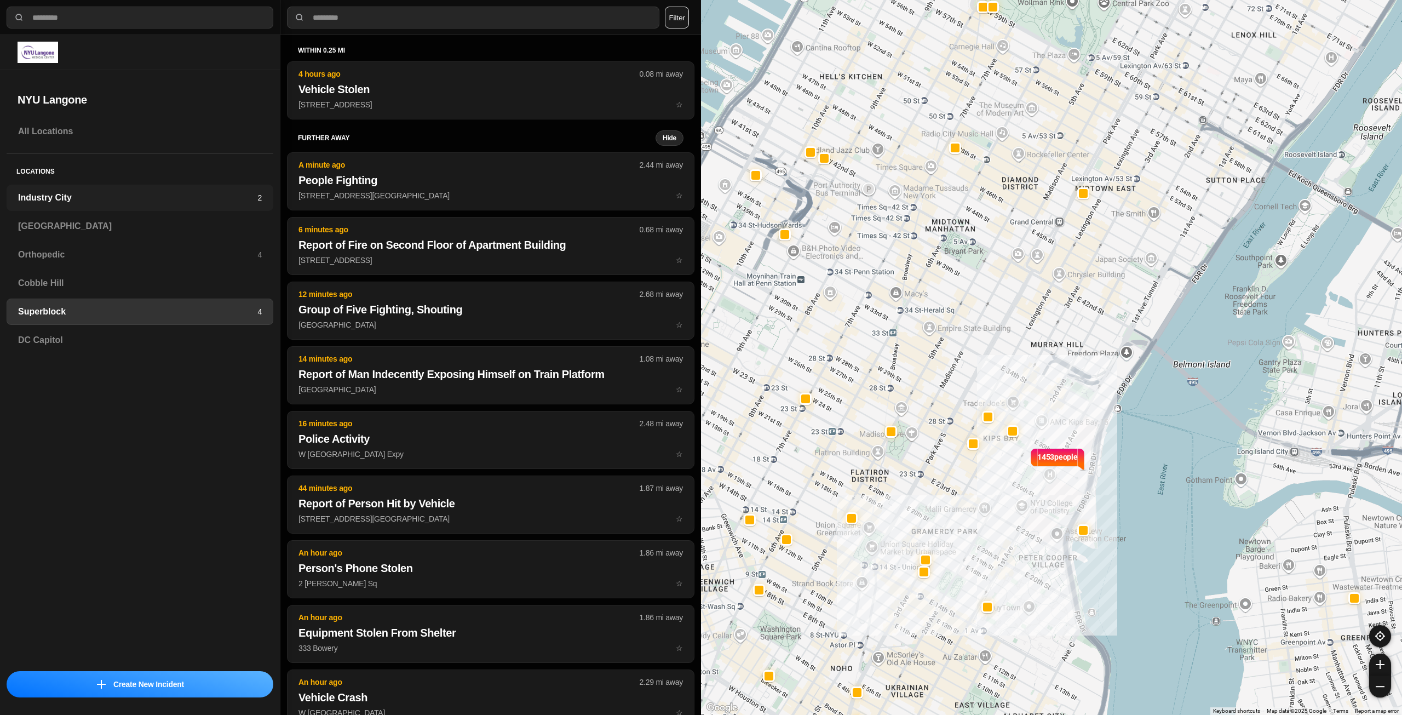
click at [84, 194] on h3 "Industry City" at bounding box center [137, 197] width 239 height 13
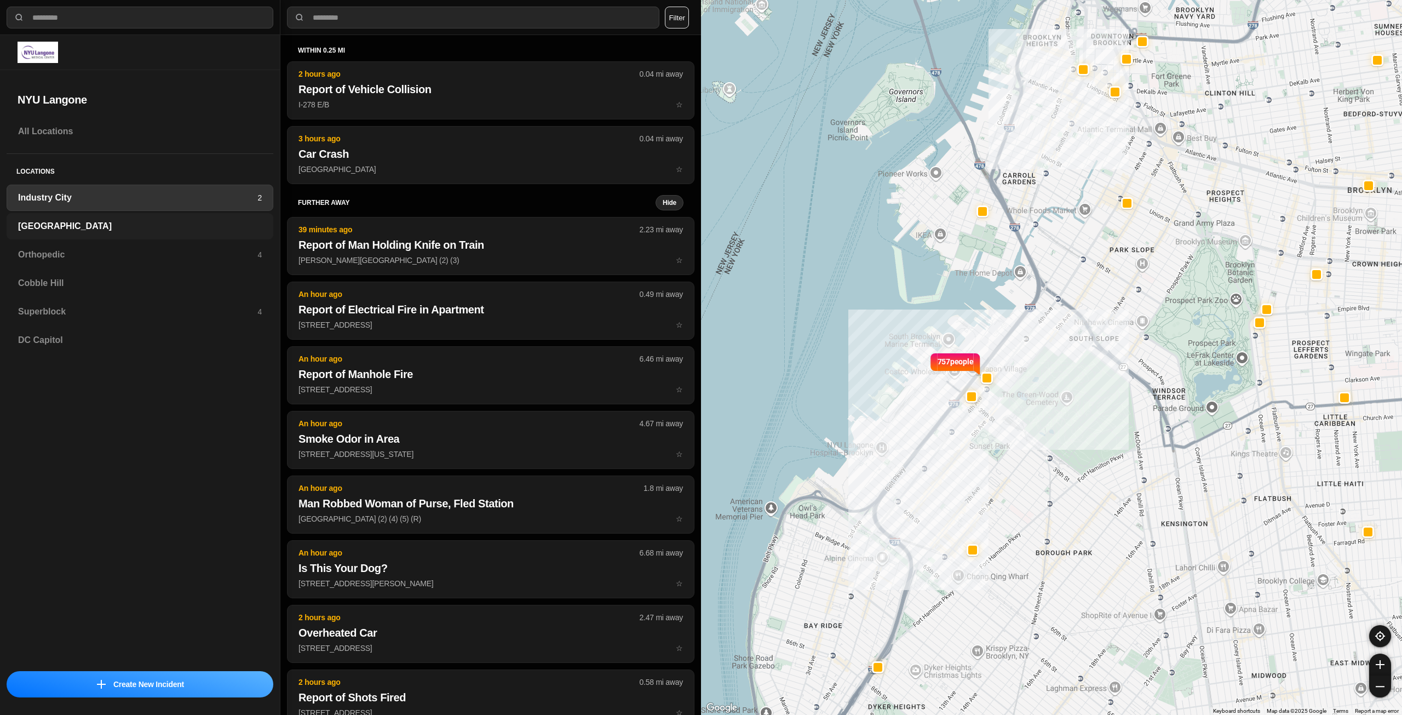
click at [91, 234] on div "[GEOGRAPHIC_DATA]" at bounding box center [140, 226] width 267 height 26
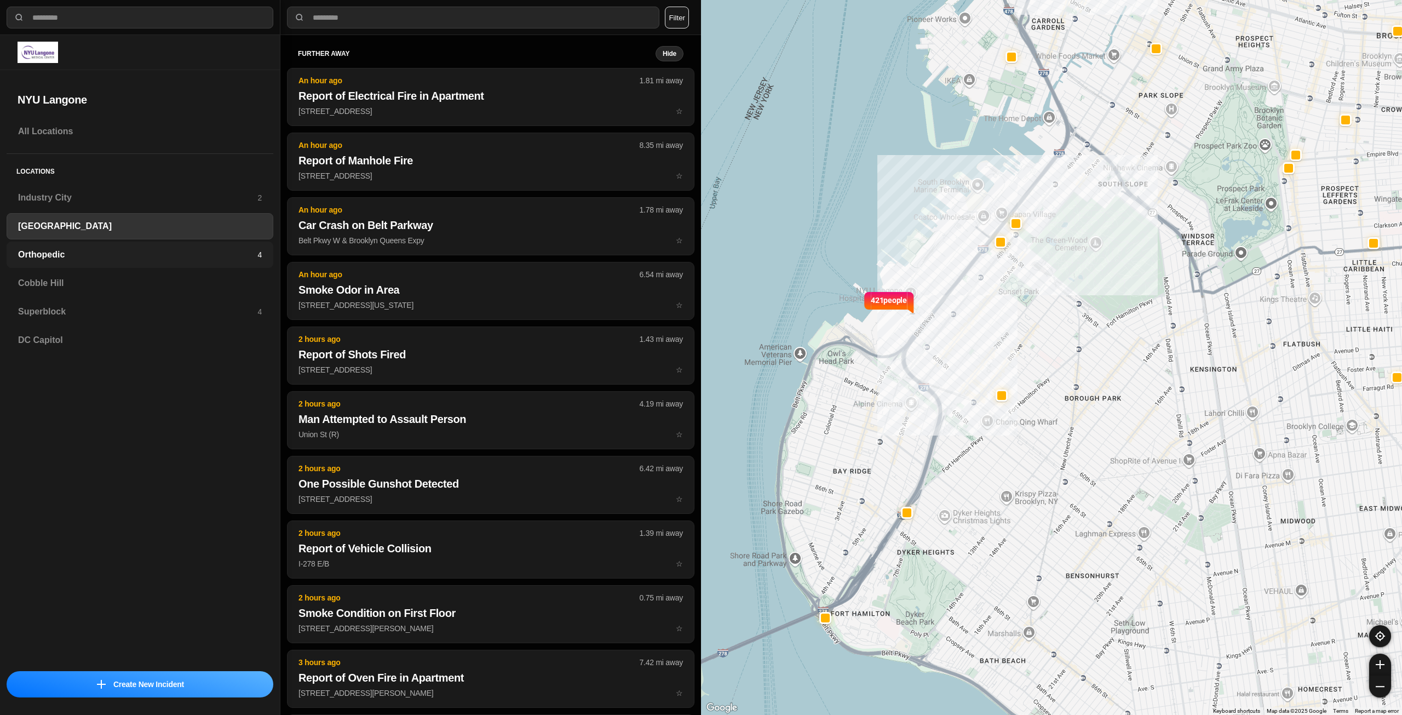
click at [91, 265] on div "Orthopedic 4" at bounding box center [140, 255] width 267 height 26
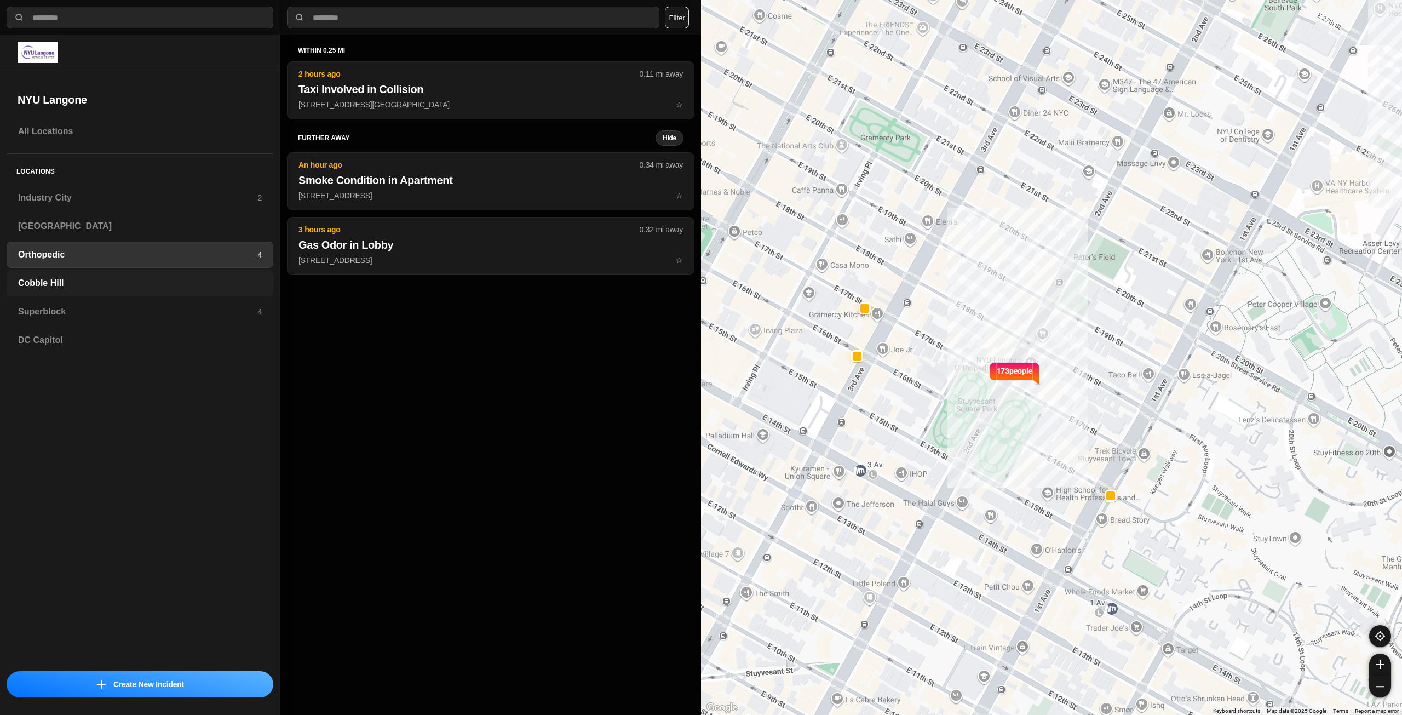
click at [109, 282] on h3 "Cobble Hill" at bounding box center [140, 283] width 244 height 13
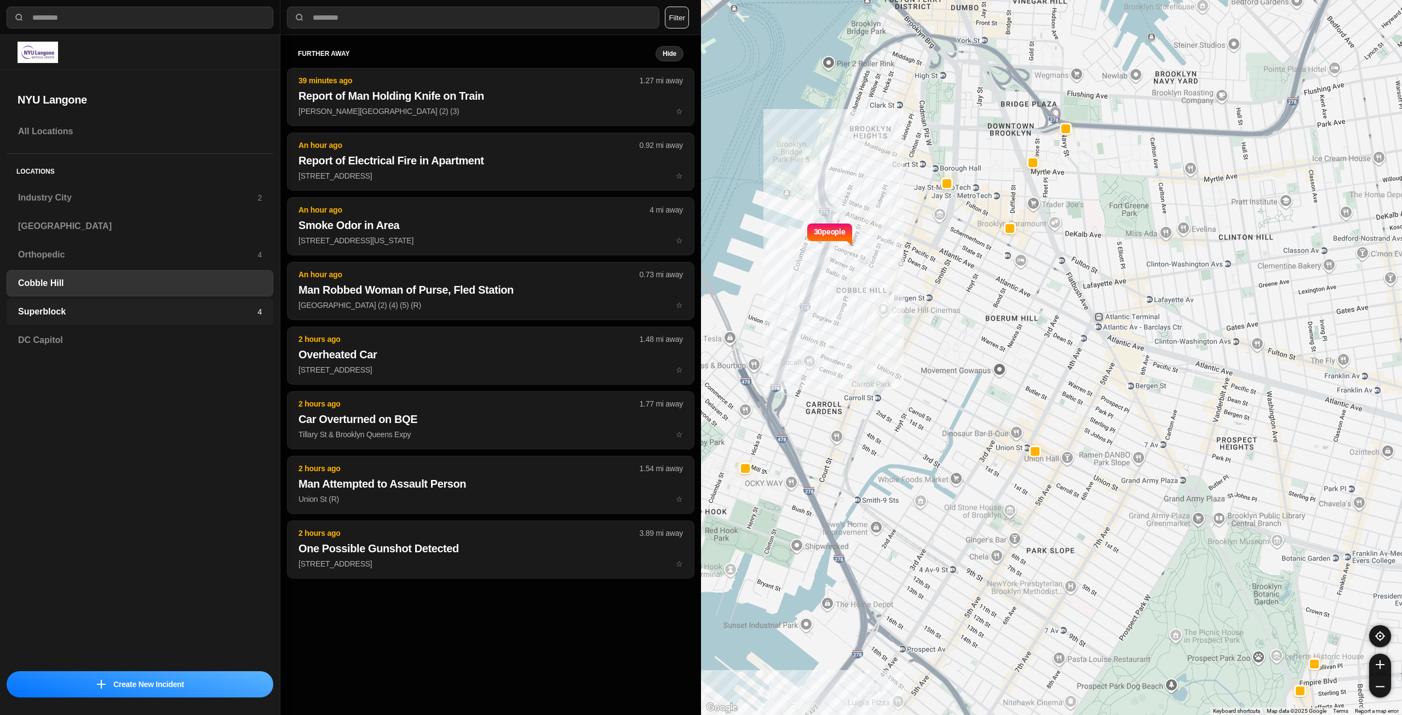
click at [128, 314] on h3 "Superblock" at bounding box center [137, 311] width 239 height 13
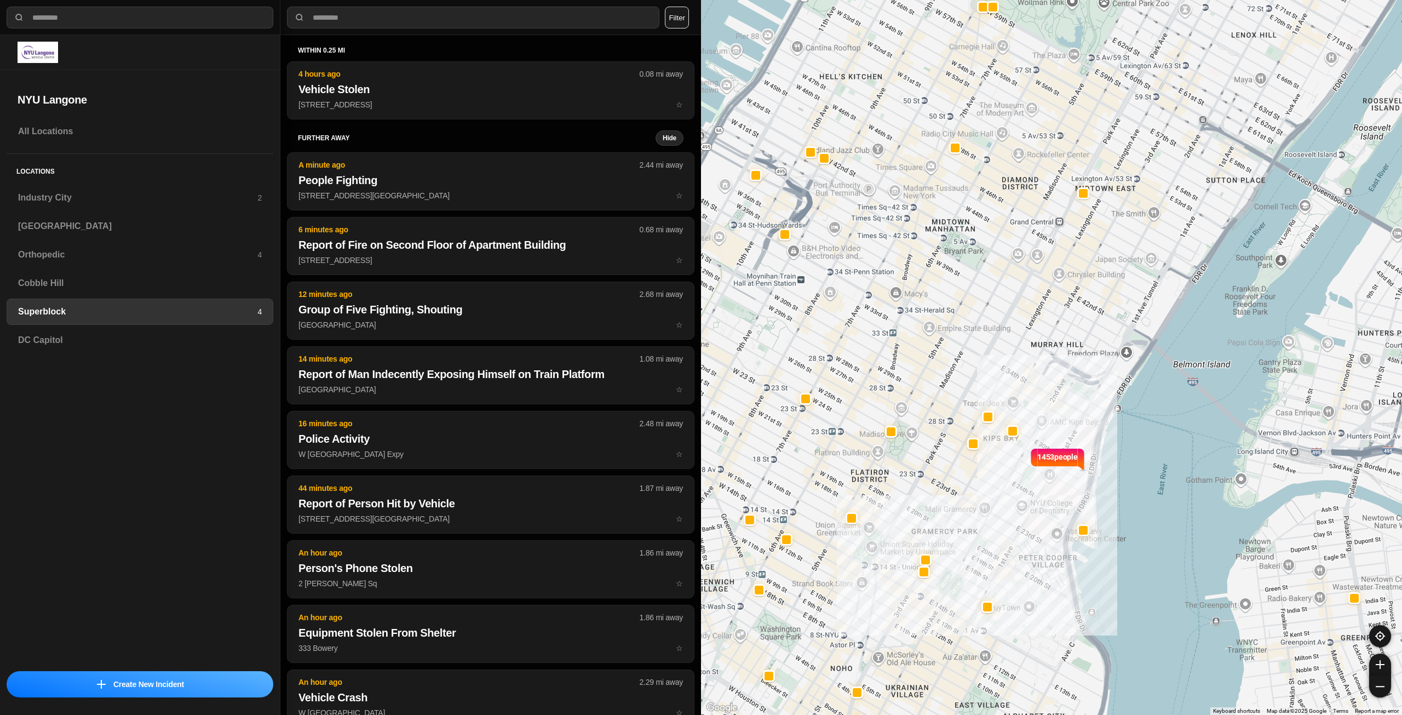
click at [100, 182] on h5 "Locations" at bounding box center [140, 169] width 267 height 31
click at [109, 196] on h3 "Industry City" at bounding box center [137, 197] width 239 height 13
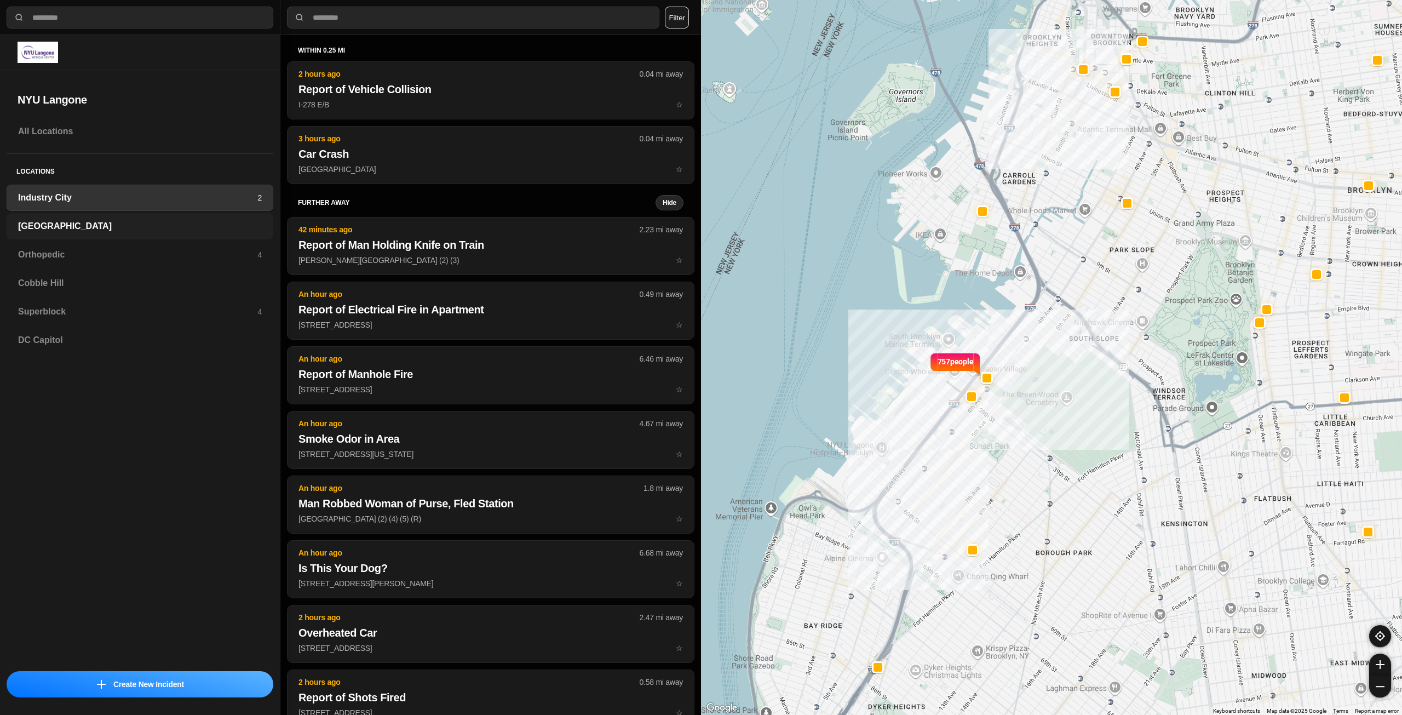
click at [72, 231] on h3 "[GEOGRAPHIC_DATA]" at bounding box center [140, 226] width 244 height 13
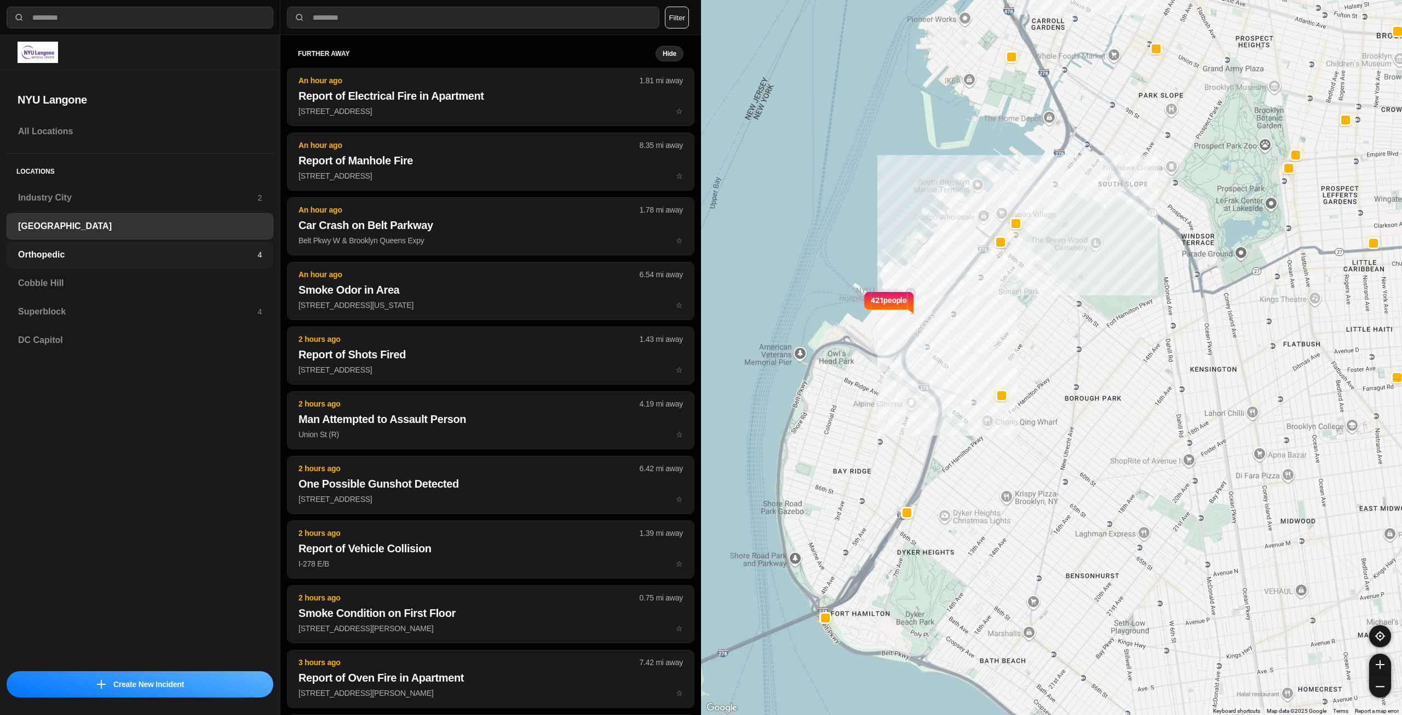
click at [78, 250] on h3 "Orthopedic" at bounding box center [137, 254] width 239 height 13
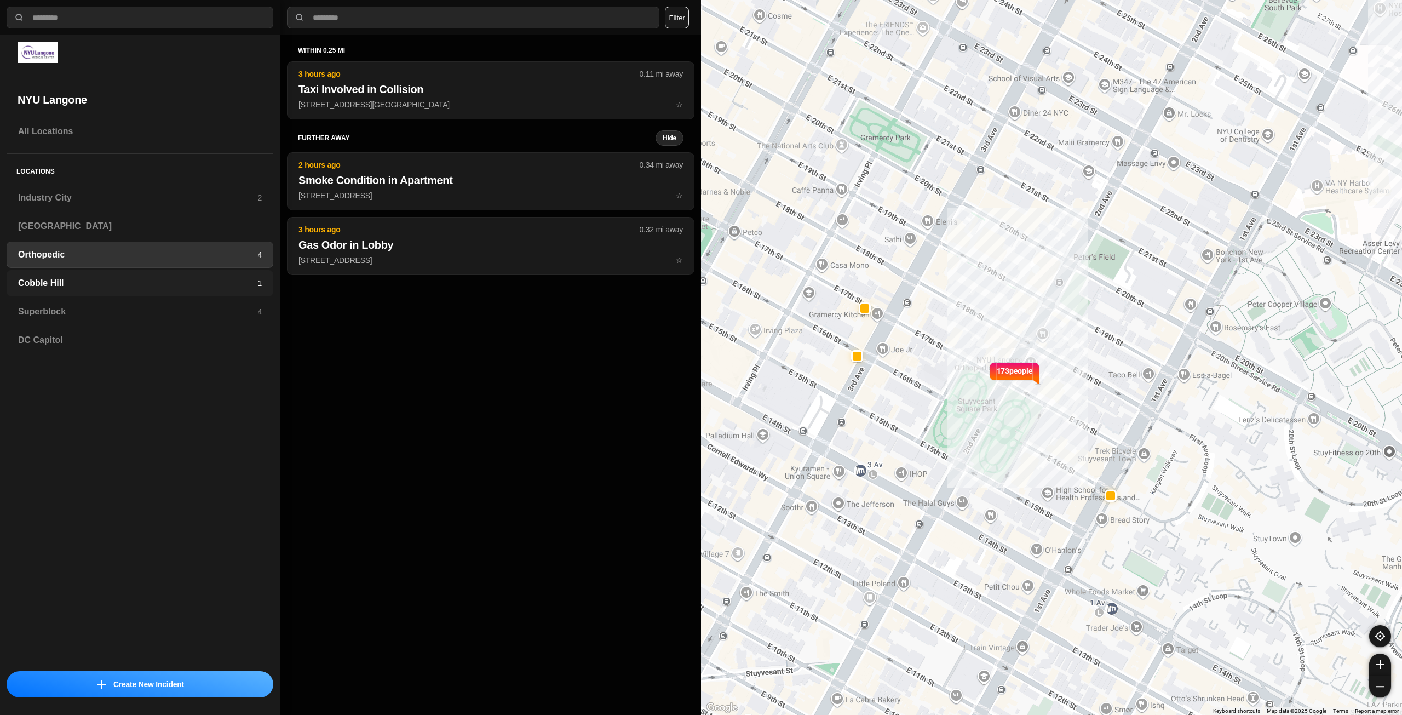
click at [63, 278] on h3 "Cobble Hill" at bounding box center [137, 283] width 239 height 13
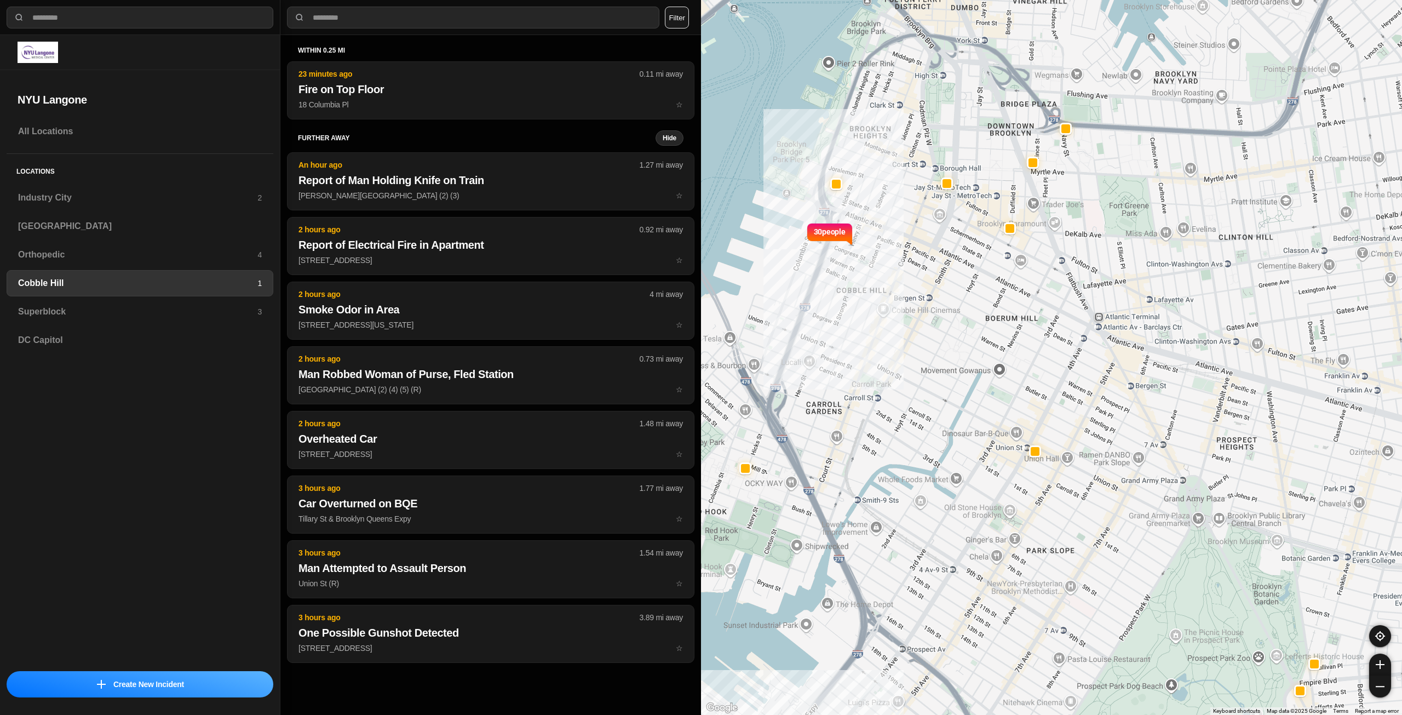
click at [145, 165] on h5 "Locations" at bounding box center [140, 169] width 267 height 31
click at [100, 201] on h3 "Industry City" at bounding box center [137, 197] width 239 height 13
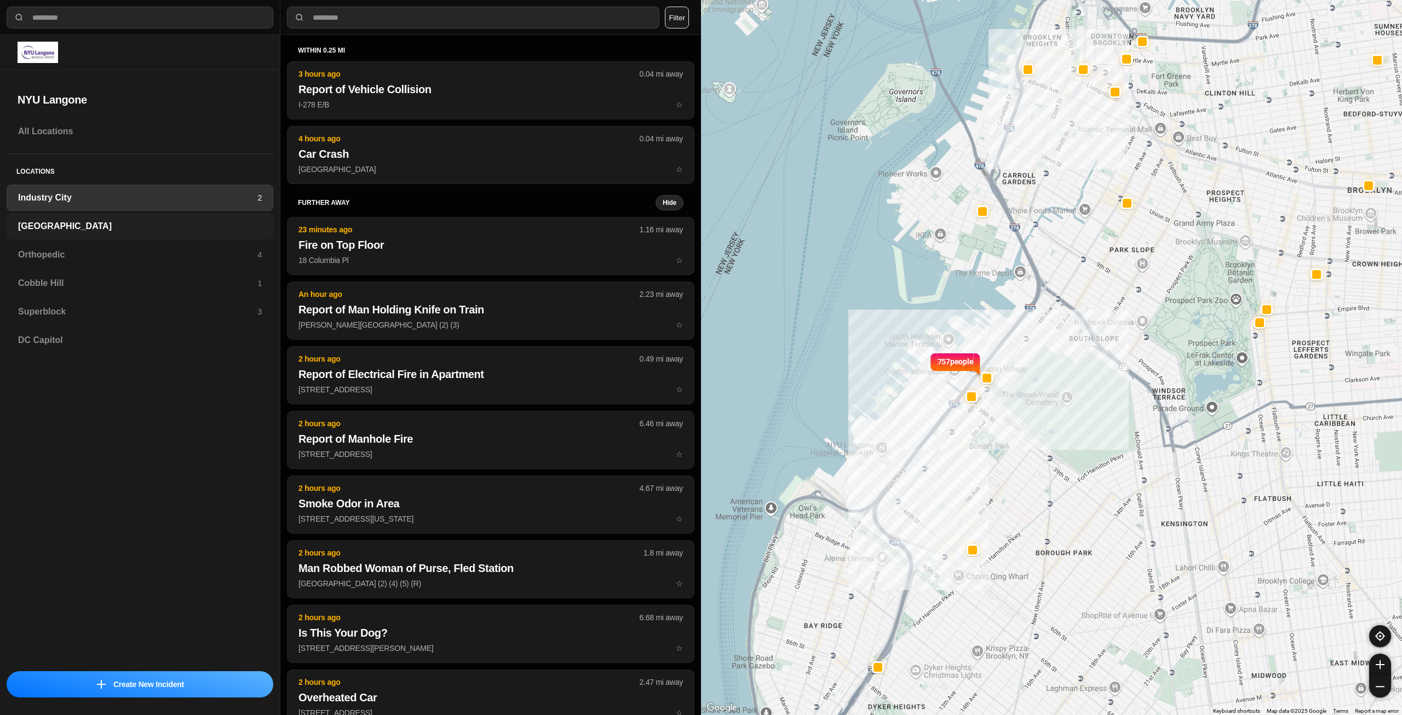
click at [94, 225] on h3 "[GEOGRAPHIC_DATA]" at bounding box center [140, 226] width 244 height 13
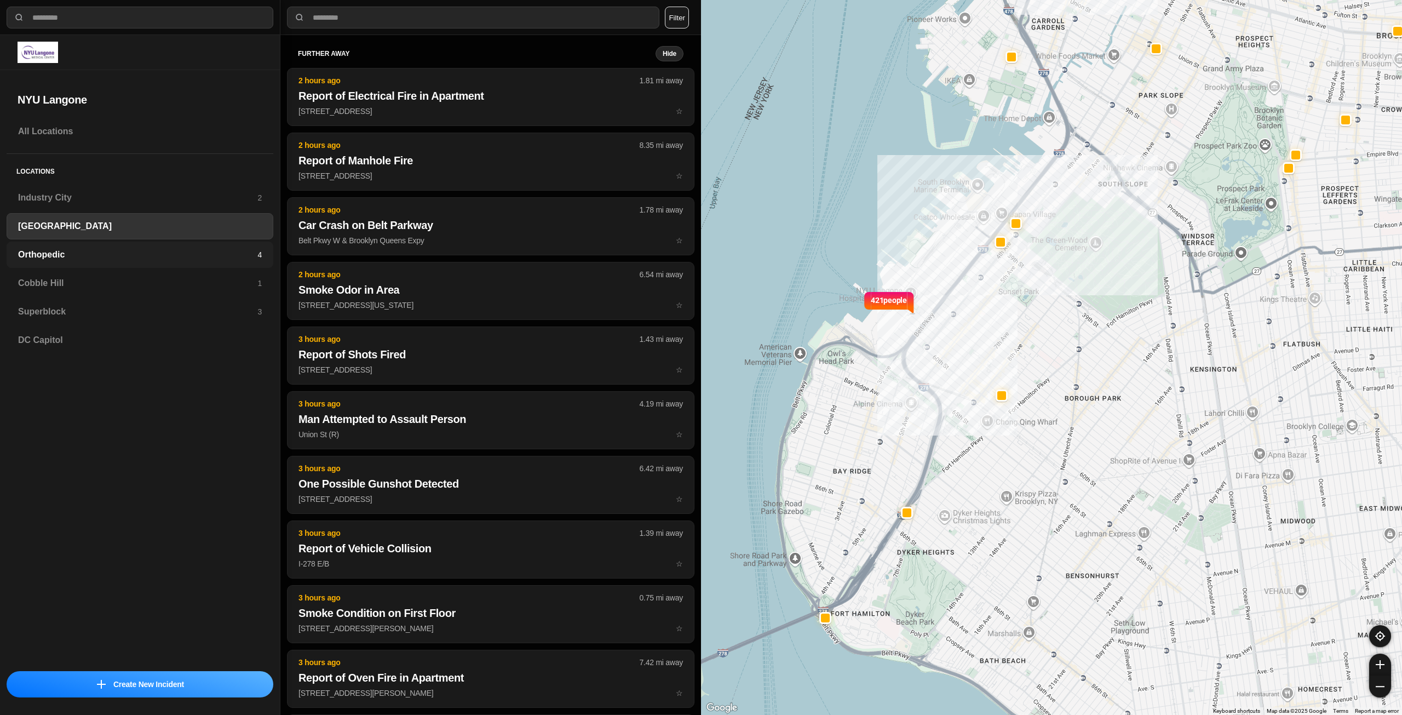
click at [91, 247] on div "Orthopedic 4" at bounding box center [140, 255] width 267 height 26
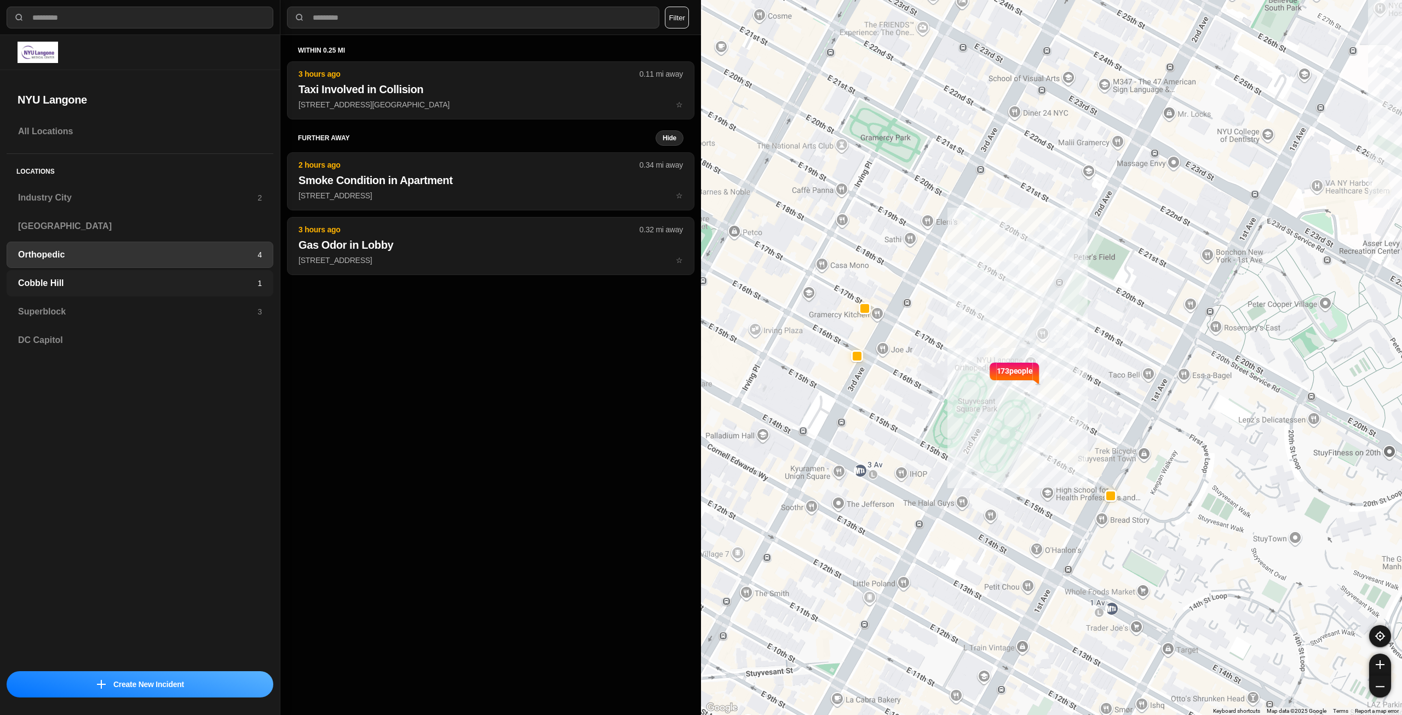
click at [78, 279] on h3 "Cobble Hill" at bounding box center [137, 283] width 239 height 13
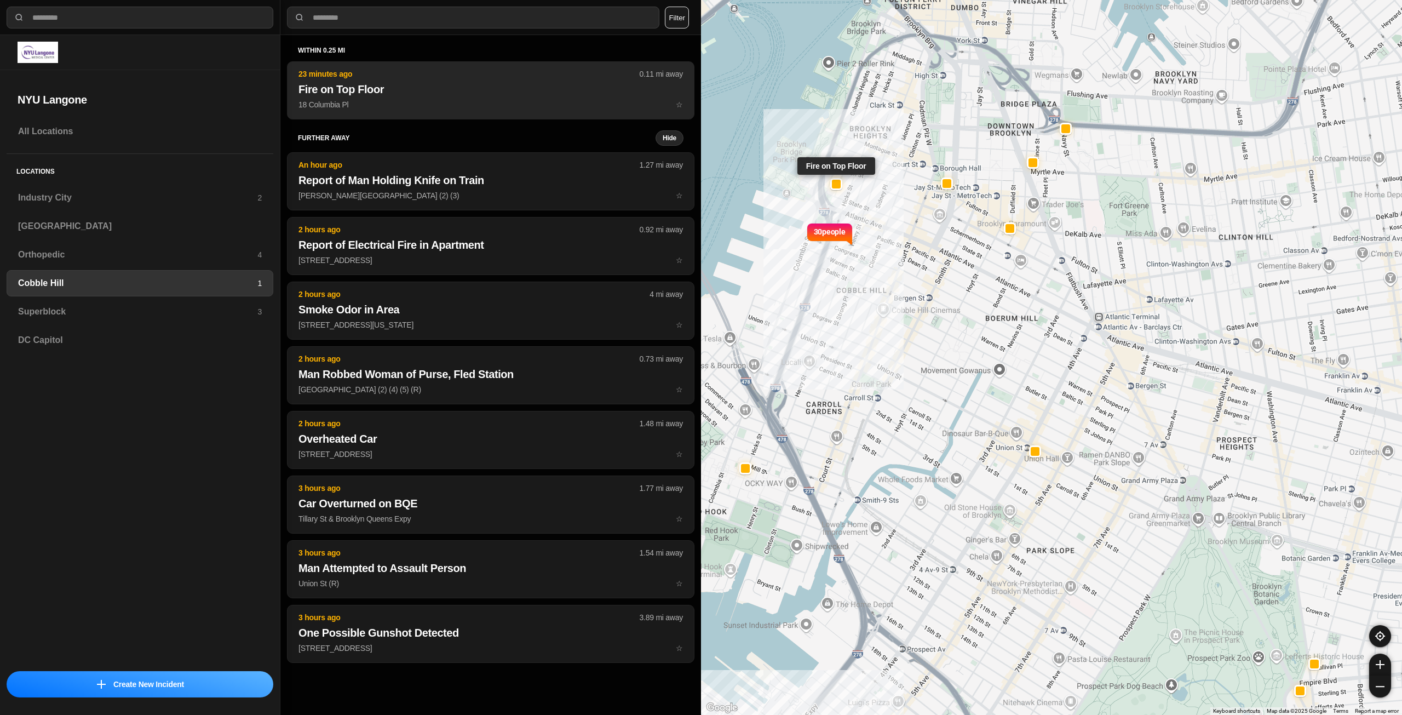
click at [374, 70] on p "23 minutes ago" at bounding box center [469, 73] width 341 height 11
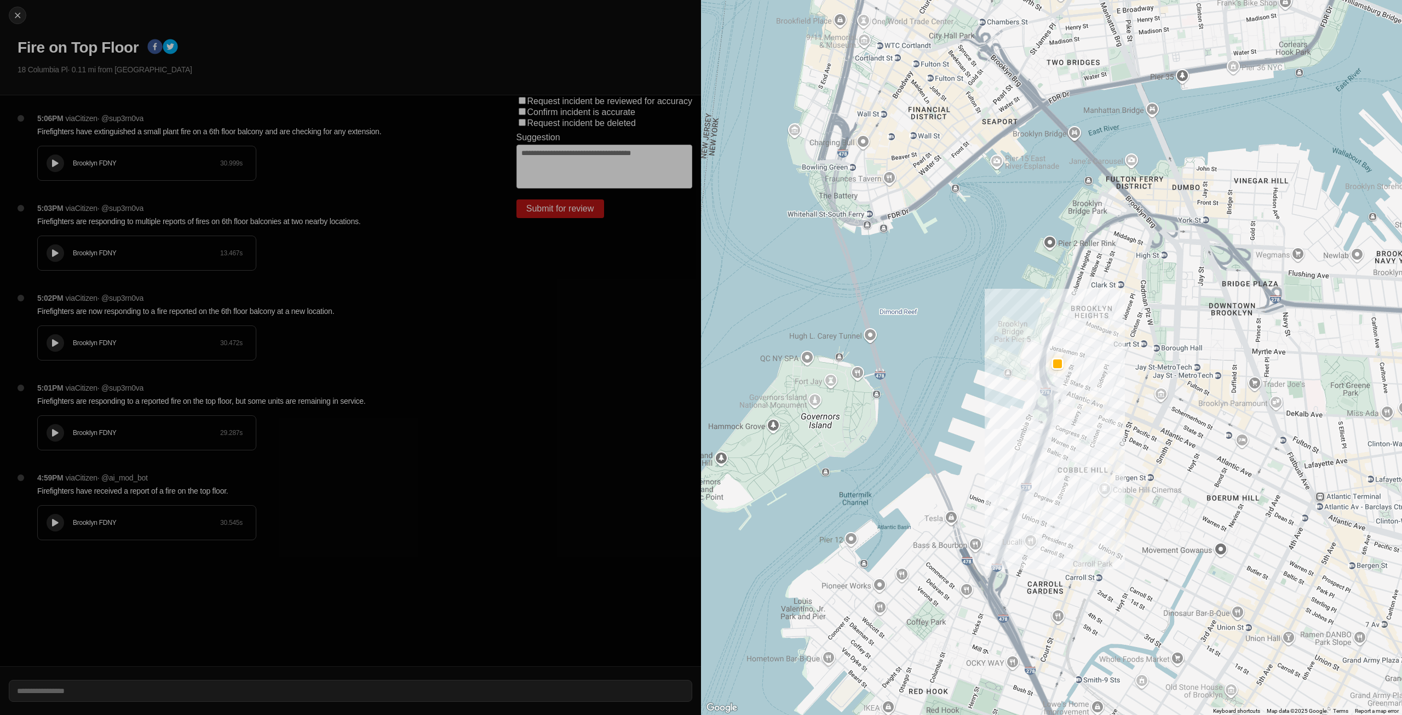
click at [58, 165] on icon at bounding box center [55, 163] width 7 height 7
